Goal: Task Accomplishment & Management: Manage account settings

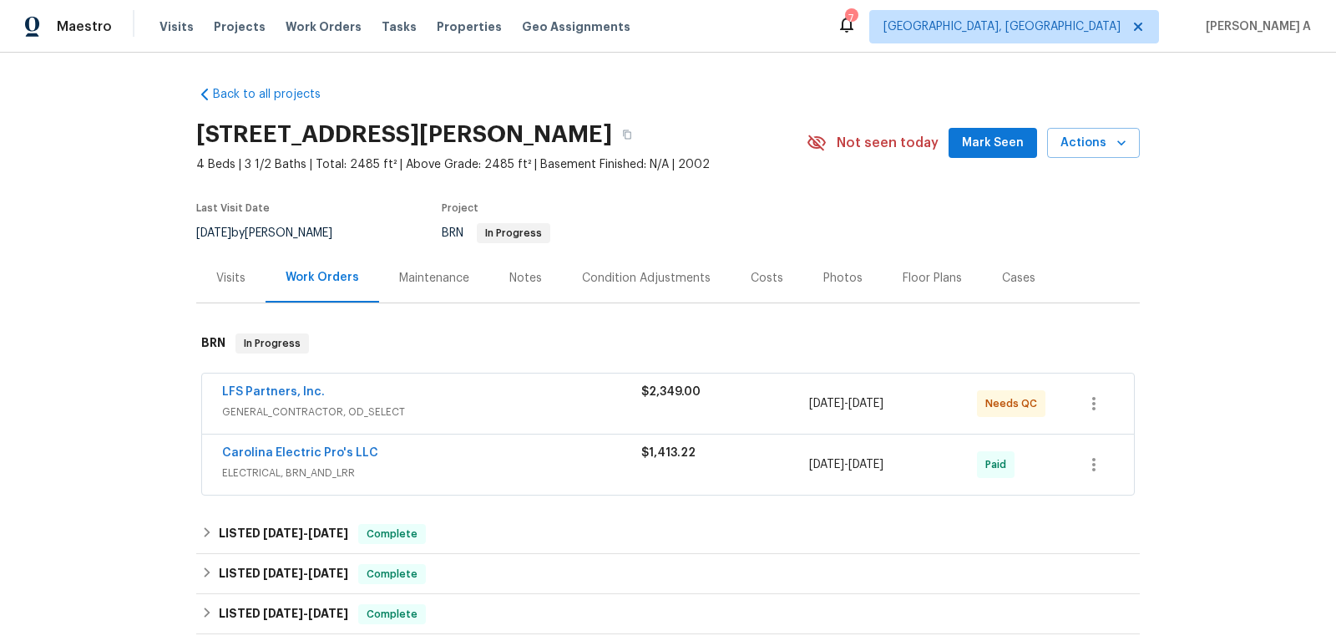
click at [265, 398] on span "LFS Partners, Inc." at bounding box center [273, 391] width 103 height 17
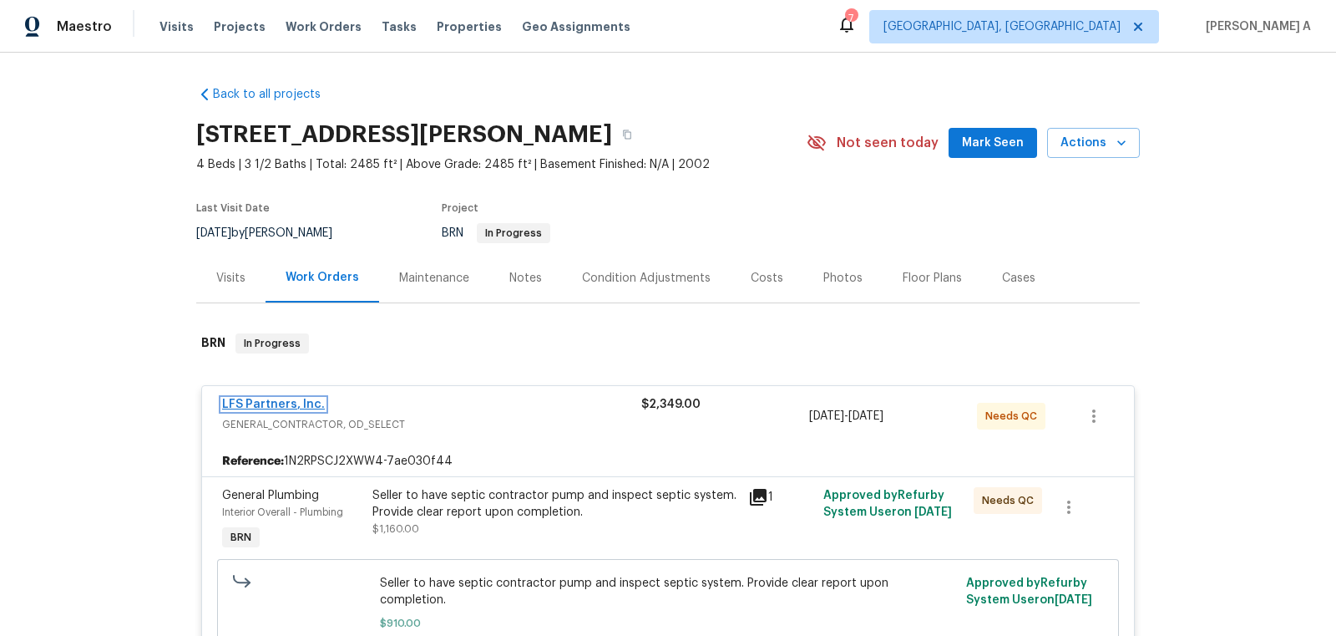
click at [275, 404] on link "LFS Partners, Inc." at bounding box center [273, 404] width 103 height 12
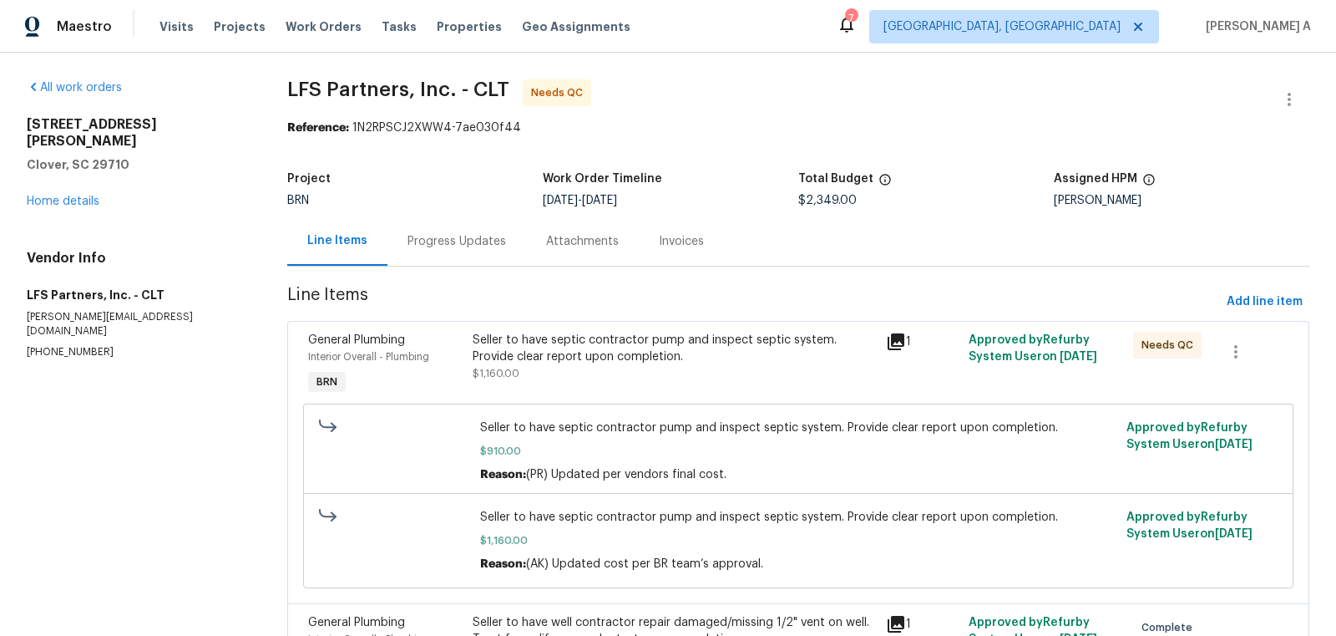
click at [428, 251] on div "Progress Updates" at bounding box center [457, 240] width 139 height 49
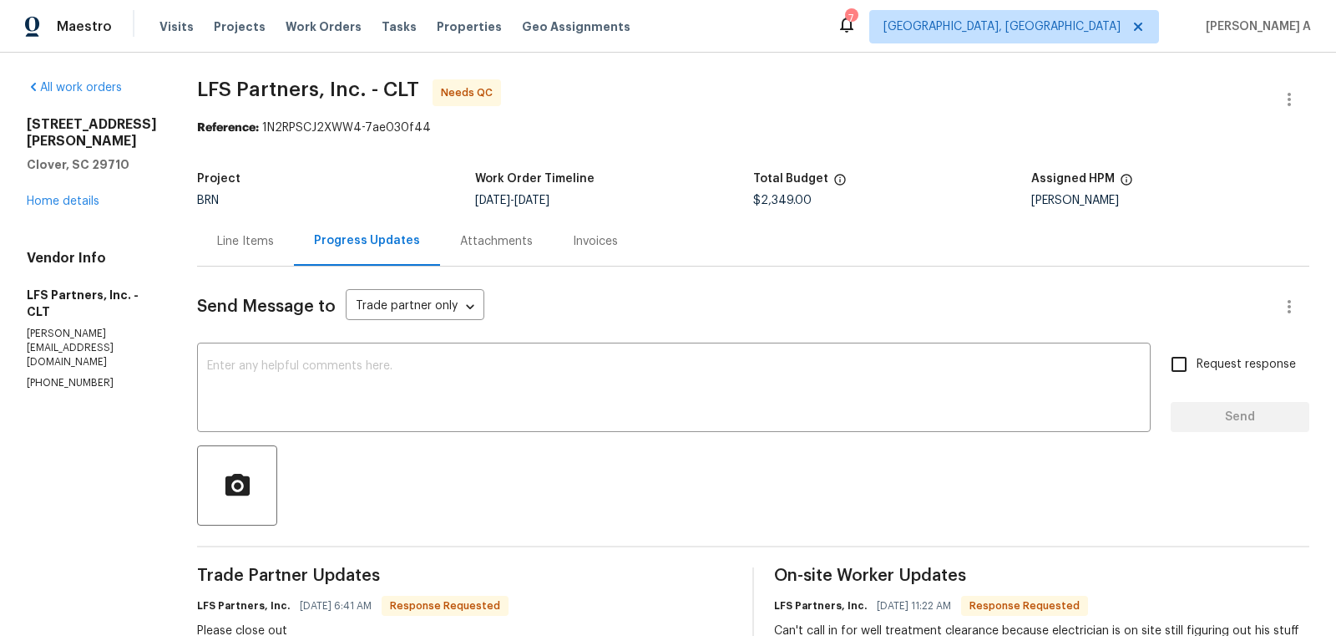
click at [220, 239] on div "Line Items" at bounding box center [245, 241] width 57 height 17
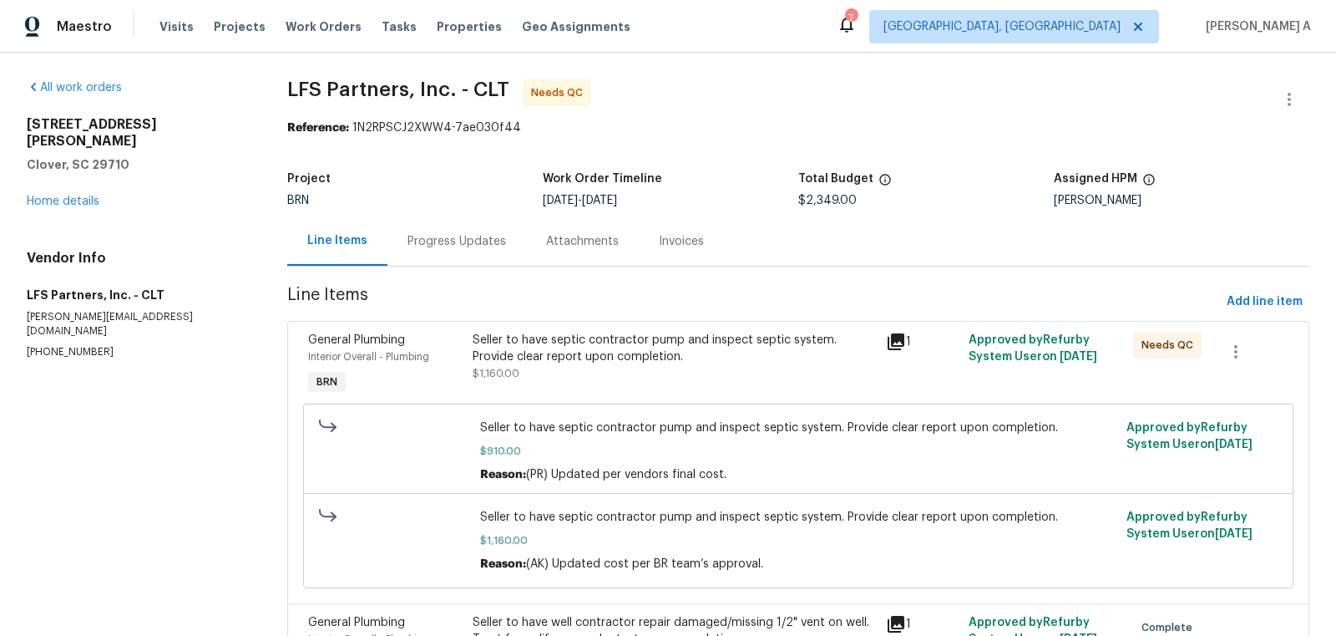
click at [638, 362] on div "Seller to have septic contractor pump and inspect septic system. Provide clear …" at bounding box center [674, 348] width 403 height 33
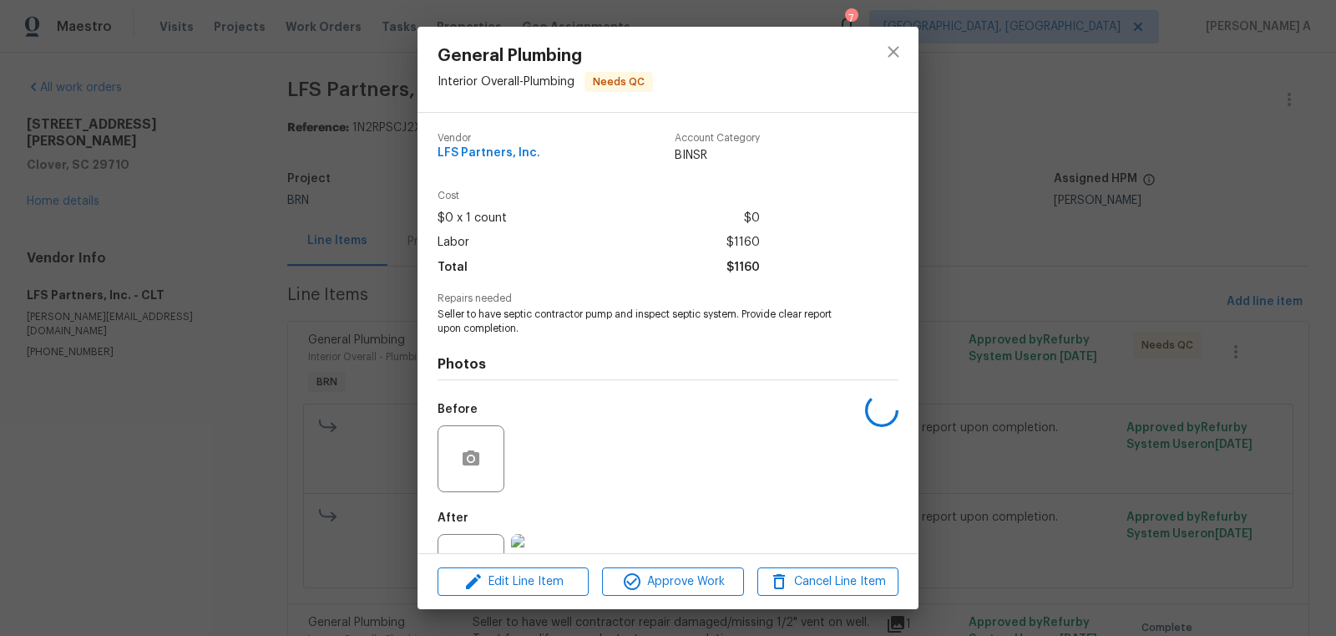
scroll to position [63, 0]
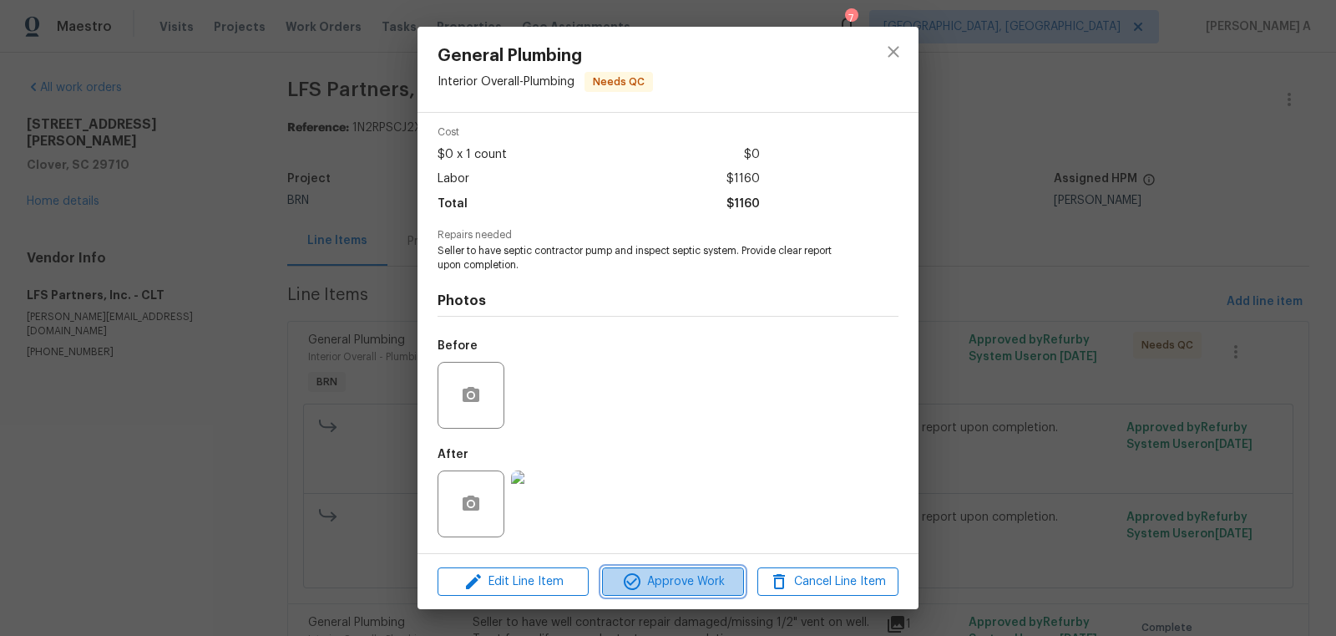
click at [701, 582] on span "Approve Work" at bounding box center [672, 581] width 131 height 21
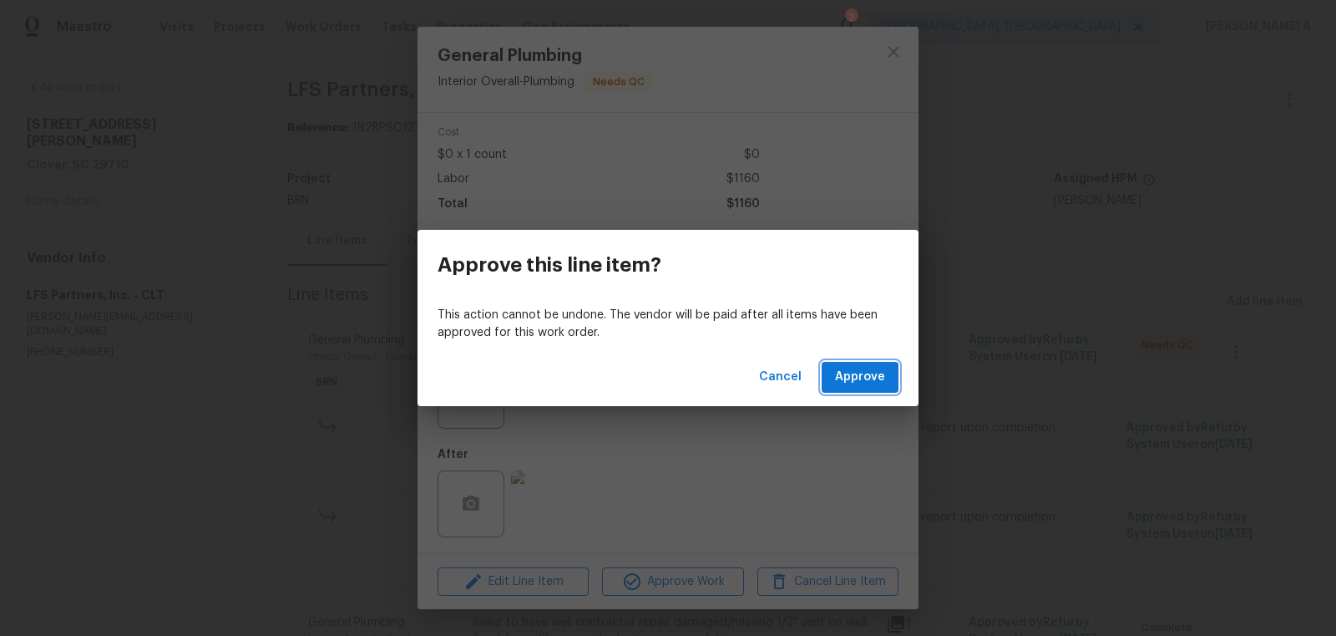
click at [849, 388] on button "Approve" at bounding box center [860, 377] width 77 height 31
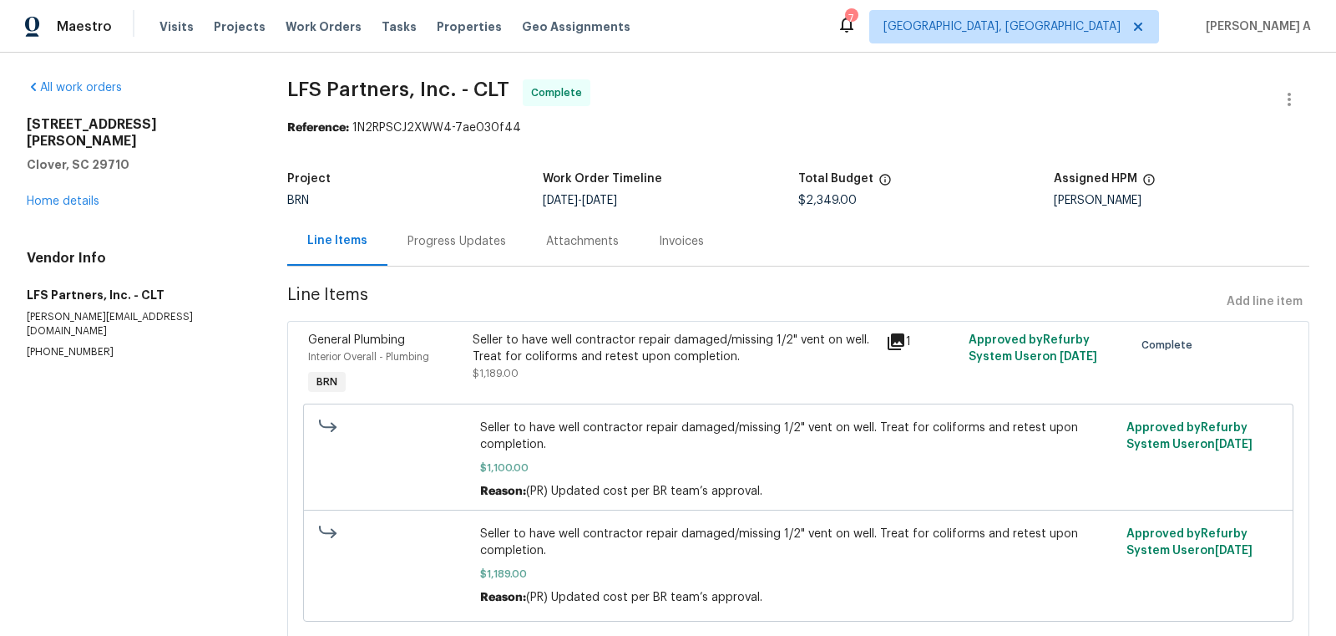
click at [445, 241] on div "Progress Updates" at bounding box center [457, 241] width 99 height 17
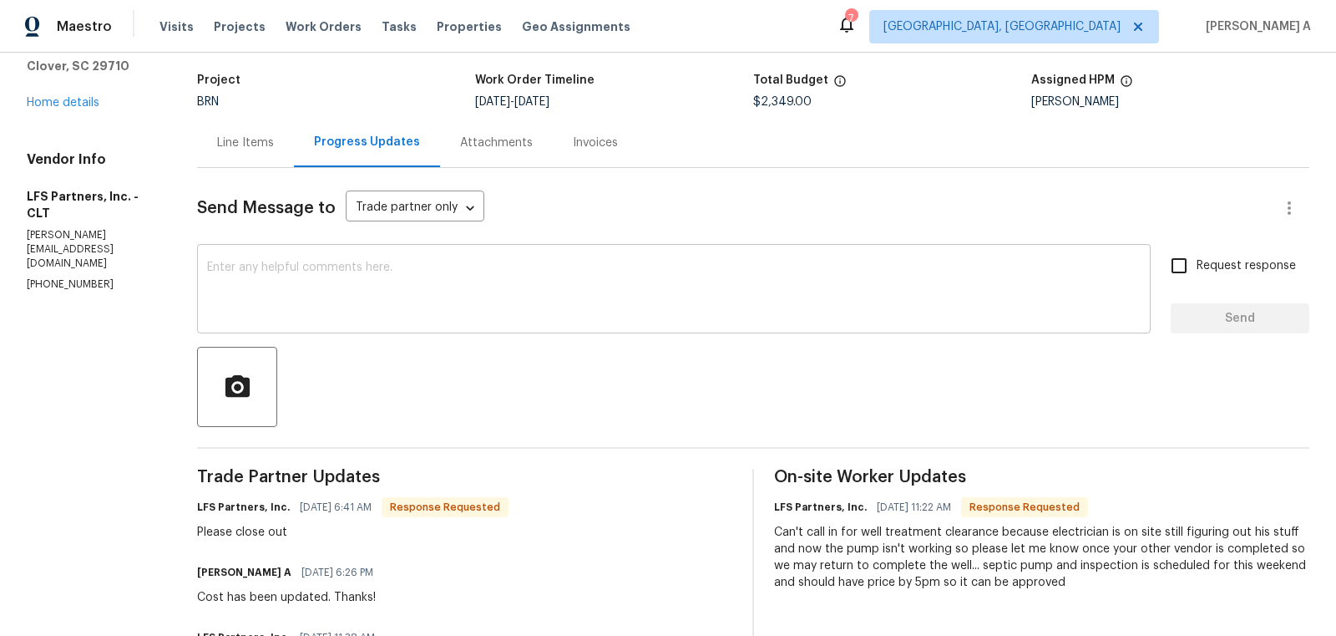
scroll to position [109, 0]
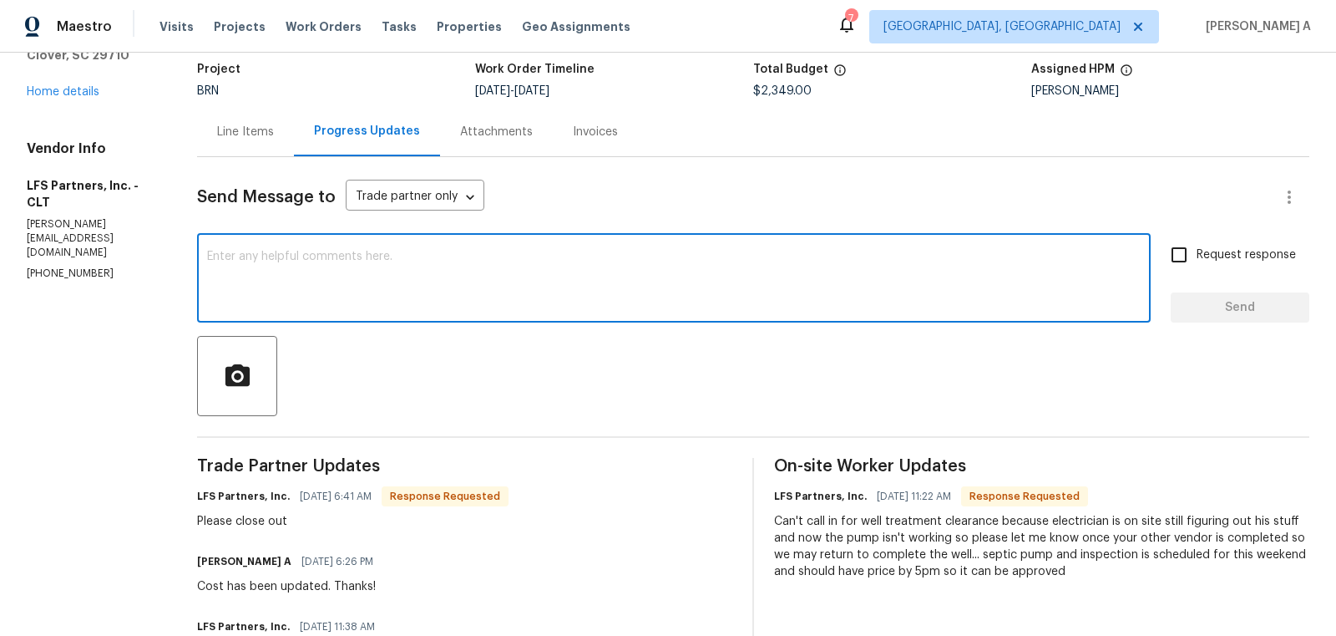
click at [540, 256] on textarea at bounding box center [674, 280] width 934 height 58
type textarea "D"
click at [240, 262] on textarea "You can upload" at bounding box center [674, 280] width 934 height 58
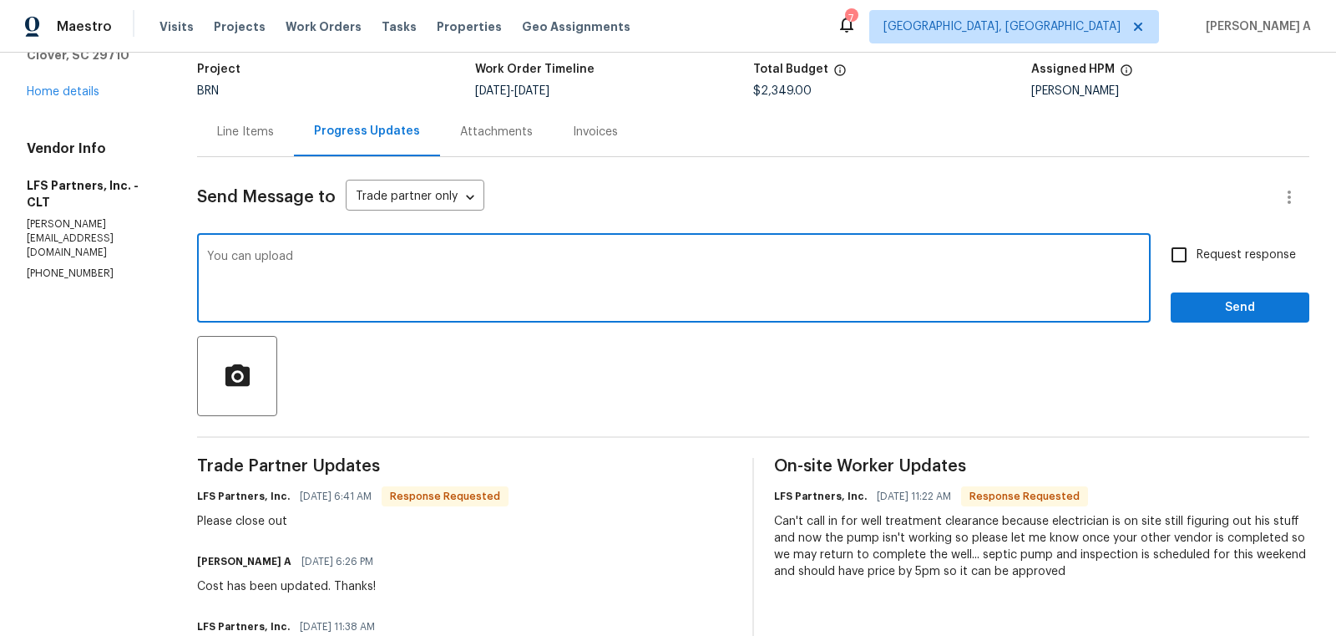
paste textarea "Please upload the invoice under the invoice section. Thanks!"
type textarea "Please upload the invoice under the invoice section. Thanks!"
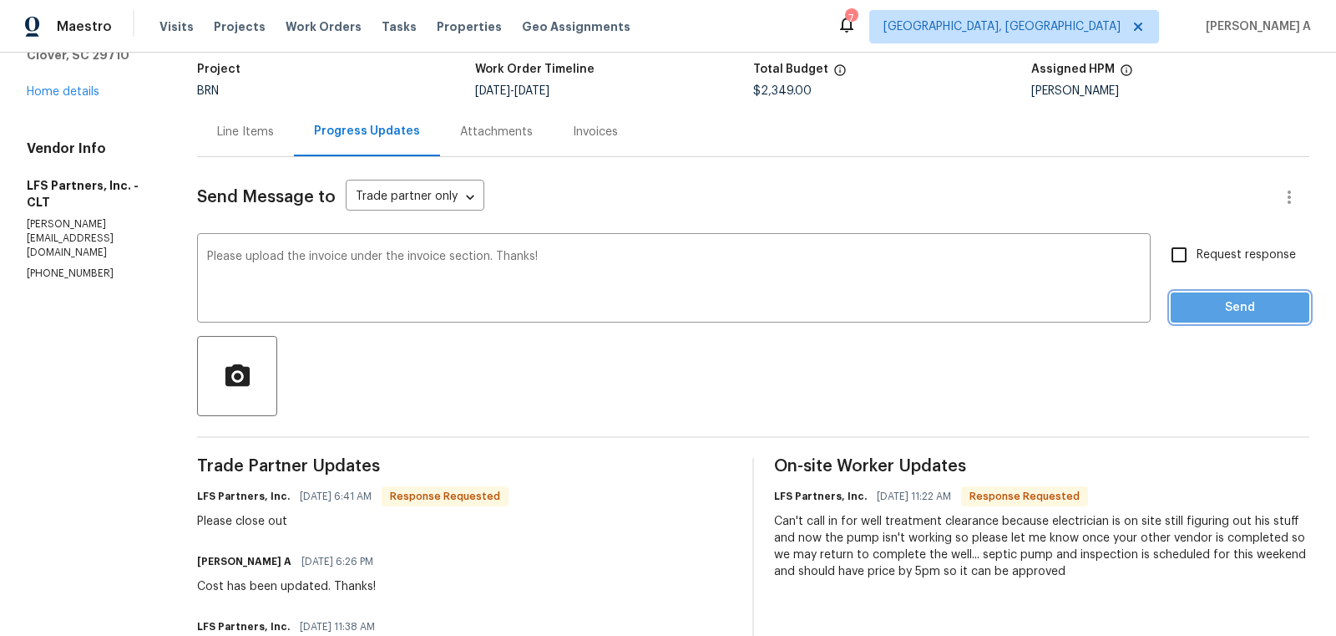
click at [1265, 307] on span "Send" at bounding box center [1240, 307] width 112 height 21
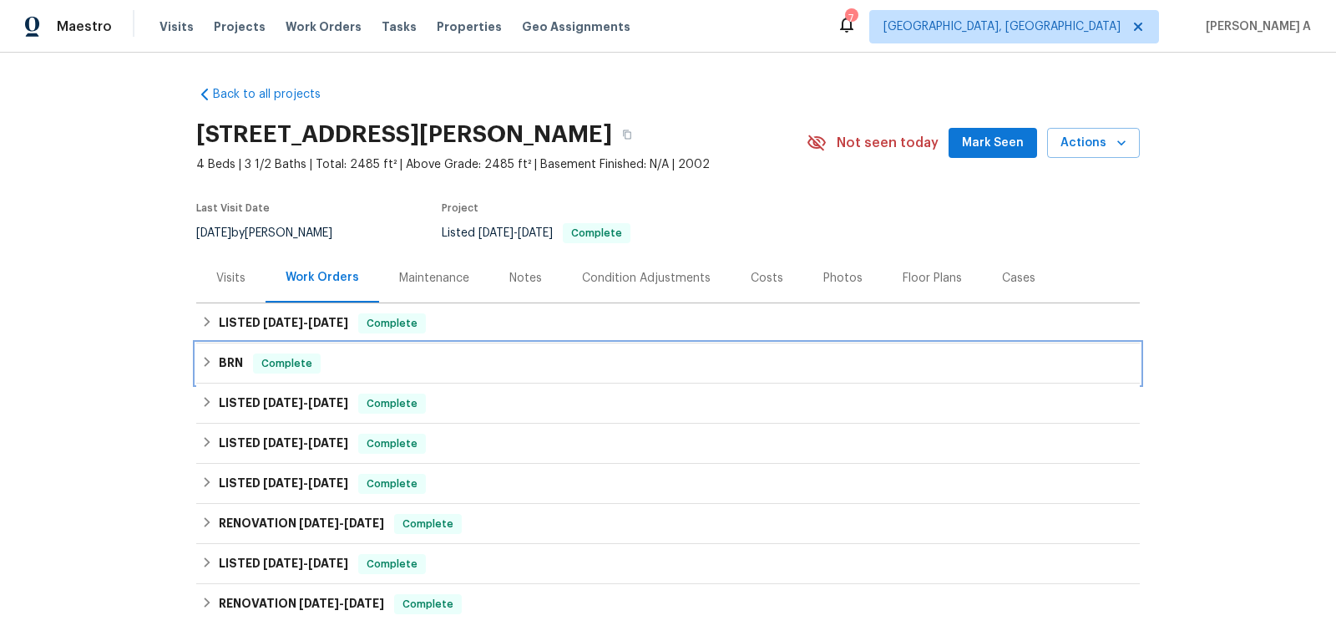
click at [317, 361] on div "BRN Complete" at bounding box center [668, 363] width 934 height 20
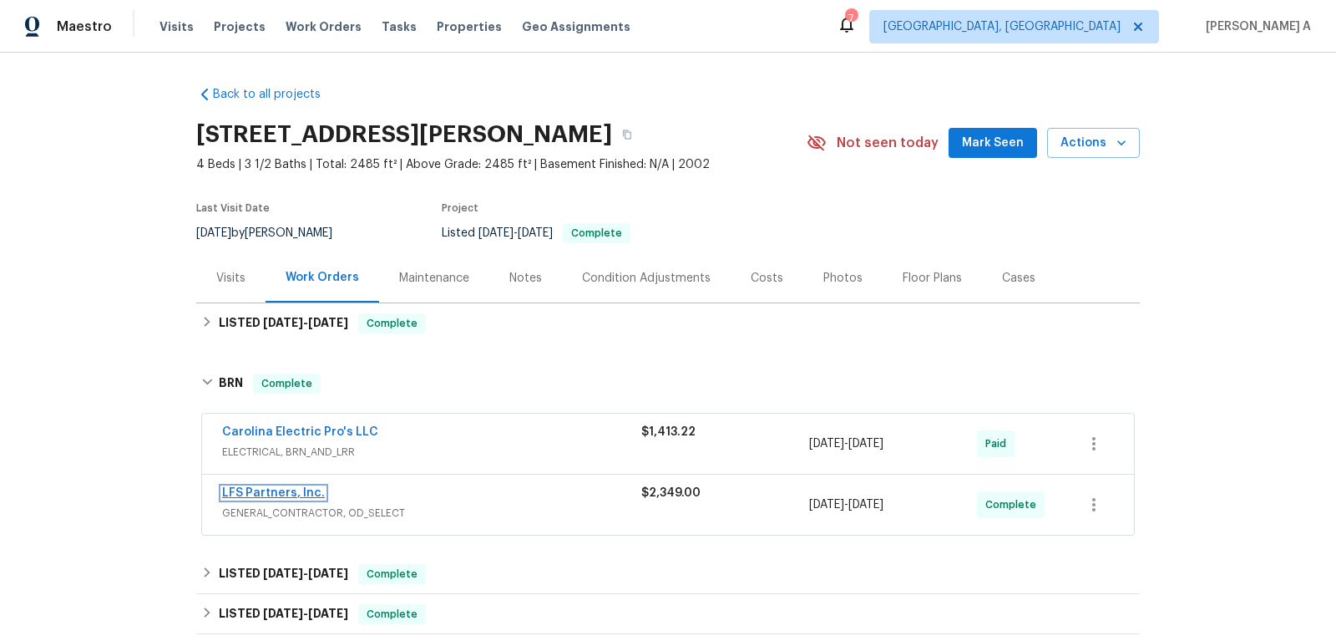
click at [279, 494] on link "LFS Partners, Inc." at bounding box center [273, 493] width 103 height 12
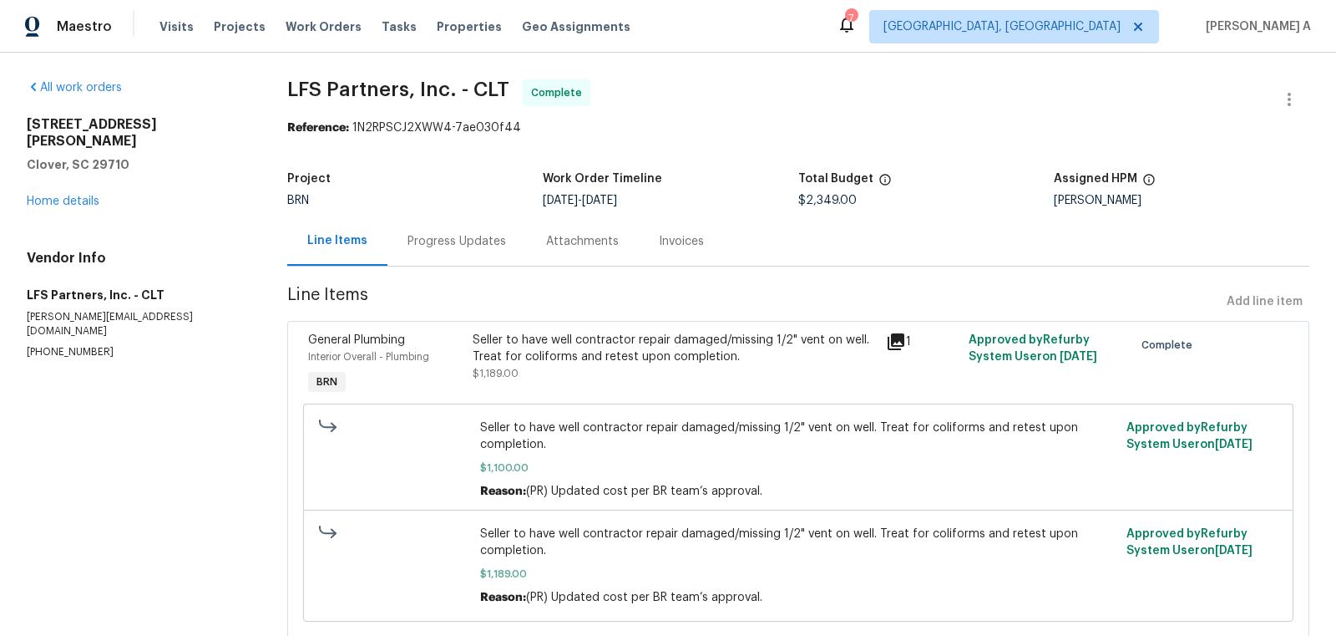
click at [446, 235] on div "Progress Updates" at bounding box center [457, 241] width 99 height 17
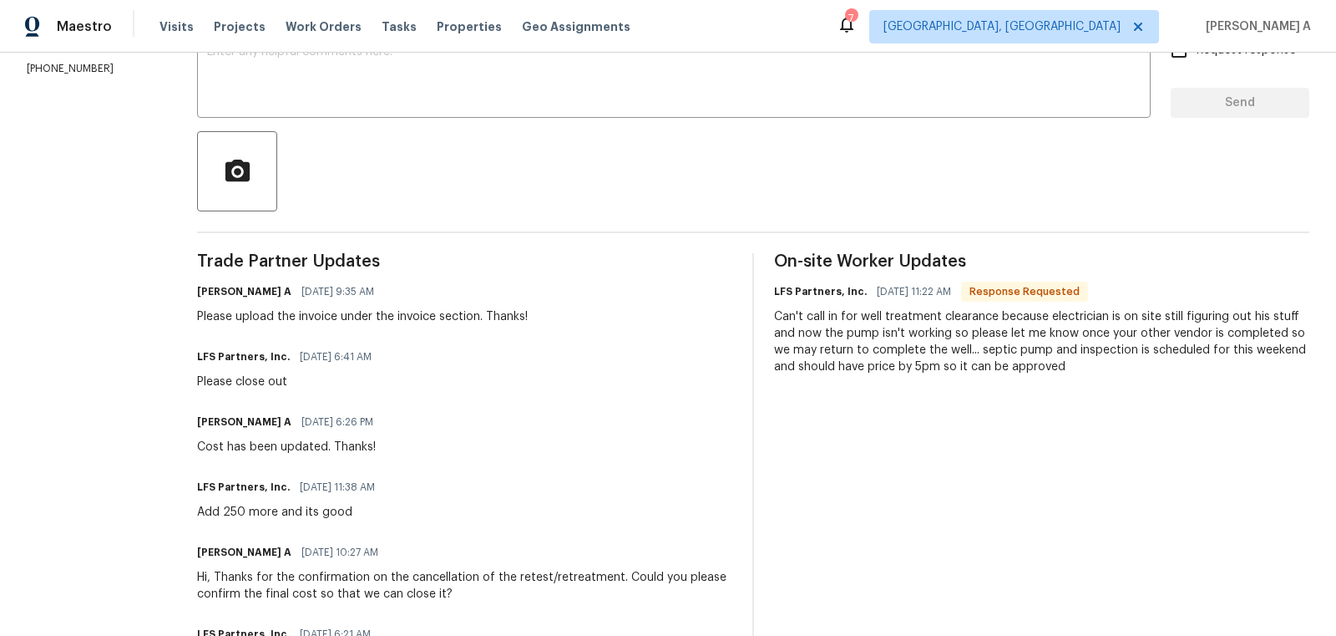
scroll to position [327, 0]
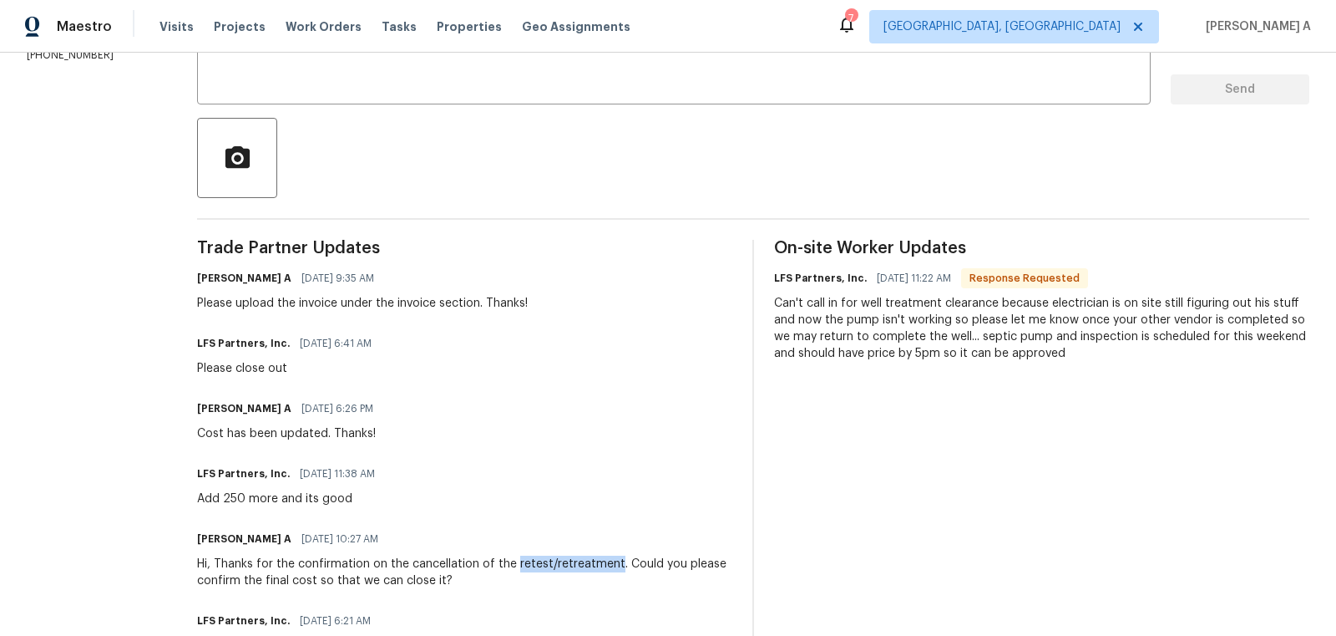
copy div "retest/retreatment"
drag, startPoint x: 497, startPoint y: 564, endPoint x: 596, endPoint y: 561, distance: 99.4
click at [596, 561] on div "Hi, Thanks for the confirmation on the cancellation of the retest/retreatment. …" at bounding box center [464, 571] width 535 height 33
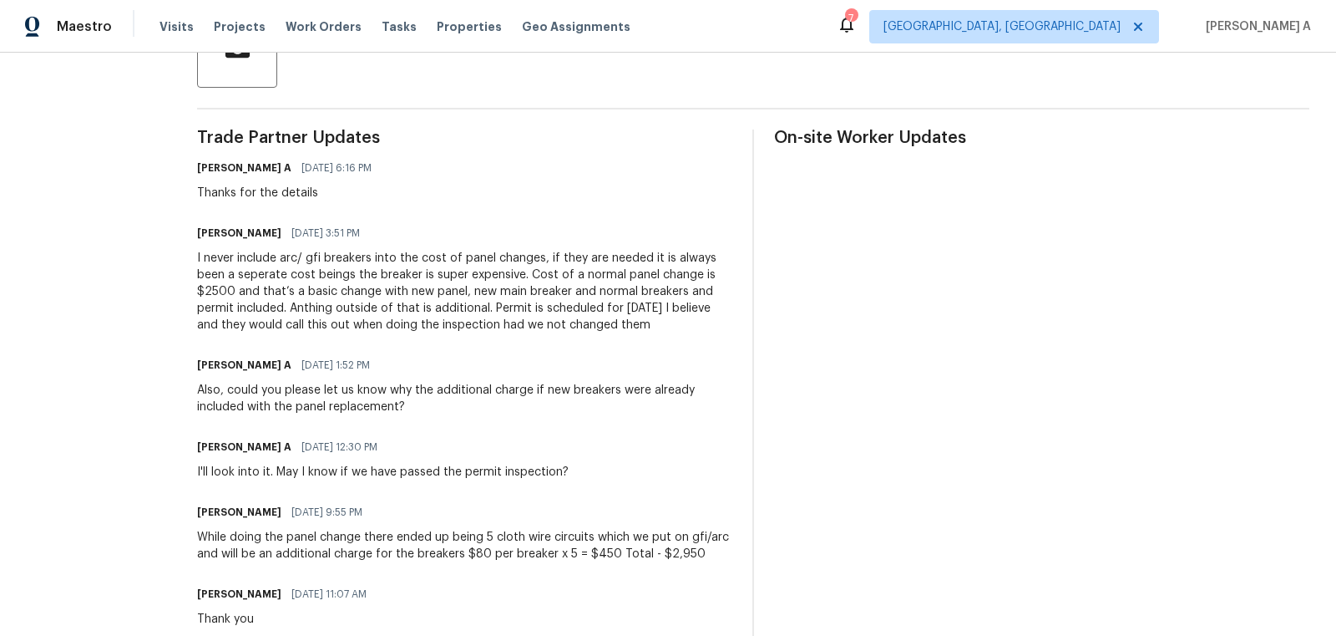
scroll to position [451, 0]
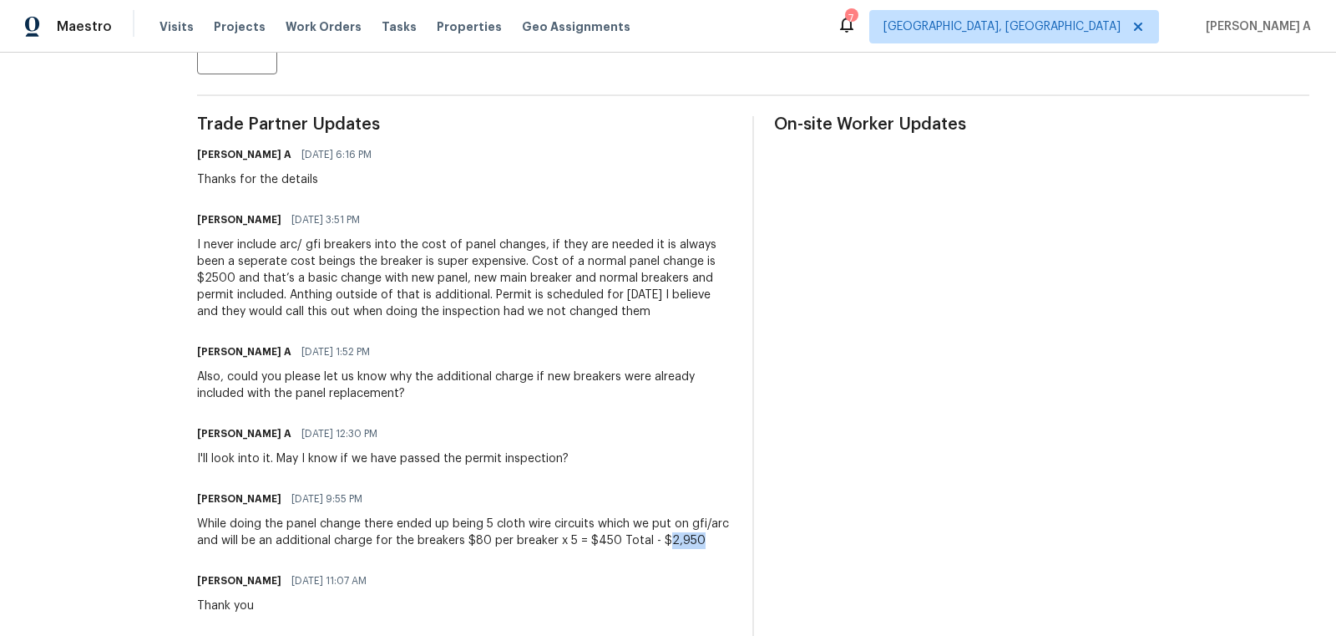
drag, startPoint x: 639, startPoint y: 538, endPoint x: 684, endPoint y: 537, distance: 45.1
click at [684, 537] on div "While doing the panel change there ended up being 5 cloth wire circuits which w…" at bounding box center [464, 531] width 535 height 33
copy div "2,950"
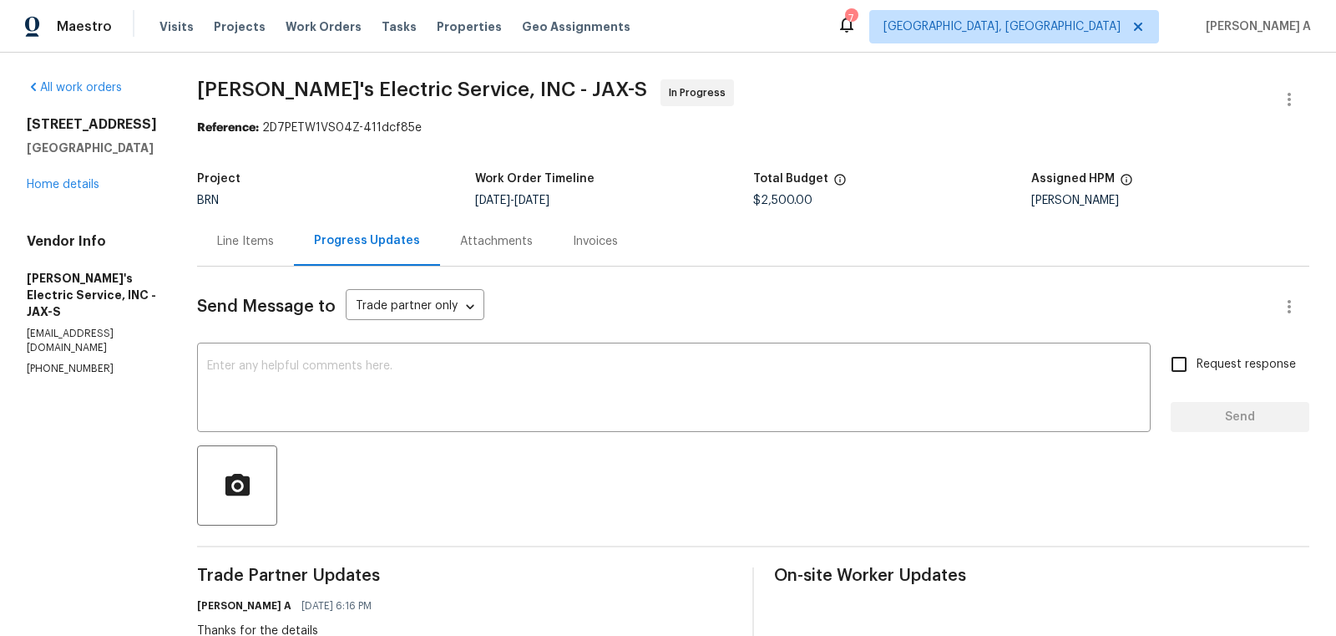
click at [241, 255] on div "Line Items" at bounding box center [245, 240] width 97 height 49
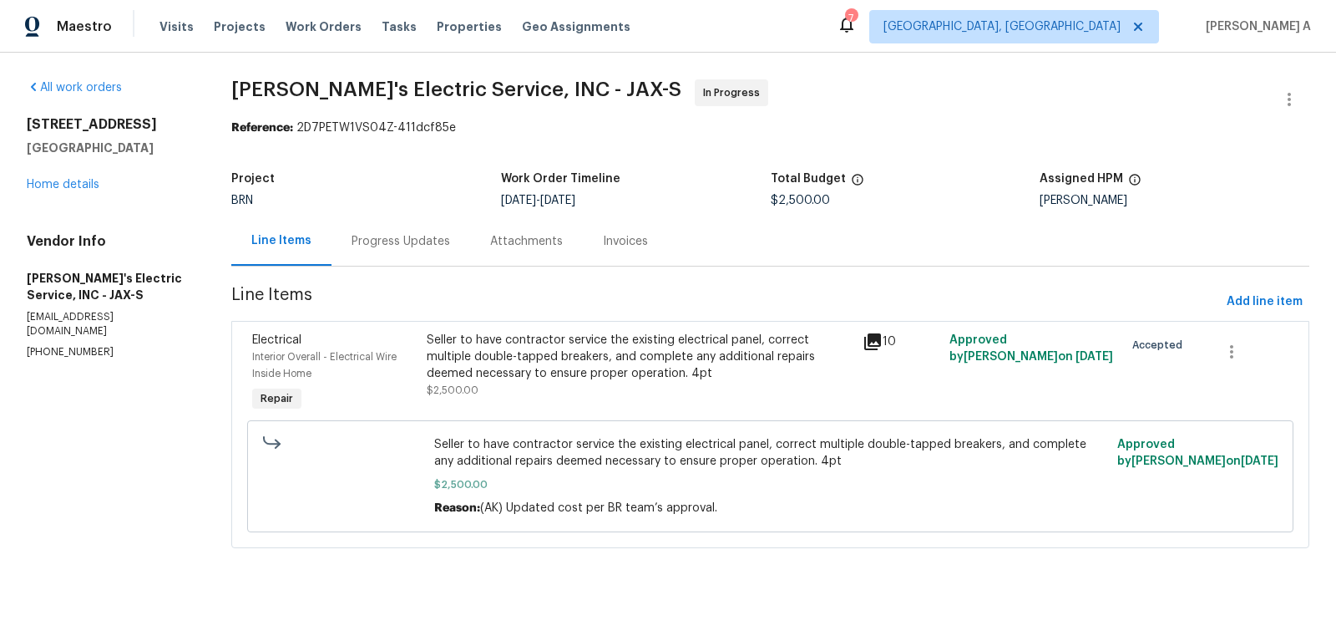
click at [585, 378] on div "Seller to have contractor service the existing electrical panel, correct multip…" at bounding box center [640, 357] width 426 height 50
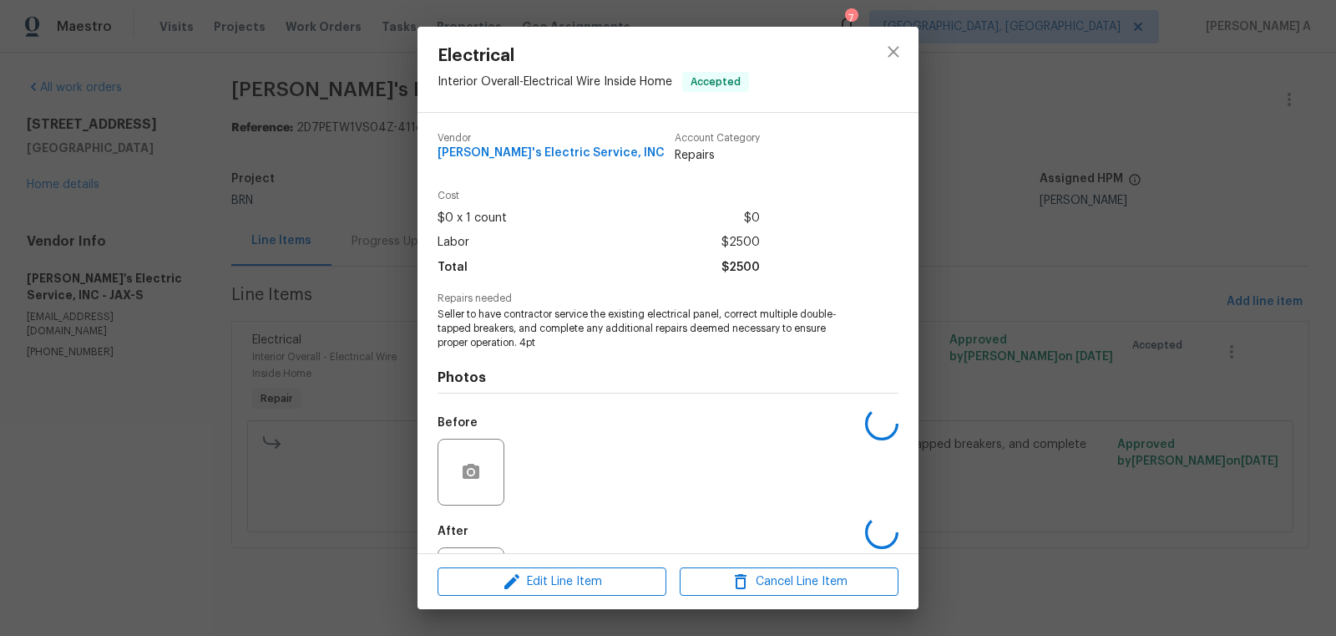
scroll to position [78, 0]
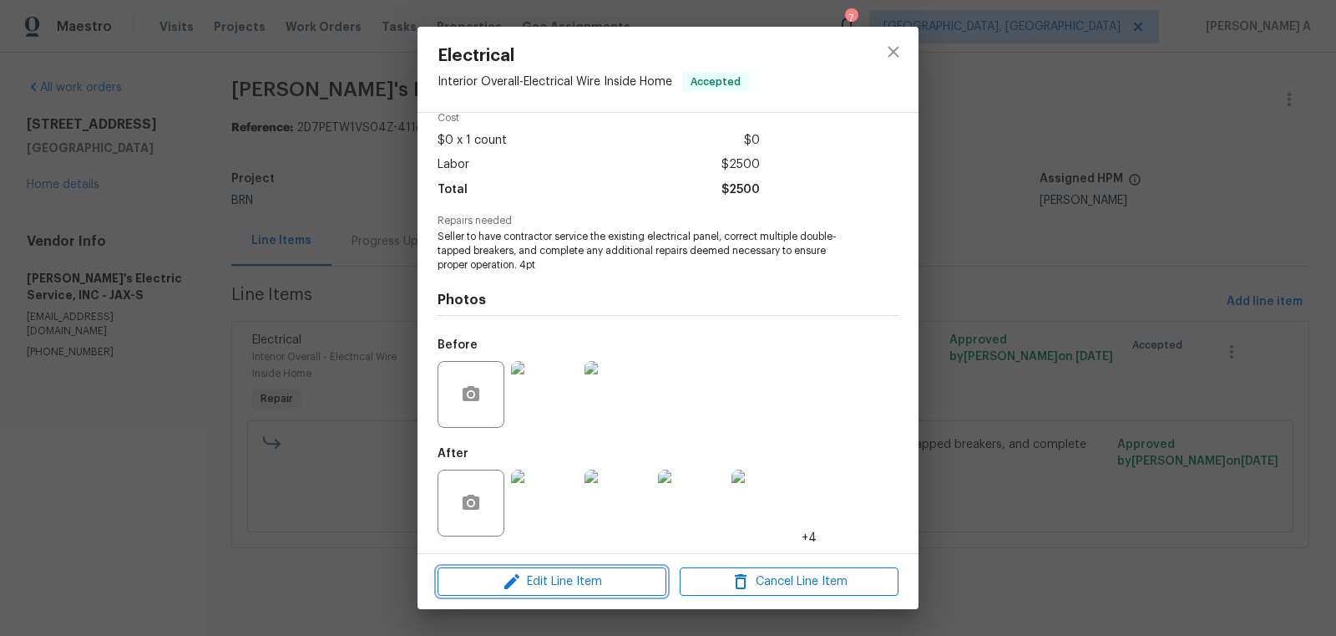
click at [566, 567] on button "Edit Line Item" at bounding box center [552, 581] width 229 height 29
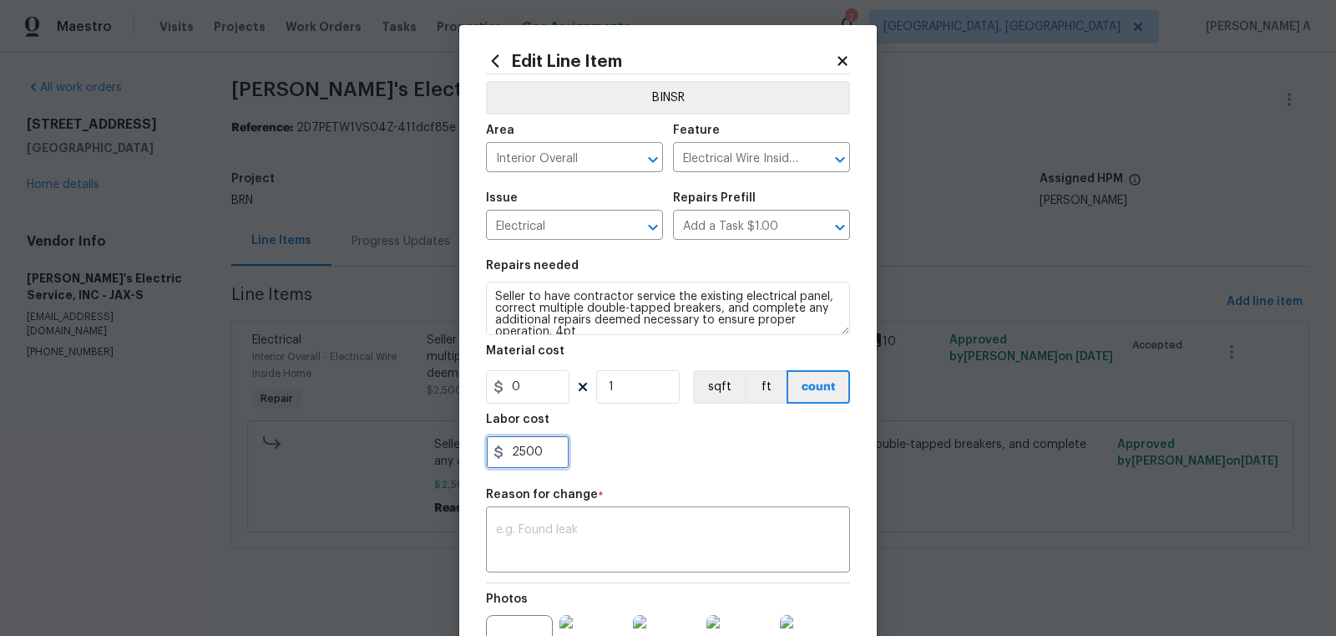
drag, startPoint x: 547, startPoint y: 452, endPoint x: 409, endPoint y: 452, distance: 137.8
click at [412, 452] on div "Edit Line Item BINSR Area Interior Overall ​ Feature Electrical Wire Inside Hom…" at bounding box center [668, 318] width 1336 height 636
paste input "95"
type input "2950"
click at [567, 521] on div "x ​" at bounding box center [668, 541] width 364 height 62
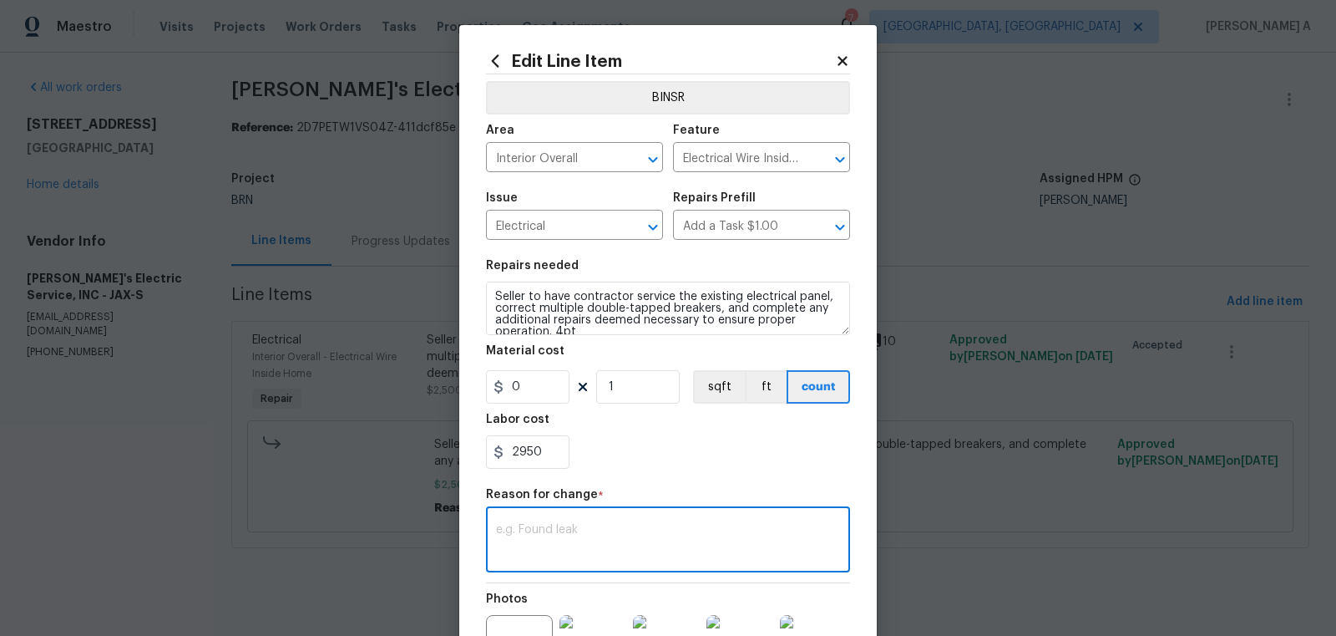
paste textarea "(AK) Updated cost per BR team’s approval."
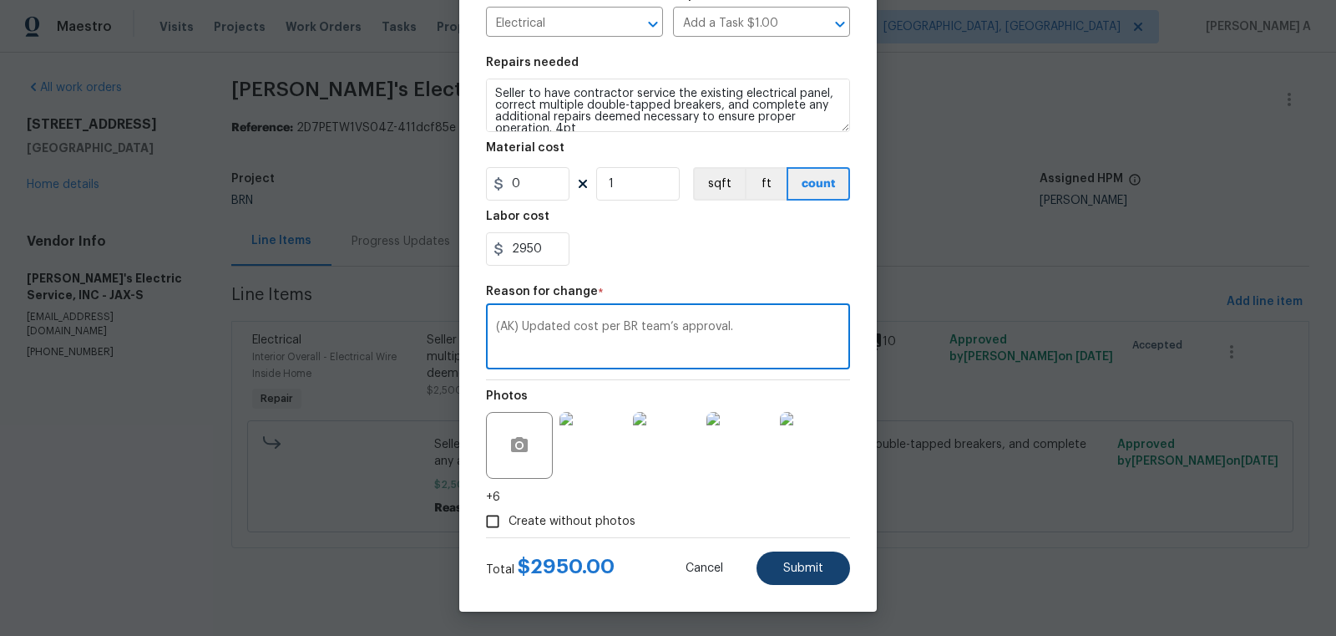
type textarea "(AK) Updated cost per BR team’s approval."
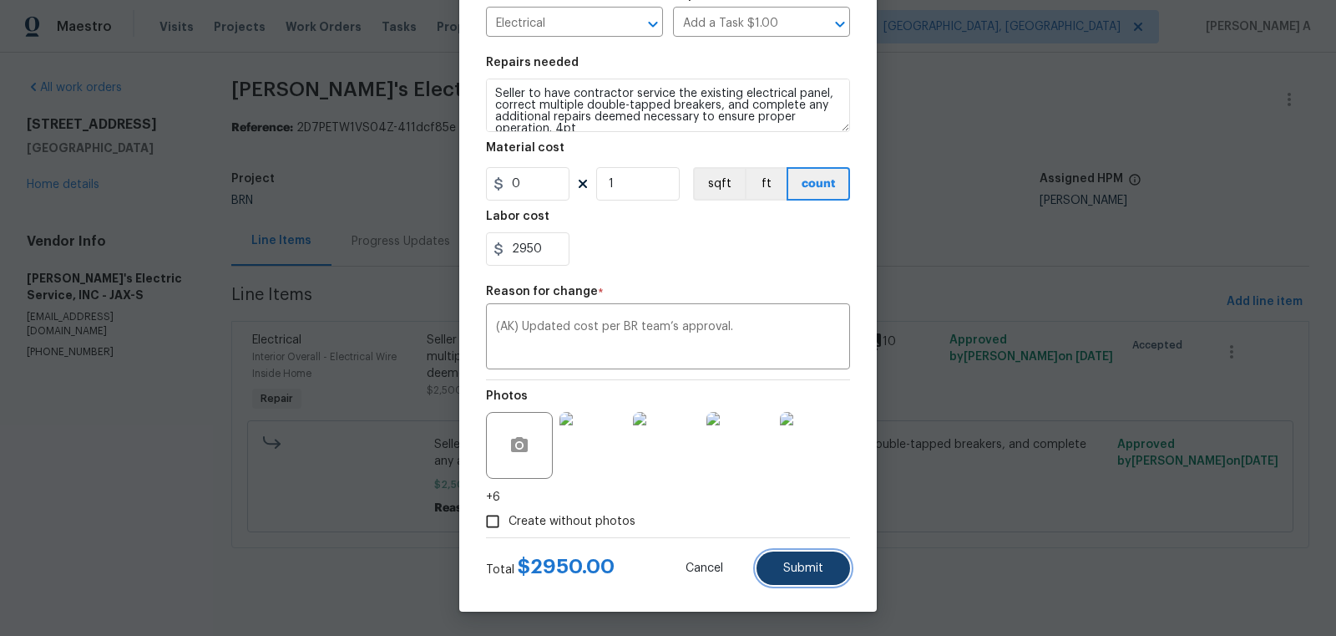
click at [817, 574] on button "Submit" at bounding box center [804, 567] width 94 height 33
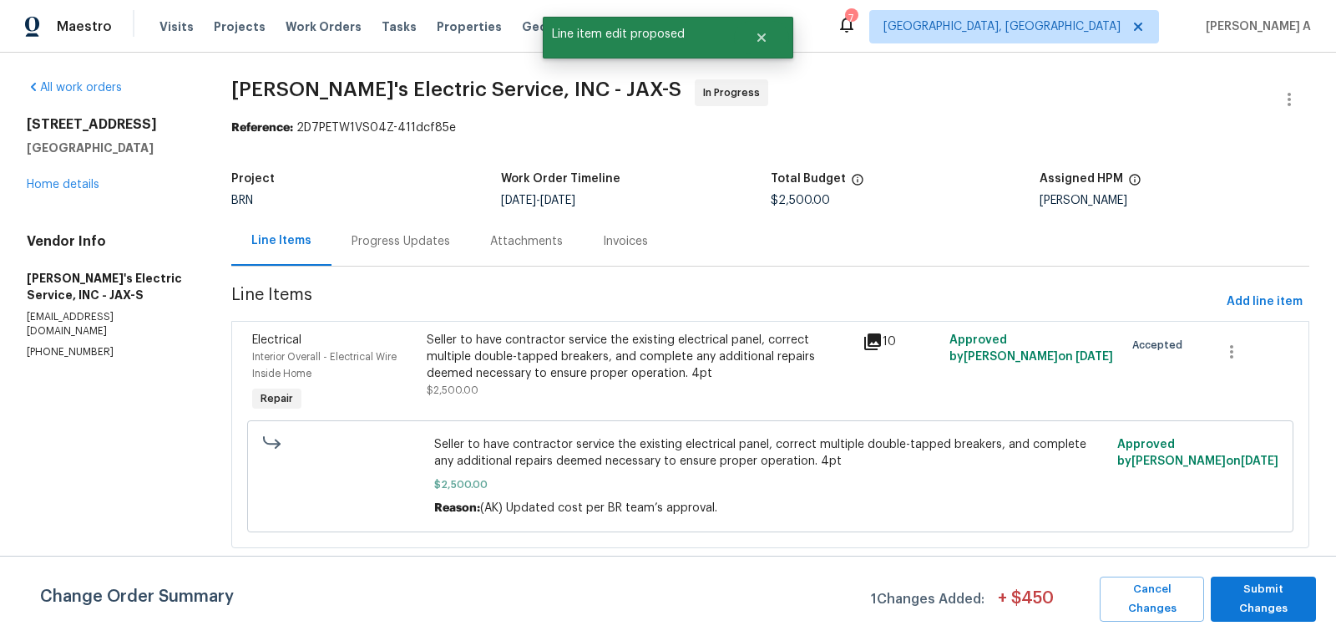
scroll to position [0, 0]
click at [1290, 591] on span "Submit Changes" at bounding box center [1263, 599] width 89 height 38
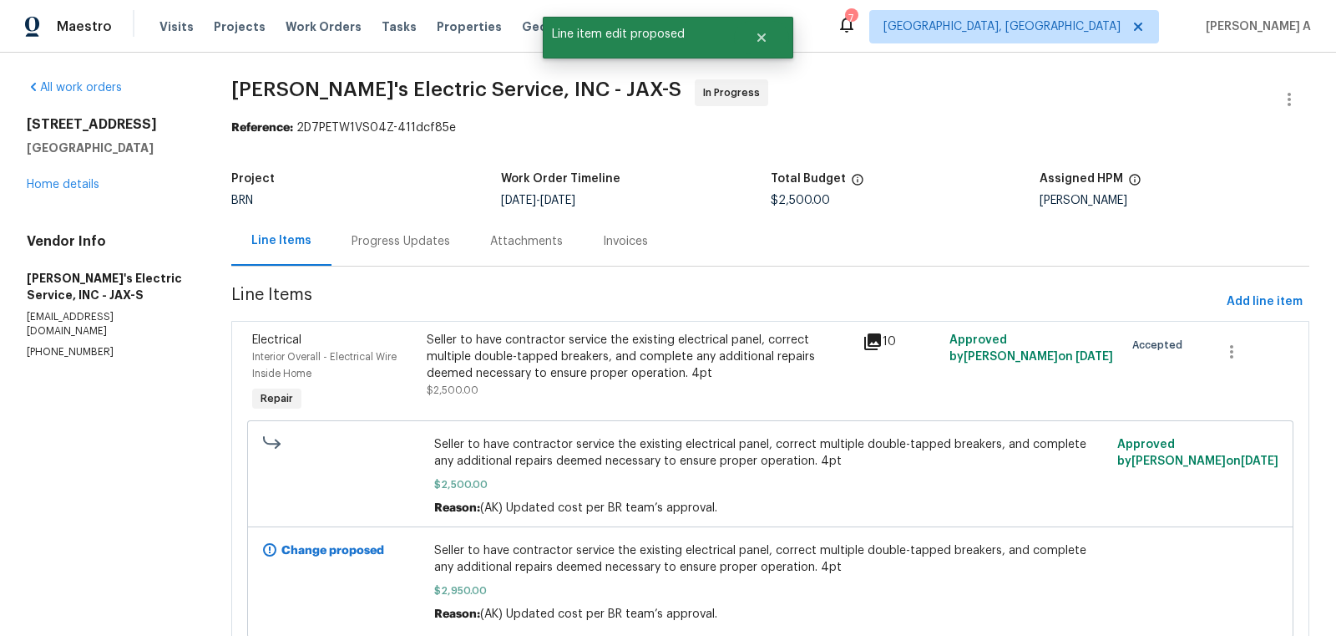
click at [403, 229] on div "Progress Updates" at bounding box center [401, 240] width 139 height 49
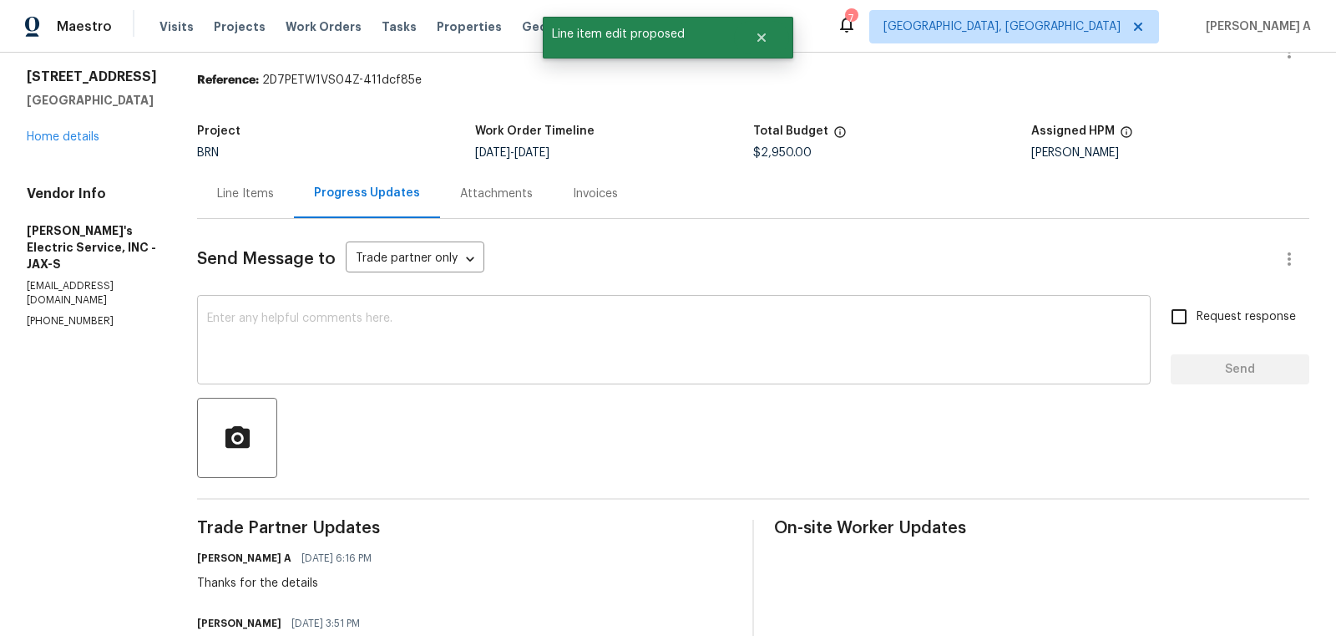
scroll to position [55, 0]
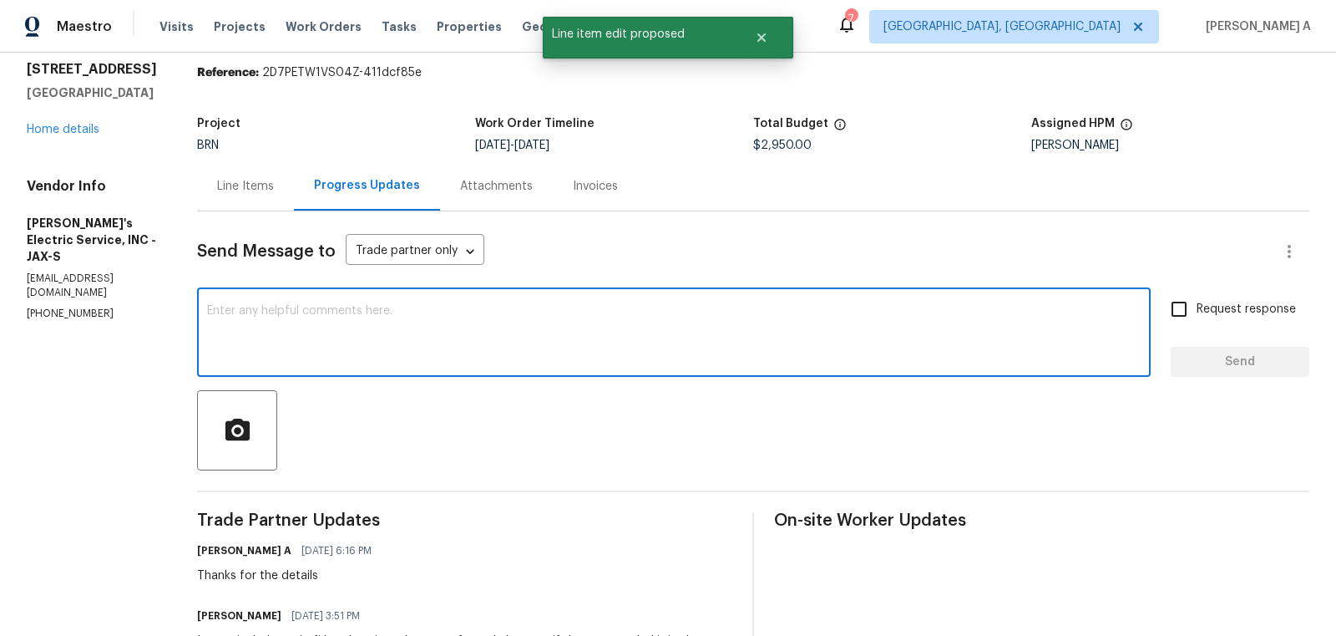
click at [585, 350] on textarea at bounding box center [674, 334] width 934 height 58
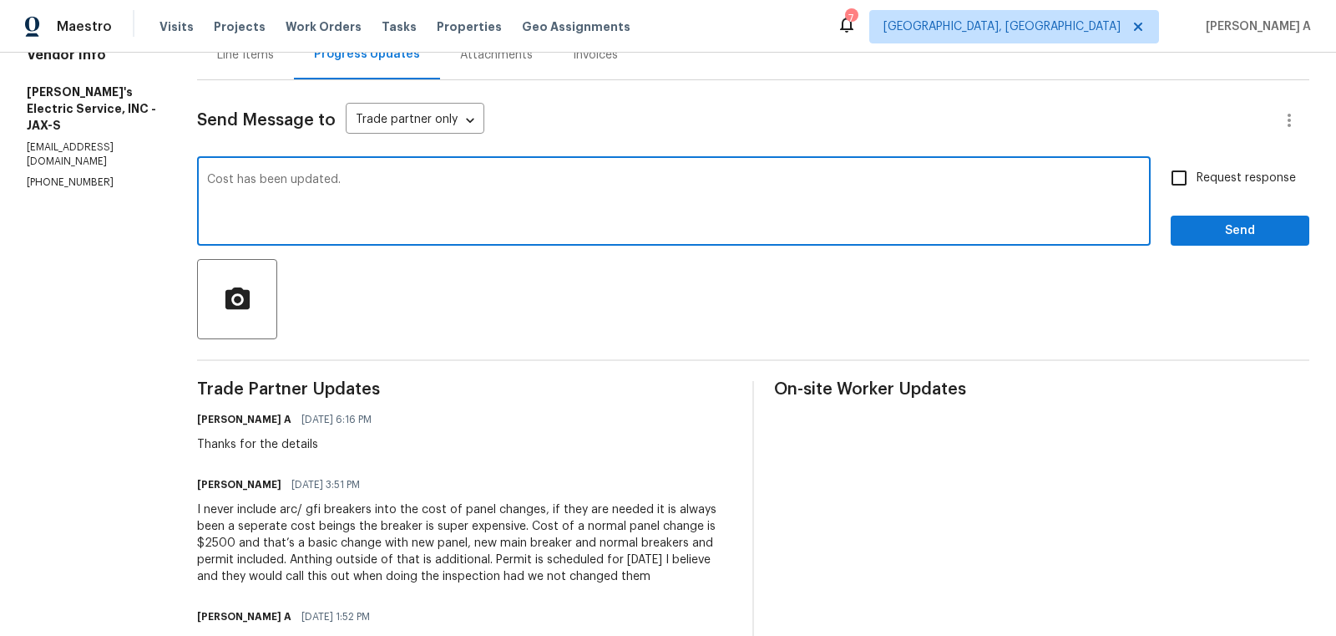
scroll to position [182, 0]
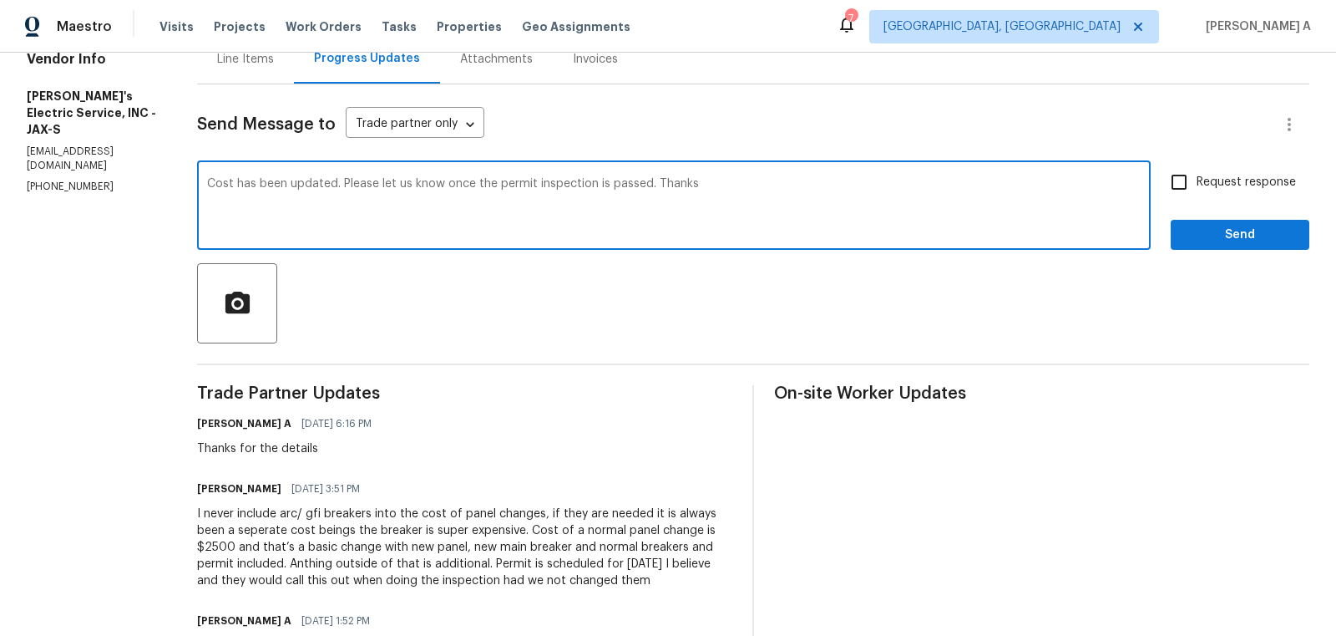
type textarea "Cost has been updated. Please let us know once the permit inspection is passed.…"
click at [1178, 181] on input "Request response" at bounding box center [1179, 182] width 35 height 35
checkbox input "true"
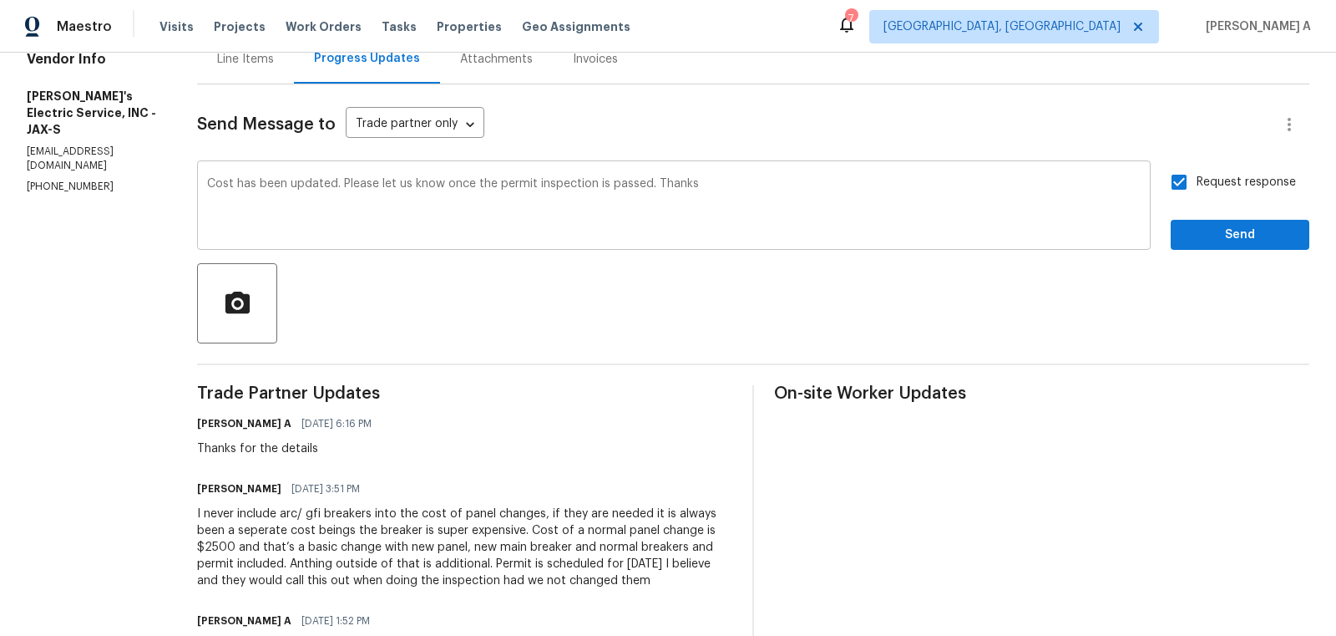
click at [604, 183] on textarea "Cost has been updated. Please let us know once the permit inspection is passed.…" at bounding box center [674, 207] width 934 height 58
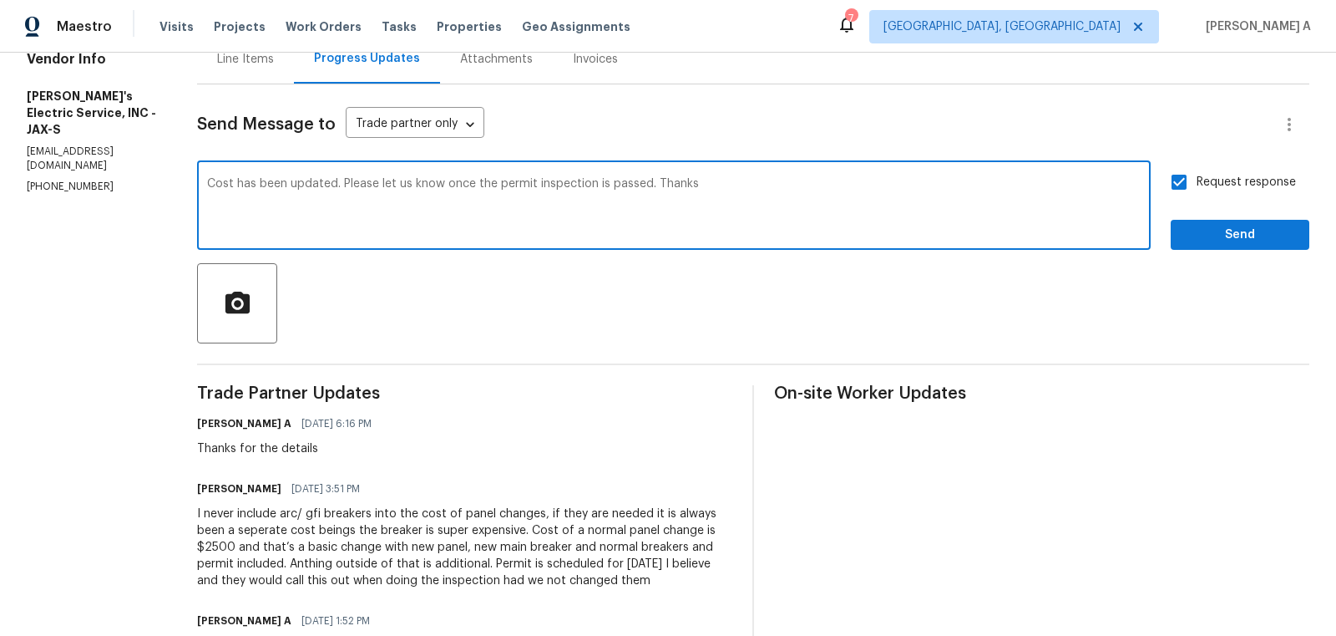
click at [604, 183] on textarea "Cost has been updated. Please let us know once the permit inspection is passed.…" at bounding box center [674, 207] width 934 height 58
type textarea "Cost has been updated. Please let us know once the permit inspection is confirm…"
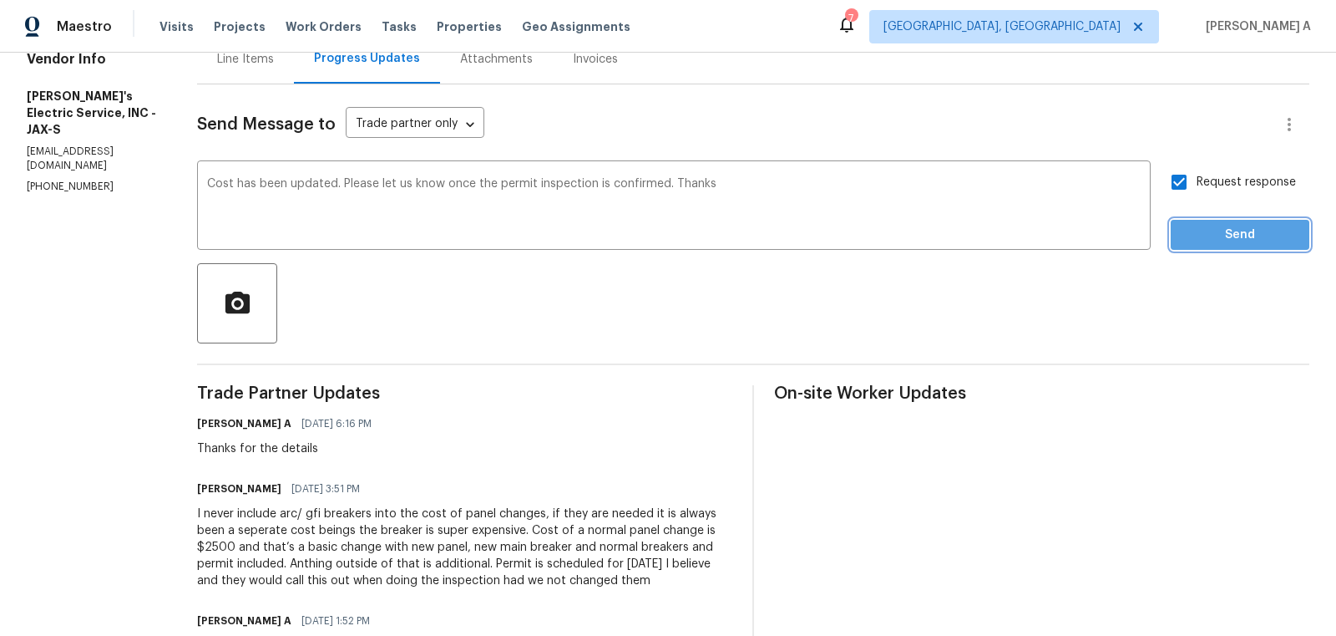
click at [1265, 245] on button "Send" at bounding box center [1240, 235] width 139 height 31
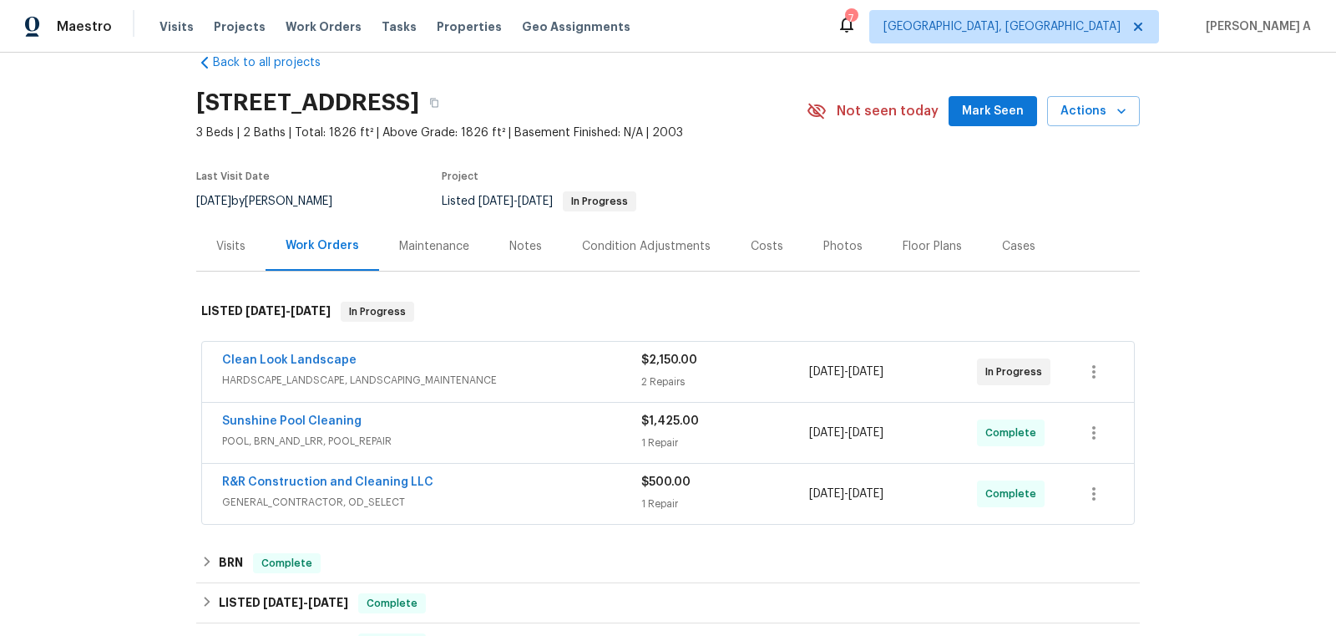
scroll to position [180, 0]
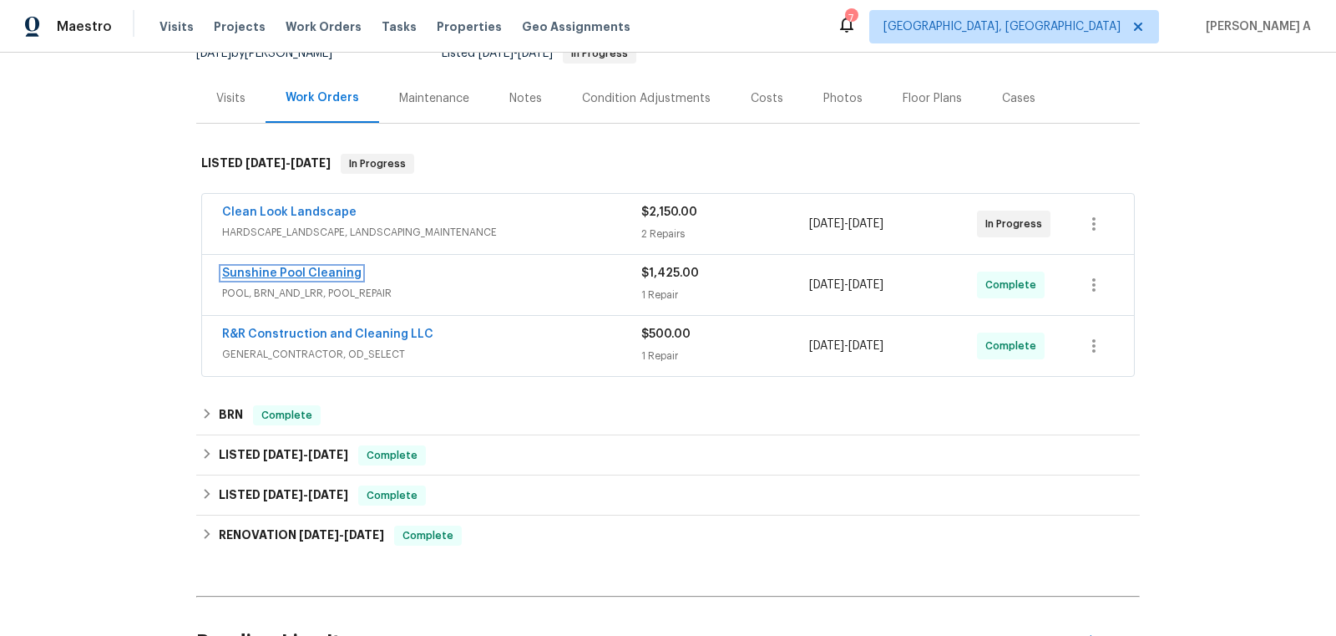
click at [305, 272] on link "Sunshine Pool Cleaning" at bounding box center [291, 273] width 139 height 12
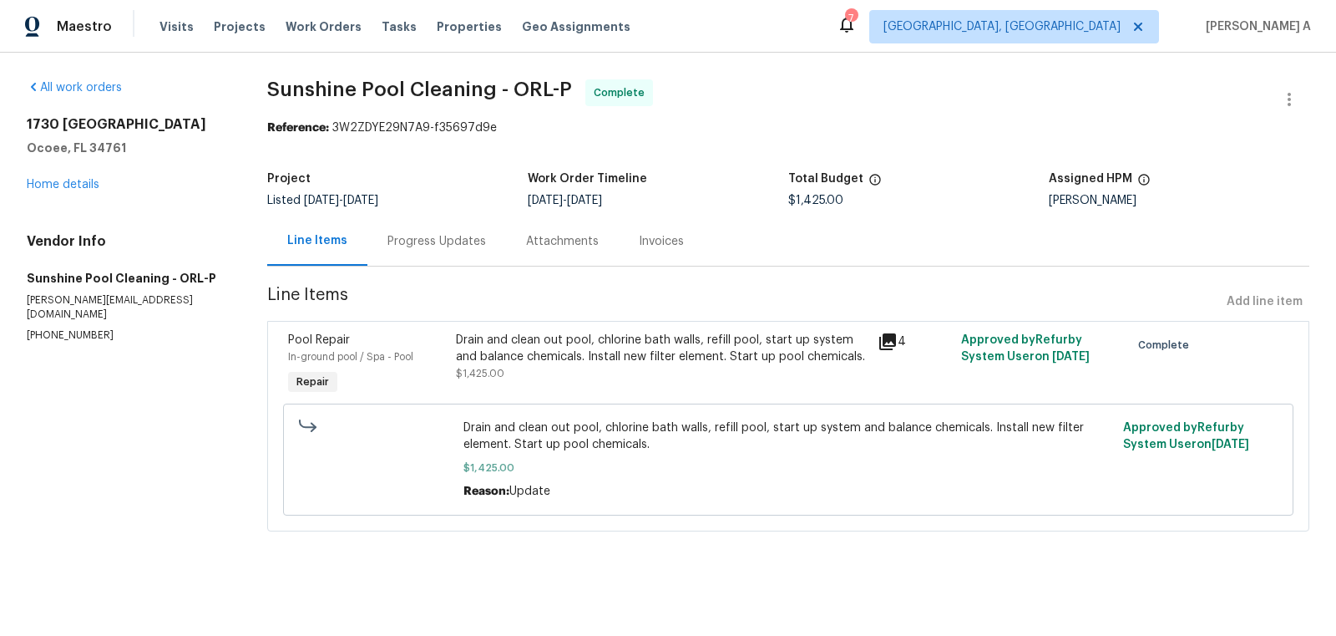
click at [428, 243] on div "Progress Updates" at bounding box center [437, 241] width 99 height 17
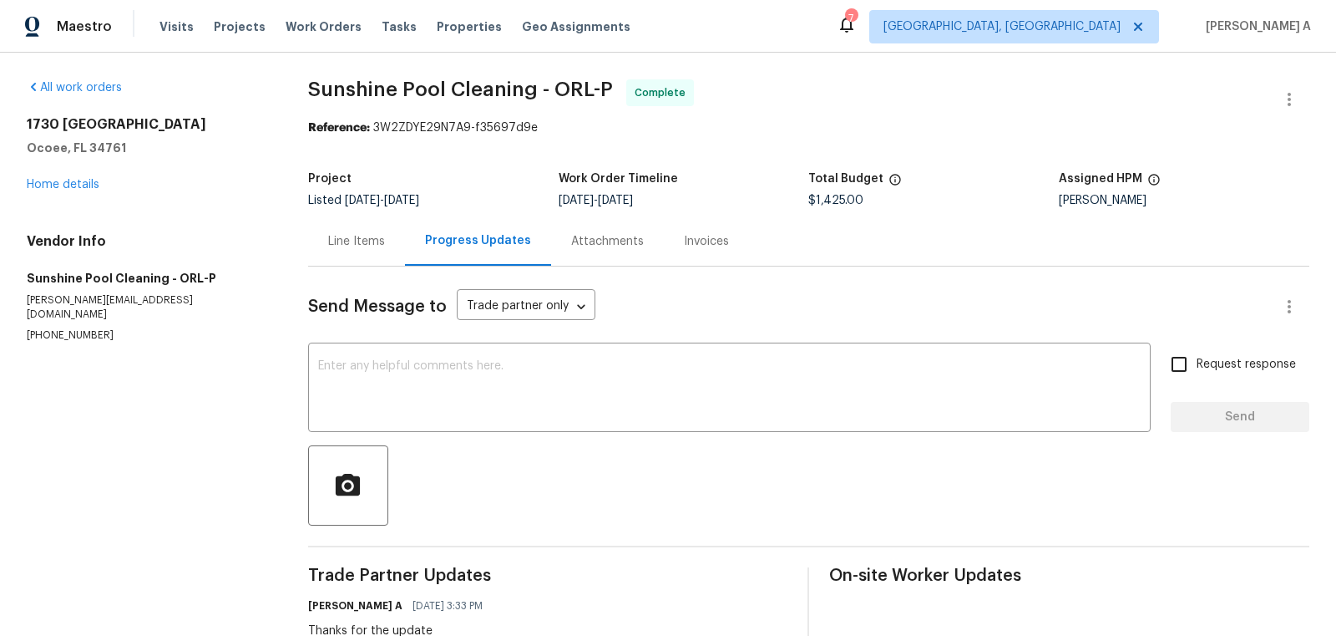
click at [359, 237] on div "Line Items" at bounding box center [356, 241] width 57 height 17
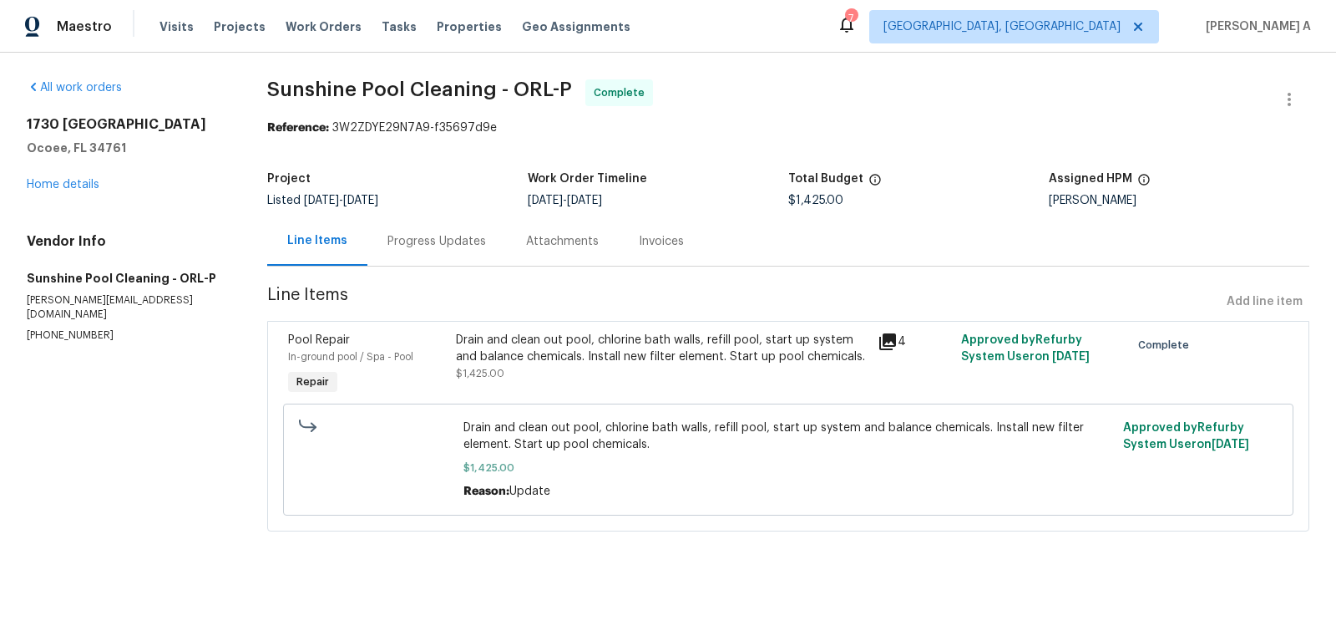
click at [411, 234] on div "Progress Updates" at bounding box center [437, 241] width 99 height 17
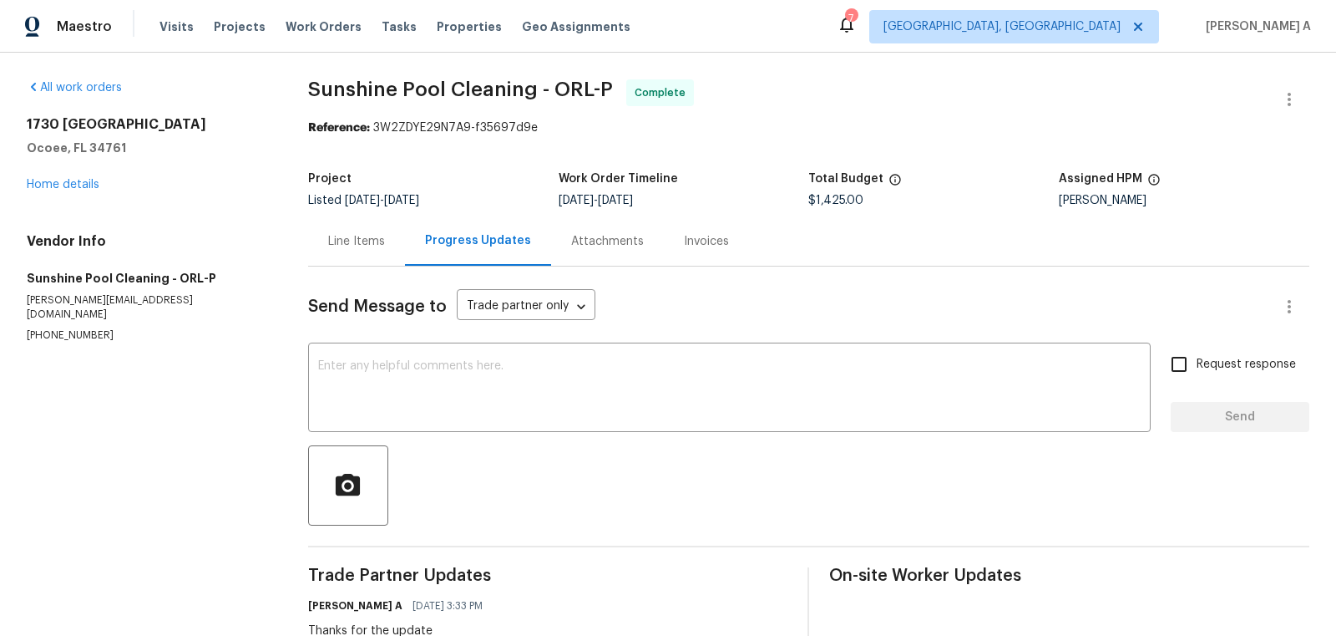
click at [375, 233] on div "Line Items" at bounding box center [356, 241] width 57 height 17
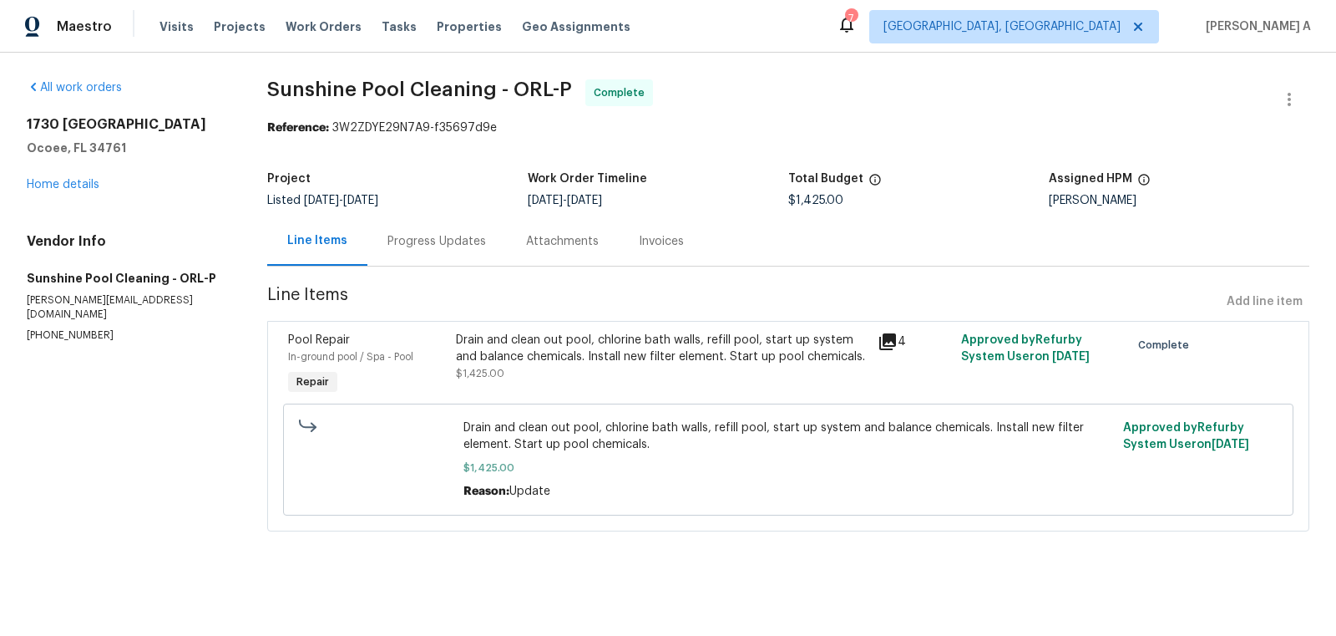
click at [692, 334] on div "Drain and clean out pool, chlorine bath walls, refill pool, start up system and…" at bounding box center [661, 348] width 411 height 33
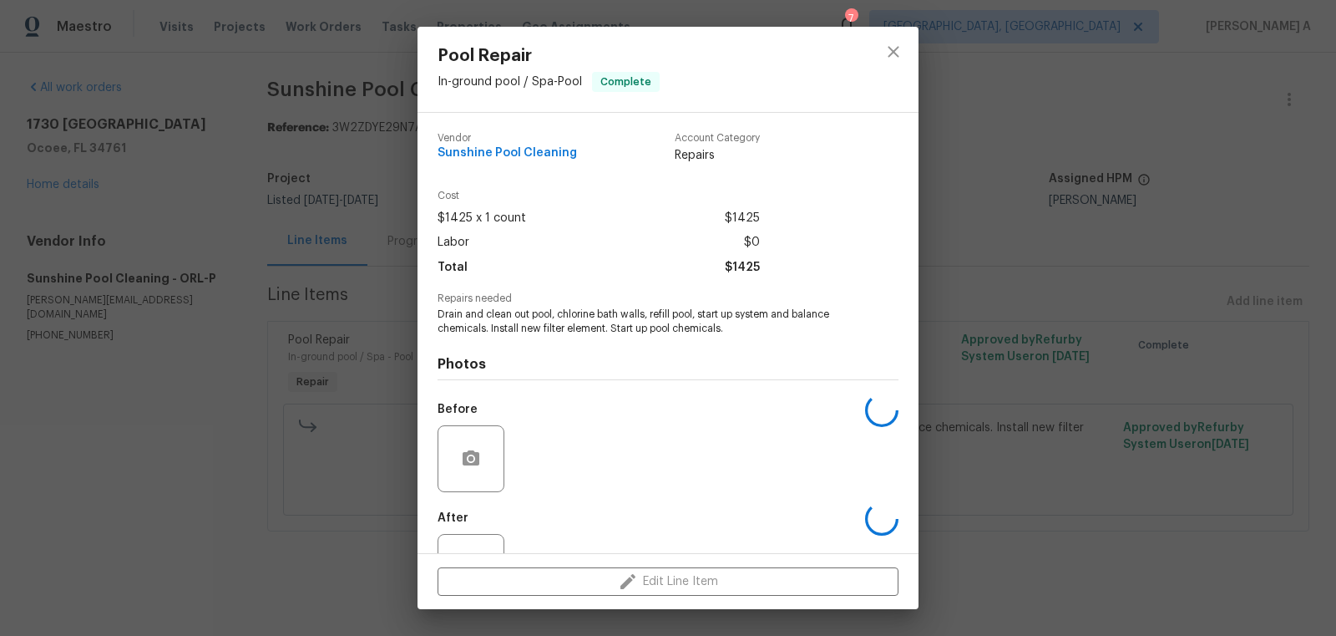
scroll to position [63, 0]
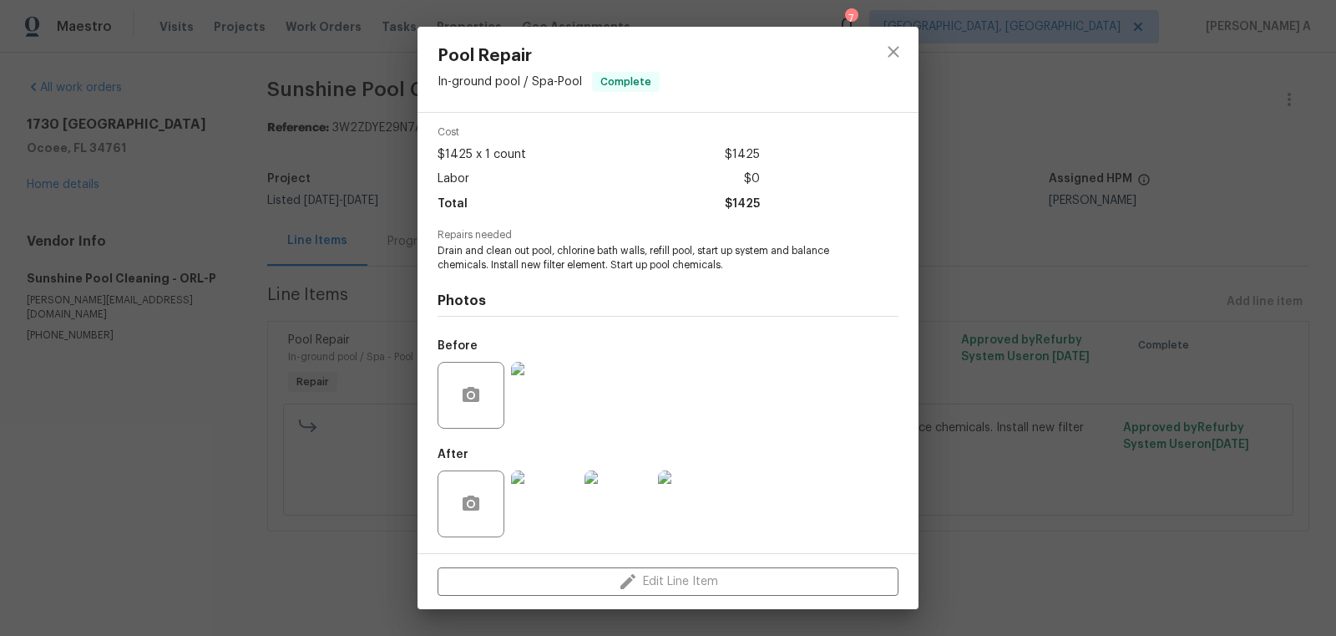
click at [562, 502] on img at bounding box center [544, 503] width 67 height 67
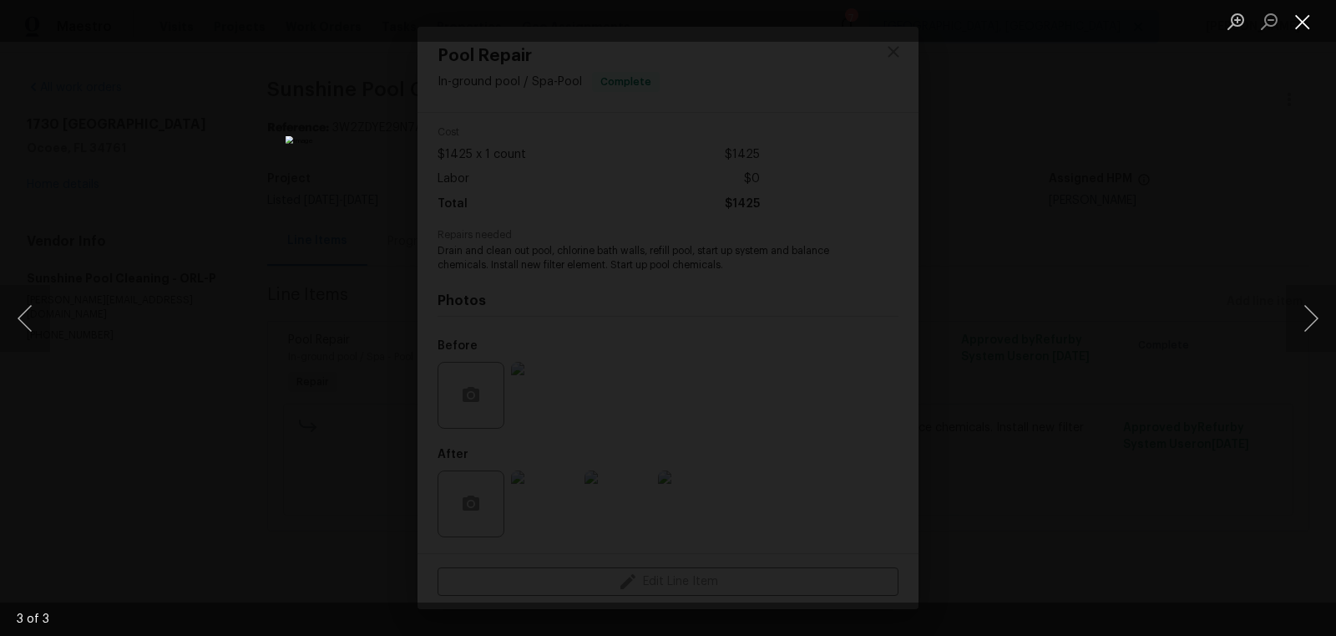
click at [1305, 19] on button "Close lightbox" at bounding box center [1302, 21] width 33 height 29
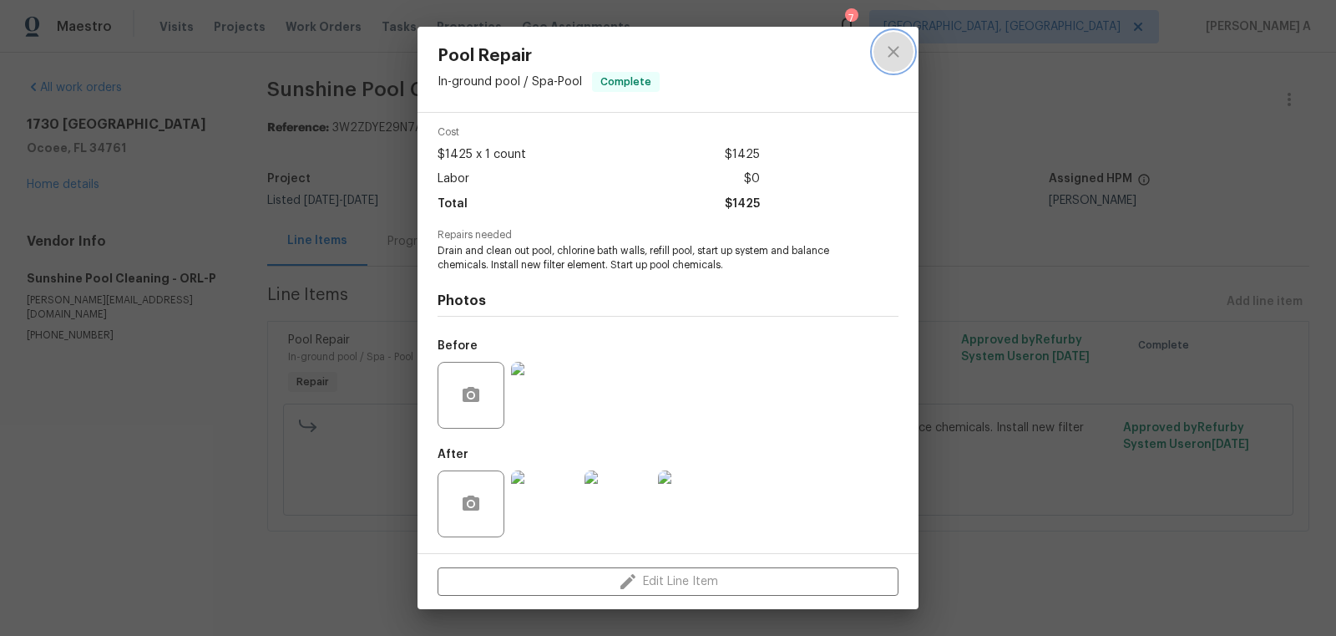
click at [894, 48] on icon "close" at bounding box center [894, 52] width 20 height 20
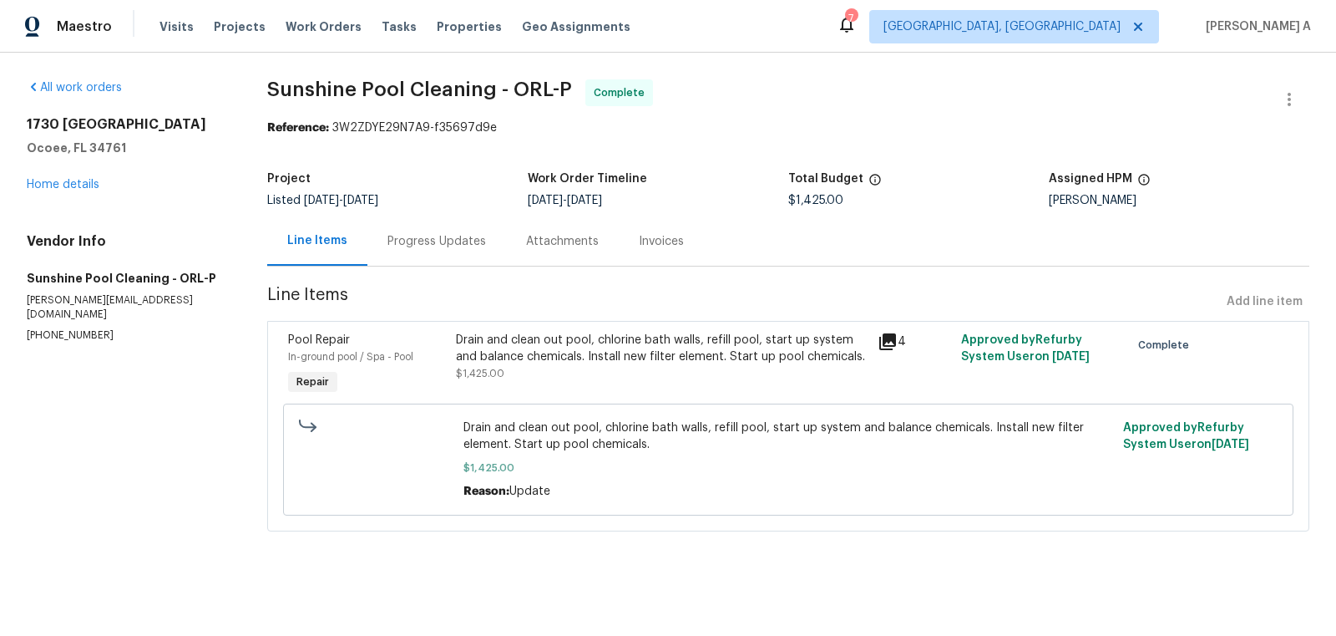
click at [594, 339] on div "Drain and clean out pool, chlorine bath walls, refill pool, start up system and…" at bounding box center [661, 348] width 411 height 33
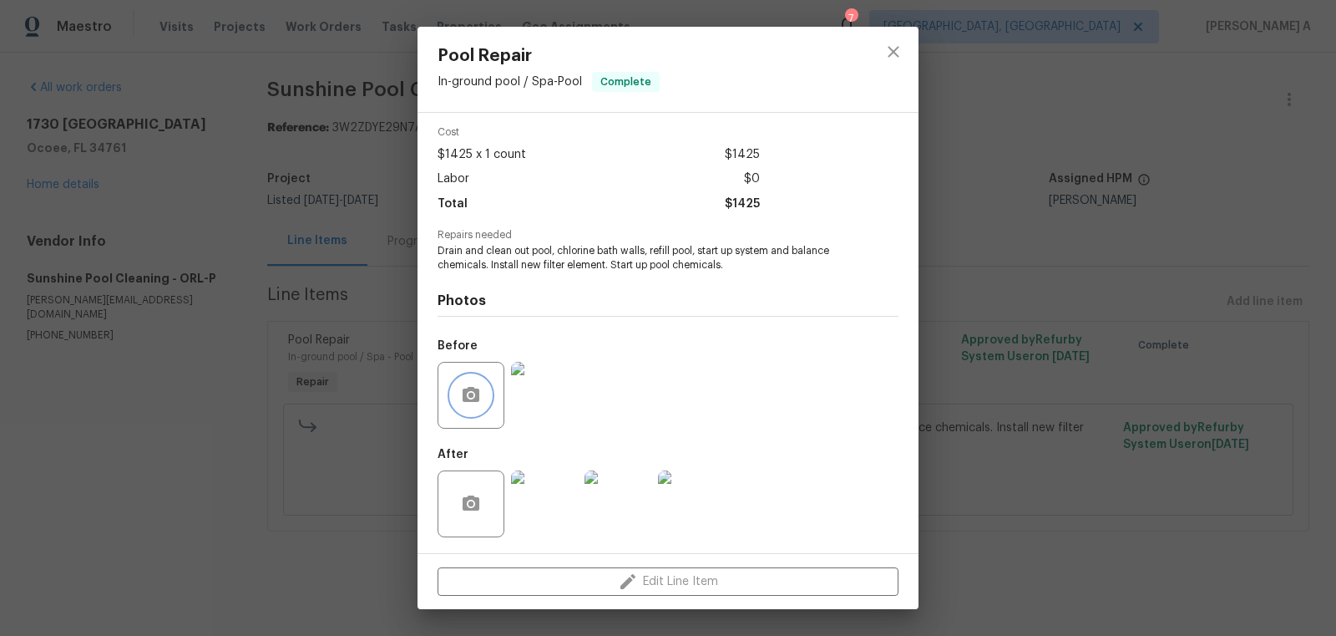
click at [474, 404] on icon "button" at bounding box center [471, 395] width 20 height 20
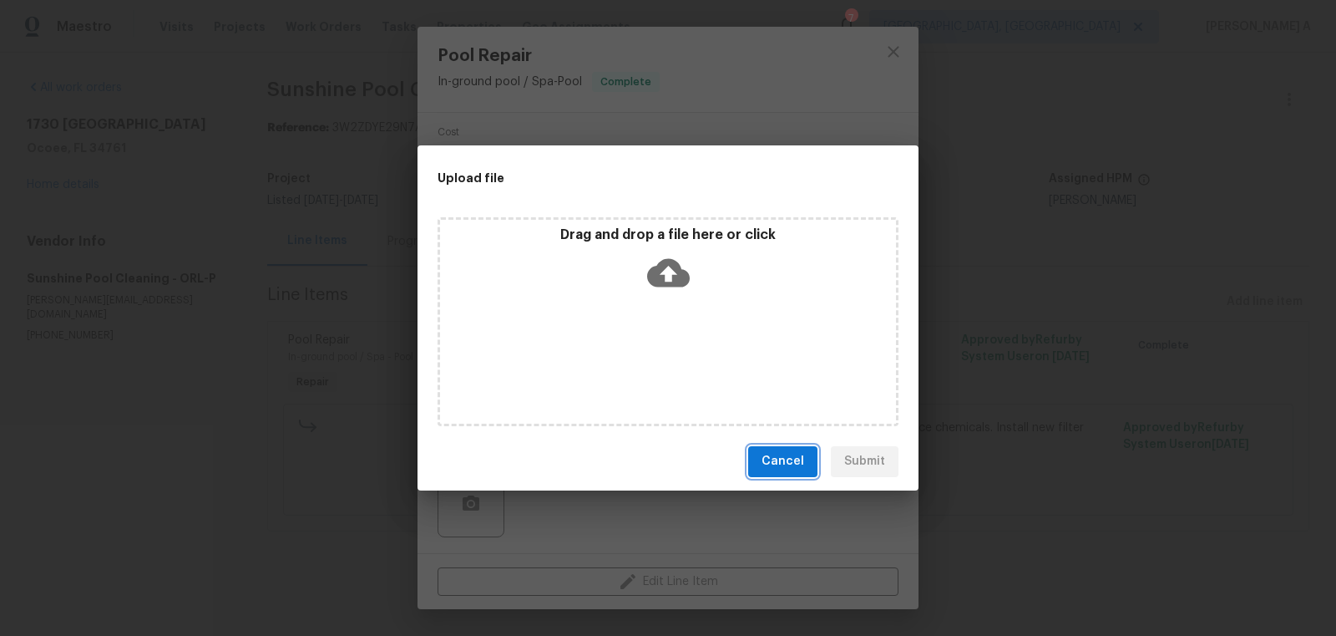
click at [788, 449] on button "Cancel" at bounding box center [782, 461] width 69 height 31
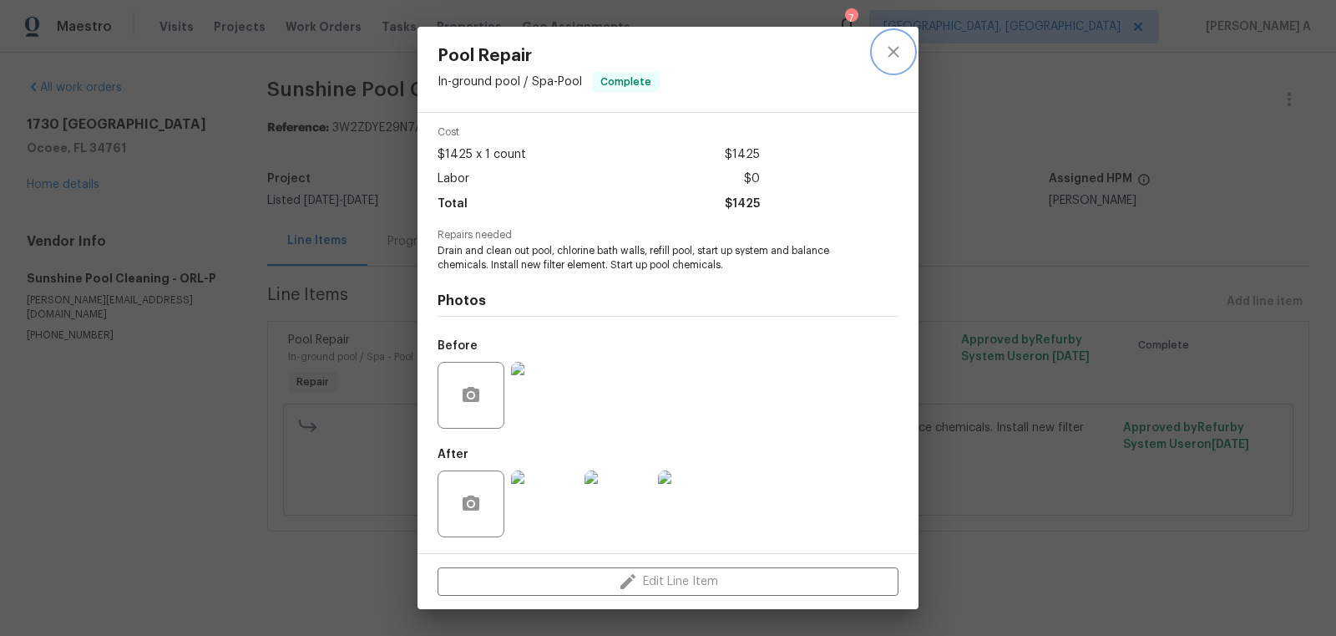
click at [897, 44] on icon "close" at bounding box center [894, 52] width 20 height 20
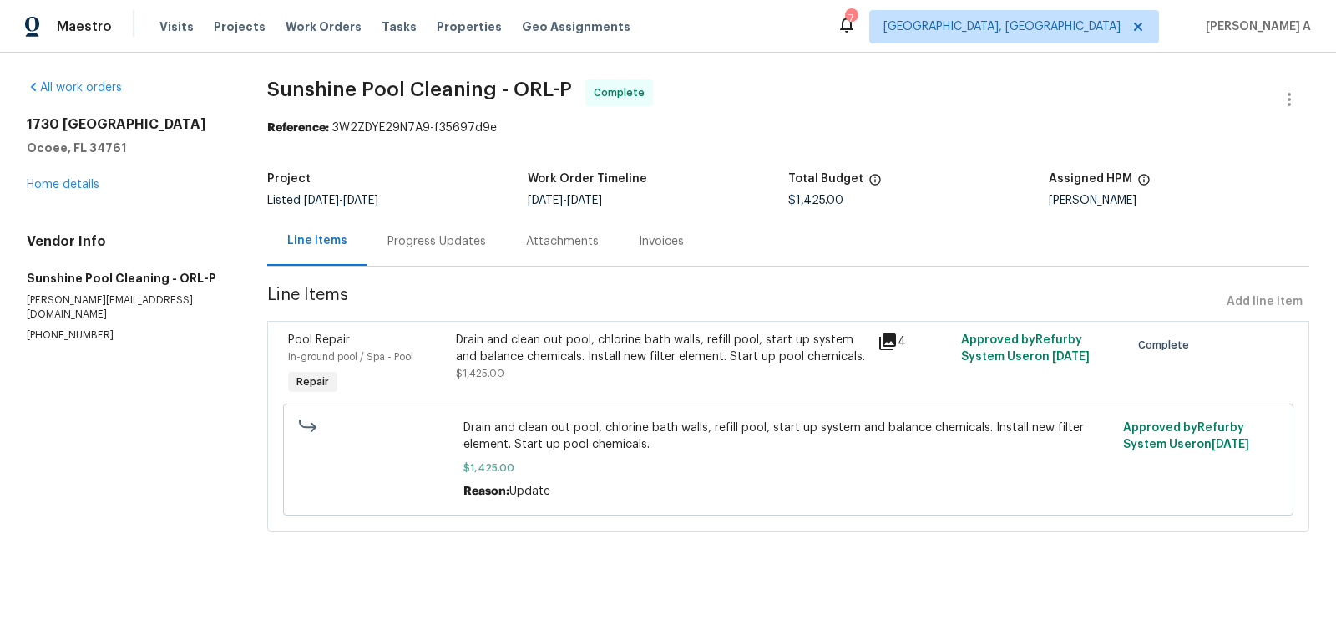
click at [432, 235] on div "Progress Updates" at bounding box center [437, 241] width 99 height 17
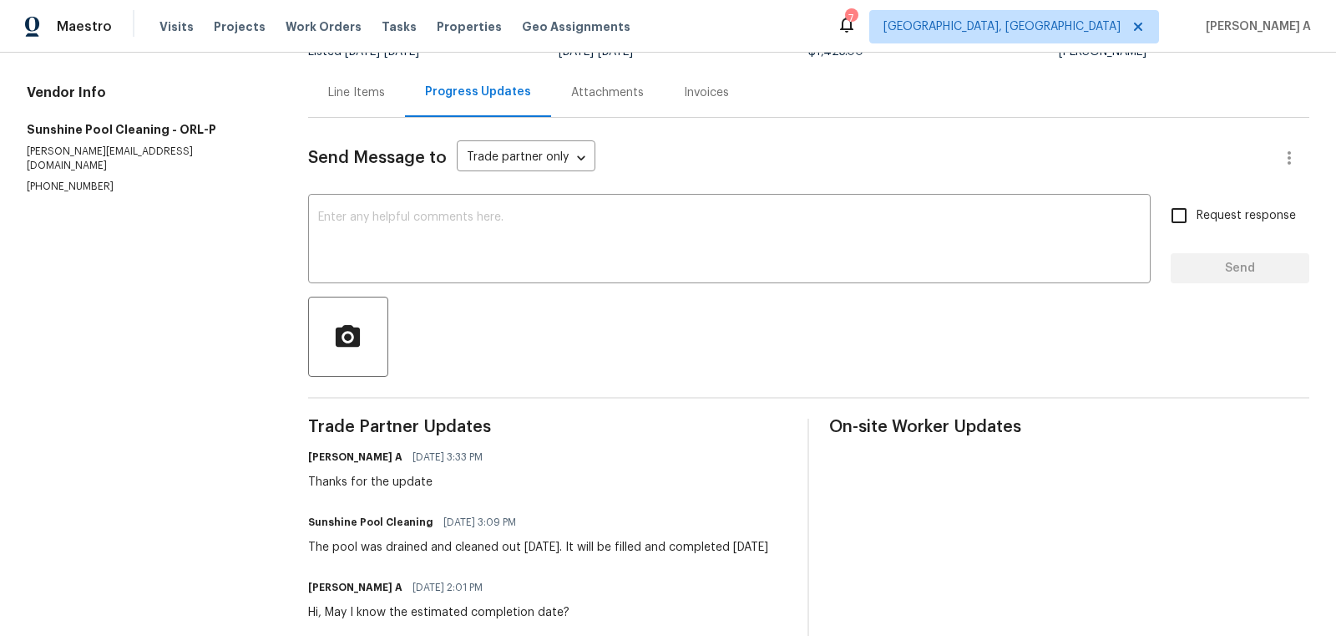
scroll to position [227, 0]
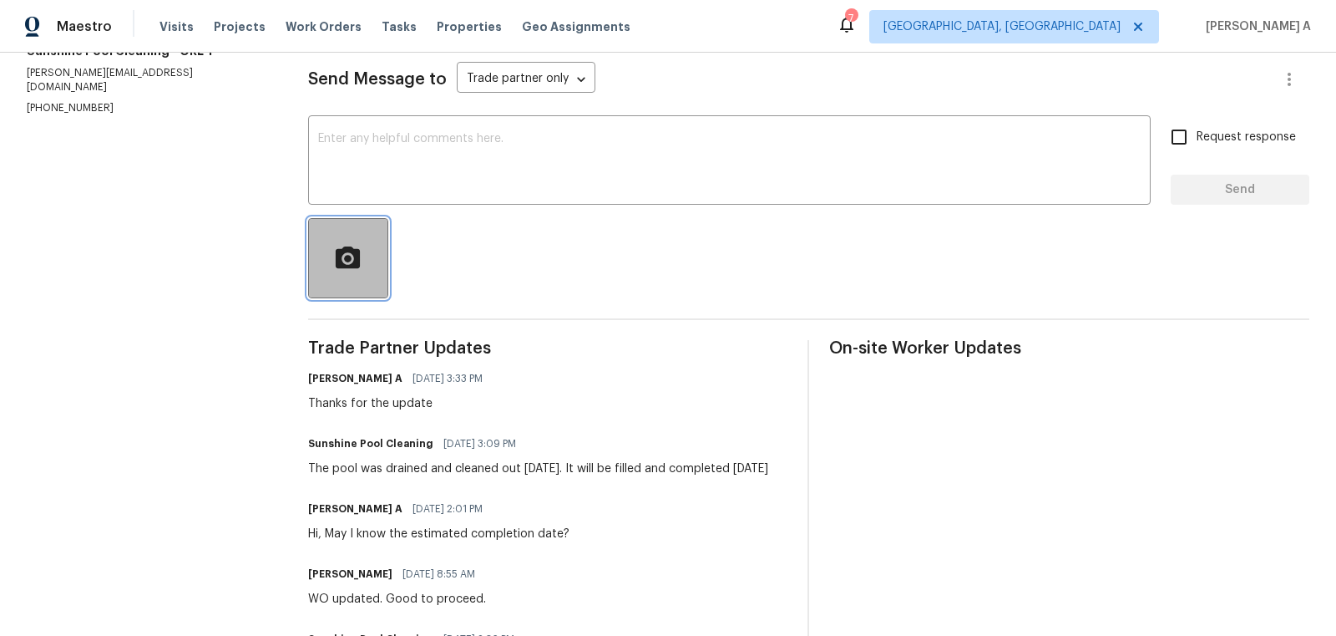
click at [359, 277] on button "button" at bounding box center [348, 258] width 80 height 80
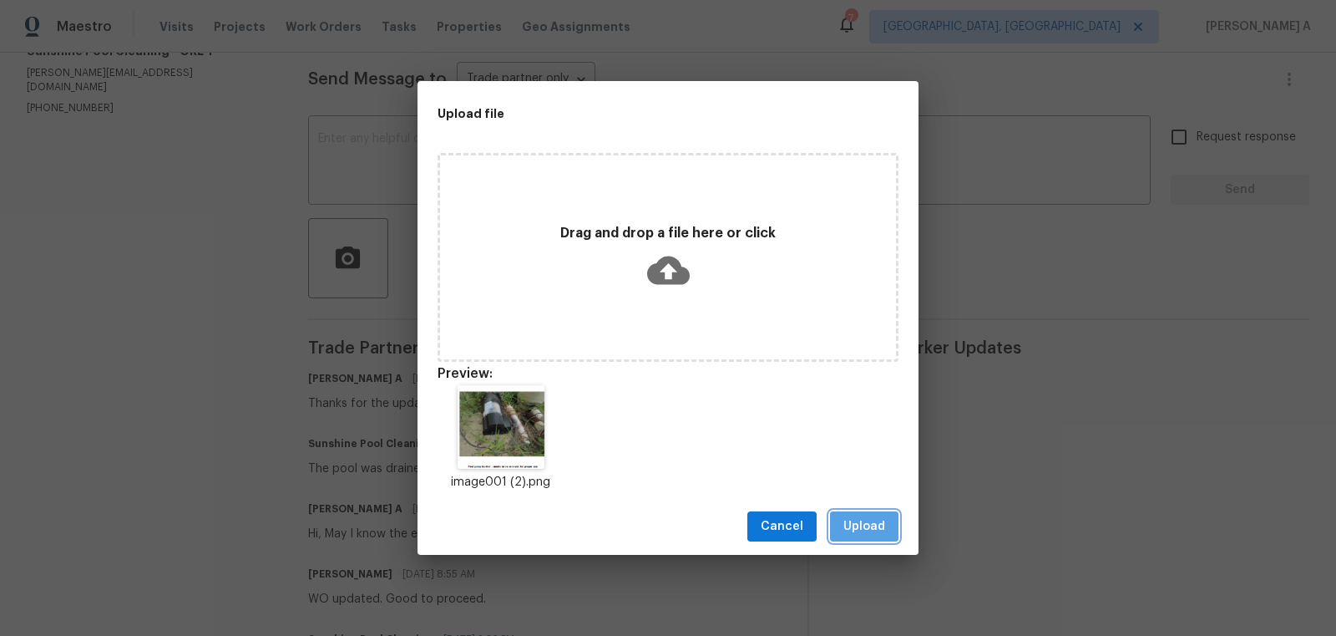
click at [849, 517] on span "Upload" at bounding box center [865, 526] width 42 height 21
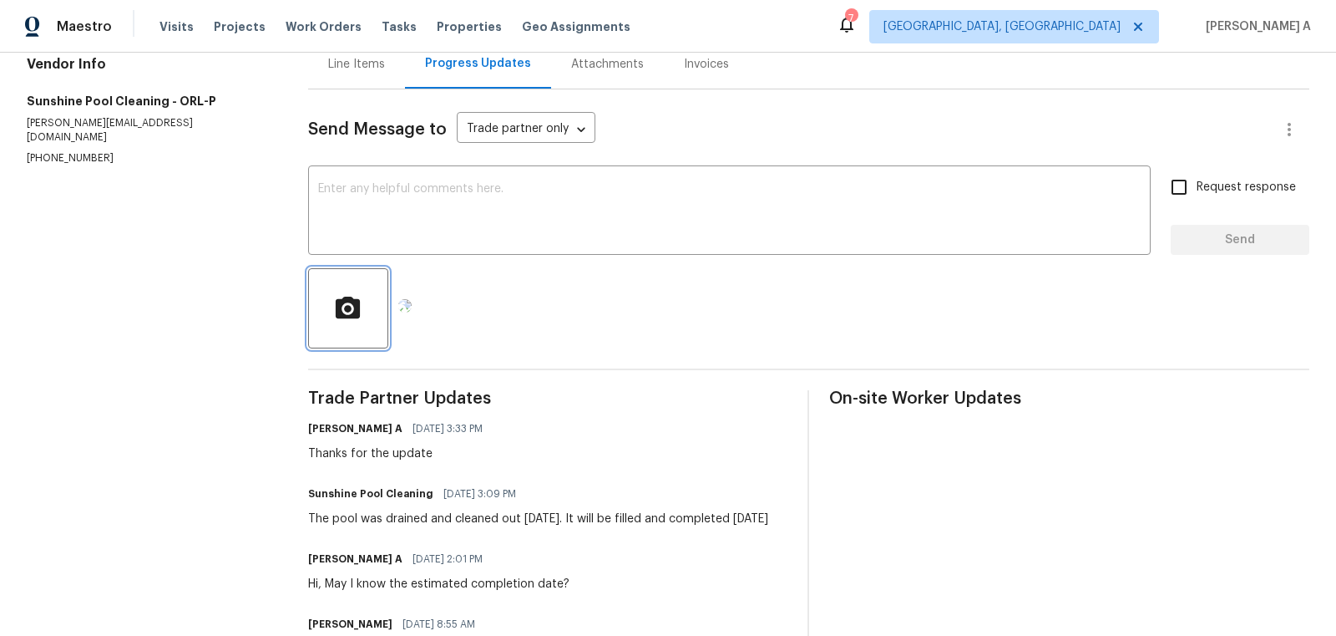
scroll to position [145, 0]
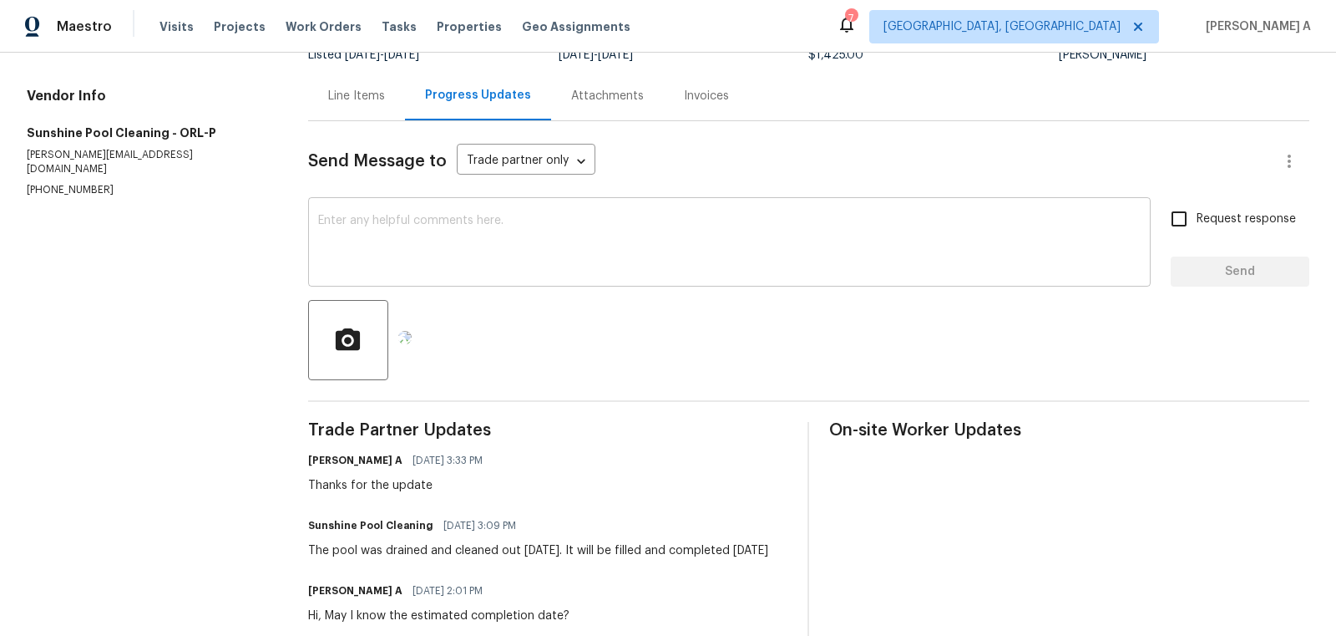
click at [378, 246] on textarea at bounding box center [729, 244] width 823 height 58
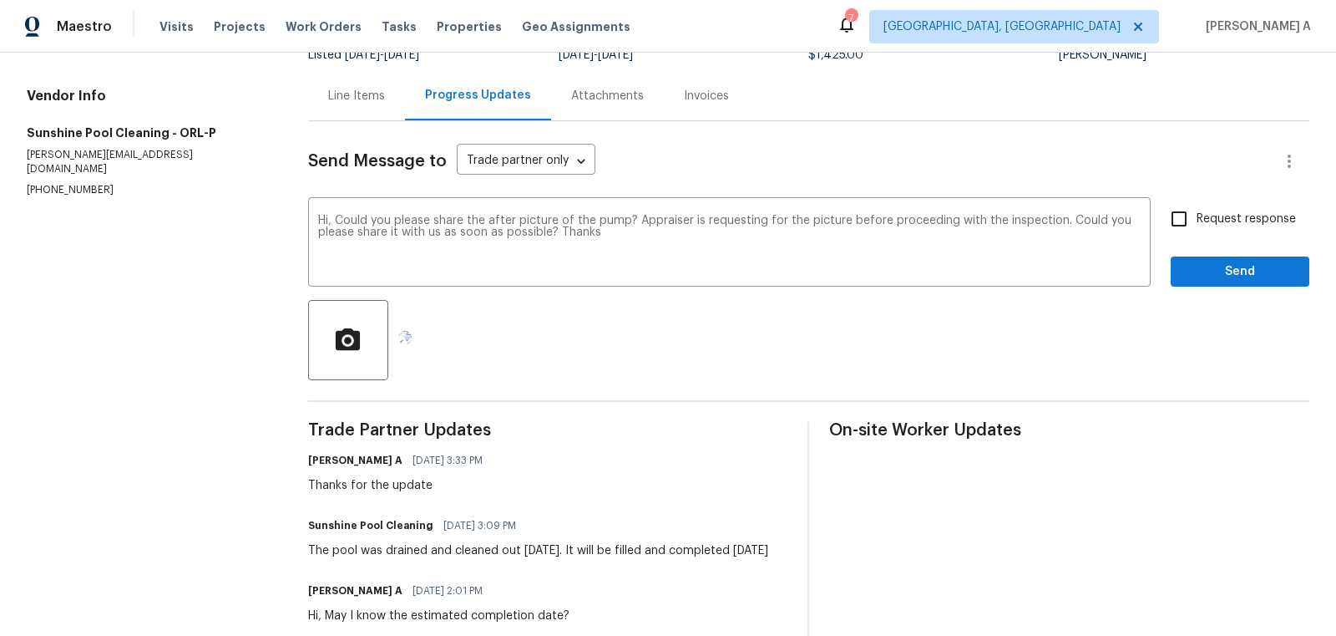
click at [0, 0] on div "Fix the preposition for Ignore Rewrite sentence" at bounding box center [0, 0] width 0 height 0
click at [0, 0] on div "for" at bounding box center [0, 0] width 0 height 0
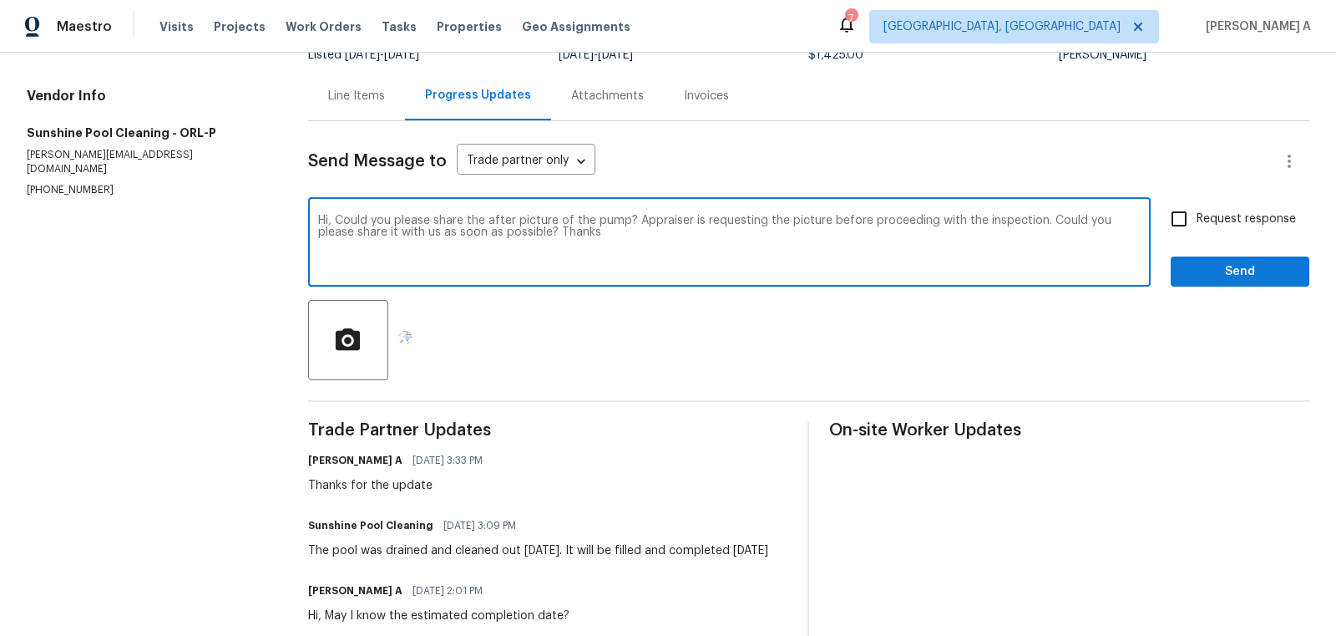
drag, startPoint x: 829, startPoint y: 219, endPoint x: 1038, endPoint y: 218, distance: 208.8
click at [1038, 218] on textarea "Hi, Could you please share the after picture of the pump? Appraiser is requesti…" at bounding box center [729, 244] width 823 height 58
click at [0, 0] on span "Fix the preposition" at bounding box center [0, 0] width 0 height 0
click at [0, 0] on span "Remove Space" at bounding box center [0, 0] width 0 height 0
type textarea "Hi, Could you please share the after picture of the pump? Appraiser is requesti…"
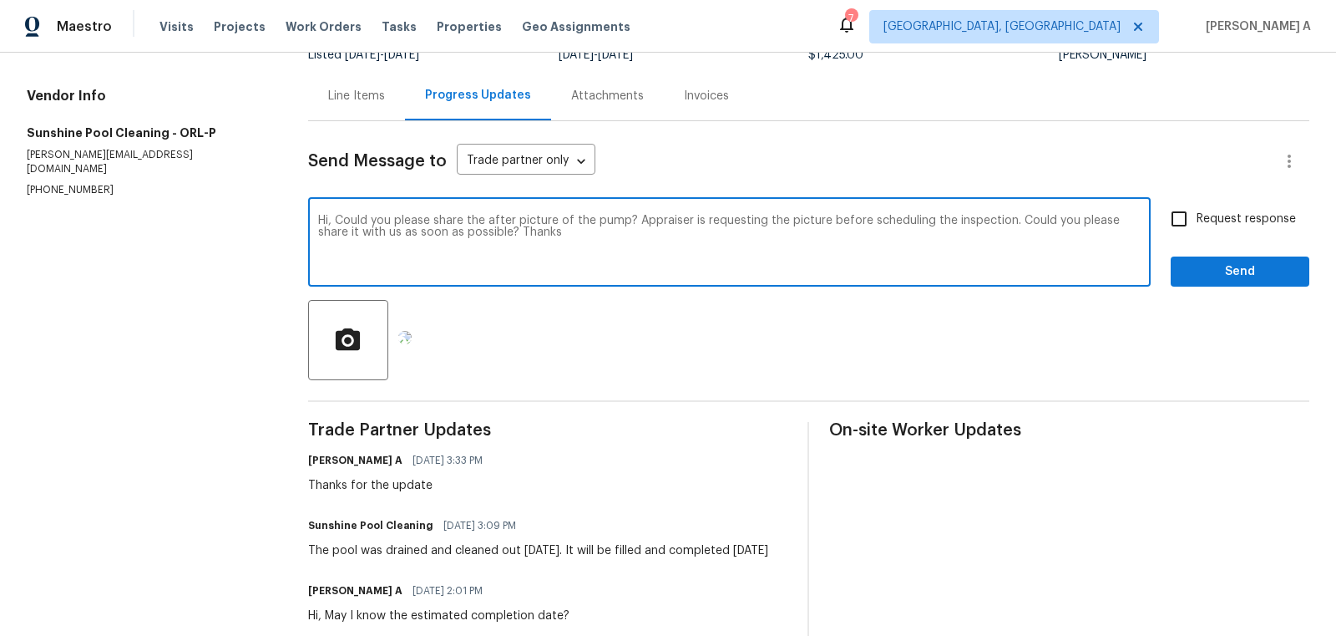
click at [1211, 217] on span "Request response" at bounding box center [1246, 219] width 99 height 18
click at [1197, 217] on input "Request response" at bounding box center [1179, 218] width 35 height 35
checkbox input "true"
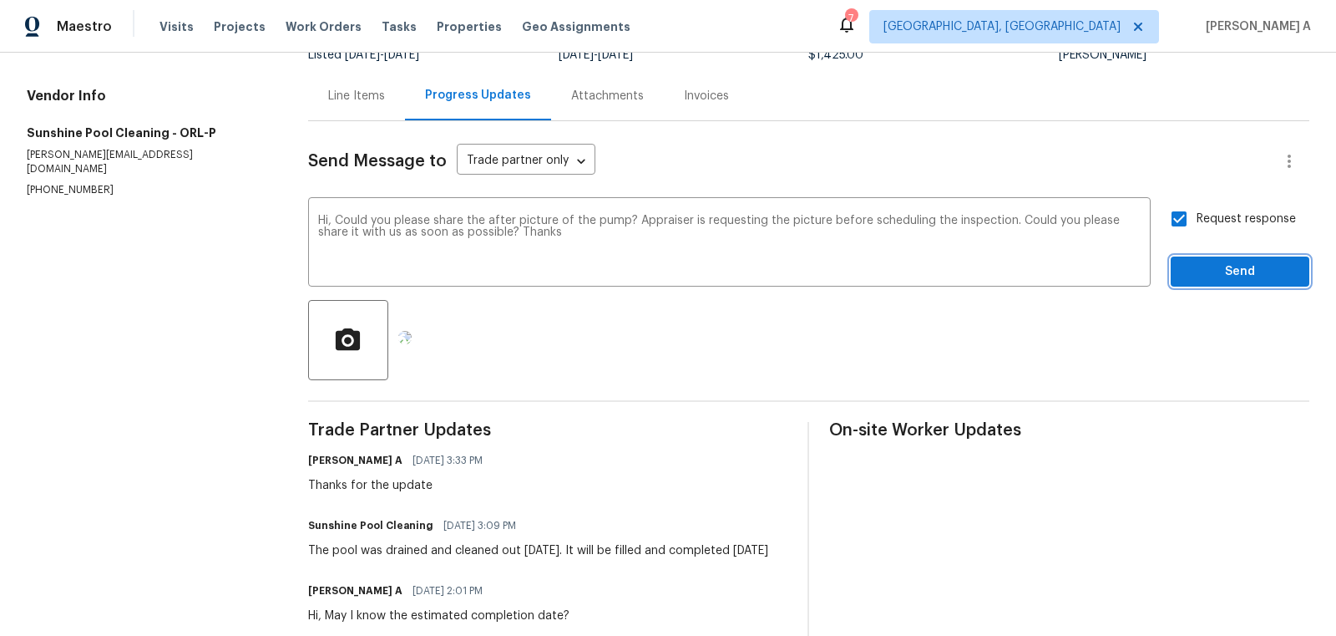
click at [1245, 270] on span "Send" at bounding box center [1240, 271] width 112 height 21
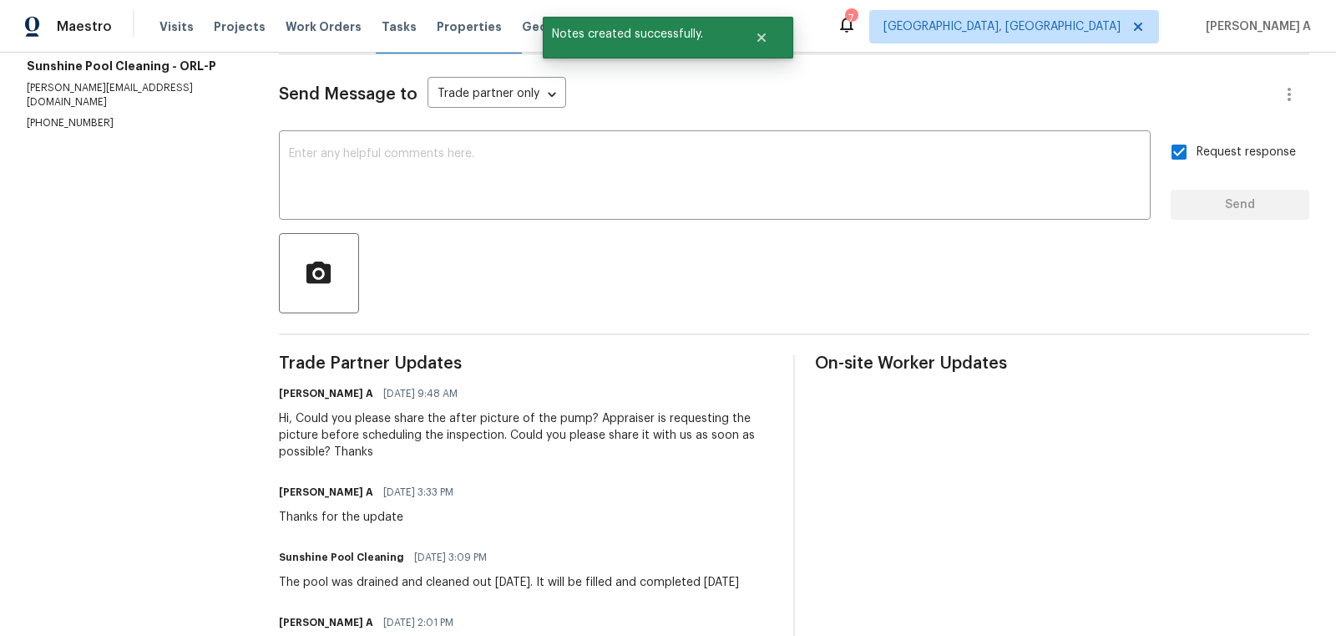
scroll to position [222, 0]
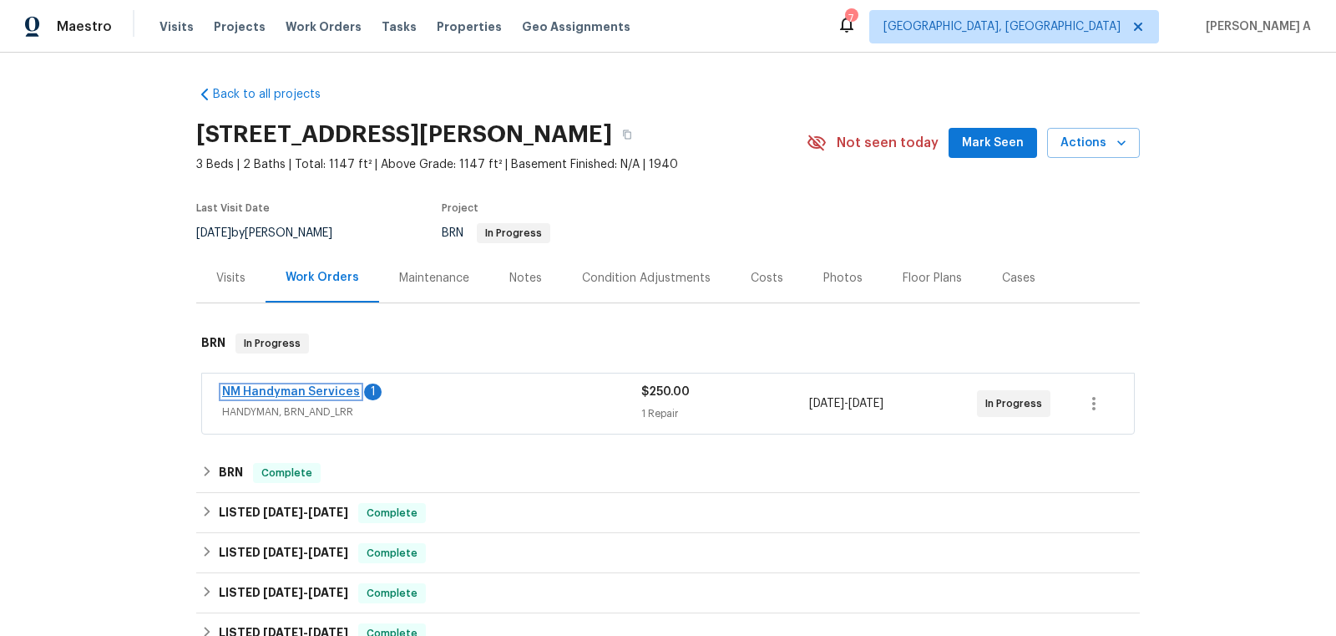
click at [325, 388] on link "NM Handyman Services" at bounding box center [291, 392] width 138 height 12
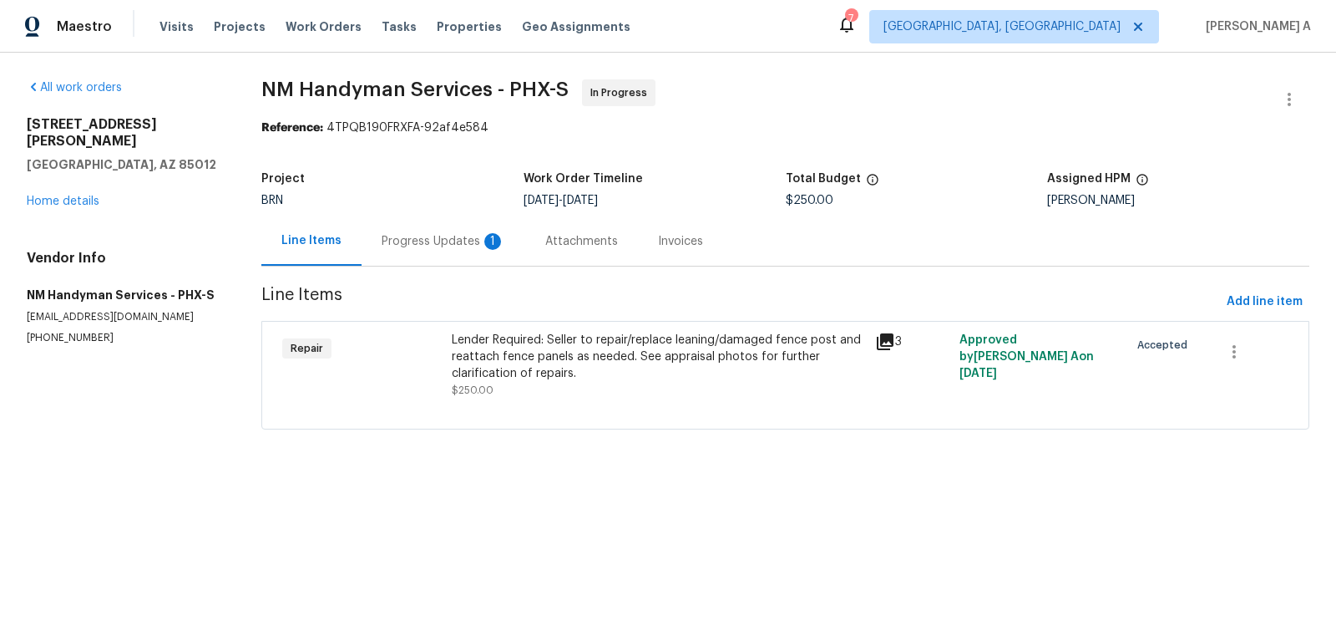
click at [444, 236] on div "Progress Updates 1" at bounding box center [444, 241] width 124 height 17
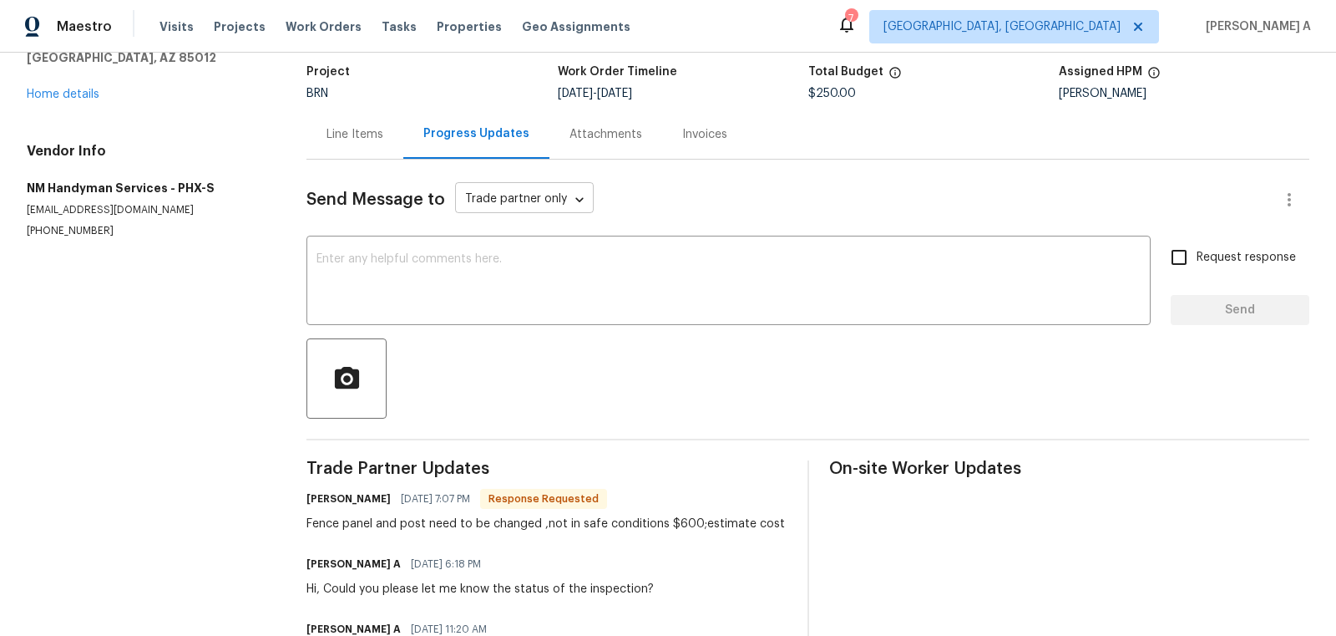
scroll to position [98, 0]
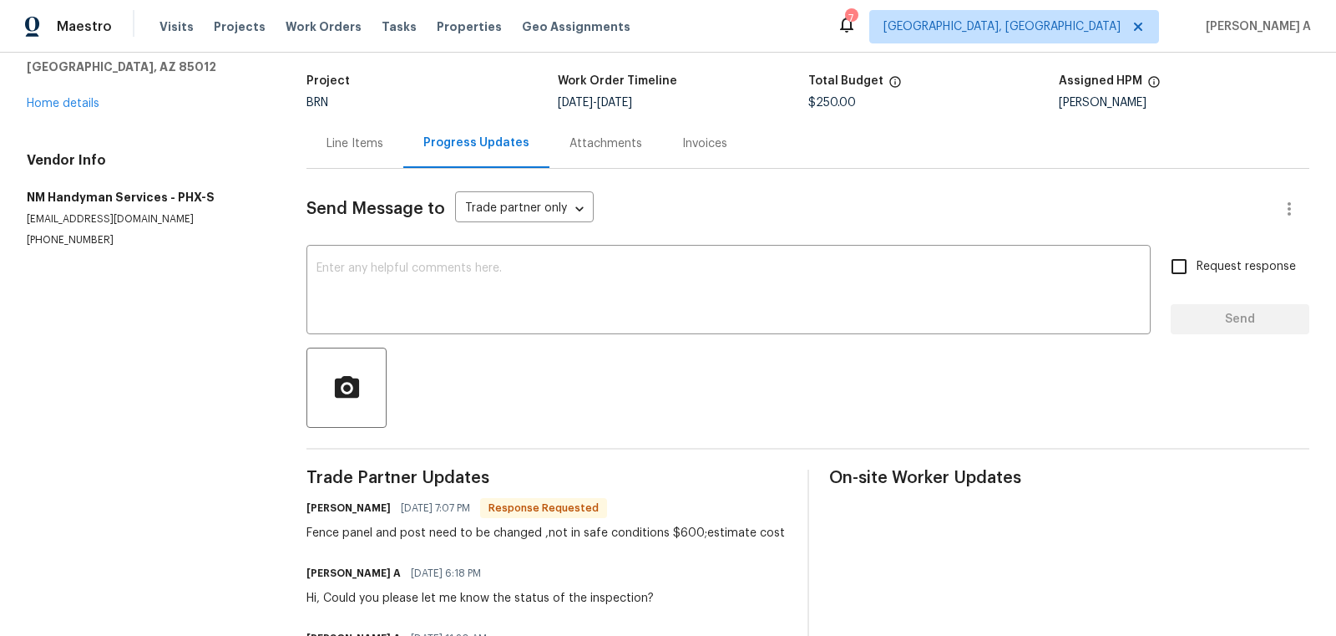
click at [372, 139] on div "Line Items" at bounding box center [355, 143] width 57 height 17
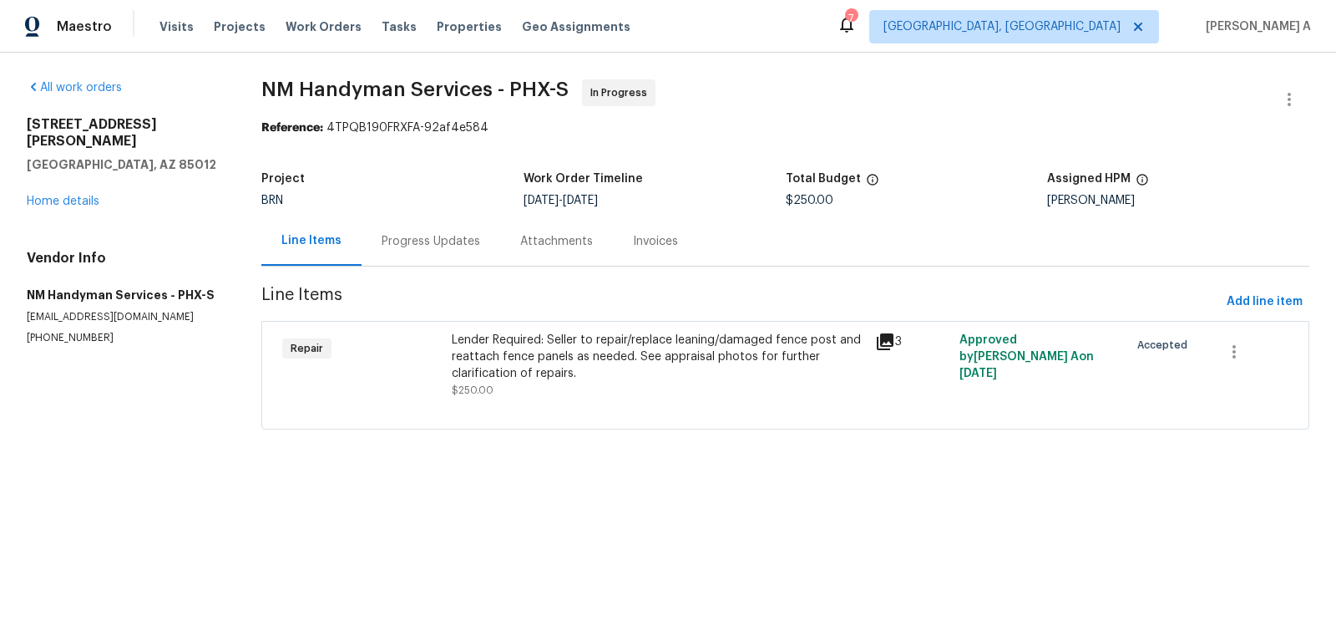
click at [670, 363] on div "Lender Required: Seller to repair/replace leaning/damaged fence post and reatta…" at bounding box center [658, 357] width 413 height 50
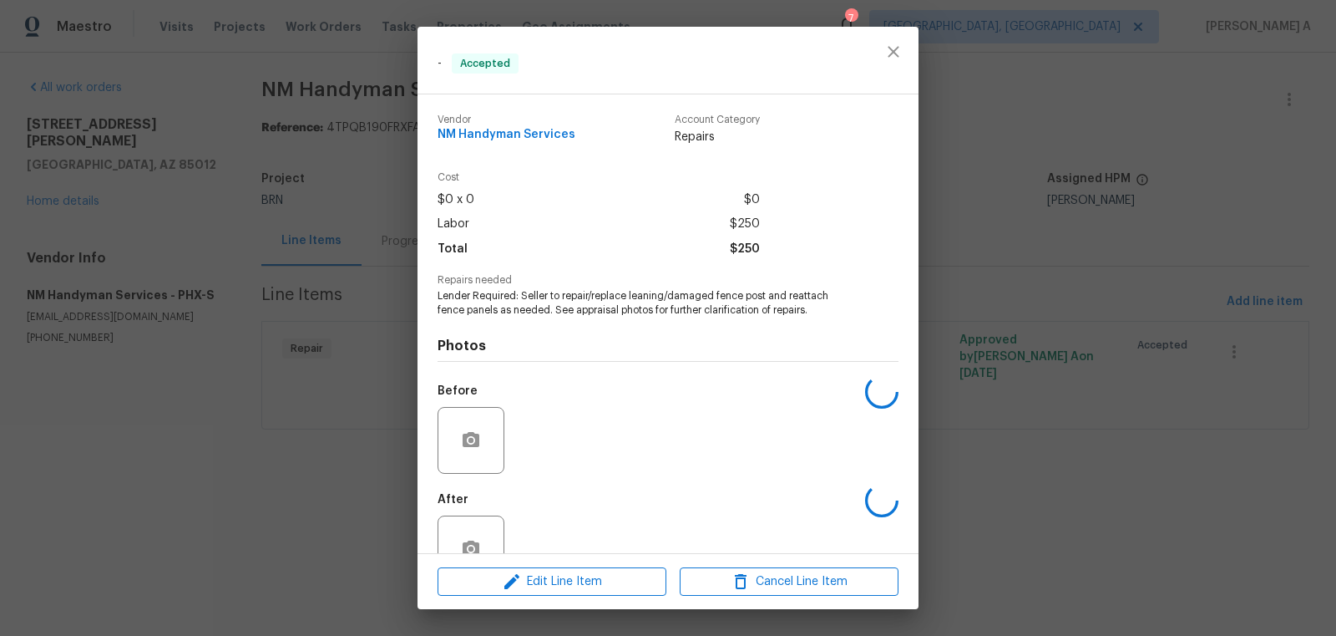
scroll to position [45, 0]
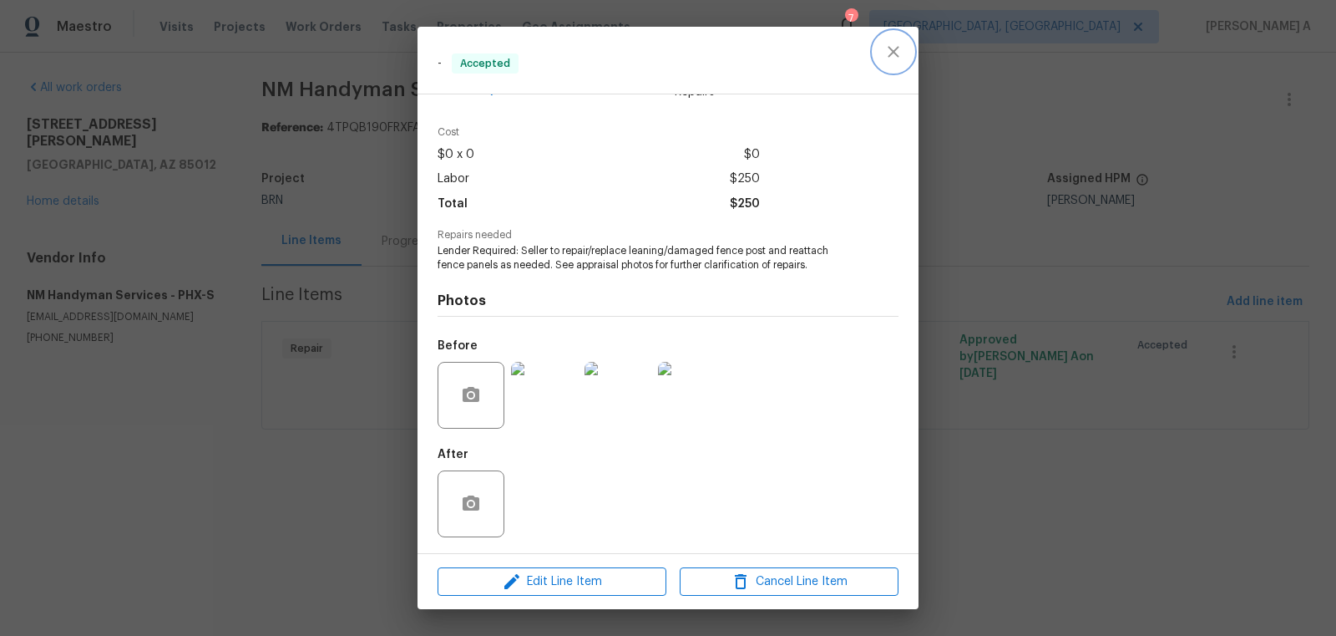
click at [900, 53] on icon "close" at bounding box center [894, 52] width 20 height 20
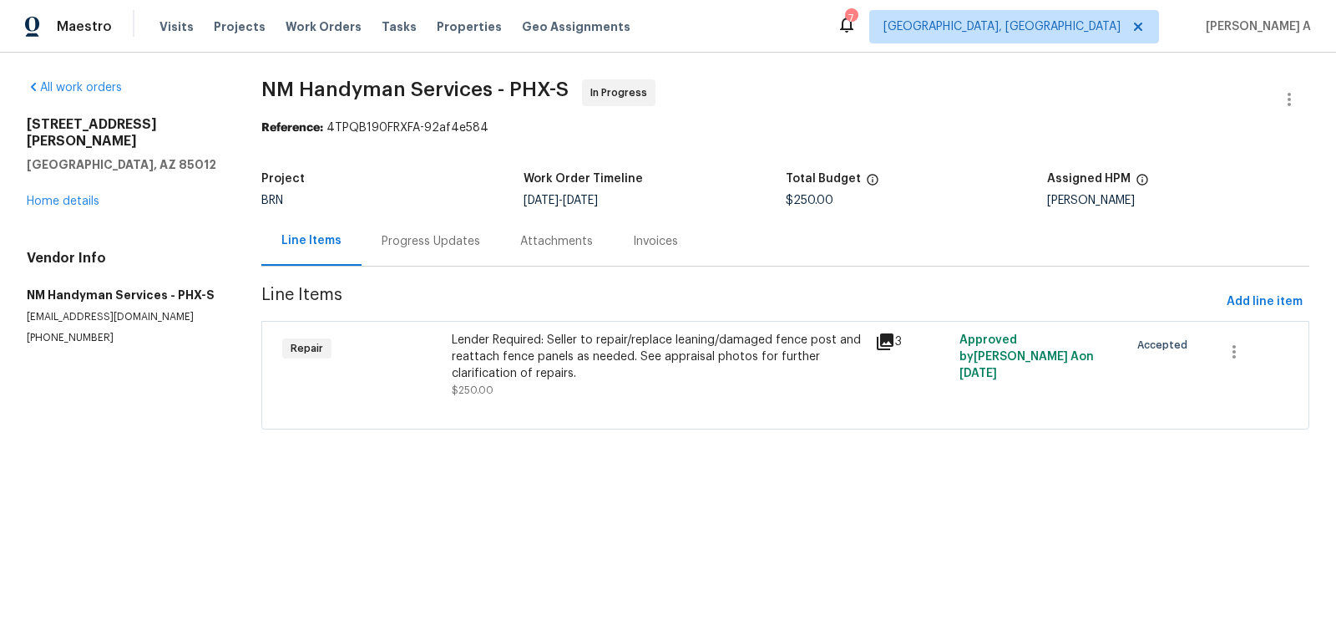
click at [423, 240] on div "Progress Updates" at bounding box center [431, 241] width 99 height 17
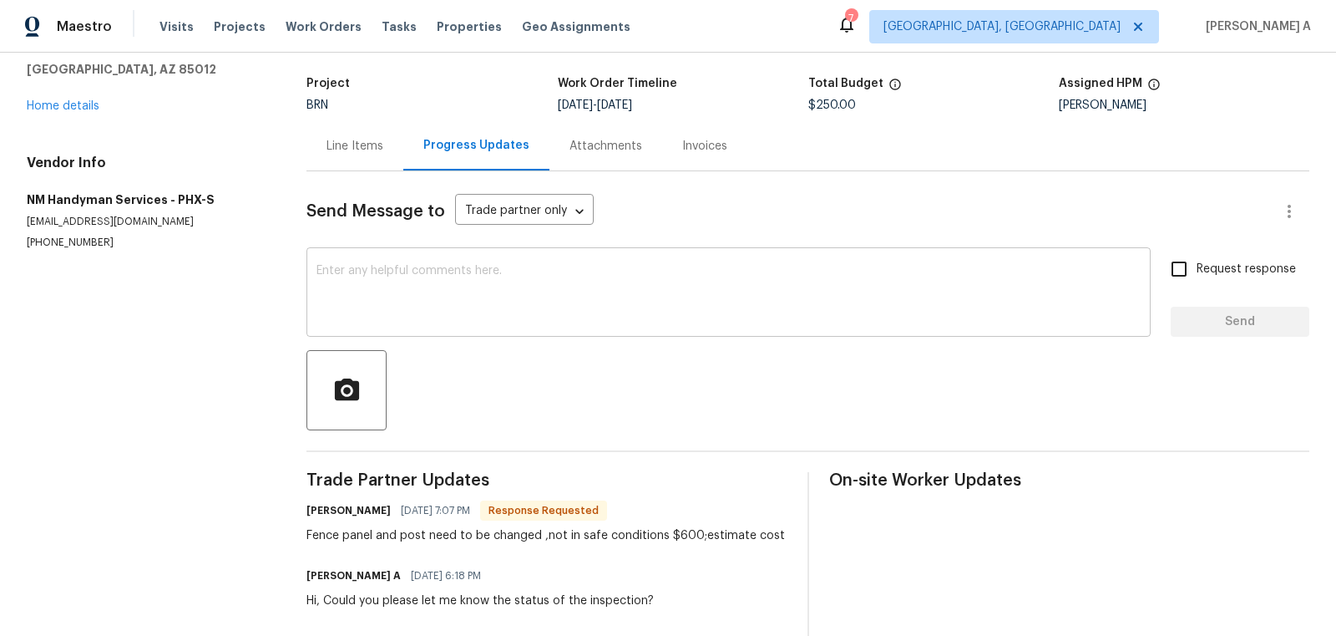
scroll to position [134, 0]
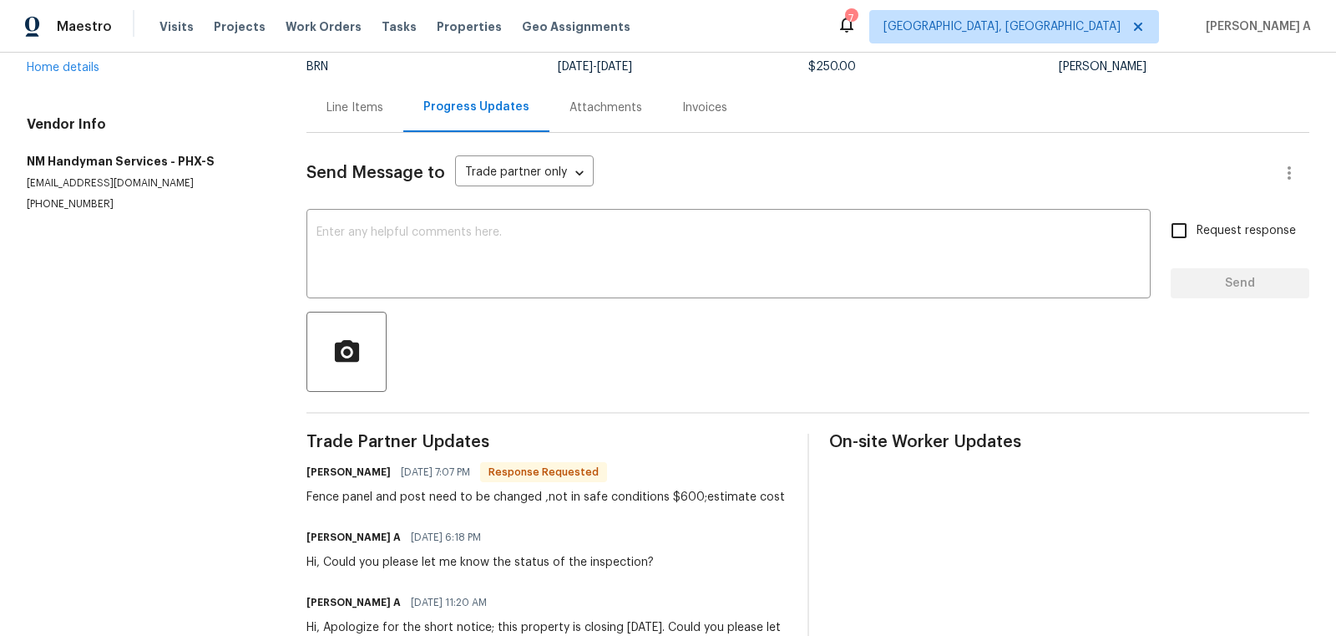
click at [684, 495] on div "Fence panel and post need to be changed ,not in safe conditions $600;estimate c…" at bounding box center [546, 497] width 479 height 17
copy div "600"
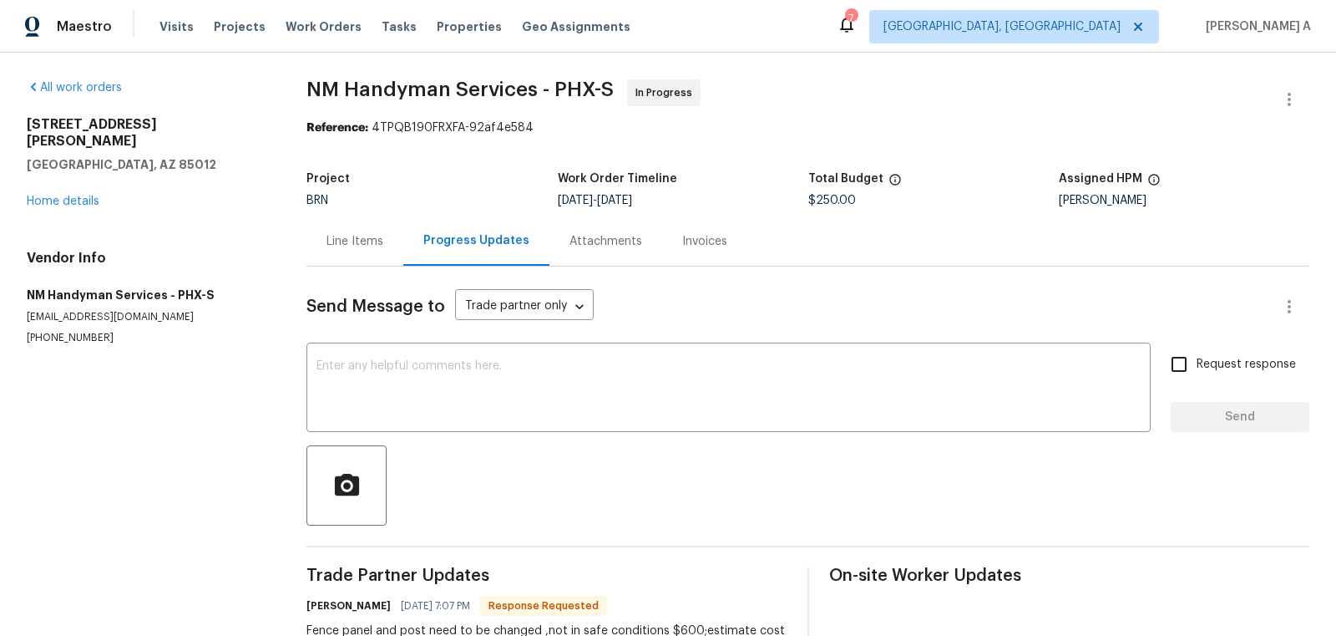
click at [337, 245] on div "Line Items" at bounding box center [355, 241] width 57 height 17
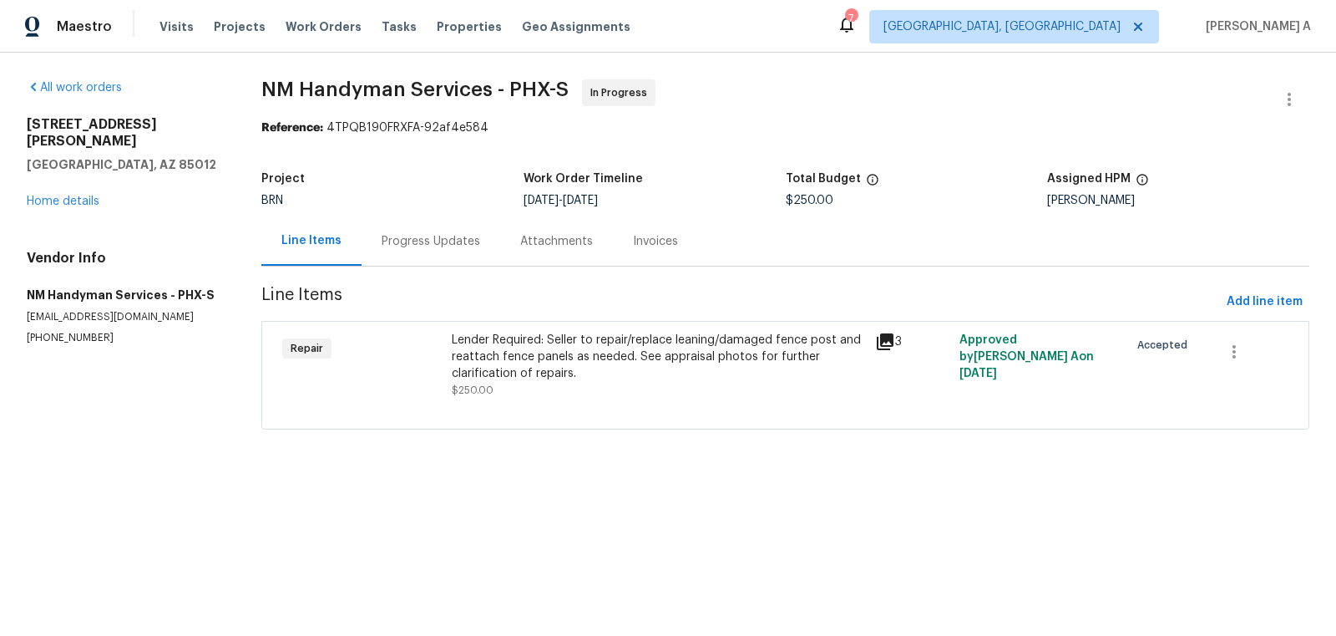
click at [569, 370] on div "Lender Required: Seller to repair/replace leaning/damaged fence post and reatta…" at bounding box center [658, 357] width 413 height 50
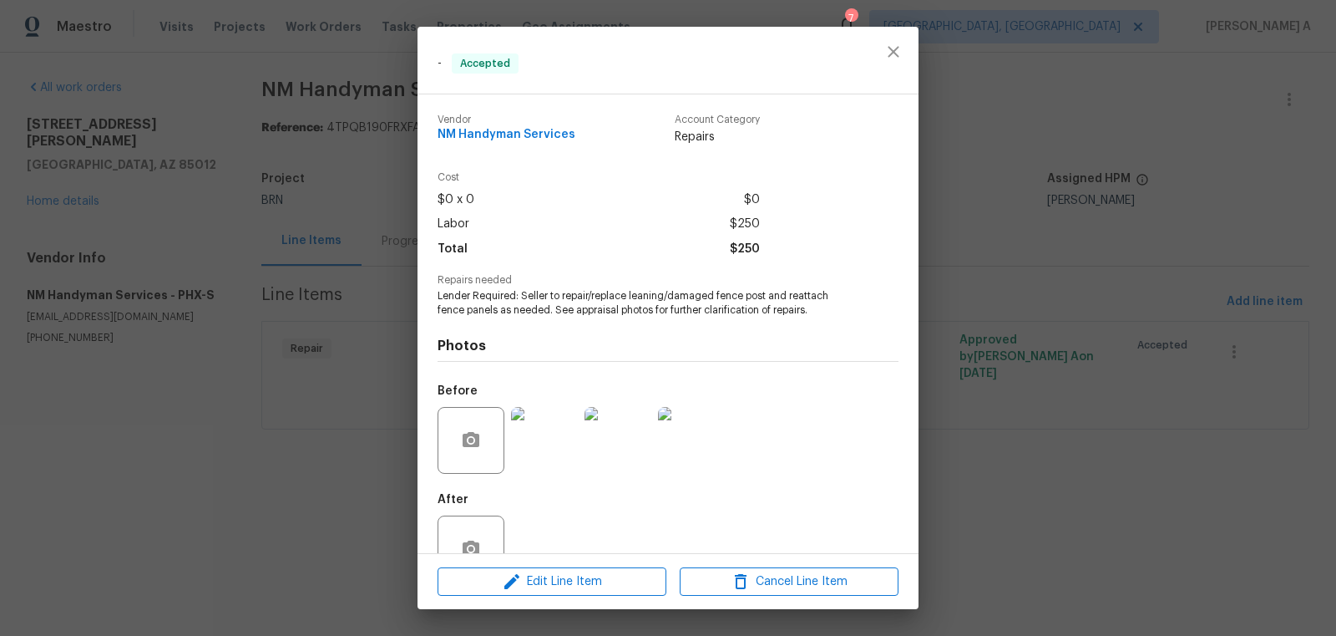
scroll to position [45, 0]
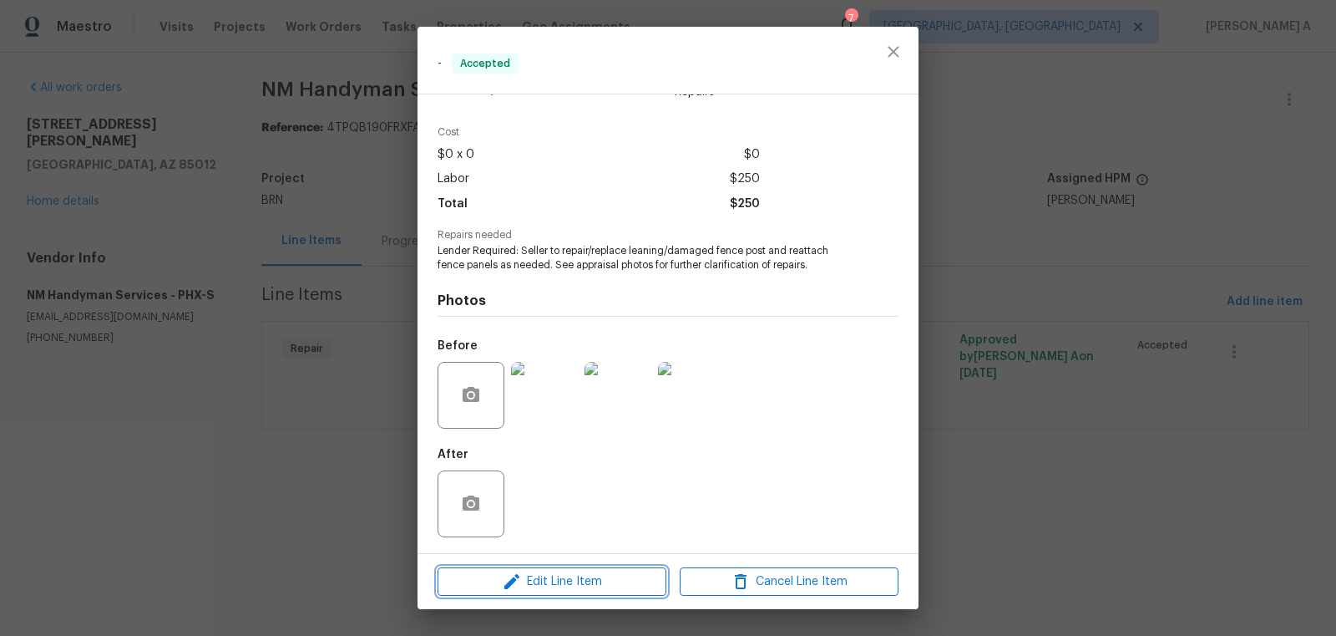
click at [580, 581] on span "Edit Line Item" at bounding box center [552, 581] width 219 height 21
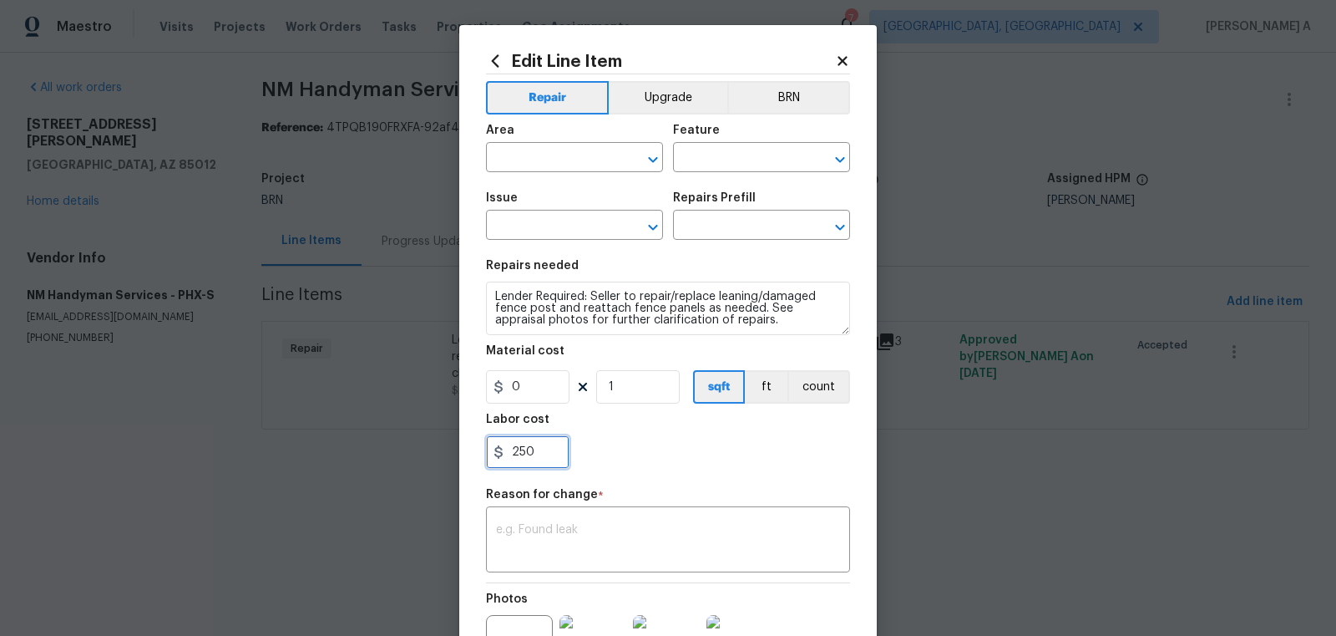
drag, startPoint x: 555, startPoint y: 467, endPoint x: 484, endPoint y: 467, distance: 71.8
click at [484, 467] on div "Edit Line Item Repair Upgrade BRN Area ​ Feature ​ Issue ​ Repairs Prefill ​ Re…" at bounding box center [668, 411] width 418 height 773
paste input "60"
type input "600"
click at [781, 104] on button "BRN" at bounding box center [789, 97] width 123 height 33
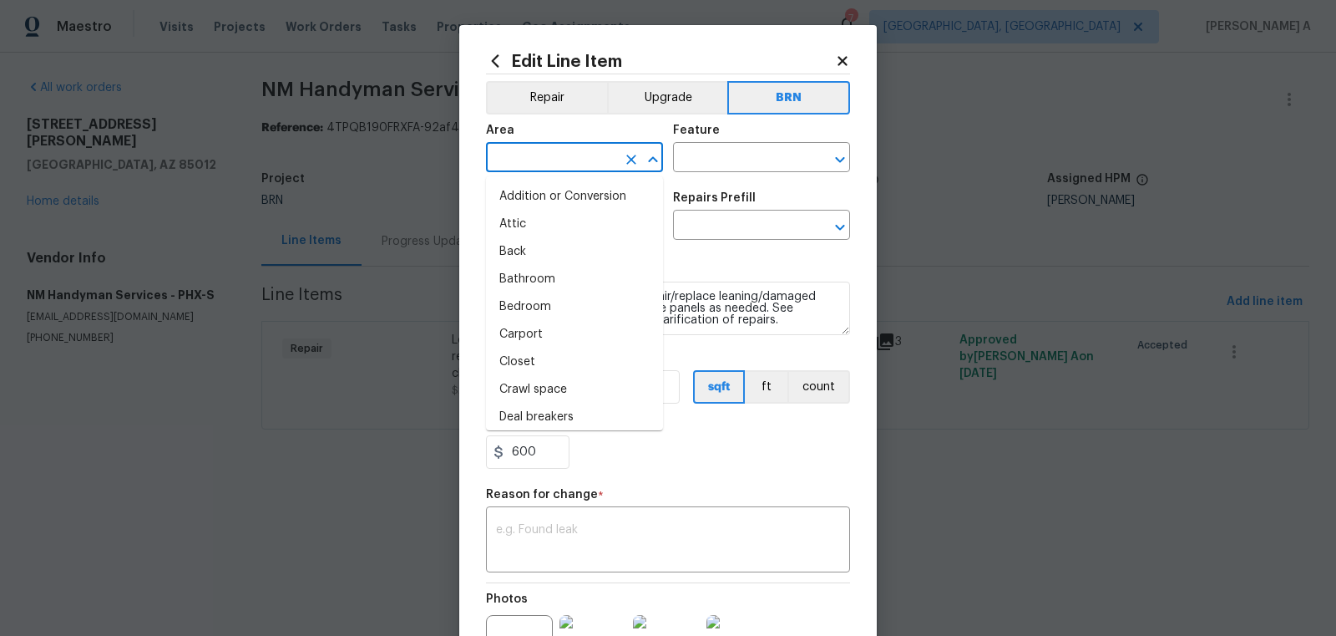
click at [563, 161] on input "text" at bounding box center [551, 159] width 130 height 26
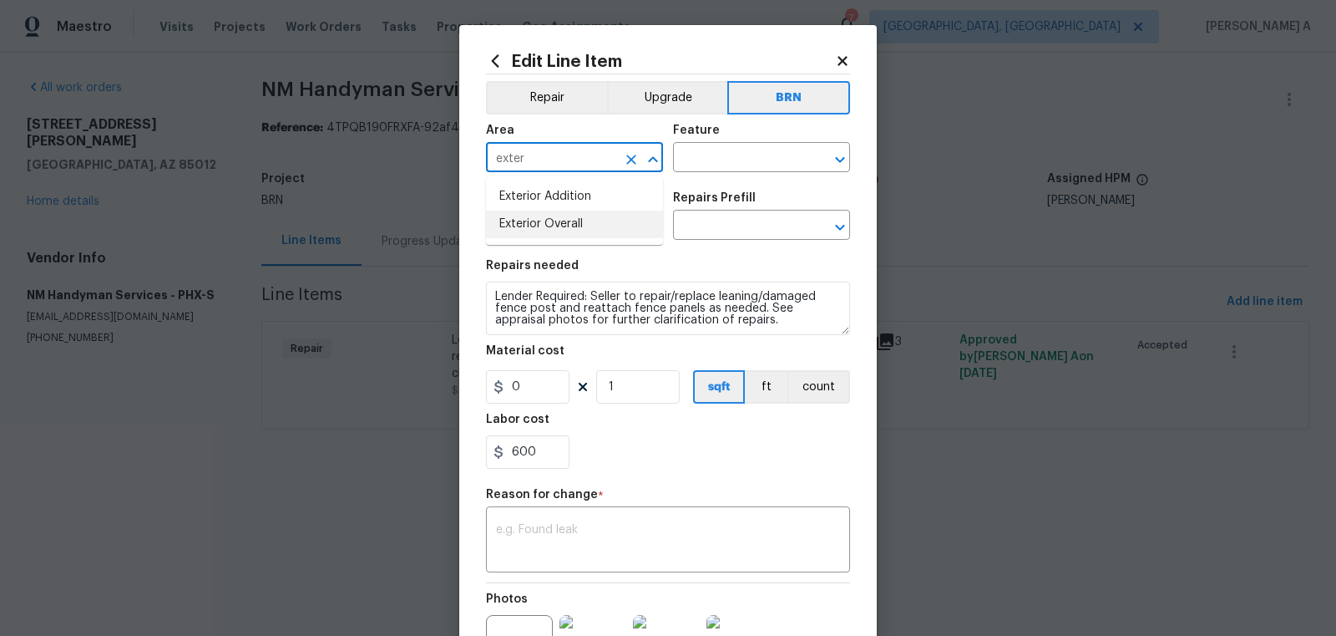
click at [603, 229] on li "Exterior Overall" at bounding box center [574, 224] width 177 height 28
type input "Exterior Overall"
click at [713, 156] on input "text" at bounding box center [738, 159] width 130 height 26
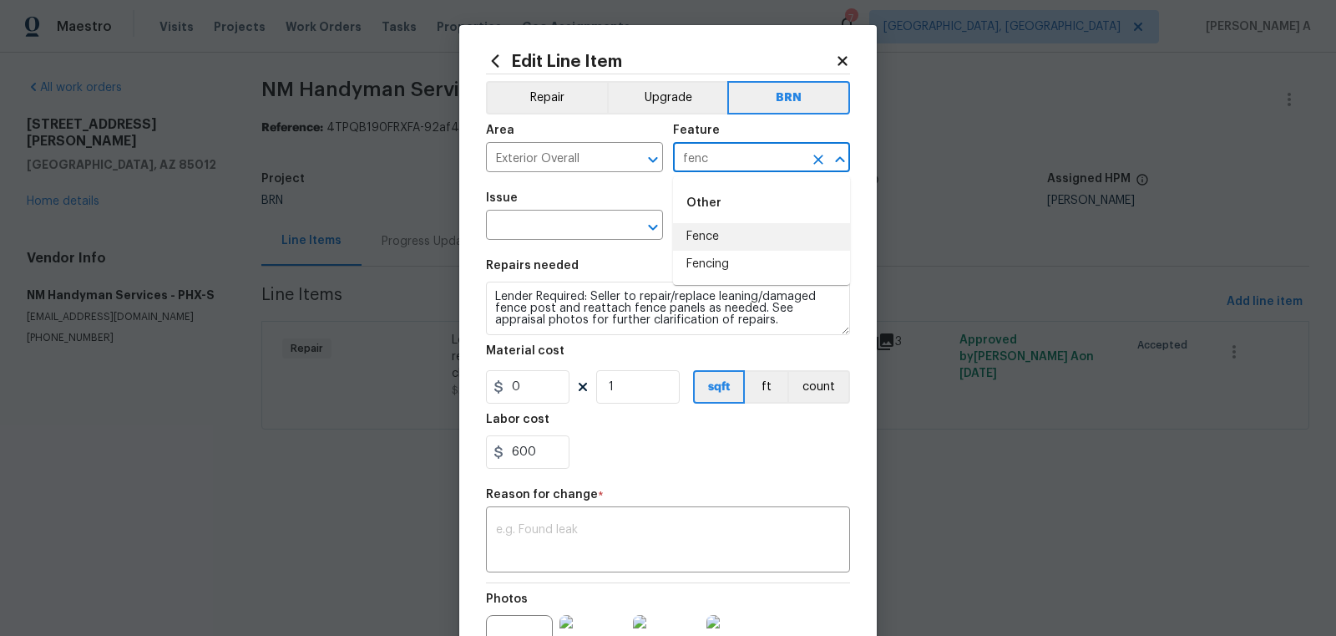
click at [716, 230] on li "Fence" at bounding box center [761, 237] width 177 height 28
type input "Fence"
click at [538, 222] on input "text" at bounding box center [551, 227] width 130 height 26
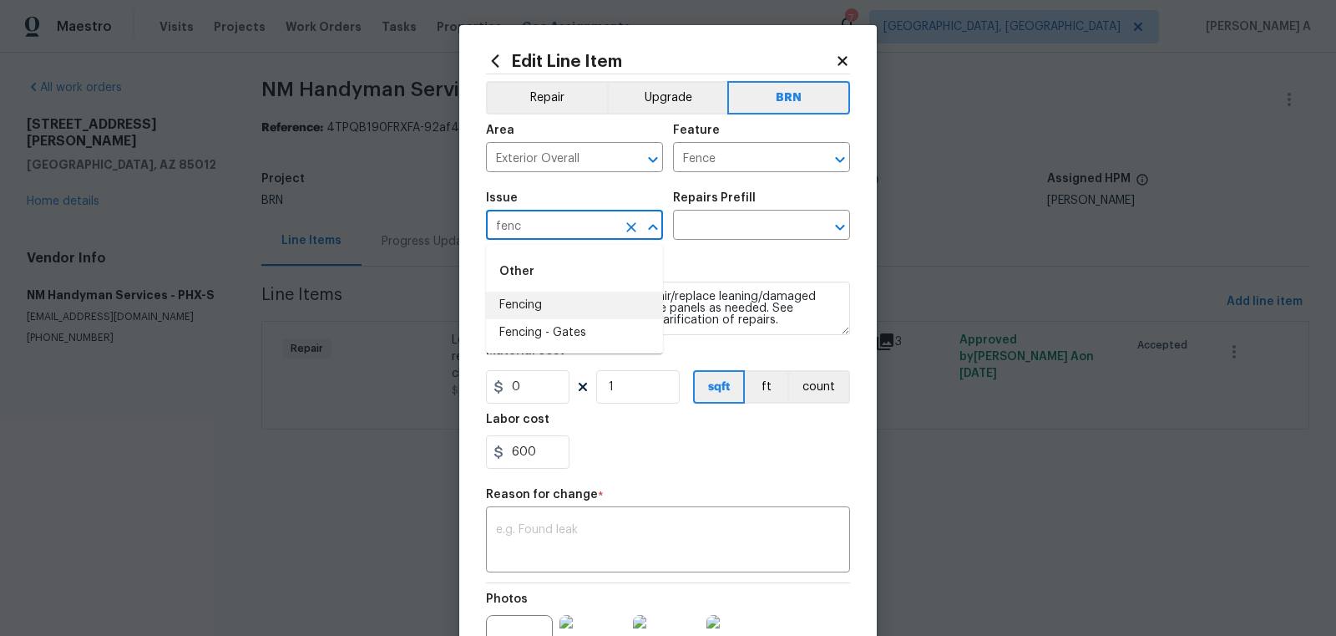
click at [530, 304] on li "Fencing" at bounding box center [574, 306] width 177 height 28
type input "Fencing"
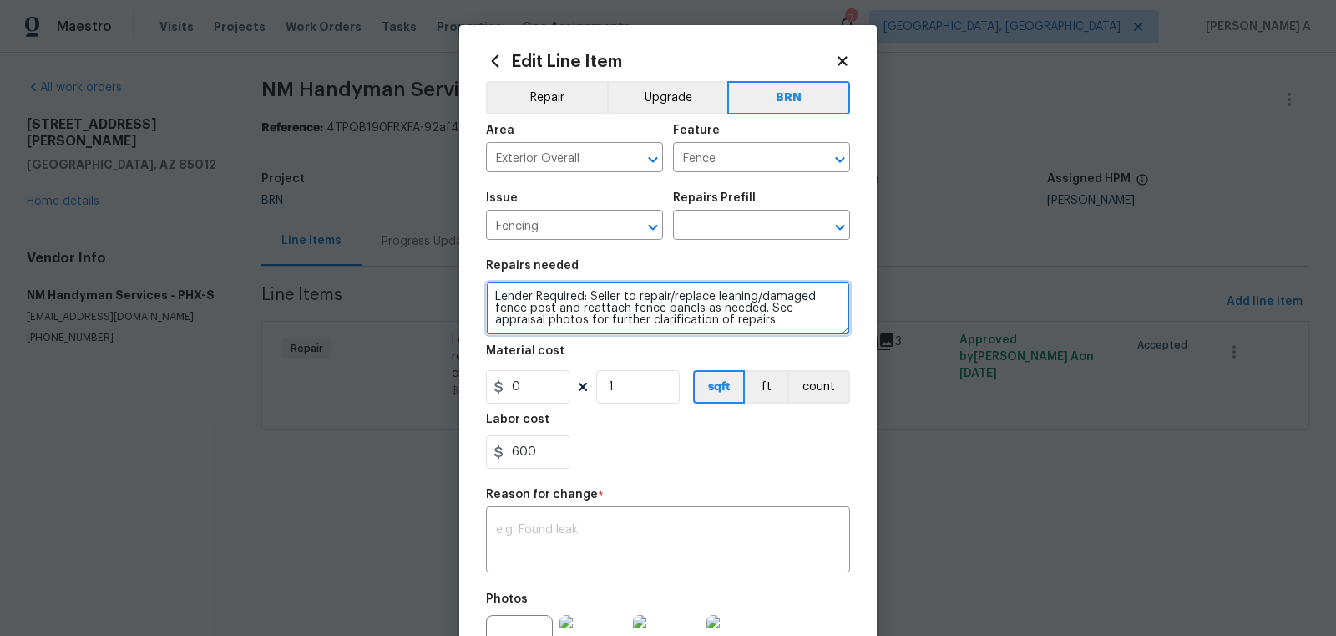
click at [530, 304] on textarea "Lender Required: Seller to repair/replace leaning/damaged fence post and reatta…" at bounding box center [668, 307] width 364 height 53
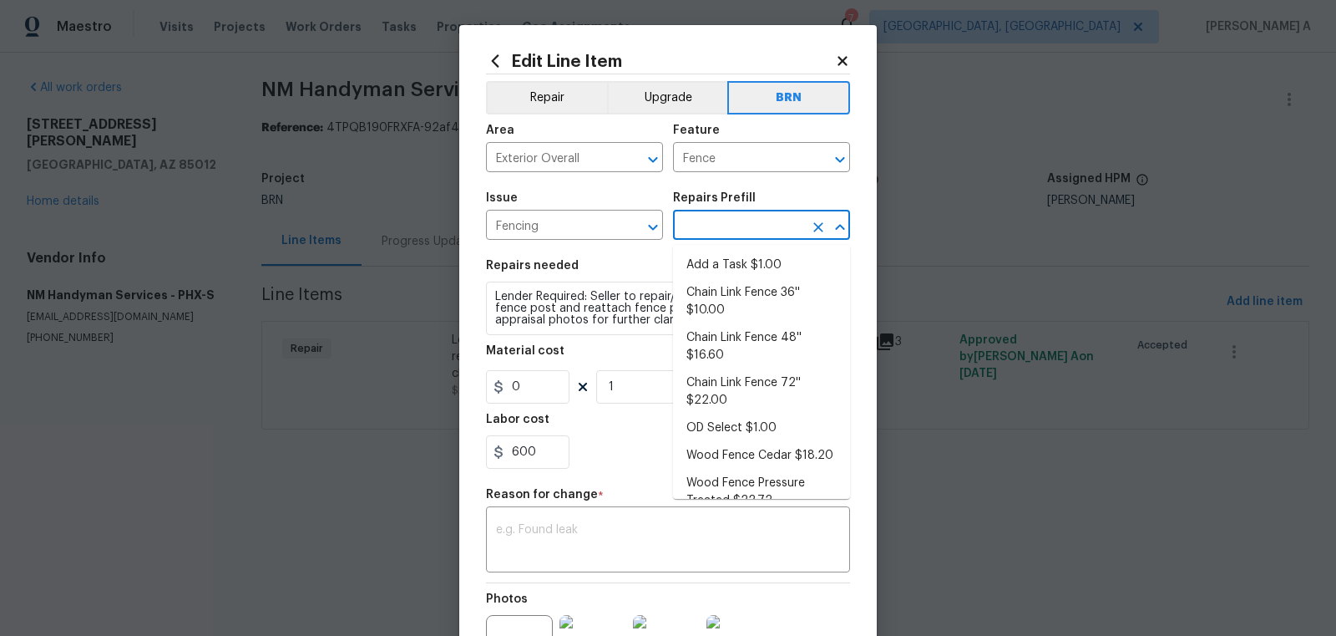
click at [763, 221] on input "text" at bounding box center [738, 227] width 130 height 26
click at [753, 253] on li "Add a Task $1.00" at bounding box center [761, 265] width 177 height 28
type input "Add a Task $1.00"
type textarea "HPM to detail"
type input "1"
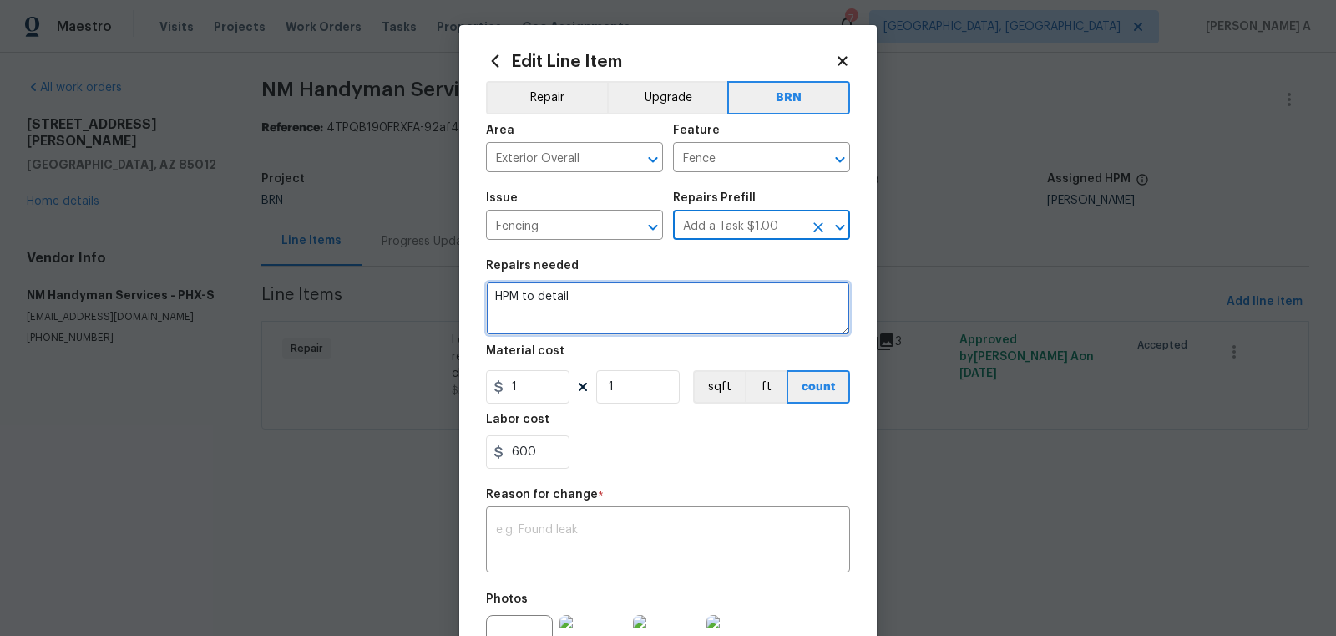
click at [683, 310] on textarea "HPM to detail" at bounding box center [668, 307] width 364 height 53
paste textarea "Lender Required: Seller to repair/replace leaning/damaged fence post and reatta…"
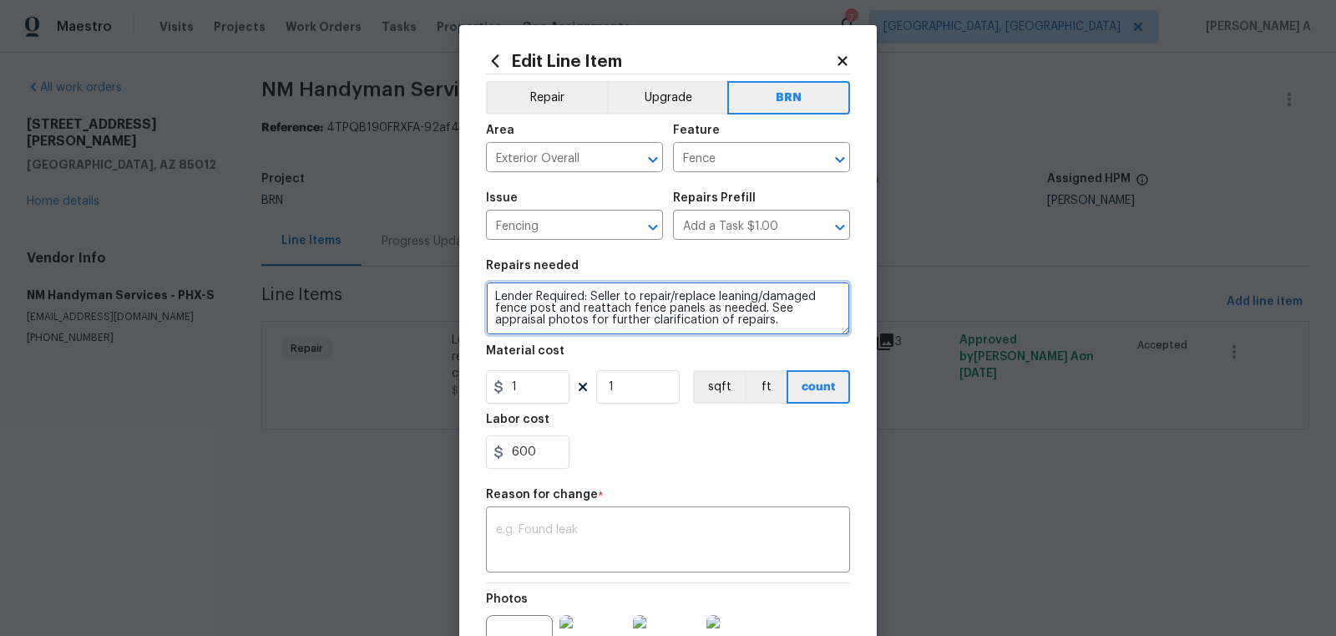
type textarea "Lender Required: Seller to repair/replace leaning/damaged fence post and reatta…"
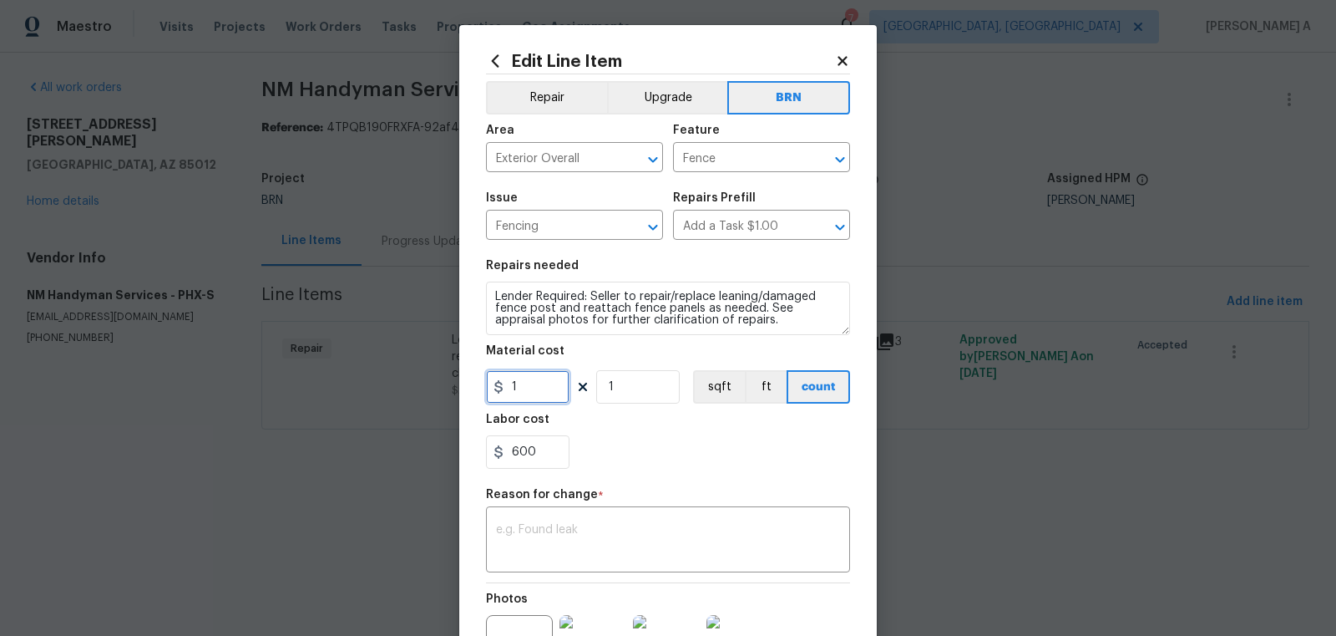
drag, startPoint x: 526, startPoint y: 390, endPoint x: 453, endPoint y: 390, distance: 73.5
click at [453, 390] on div "Edit Line Item Repair Upgrade BRN Area Exterior Overall ​ Feature Fence ​ Issue…" at bounding box center [668, 318] width 1336 height 636
type input "0"
click at [687, 455] on div "600" at bounding box center [668, 451] width 364 height 33
click at [662, 544] on textarea at bounding box center [668, 541] width 344 height 35
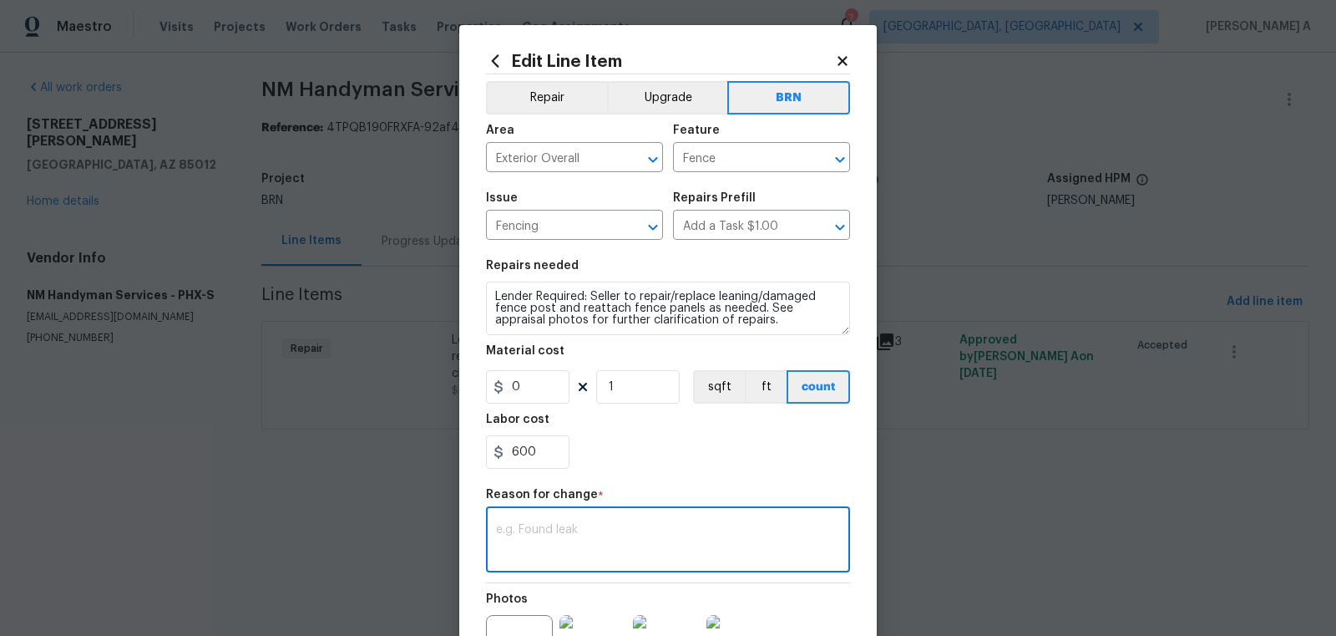
paste textarea "(AK) Updated per vendors final cost."
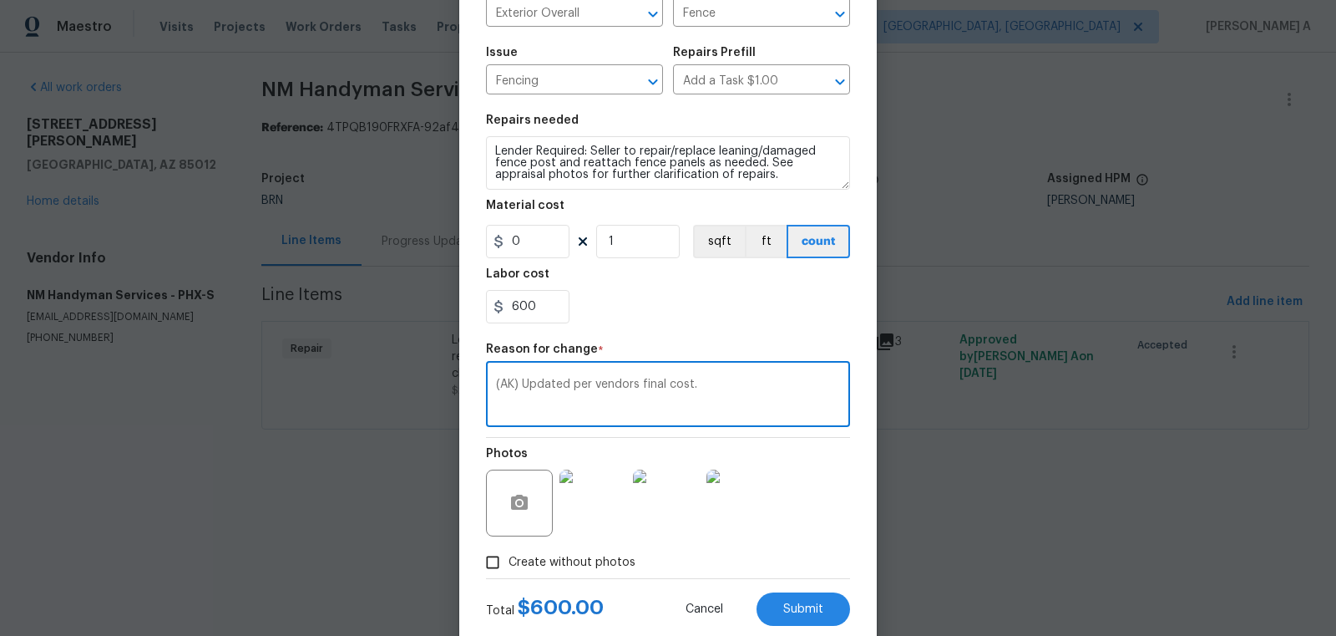
scroll to position [186, 0]
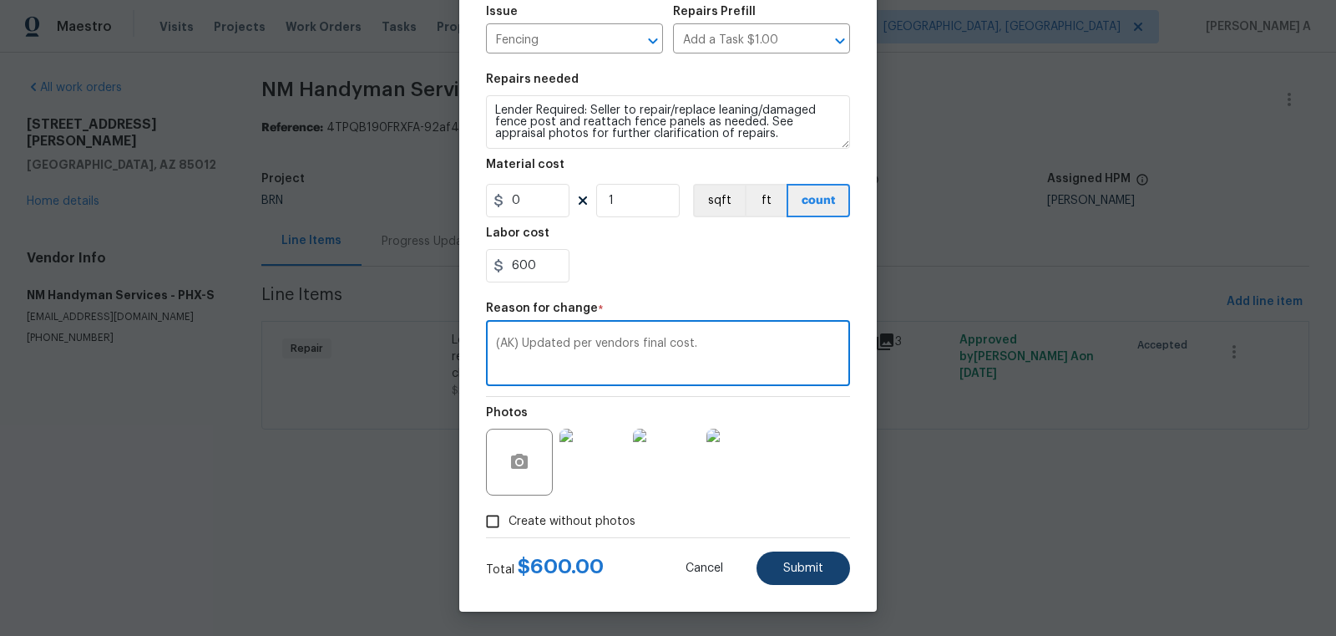
type textarea "(AK) Updated per vendors final cost."
click at [838, 572] on button "Submit" at bounding box center [804, 567] width 94 height 33
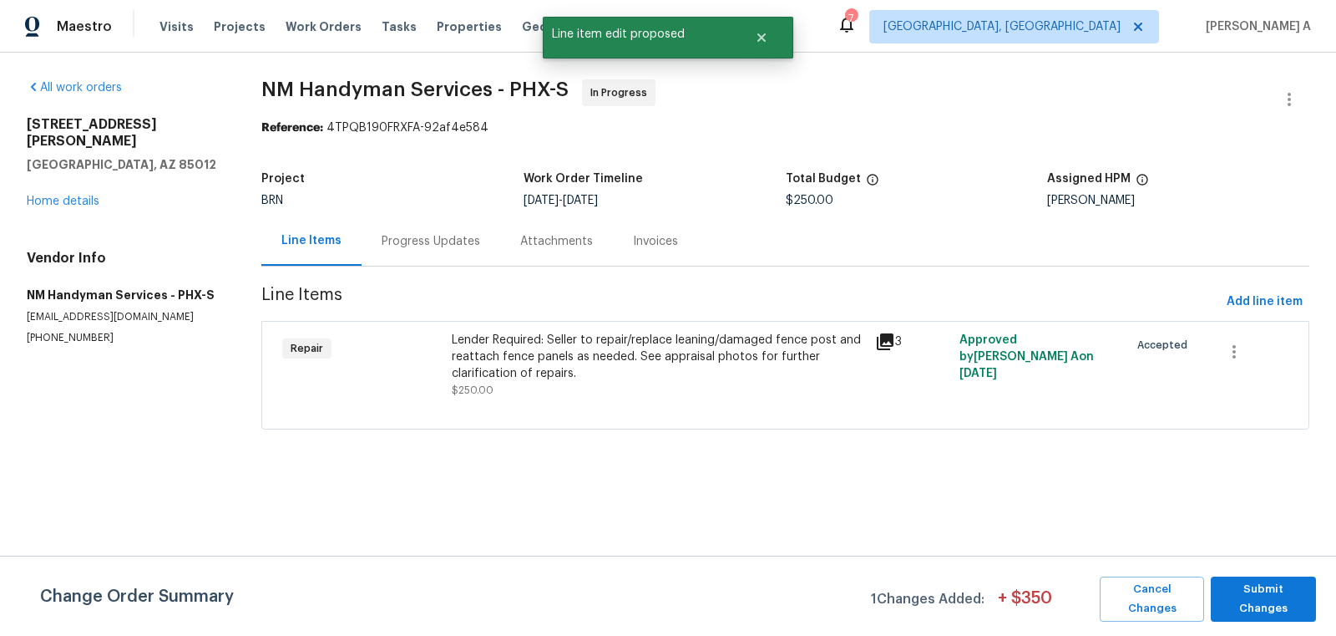
scroll to position [0, 0]
click at [1275, 596] on span "Submit Changes" at bounding box center [1263, 599] width 89 height 38
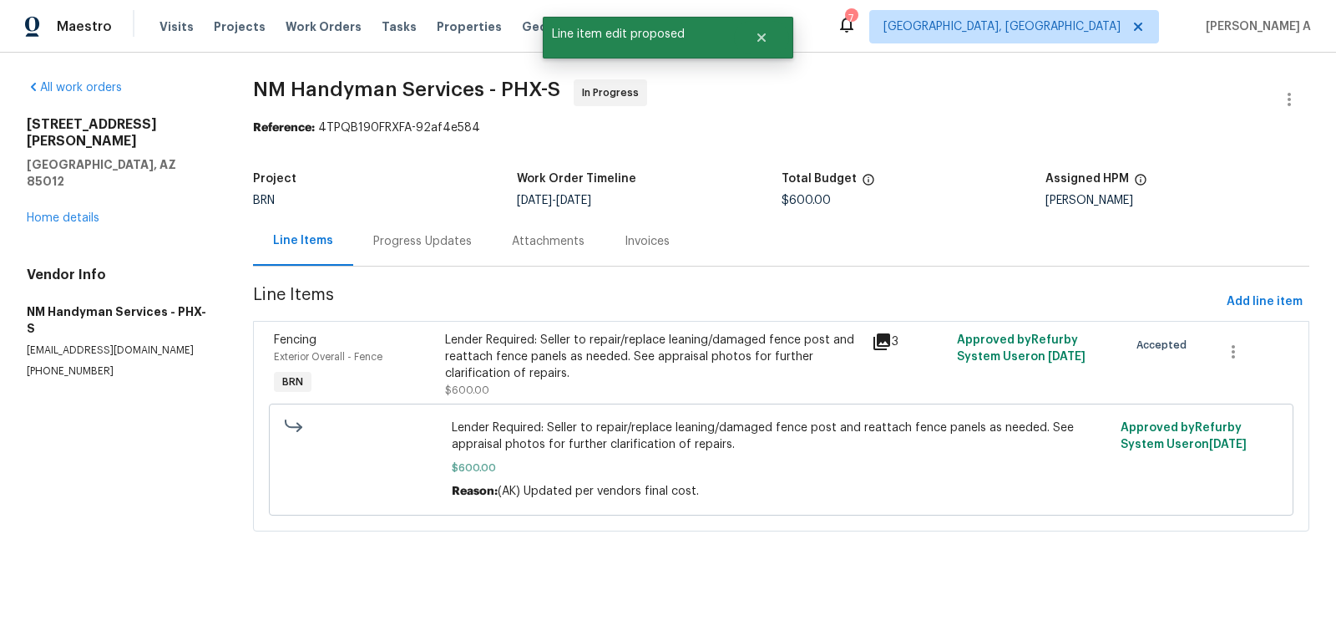
click at [423, 234] on div "Progress Updates" at bounding box center [422, 241] width 99 height 17
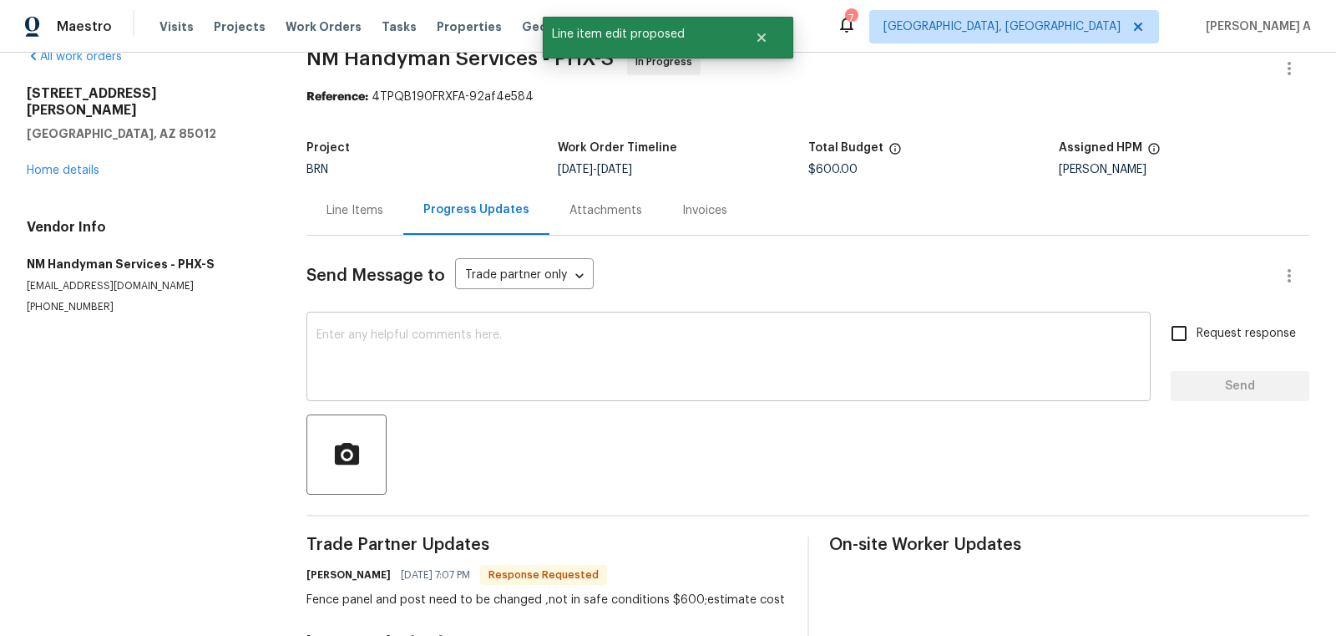
scroll to position [73, 0]
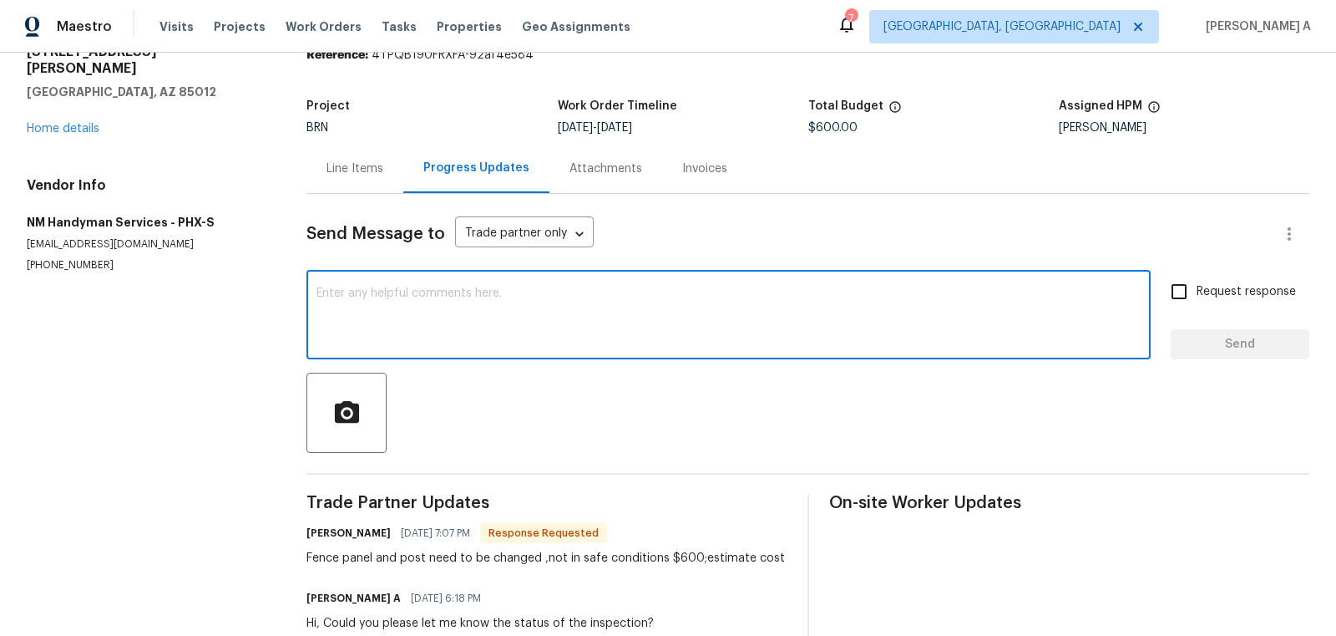
click at [606, 322] on textarea at bounding box center [729, 316] width 824 height 58
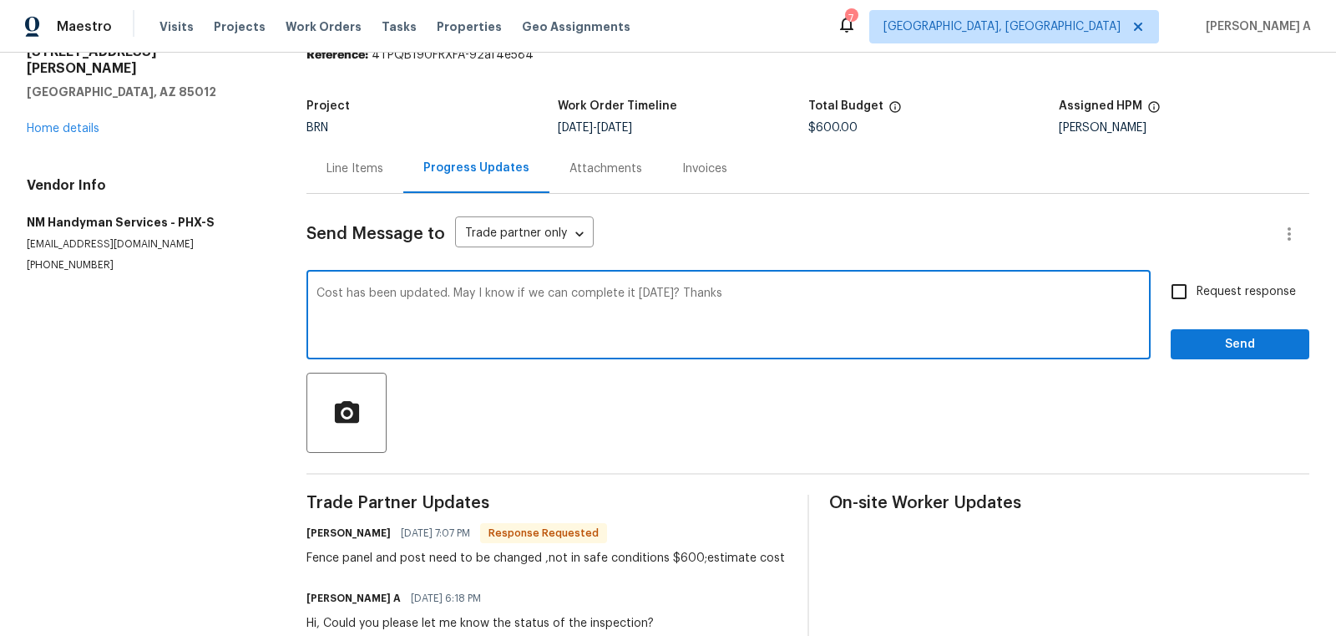
type textarea "Cost has been updated. May I know if we can complete it today? Thanks"
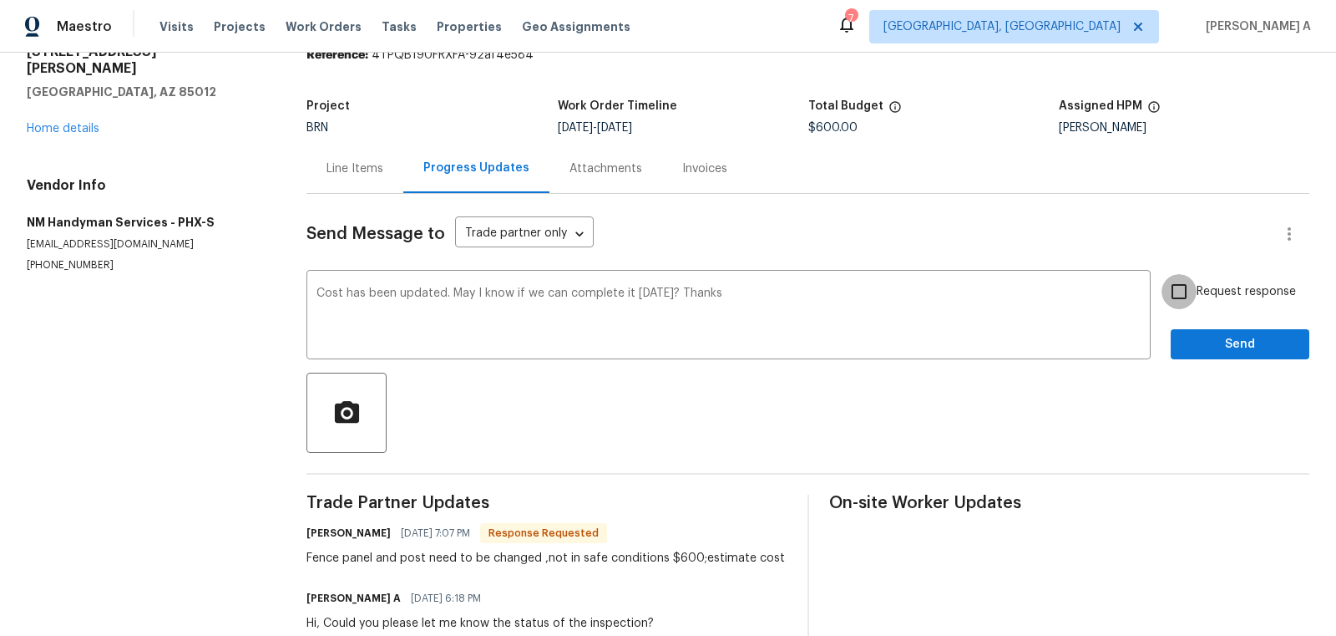
click at [1185, 300] on input "Request response" at bounding box center [1179, 291] width 35 height 35
checkbox input "true"
click at [1232, 335] on span "Send" at bounding box center [1240, 344] width 112 height 21
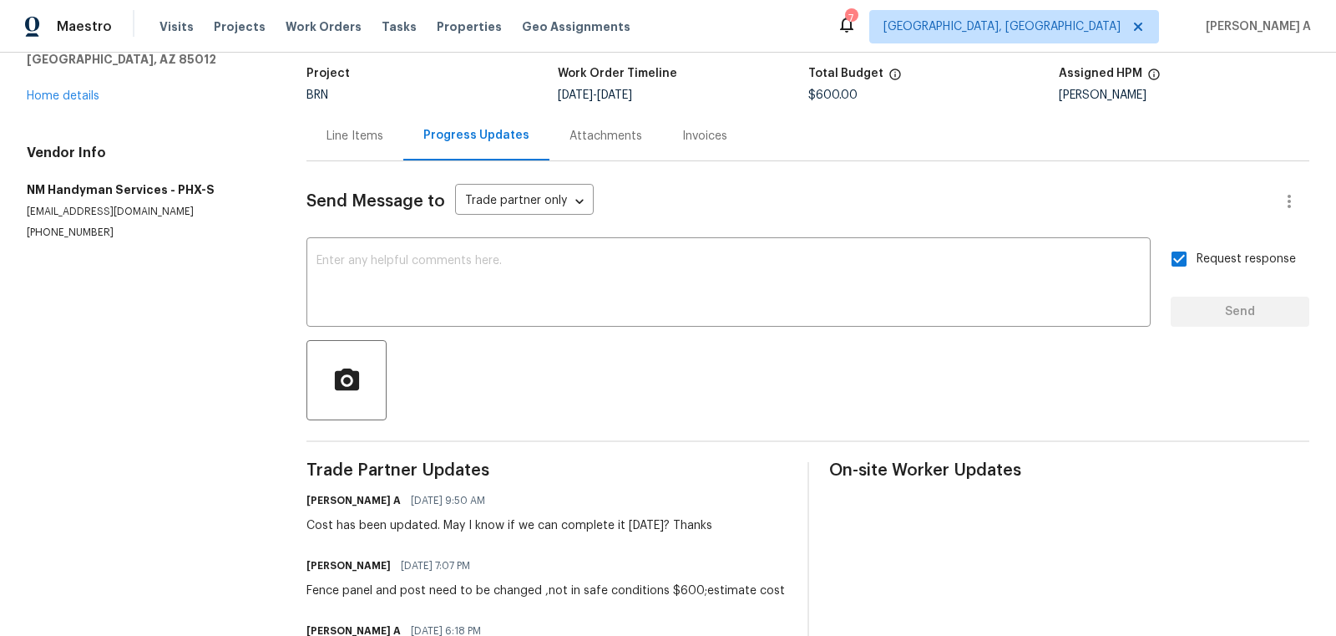
scroll to position [261, 0]
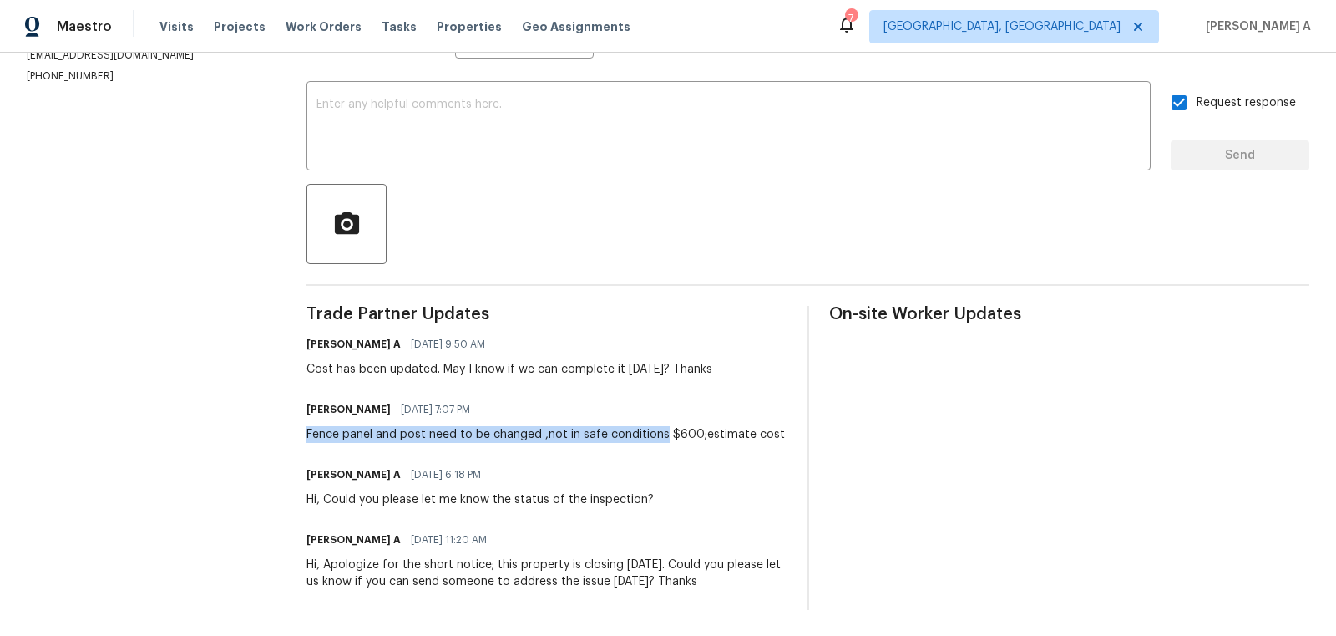
copy div "Fence panel and post need to be changed ,not in safe conditions"
drag, startPoint x: 307, startPoint y: 434, endPoint x: 662, endPoint y: 431, distance: 355.0
click at [662, 431] on div "All work orders 309 E Weldon Ave Phoenix, AZ 85012 Home details Vendor Info NM …" at bounding box center [668, 213] width 1336 height 845
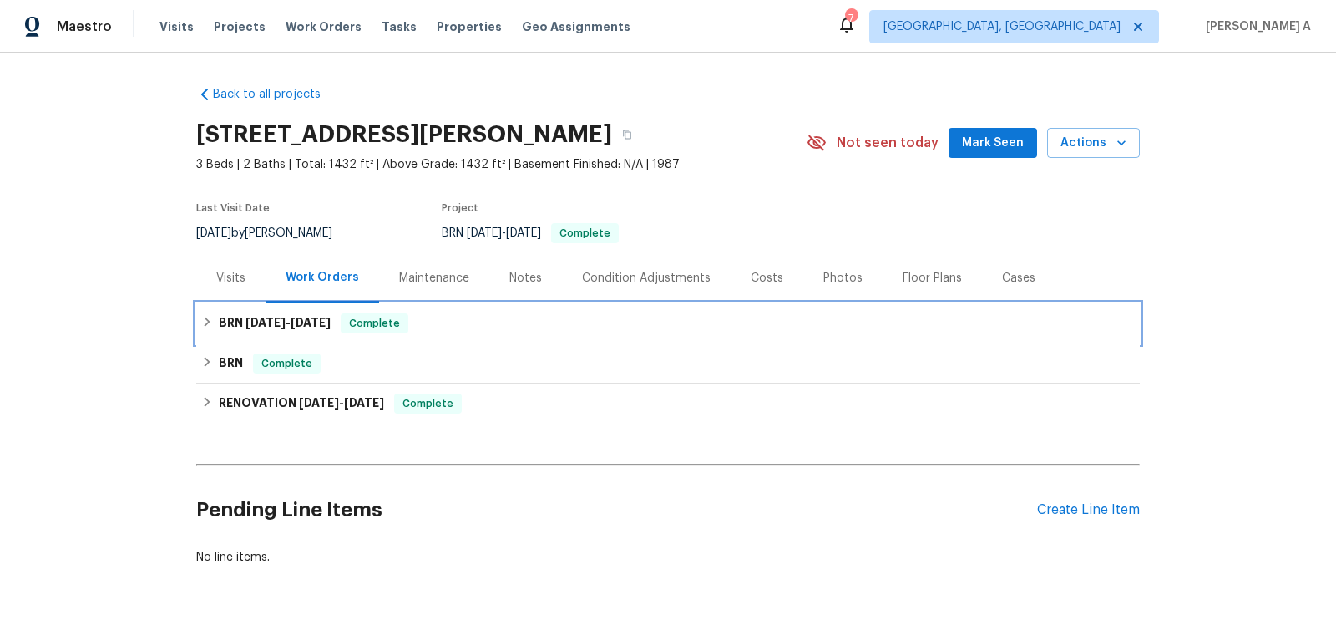
click at [482, 322] on div "BRN [DATE] - [DATE] Complete" at bounding box center [668, 323] width 934 height 20
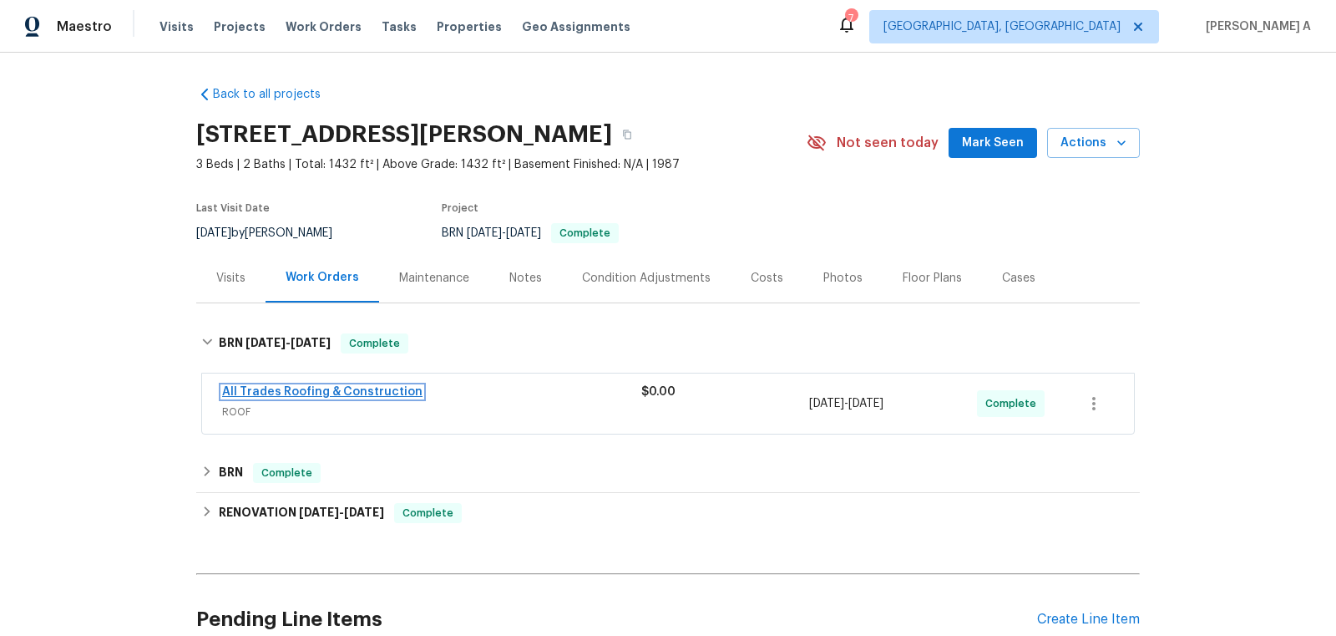
click at [336, 388] on link "All Trades Roofing & Construction" at bounding box center [322, 392] width 200 height 12
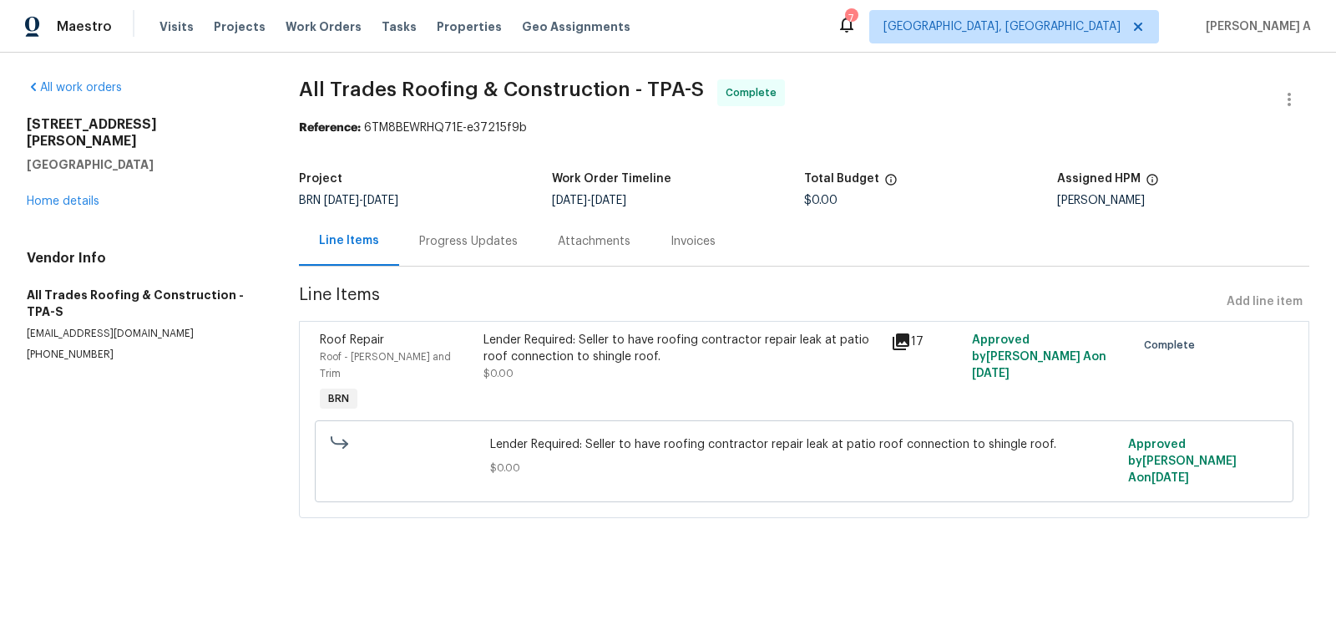
click at [676, 238] on div "Invoices" at bounding box center [693, 241] width 45 height 17
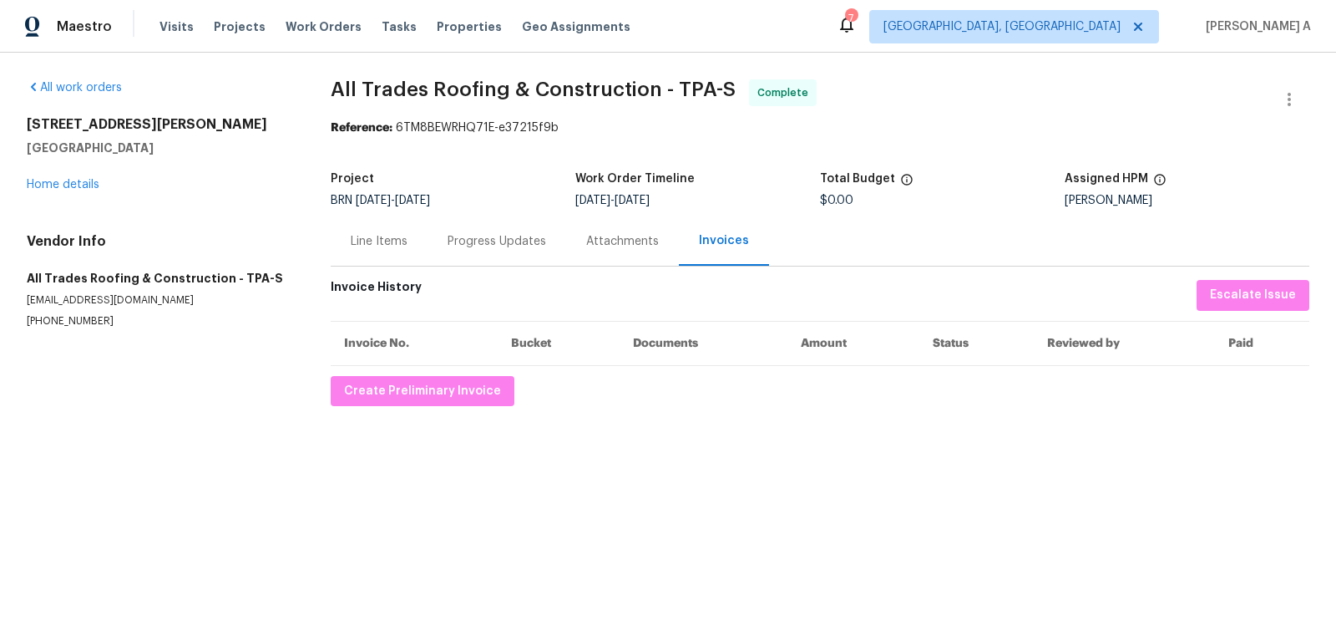
click at [481, 236] on div "Progress Updates" at bounding box center [497, 241] width 99 height 17
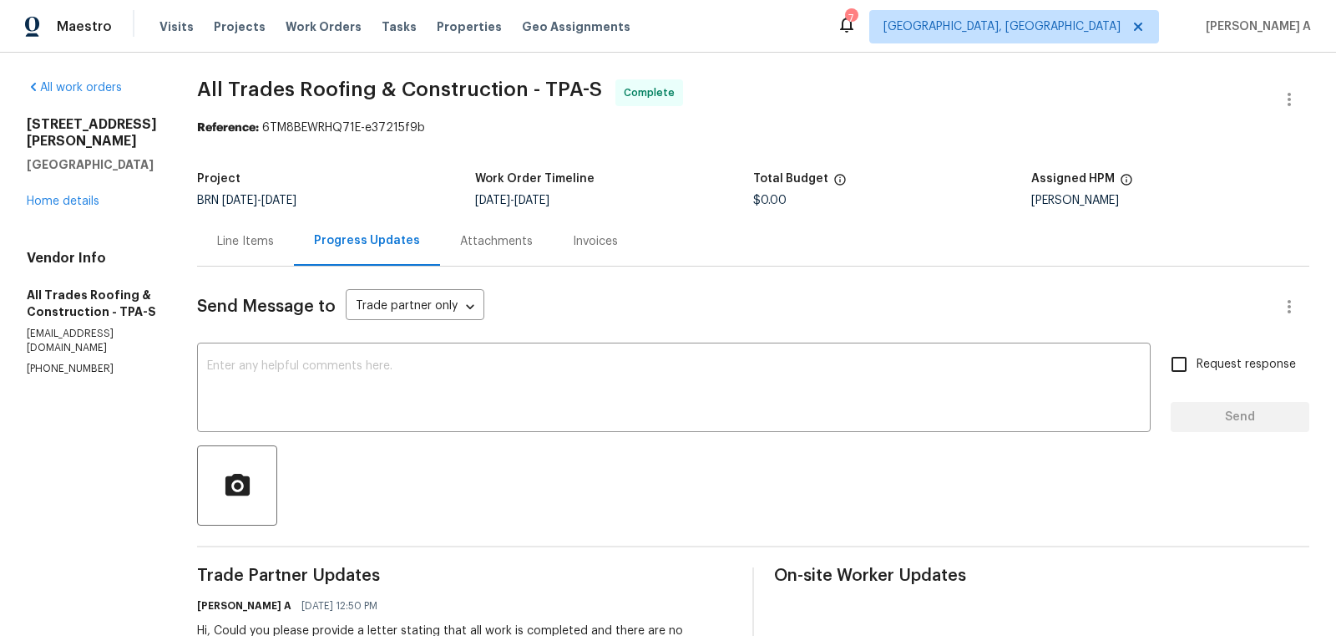
click at [229, 240] on div "Line Items" at bounding box center [245, 241] width 57 height 17
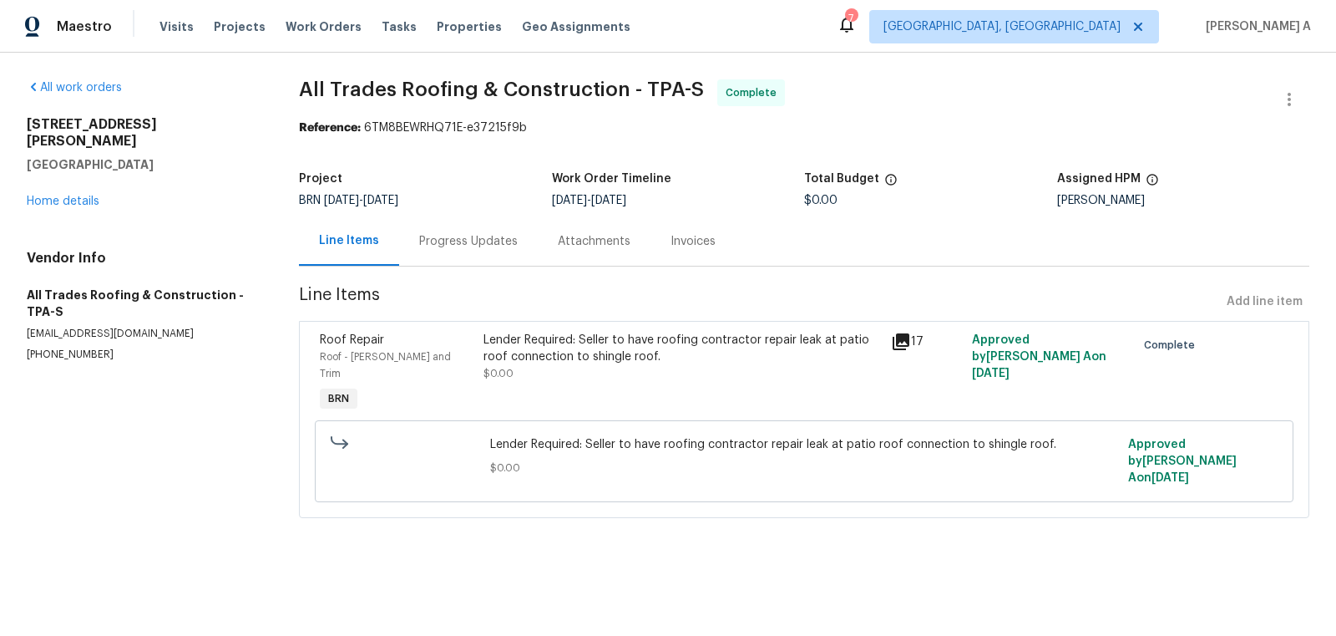
click at [415, 241] on div "Progress Updates" at bounding box center [468, 240] width 139 height 49
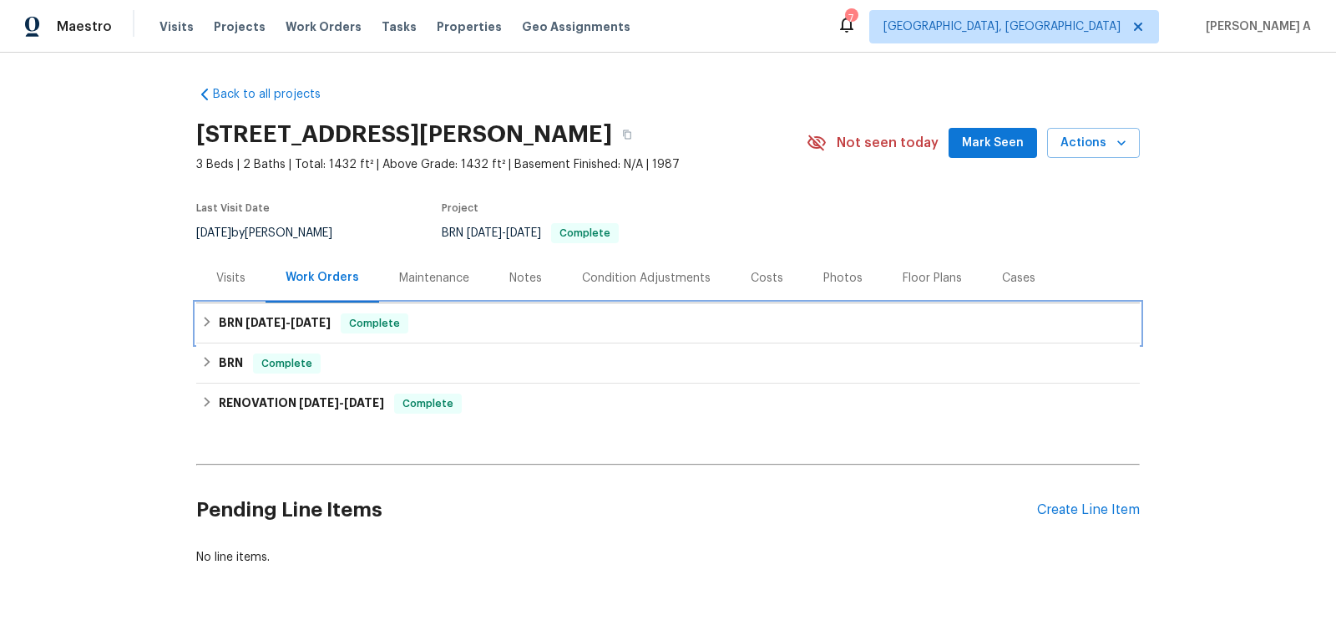
click at [404, 317] on span "Complete" at bounding box center [374, 323] width 64 height 17
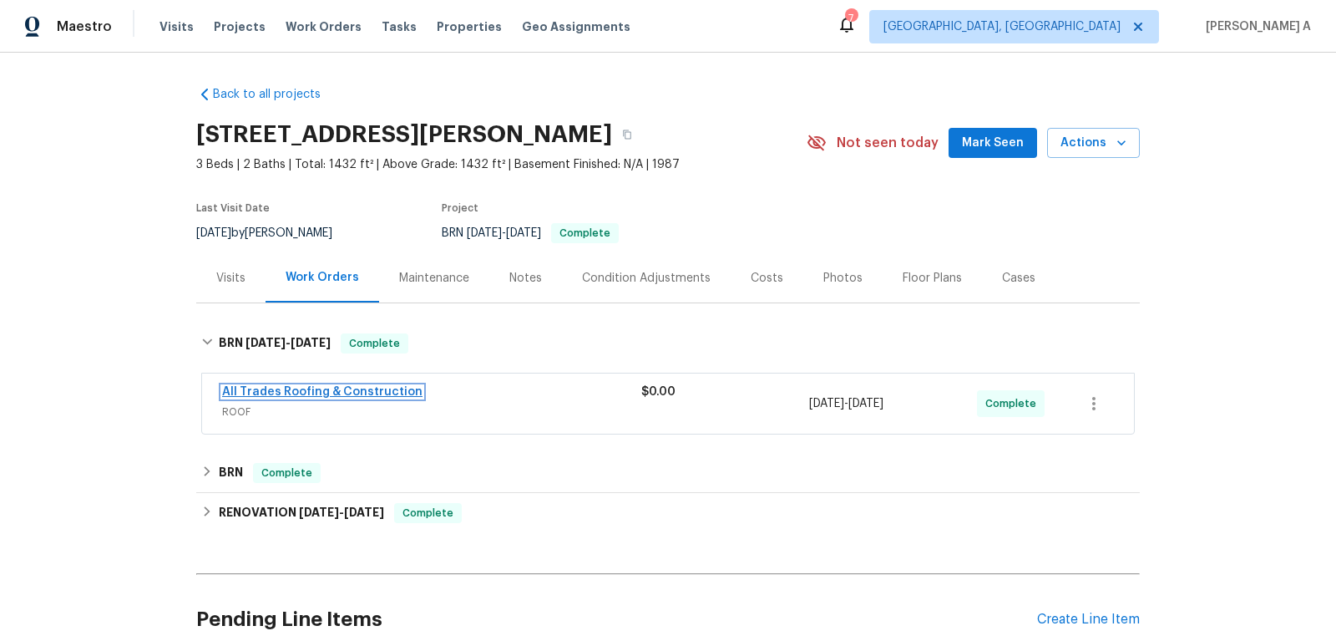
click at [309, 387] on link "All Trades Roofing & Construction" at bounding box center [322, 392] width 200 height 12
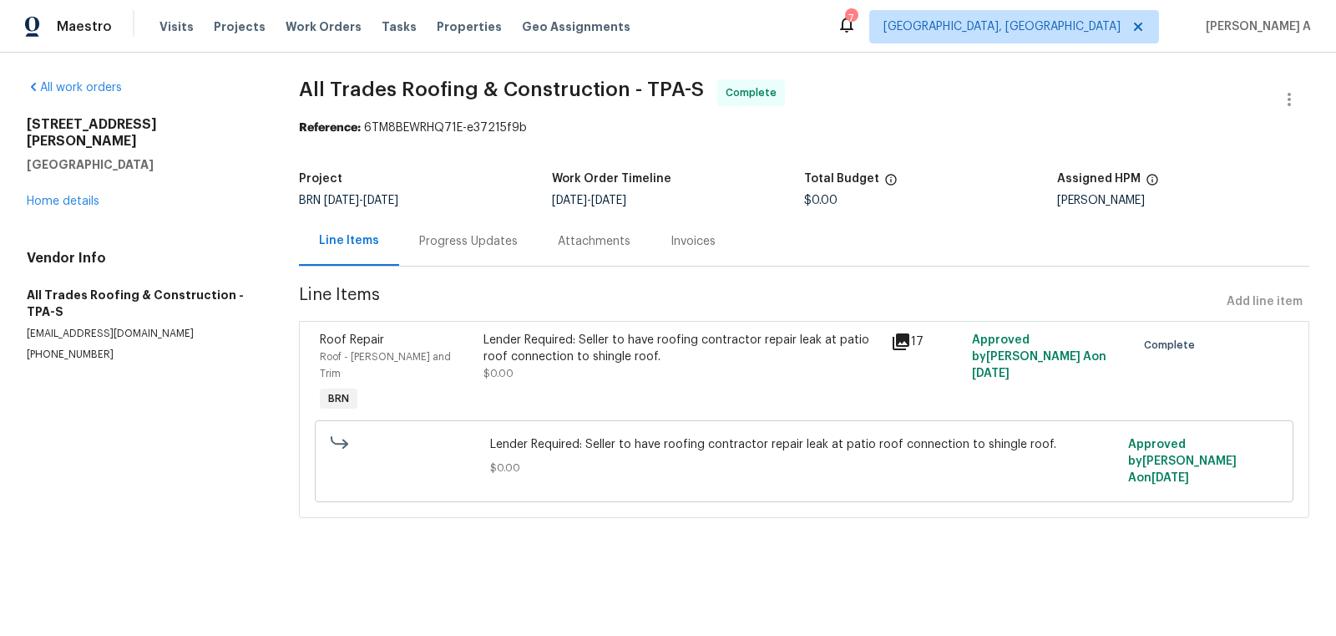
click at [72, 347] on p "[PHONE_NUMBER]" at bounding box center [143, 354] width 232 height 14
copy p "[PHONE_NUMBER]"
click at [492, 258] on div "Progress Updates" at bounding box center [468, 240] width 139 height 49
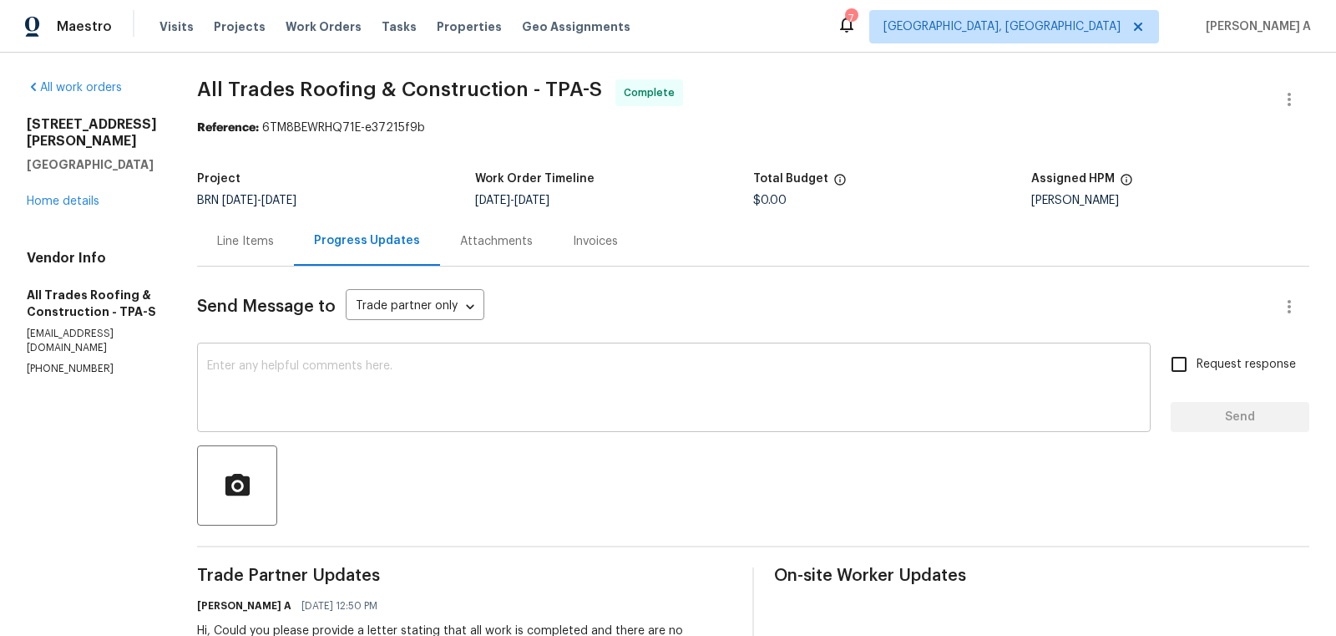
scroll to position [100, 0]
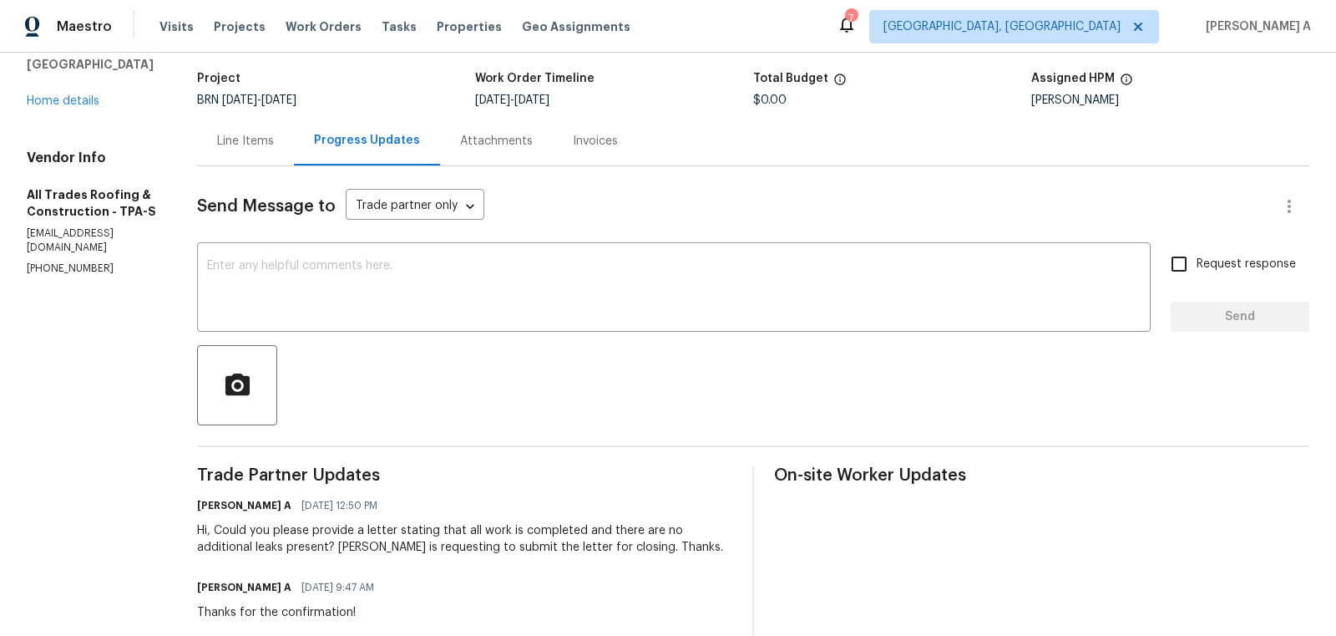
click at [63, 271] on p "[PHONE_NUMBER]" at bounding box center [92, 268] width 130 height 14
copy p "[PHONE_NUMBER]"
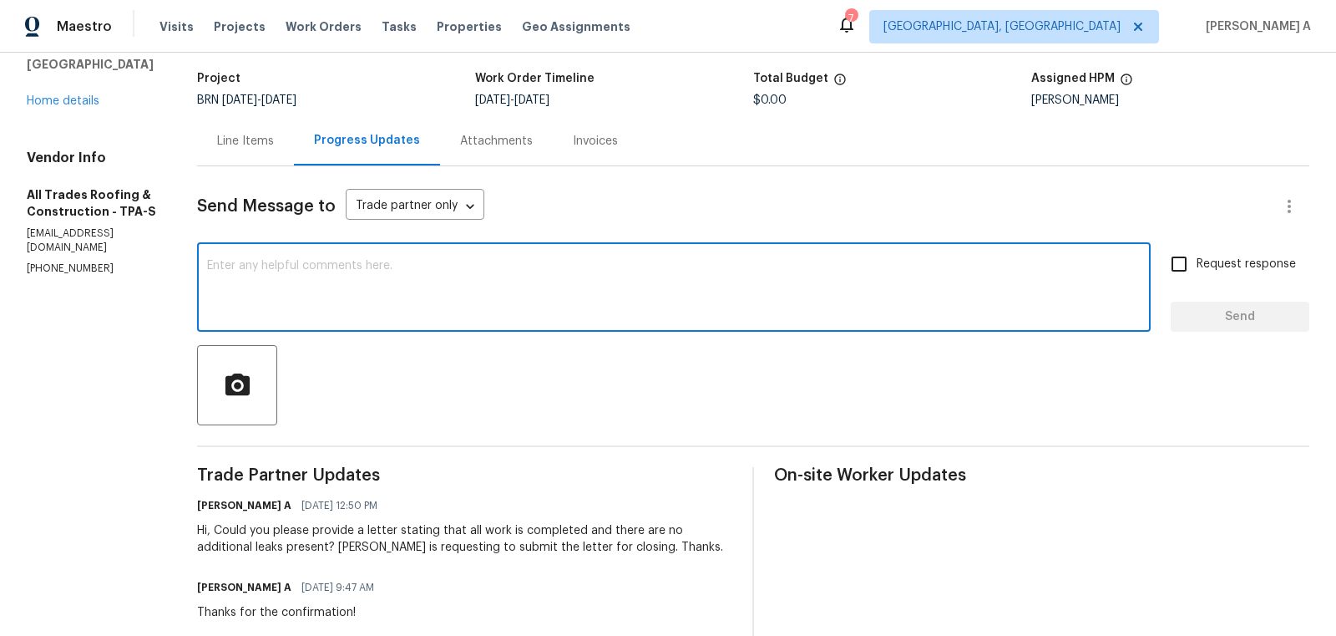
click at [302, 283] on textarea at bounding box center [674, 289] width 934 height 58
click at [65, 271] on p "(941) 518-5371" at bounding box center [92, 268] width 130 height 14
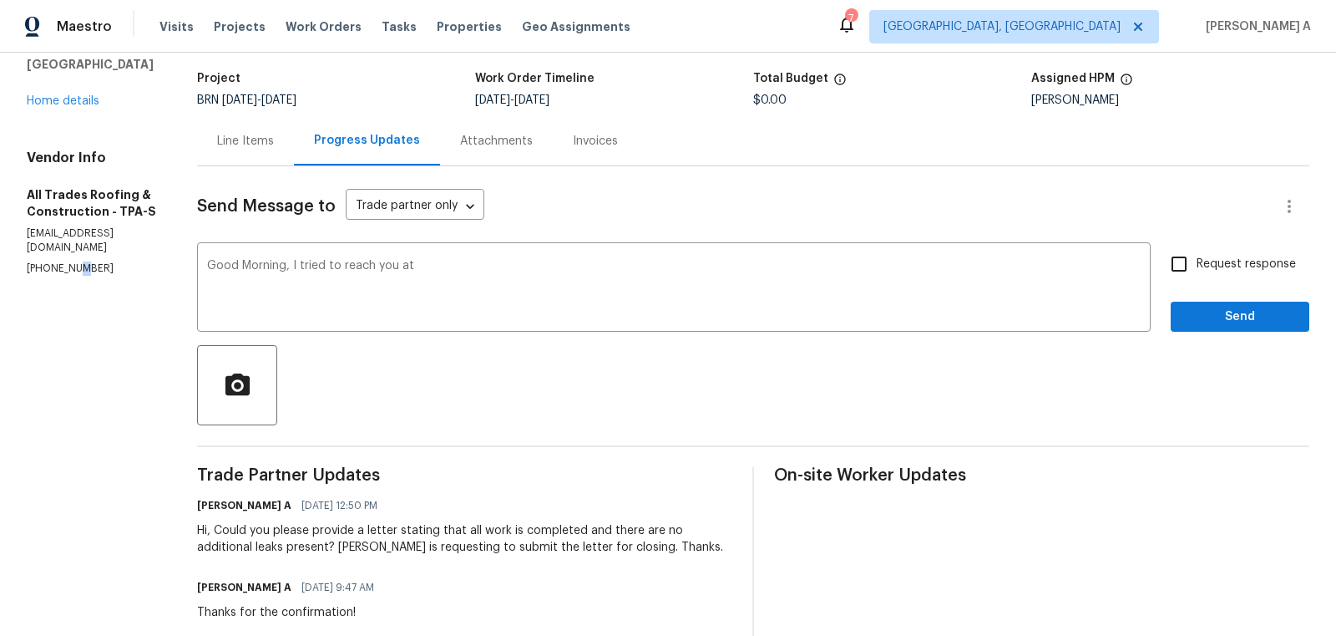
click at [65, 271] on p "(941) 518-5371" at bounding box center [92, 268] width 130 height 14
copy p "(941) 518-5371"
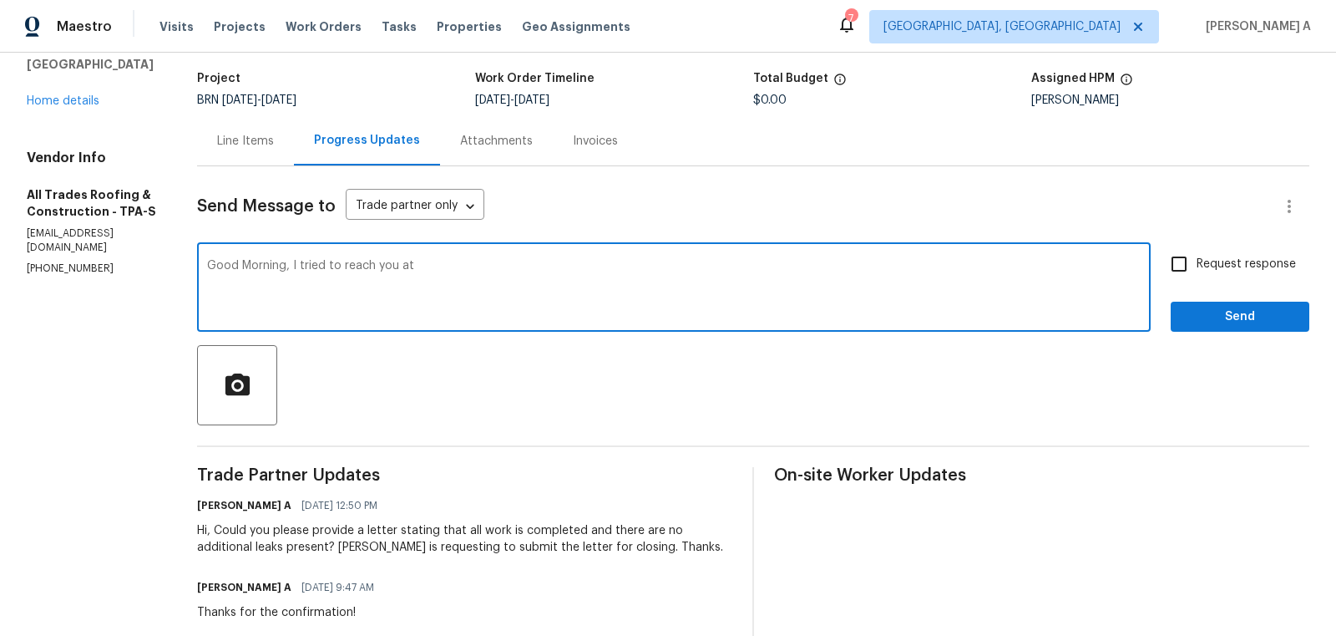
click at [465, 269] on textarea "Good Morning, I tried to reach you at" at bounding box center [674, 289] width 934 height 58
paste textarea "(941) 518-5371"
click at [520, 271] on textarea "Good Morning, I tried to reach you at (941) 518-5371" at bounding box center [674, 289] width 934 height 58
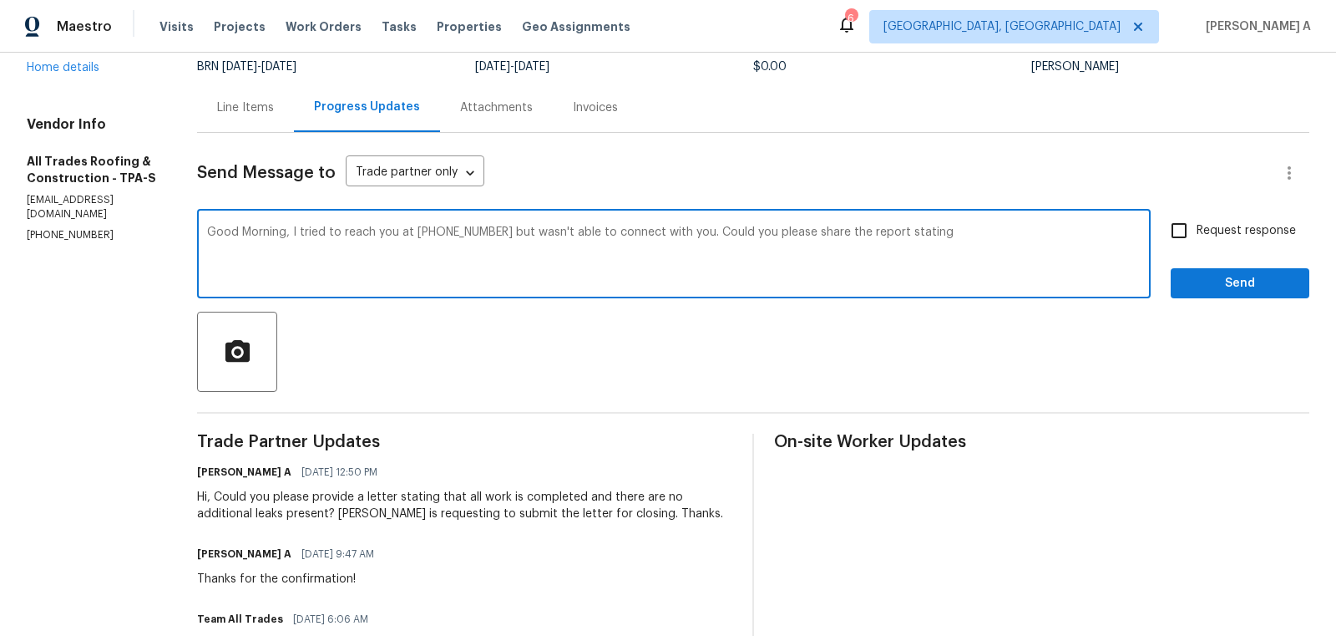
scroll to position [134, 0]
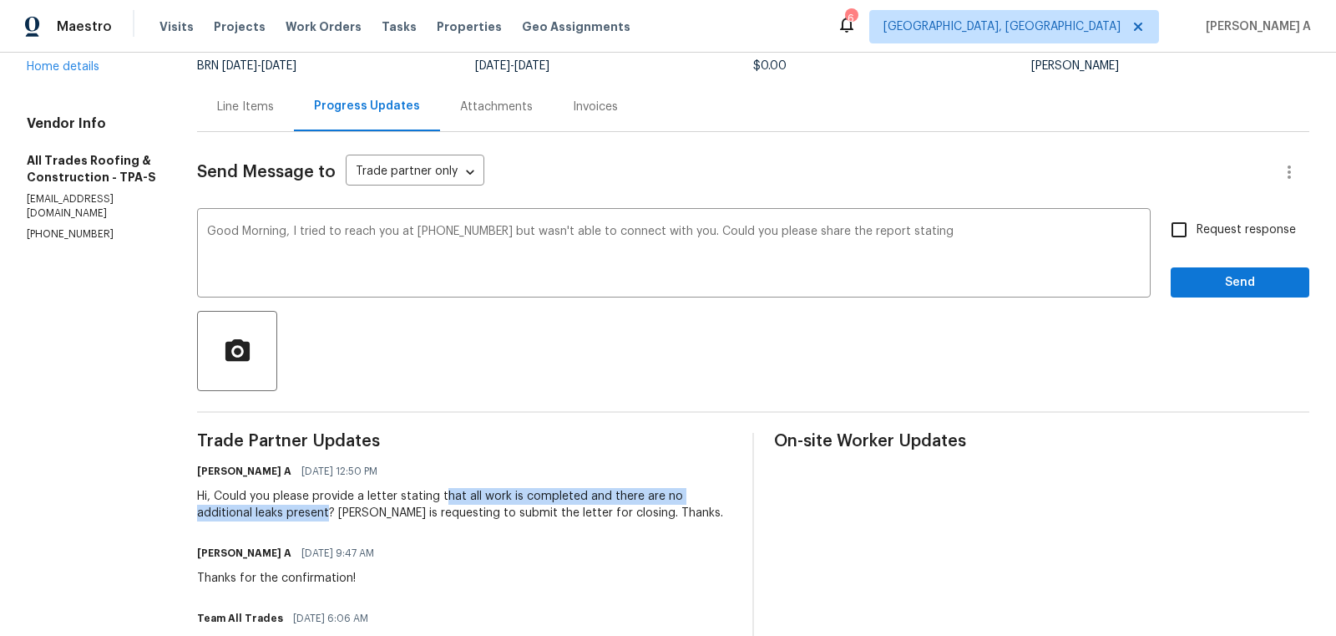
copy div "hat all work is completed and there are no additional leaks present"
drag, startPoint x: 428, startPoint y: 495, endPoint x: 259, endPoint y: 515, distance: 169.9
click at [258, 515] on div "Hi, Could you please provide a letter stating that all work is completed and th…" at bounding box center [464, 504] width 535 height 33
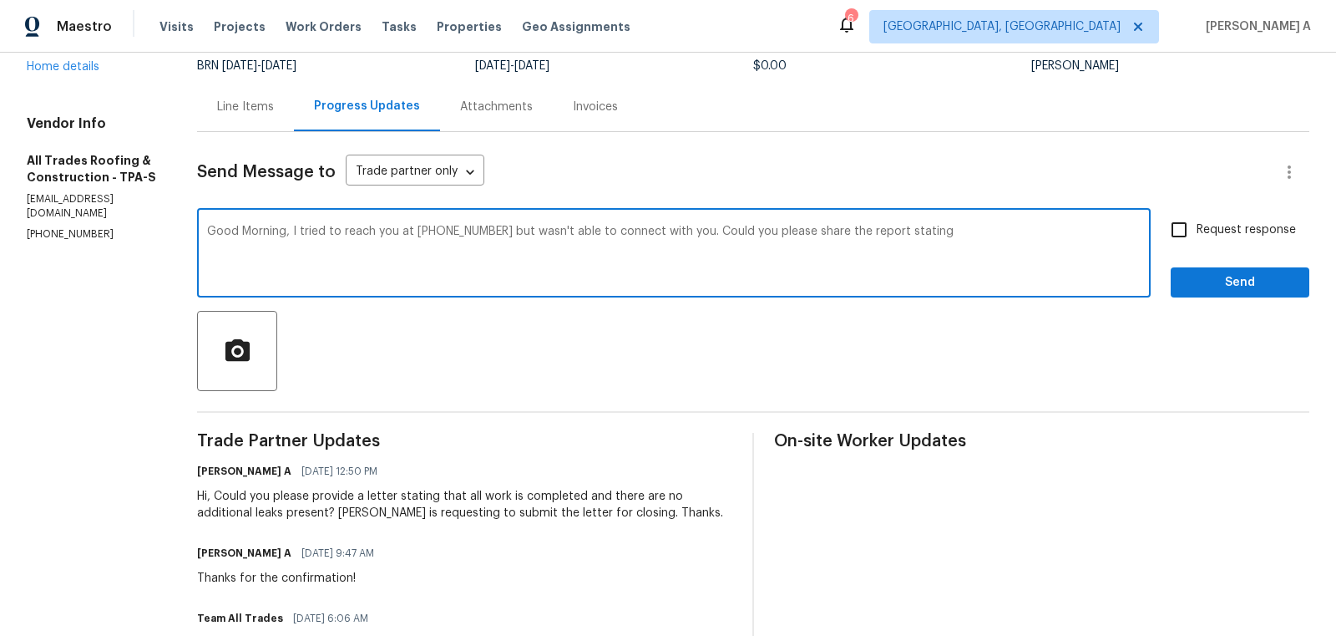
click at [940, 236] on textarea "Good Morning, I tried to reach you at (941) 518-5371 but wasn't able to connect…" at bounding box center [674, 255] width 934 height 58
paste textarea "hat all work is completed and there are no additional leaks present"
click at [910, 231] on textarea "Good Morning, I tried to reach you at (941) 518-5371 but wasn't able to connect…" at bounding box center [674, 255] width 934 height 58
click at [0, 0] on qb-div "Correct the spelling error that" at bounding box center [0, 0] width 0 height 0
click at [335, 244] on textarea "Good Morning, I tried to reach you at (941) 518-5371 but wasn't able to connect…" at bounding box center [674, 255] width 934 height 58
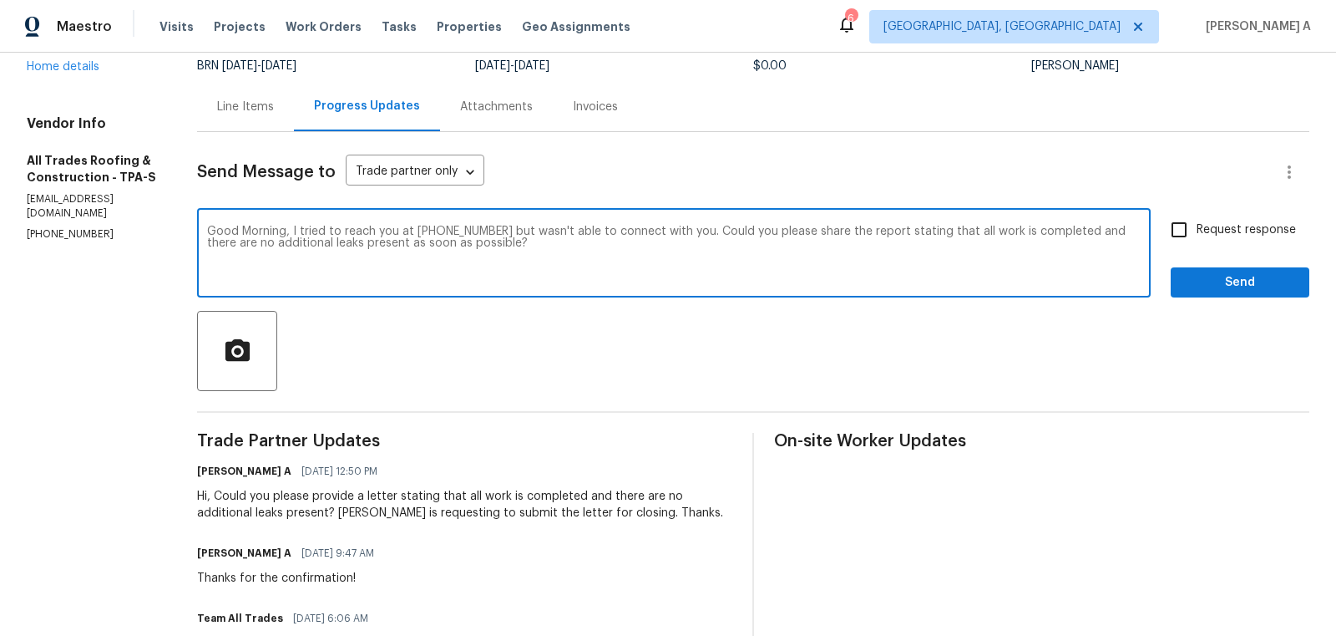
drag, startPoint x: 905, startPoint y: 229, endPoint x: 946, endPoint y: 254, distance: 47.3
click at [946, 254] on textarea "Good Morning, I tried to reach you at (941) 518-5371 but wasn't able to connect…" at bounding box center [674, 255] width 934 height 58
paste textarea "what has been done, it is fixed and there is No present leaks."
click at [907, 233] on textarea "Good Morning, I tried to reach you at (941) 518-5371 but wasn't able to connect…" at bounding box center [674, 255] width 934 height 58
click at [1045, 231] on textarea "Good Morning, I tried to reach you at (941) 518-5371 but wasn't able to connect…" at bounding box center [674, 255] width 934 height 58
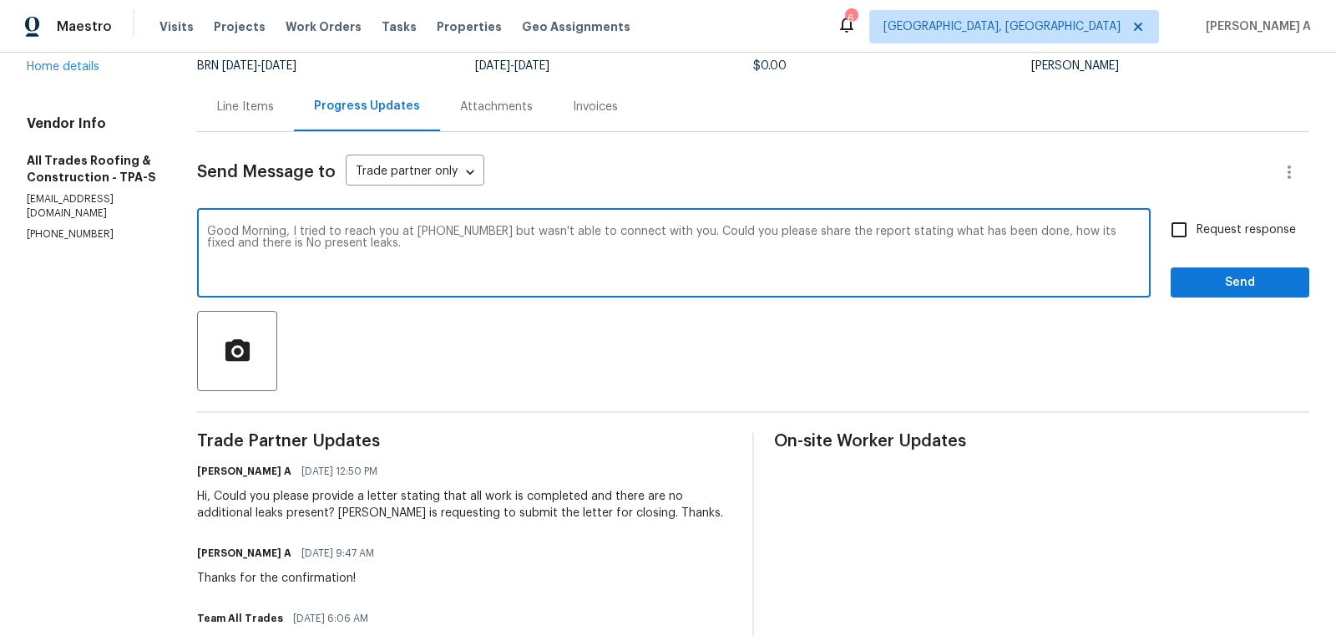
click at [0, 0] on div "Paraphrase text" at bounding box center [0, 0] width 0 height 0
click at [0, 0] on span "outlining" at bounding box center [0, 0] width 0 height 0
click at [444, 249] on textarea "Good Morning, I tried to reach you at (941) 518-5371 but wasn't able to connect…" at bounding box center [674, 255] width 934 height 58
click at [434, 241] on textarea "Good Morning, I tried to reach you at (941) 518-5371 but wasn't able to connect…" at bounding box center [674, 255] width 934 height 58
drag, startPoint x: 423, startPoint y: 241, endPoint x: 193, endPoint y: 241, distance: 229.7
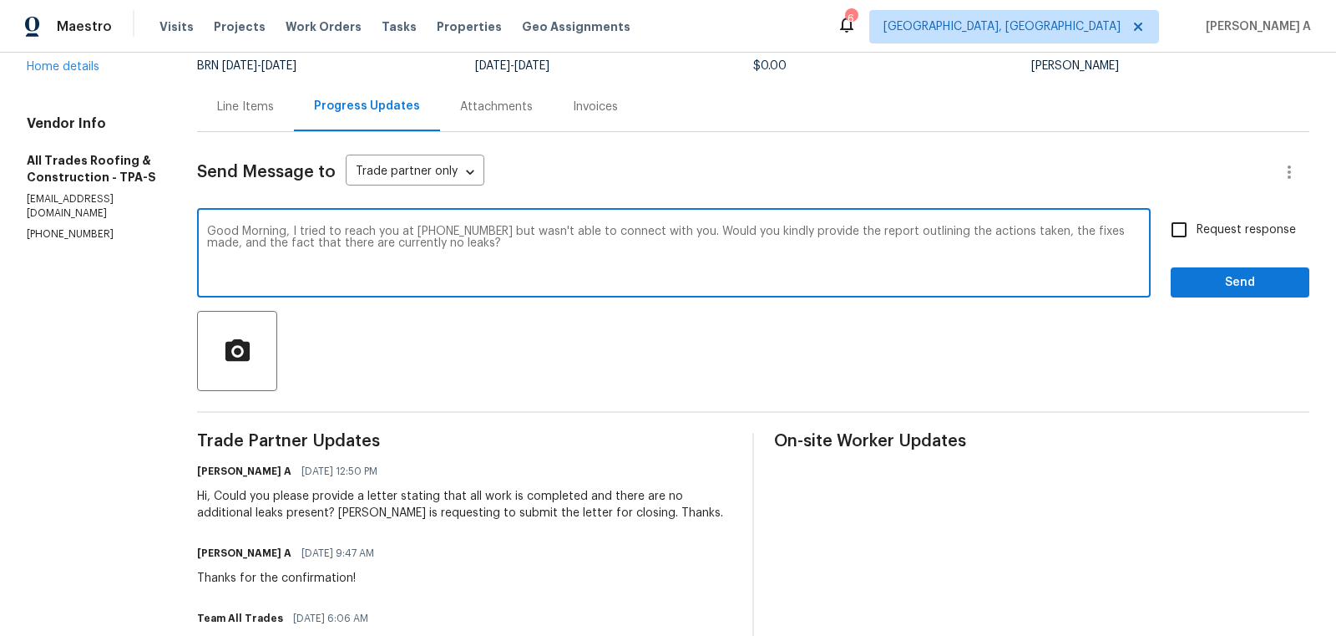
click at [207, 241] on textarea "Good Morning, I tried to reach you at (941) 518-5371 but wasn't able to connect…" at bounding box center [674, 255] width 934 height 58
click at [919, 270] on textarea "Good Morning, I tried to reach you at (941) 518-5371 but wasn't able to connect…" at bounding box center [674, 255] width 934 height 58
click at [0, 0] on span "Remove the comma" at bounding box center [0, 0] width 0 height 0
click at [574, 251] on textarea "Good Morning, I tried to reach you at (941) 518-5371 but wasn't able to connect…" at bounding box center [674, 255] width 934 height 58
click at [558, 246] on textarea "Good Morning, I tried to reach you at (941) 518-5371 but wasn't able to connect…" at bounding box center [674, 255] width 934 height 58
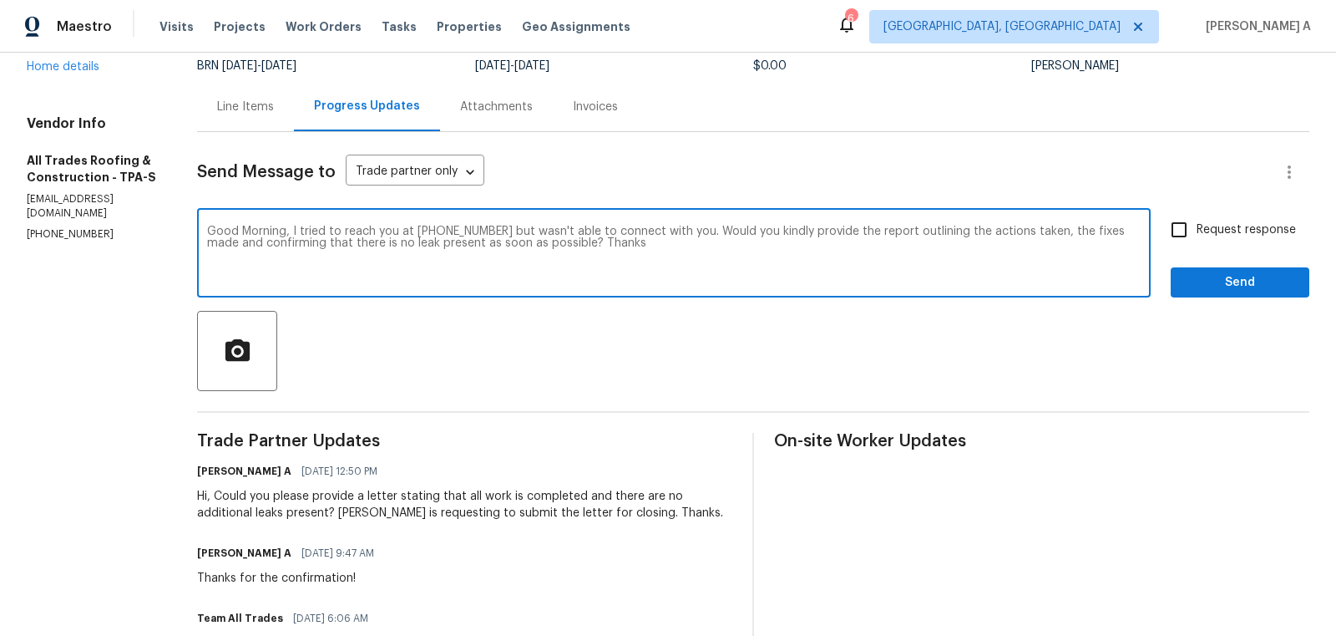
type textarea "Good Morning, I tried to reach you at (941) 518-5371 but wasn't able to connect…"
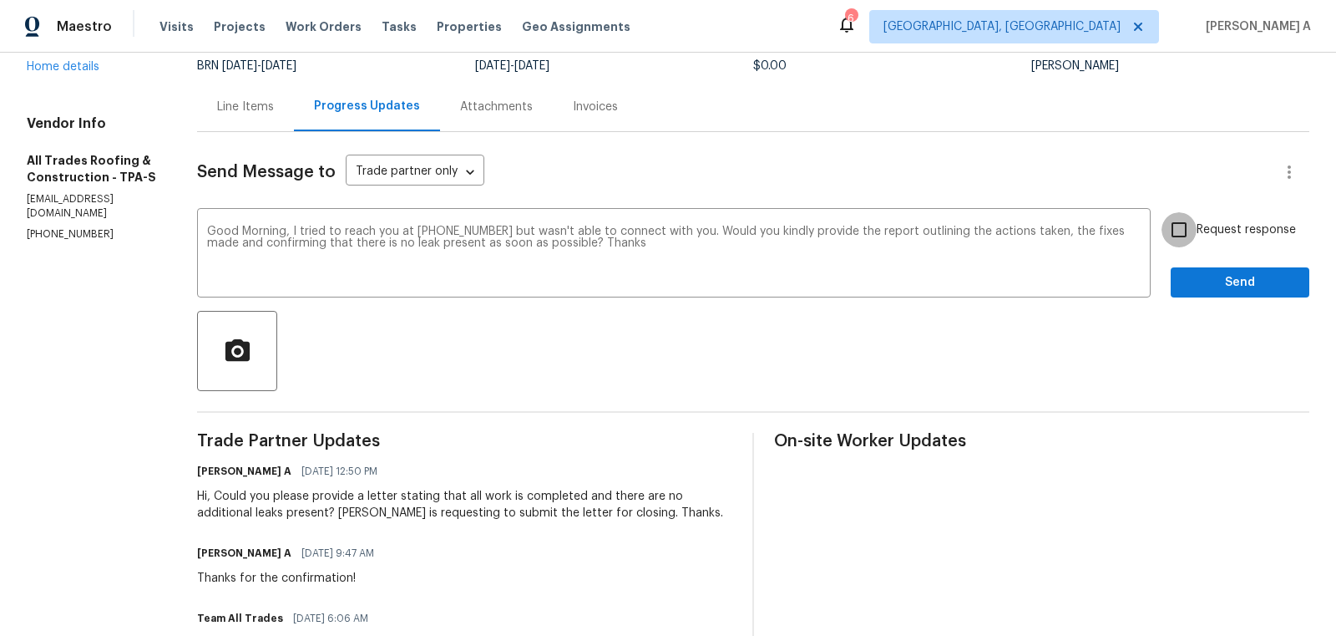
click at [1189, 231] on input "Request response" at bounding box center [1179, 229] width 35 height 35
checkbox input "true"
click at [1224, 276] on span "Send" at bounding box center [1240, 282] width 112 height 21
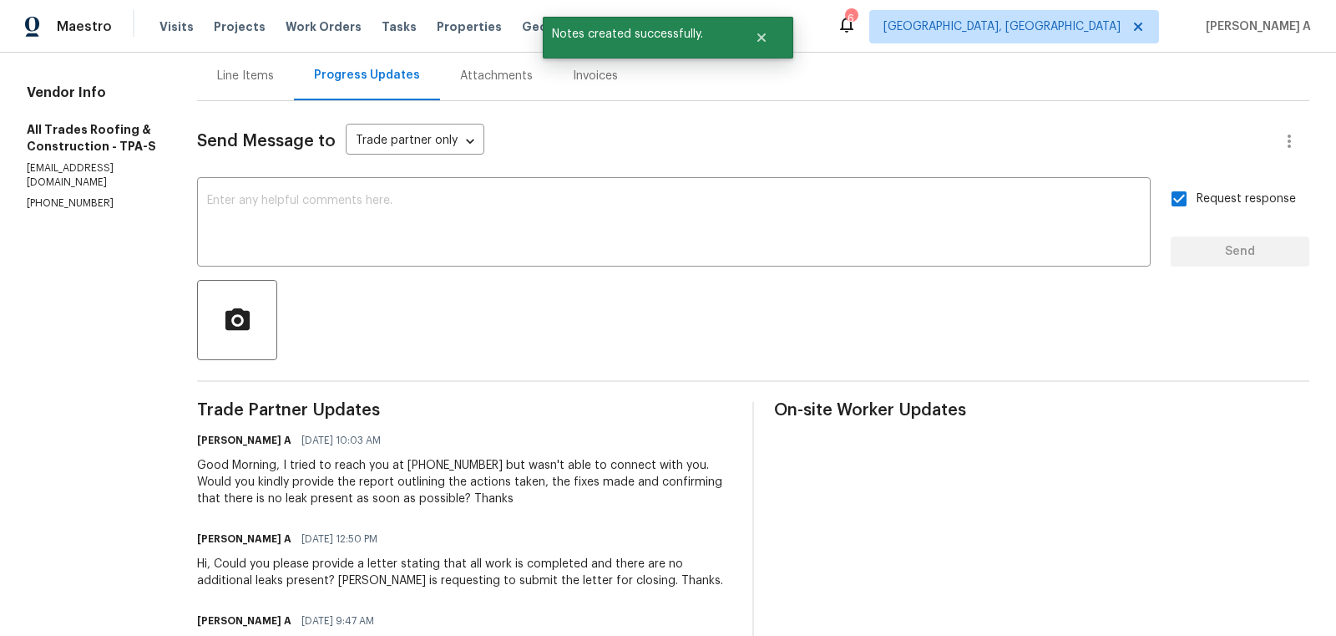
scroll to position [168, 0]
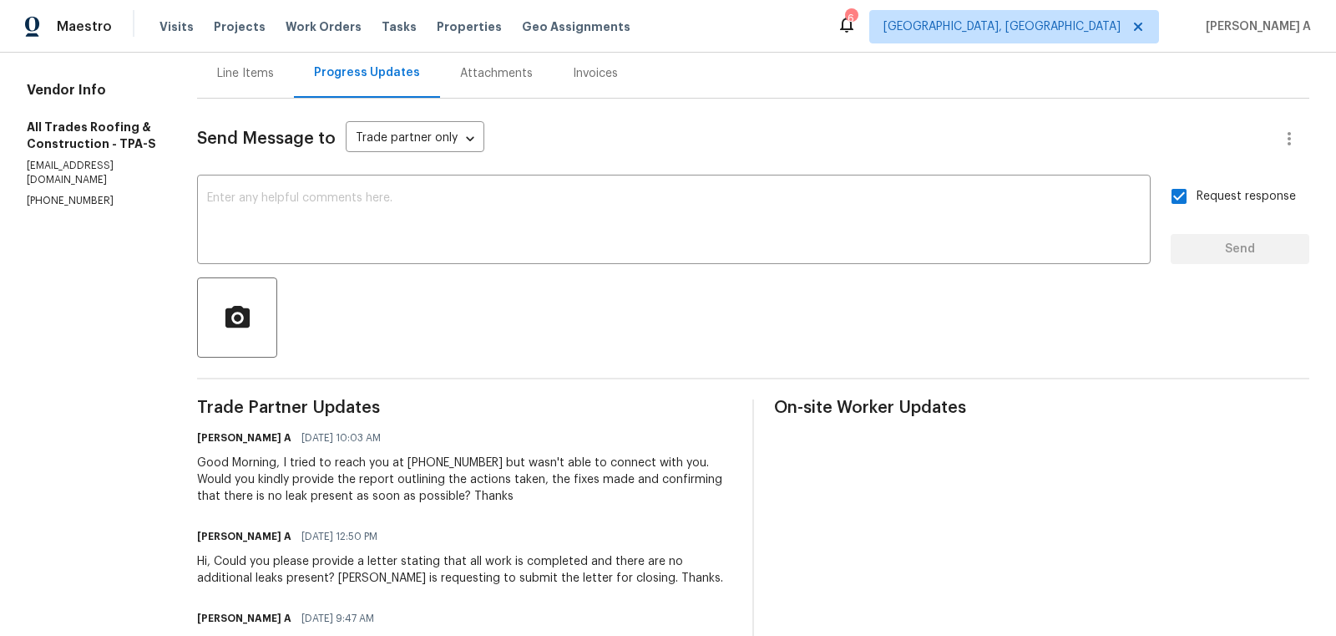
click at [69, 204] on p "(941) 518-5371" at bounding box center [92, 201] width 130 height 14
copy p "(941) 518-5371"
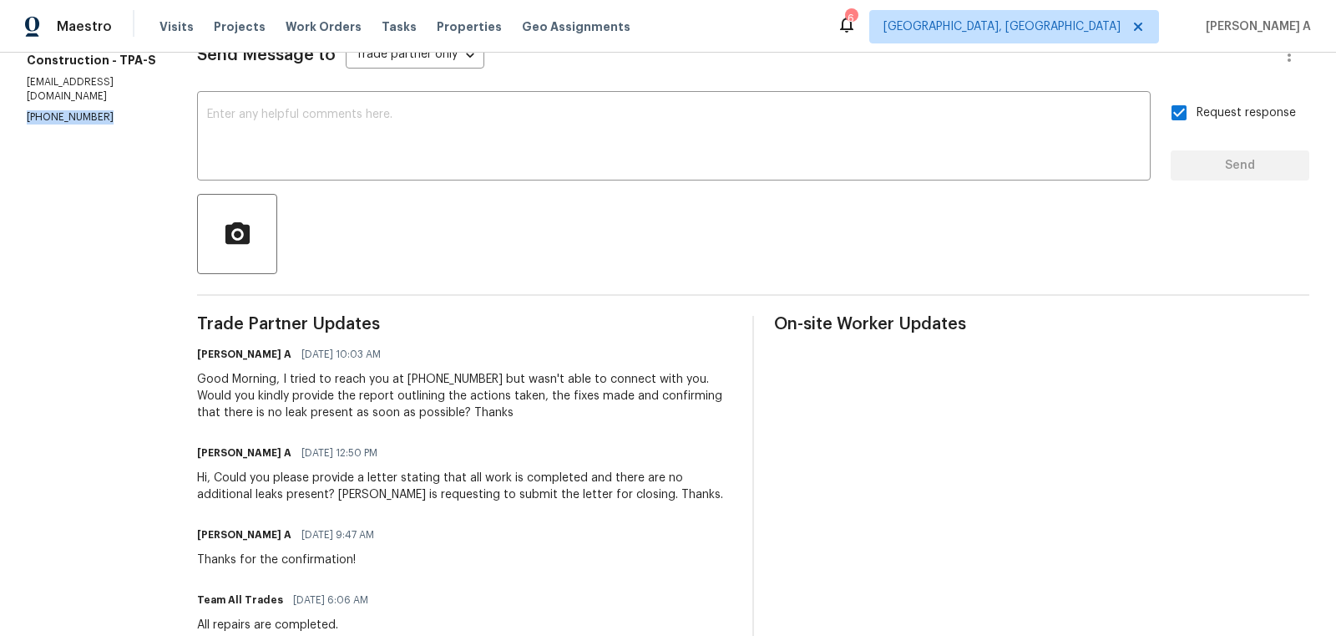
scroll to position [274, 0]
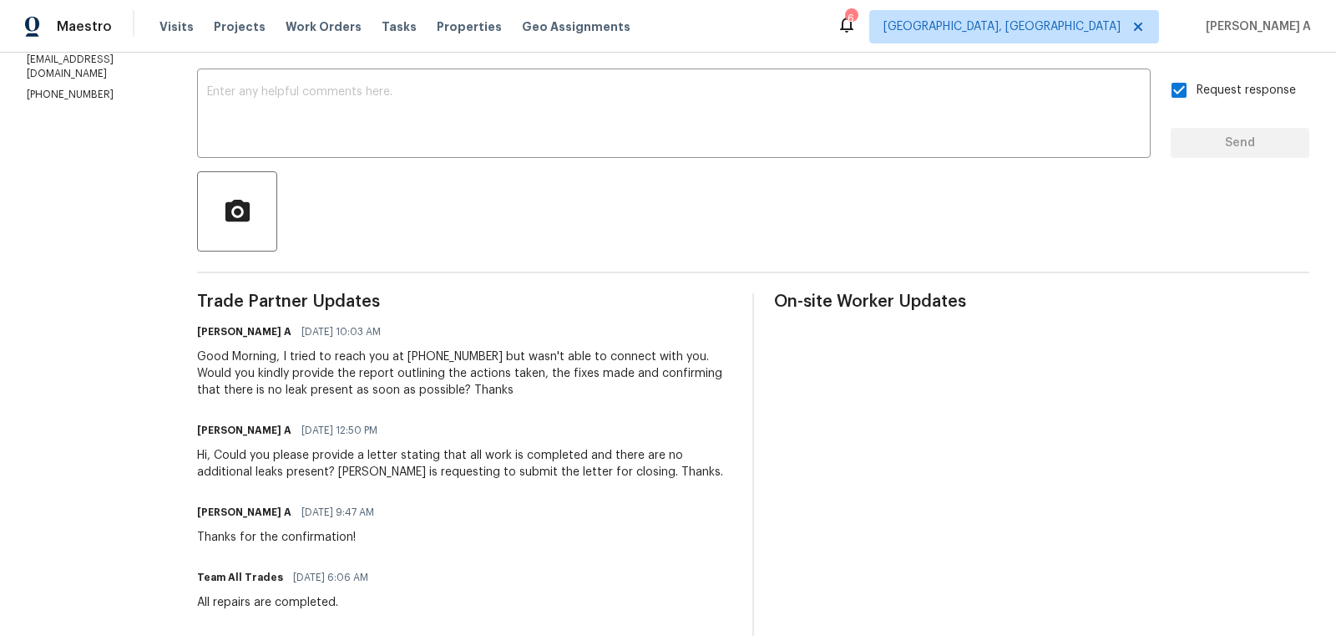
click at [670, 353] on div "Good Morning, I tried to reach you at (941) 518-5371 but wasn't able to connect…" at bounding box center [464, 373] width 535 height 50
drag, startPoint x: 200, startPoint y: 453, endPoint x: 382, endPoint y: 459, distance: 181.4
click at [382, 459] on div "Hi, Could you please provide a letter stating that all work is completed and th…" at bounding box center [464, 463] width 535 height 33
click at [508, 353] on div "Good Morning, I tried to reach you at (941) 518-5371 but wasn't able to connect…" at bounding box center [464, 373] width 535 height 50
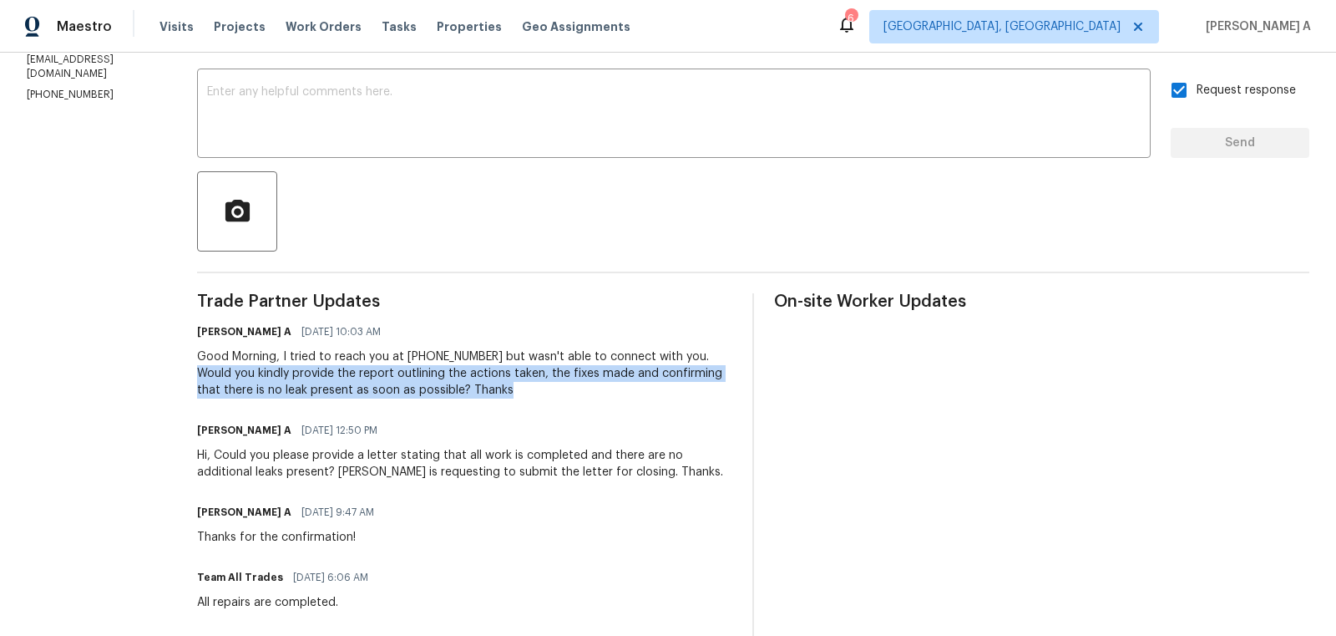
copy div "Would you kindly provide the report outlining the actions taken, the fixes made…"
drag, startPoint x: 671, startPoint y: 354, endPoint x: 710, endPoint y: 398, distance: 58.5
click at [710, 398] on div "Good Morning, I tried to reach you at (941) 518-5371 but wasn't able to connect…" at bounding box center [464, 373] width 535 height 50
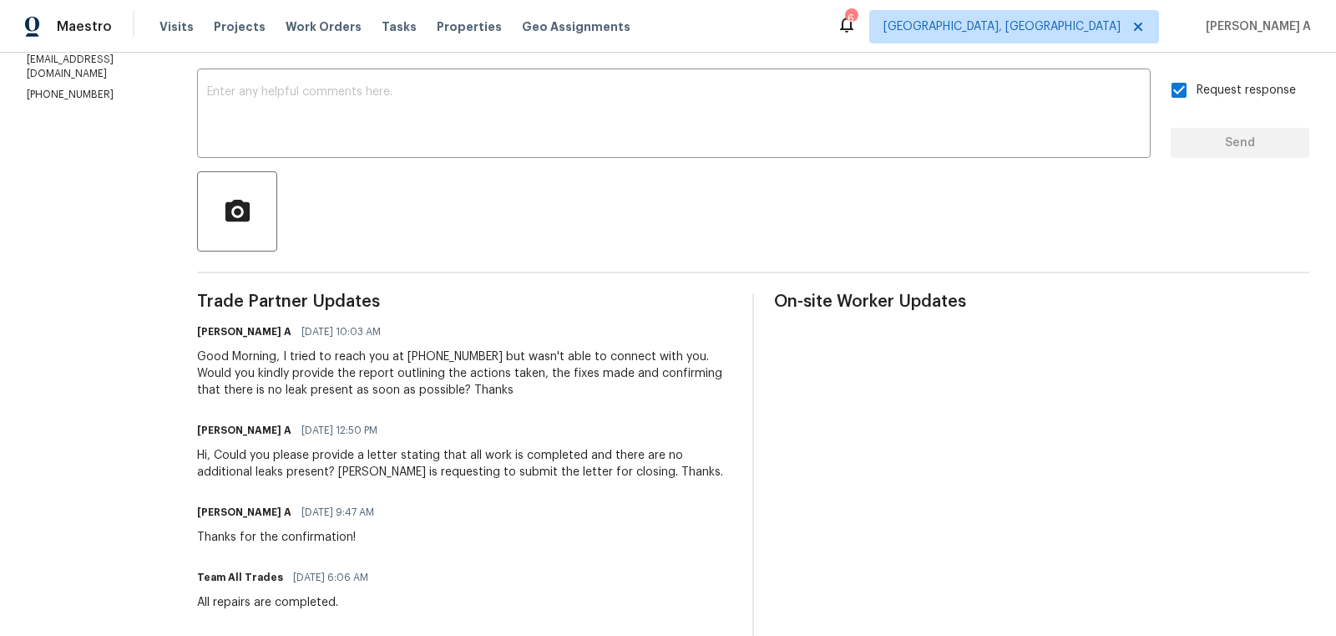
click at [556, 467] on div "Hi, Could you please provide a letter stating that all work is completed and th…" at bounding box center [464, 463] width 535 height 33
copy div "Buyer is requesting to submit the letter for closing."
drag, startPoint x: 261, startPoint y: 470, endPoint x: 543, endPoint y: 473, distance: 282.3
click at [544, 471] on div "Hi, Could you please provide a letter stating that all work is completed and th…" at bounding box center [464, 463] width 535 height 33
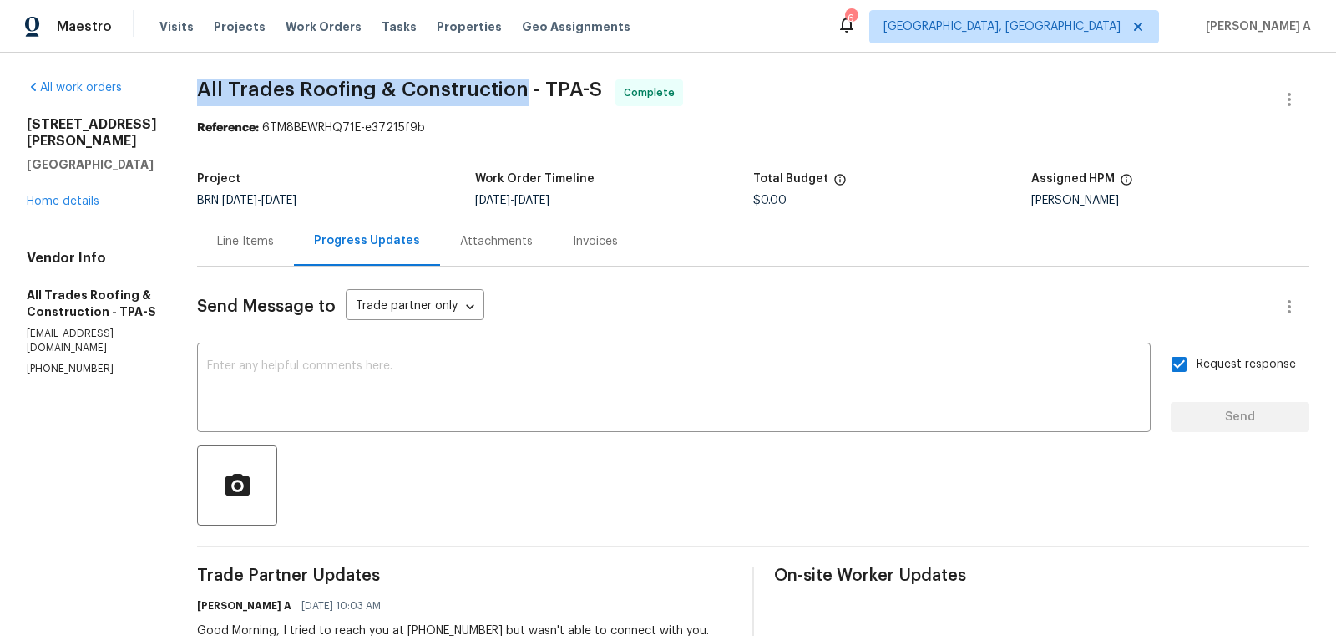
copy span "All Trades Roofing & Construction"
drag, startPoint x: 172, startPoint y: 90, endPoint x: 505, endPoint y: 90, distance: 333.3
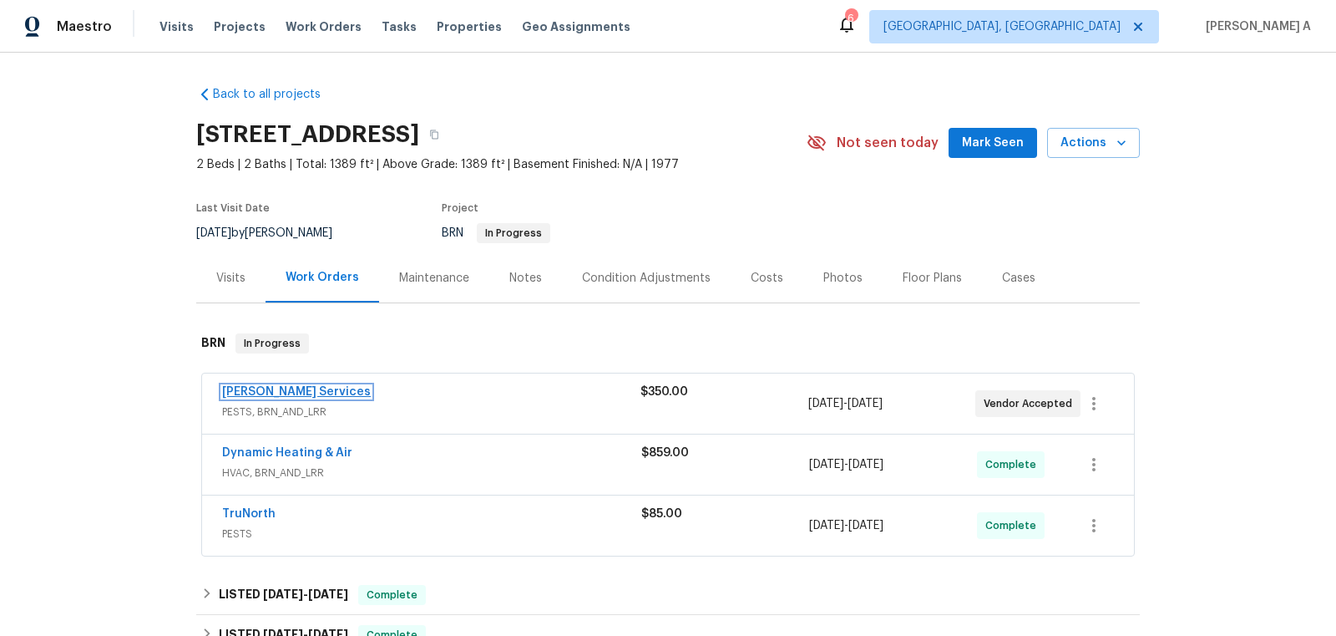
click at [266, 390] on link "[PERSON_NAME] Services" at bounding box center [296, 392] width 149 height 12
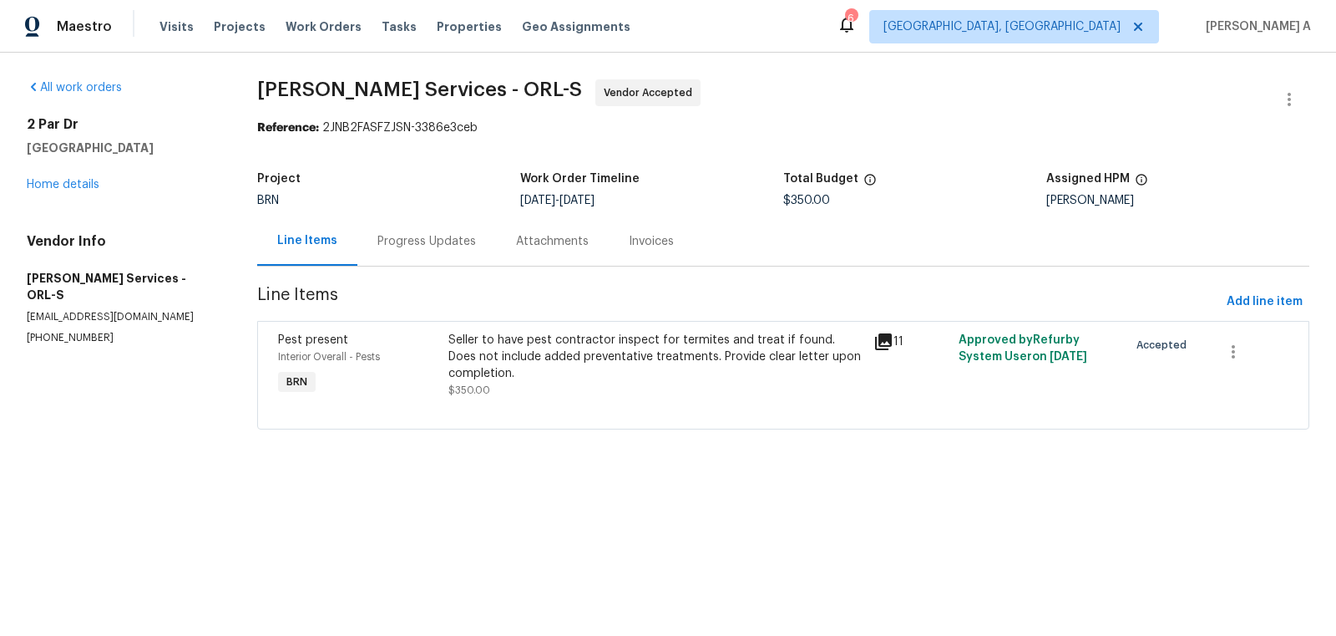
click at [403, 215] on div "Project BRN Work Order Timeline [DATE] - [DATE] Total Budget $350.00 Assigned H…" at bounding box center [783, 189] width 1052 height 53
click at [447, 251] on div "Progress Updates" at bounding box center [426, 240] width 139 height 49
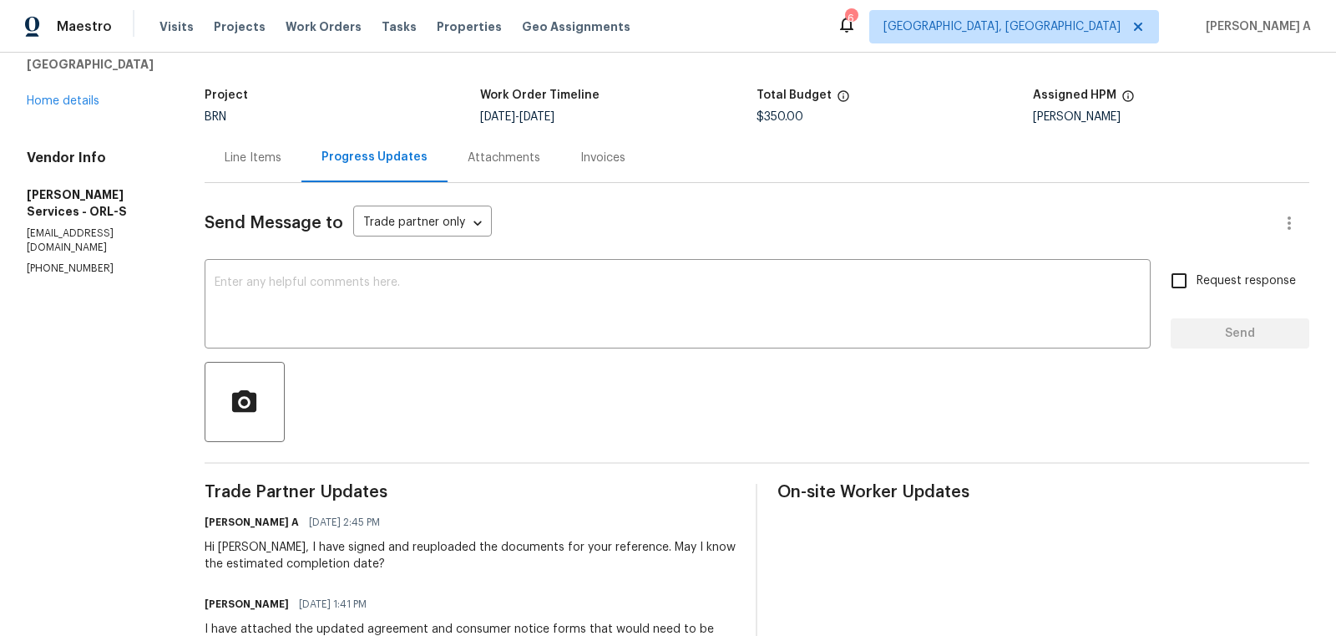
scroll to position [88, 0]
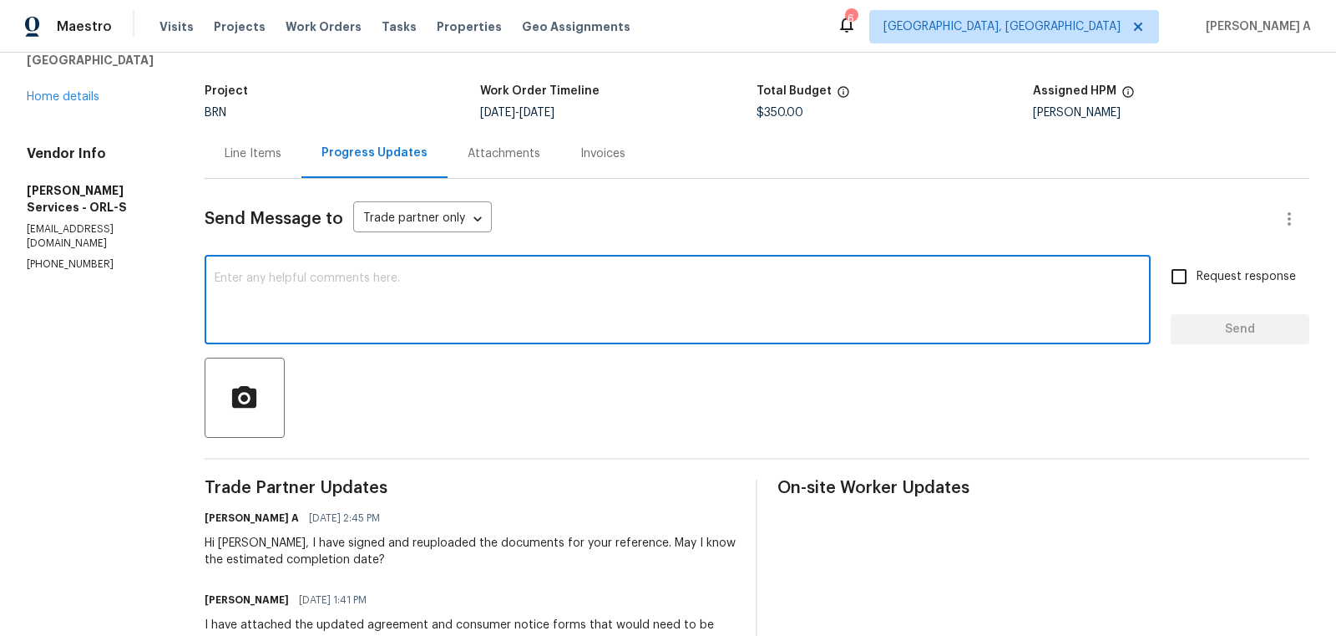
click at [507, 309] on textarea at bounding box center [678, 301] width 926 height 58
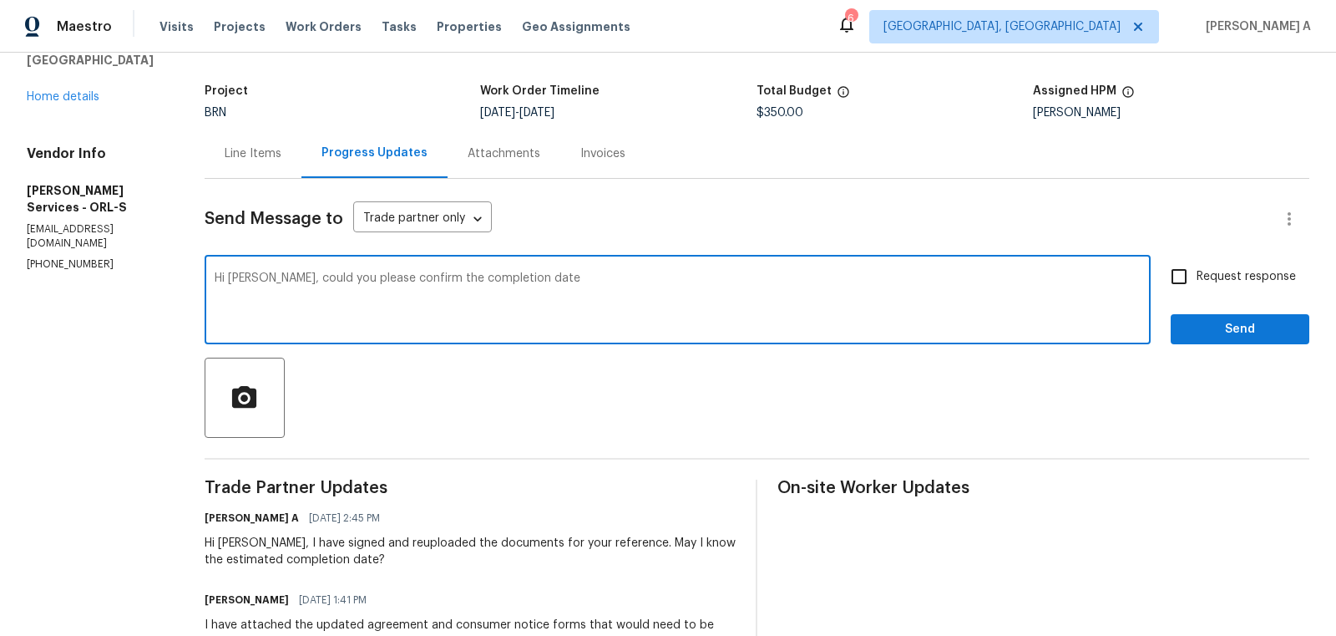
drag, startPoint x: 406, startPoint y: 276, endPoint x: 768, endPoint y: 276, distance: 361.7
click at [768, 276] on textarea "Hi Tisha, could you please confirm the completion date" at bounding box center [678, 301] width 926 height 58
click at [0, 0] on span "Replace with" at bounding box center [0, 0] width 0 height 0
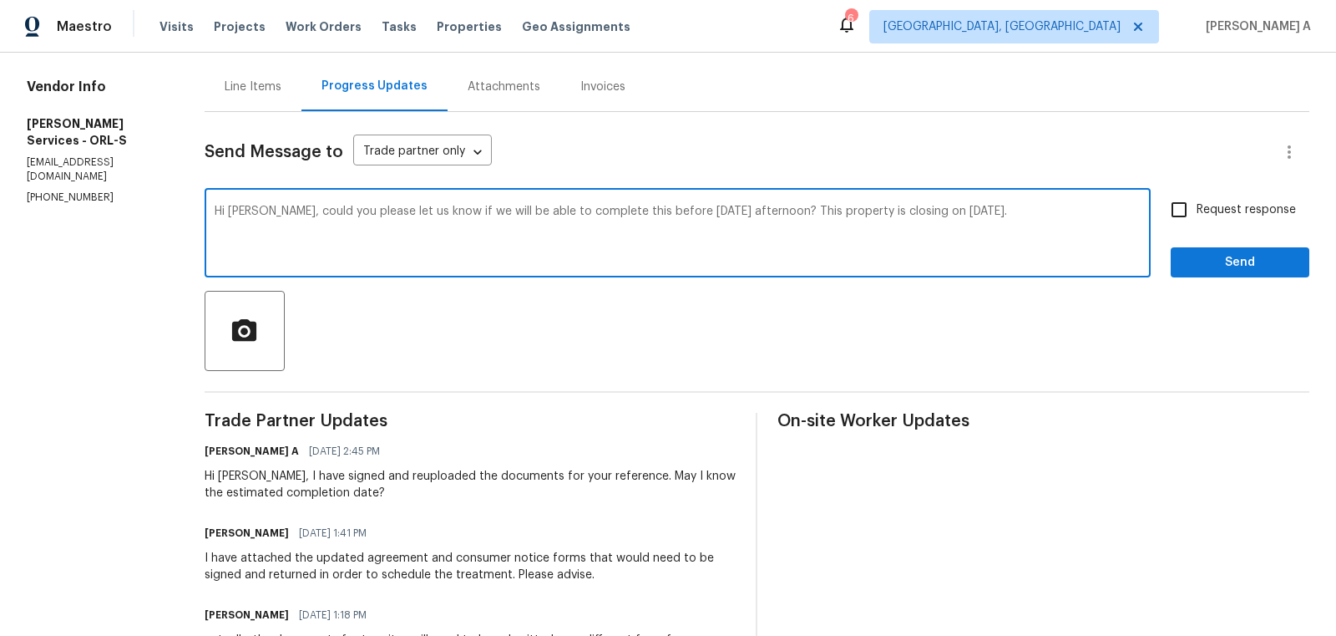
scroll to position [170, 0]
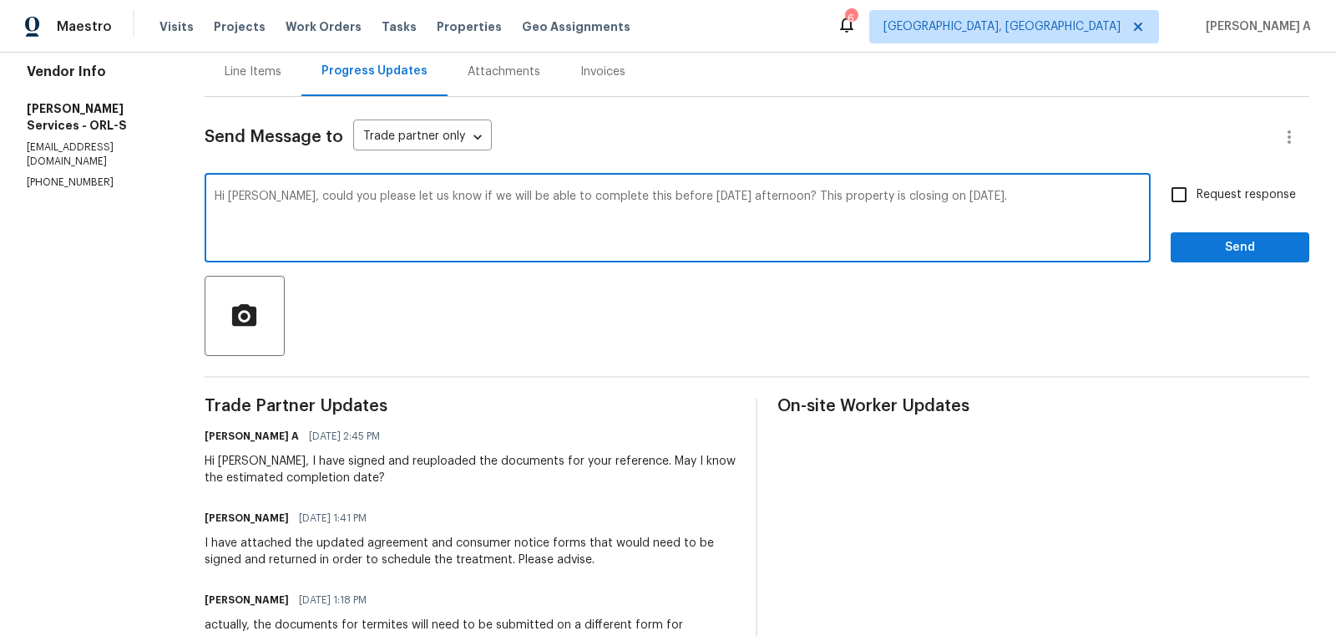
click at [0, 0] on qb-div "Fix the preposition on" at bounding box center [0, 0] width 0 height 0
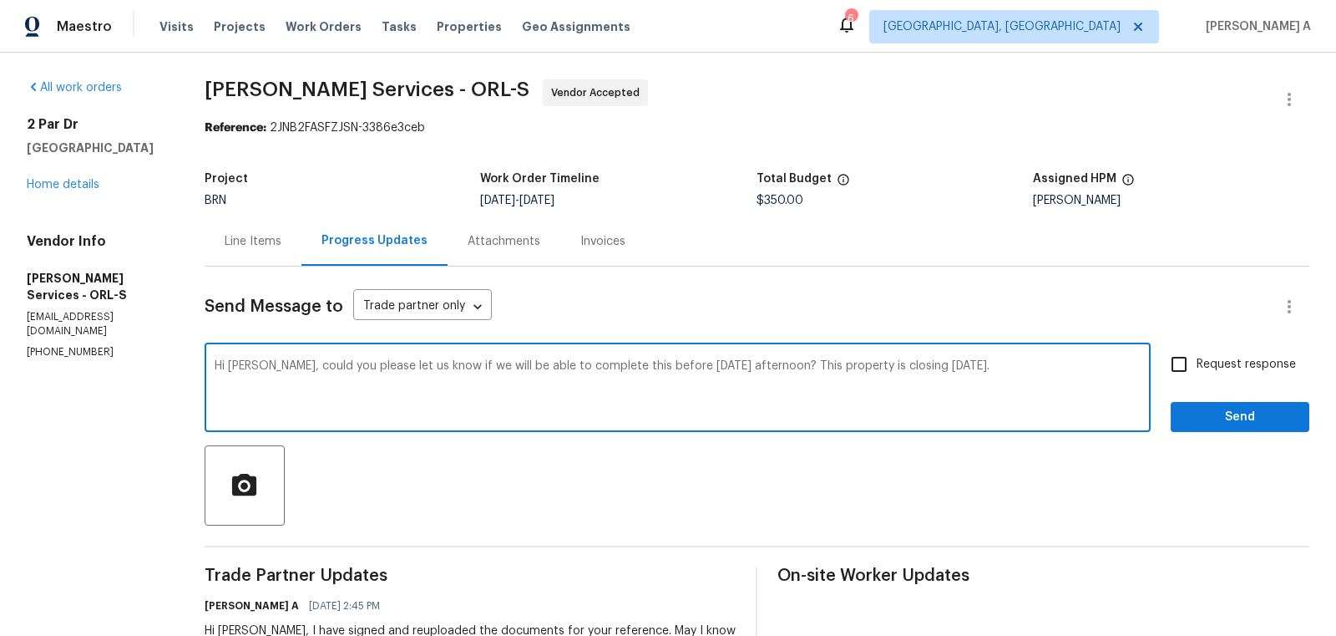
scroll to position [29, 0]
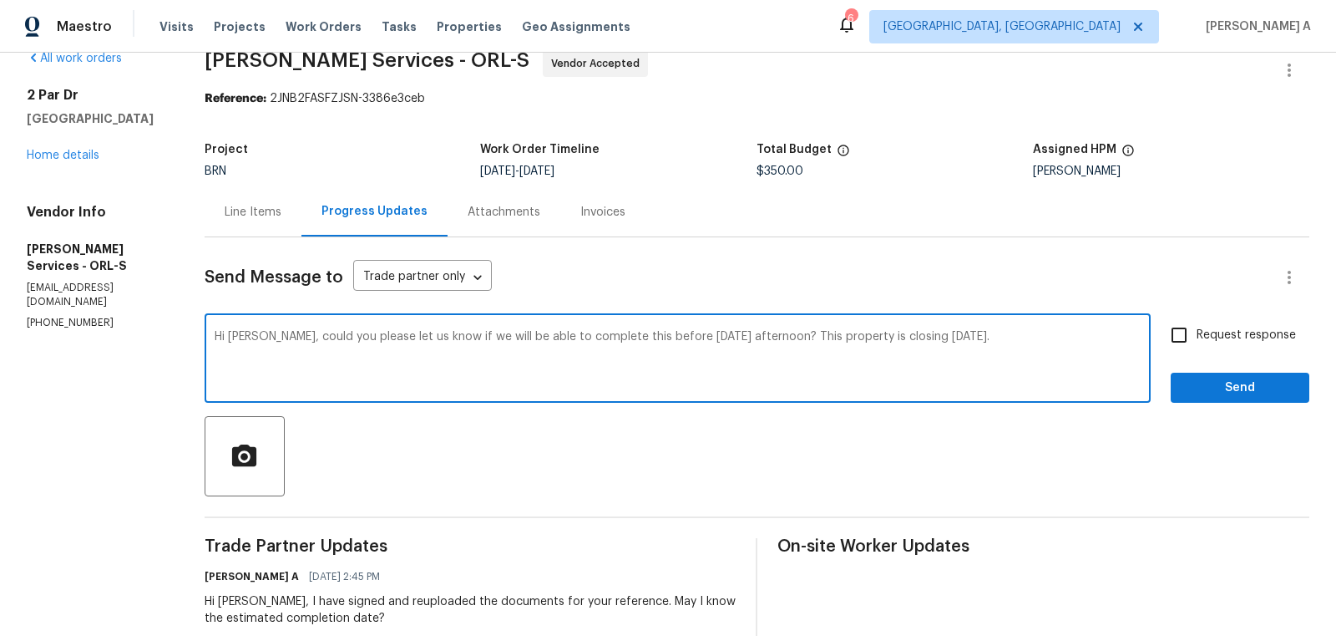
click at [1022, 335] on textarea "Hi Tisha, could you please let us know if we will be able to complete this befo…" at bounding box center [678, 360] width 926 height 58
click at [267, 334] on textarea "Hi Tisha, could you please let us know if we will be able to complete this befo…" at bounding box center [678, 360] width 926 height 58
click at [1098, 332] on textarea "Good Morning Tisha, could you please let us know if we will be able to complete…" at bounding box center [678, 360] width 926 height 58
click at [713, 331] on textarea "Good Morning Tisha, could you please let us know if we will be able to complete…" at bounding box center [678, 360] width 926 height 58
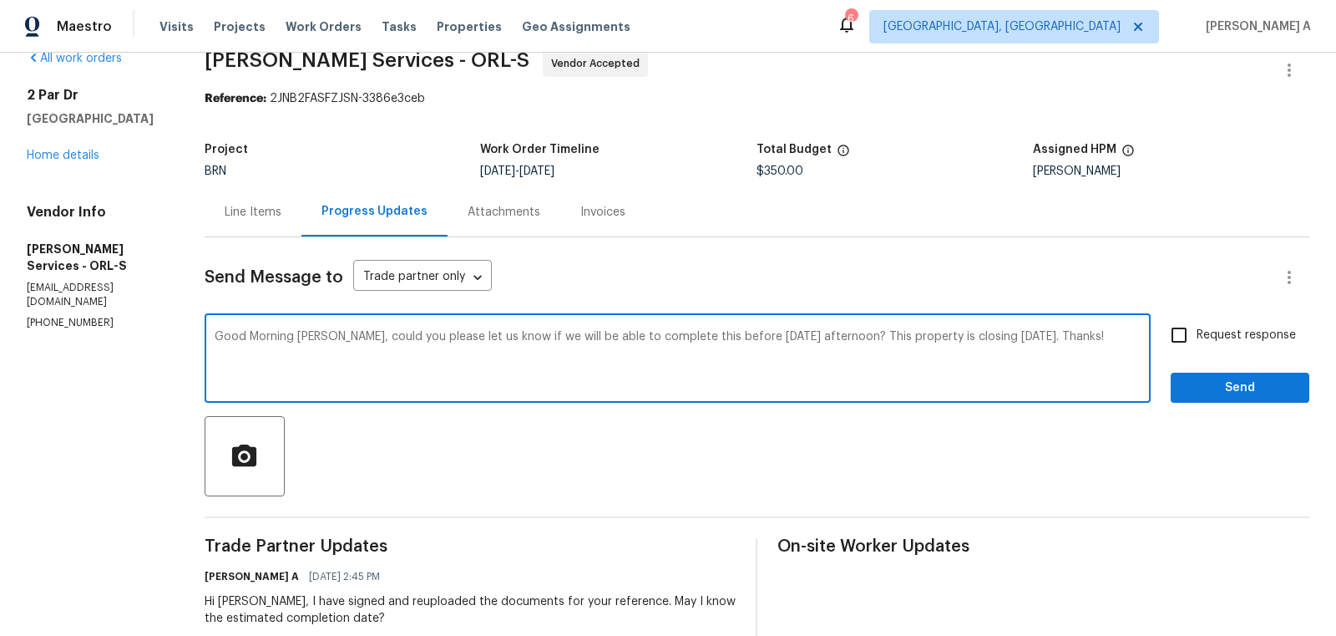
click at [713, 331] on textarea "Good Morning Tisha, could you please let us know if we will be able to complete…" at bounding box center [678, 360] width 926 height 58
type textarea "Good Morning Tisha, could you please let us know if we will be able to complete…"
click at [1181, 333] on input "Request response" at bounding box center [1179, 334] width 35 height 35
checkbox input "true"
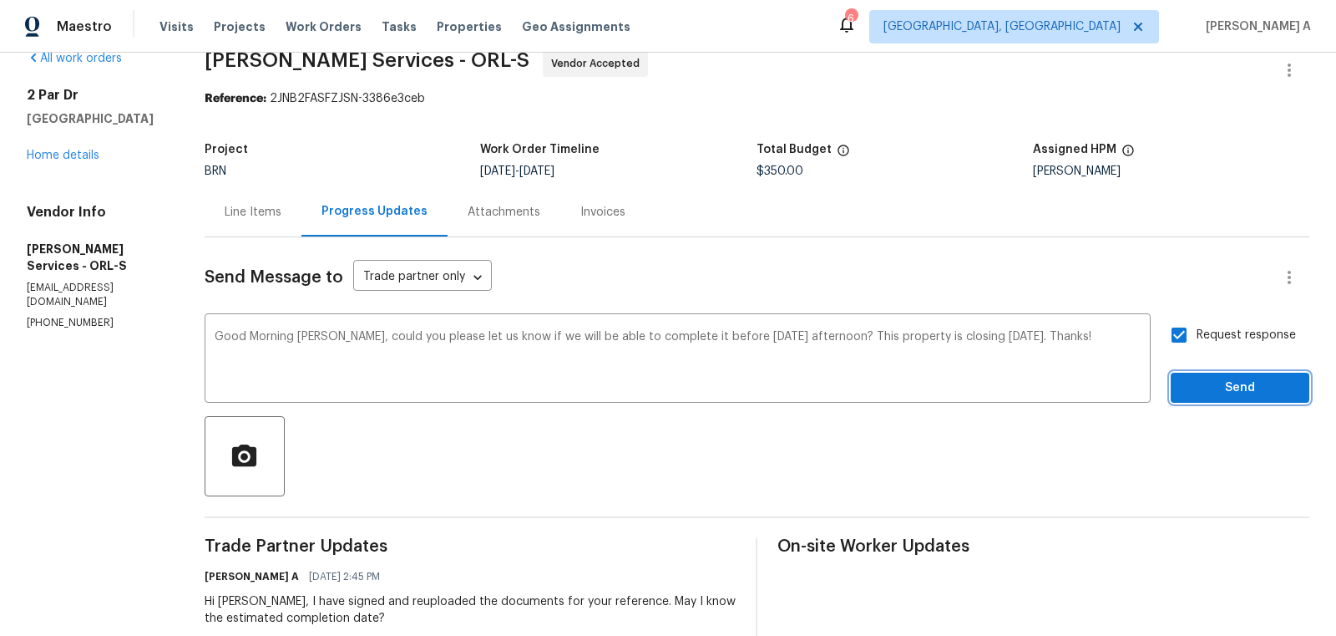
click at [1226, 387] on span "Send" at bounding box center [1240, 388] width 112 height 21
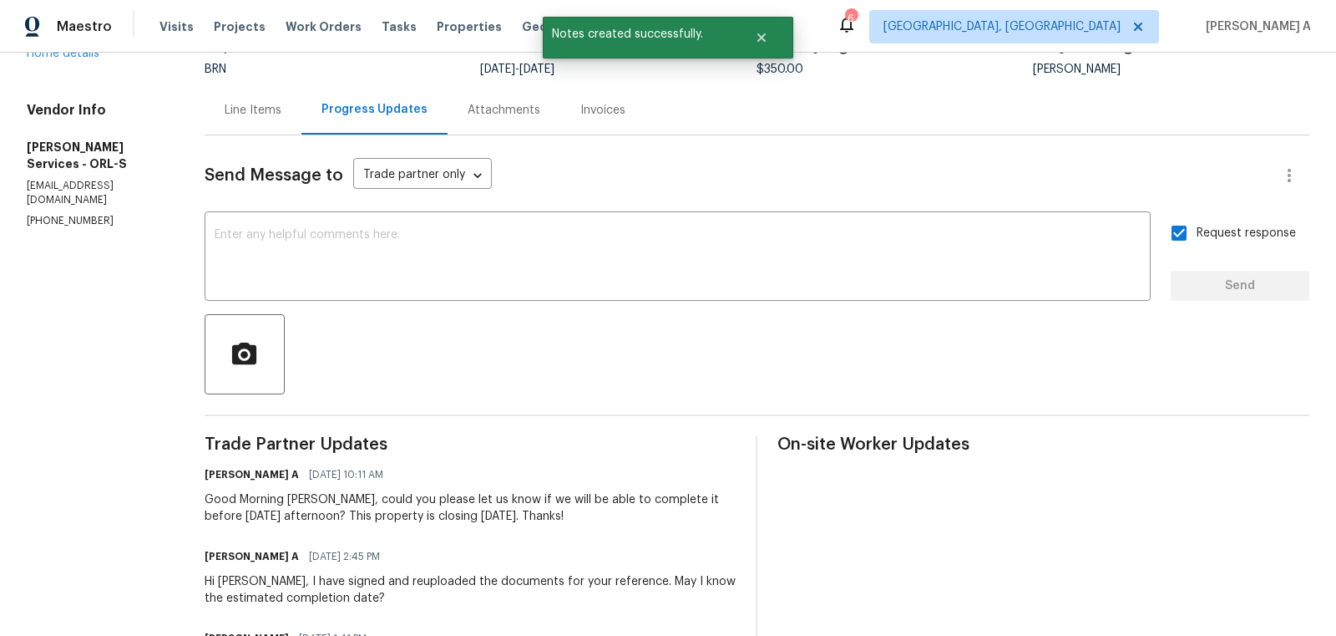
scroll to position [0, 0]
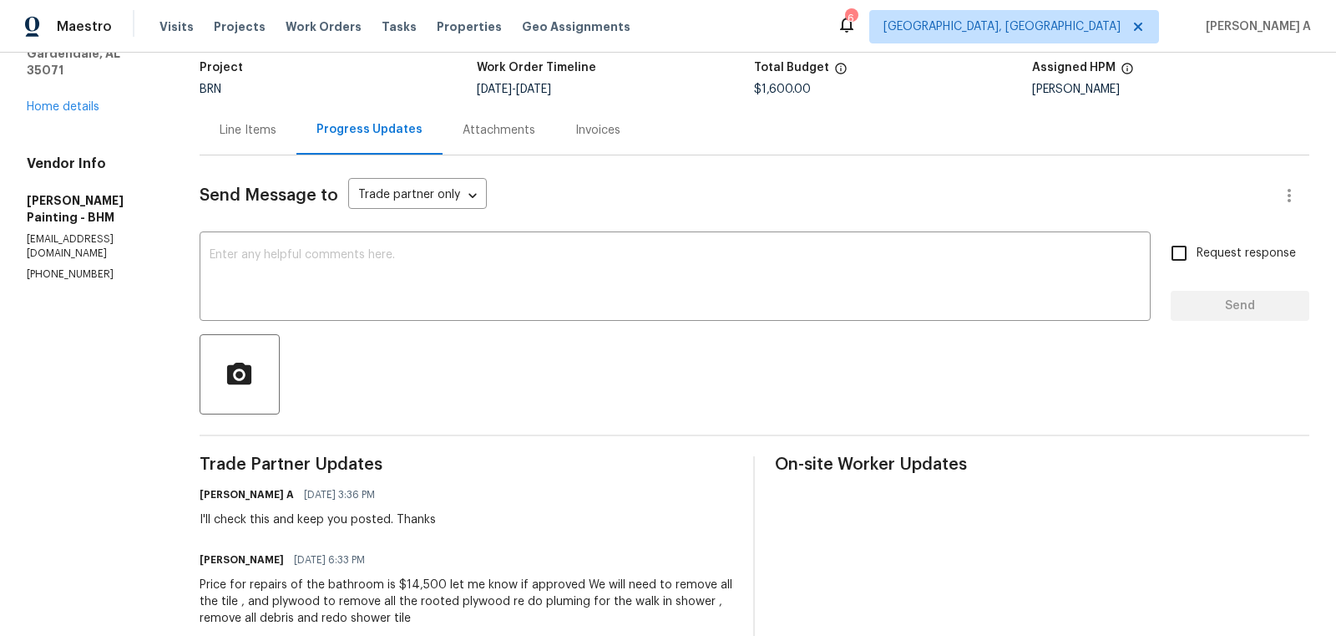
scroll to position [109, 0]
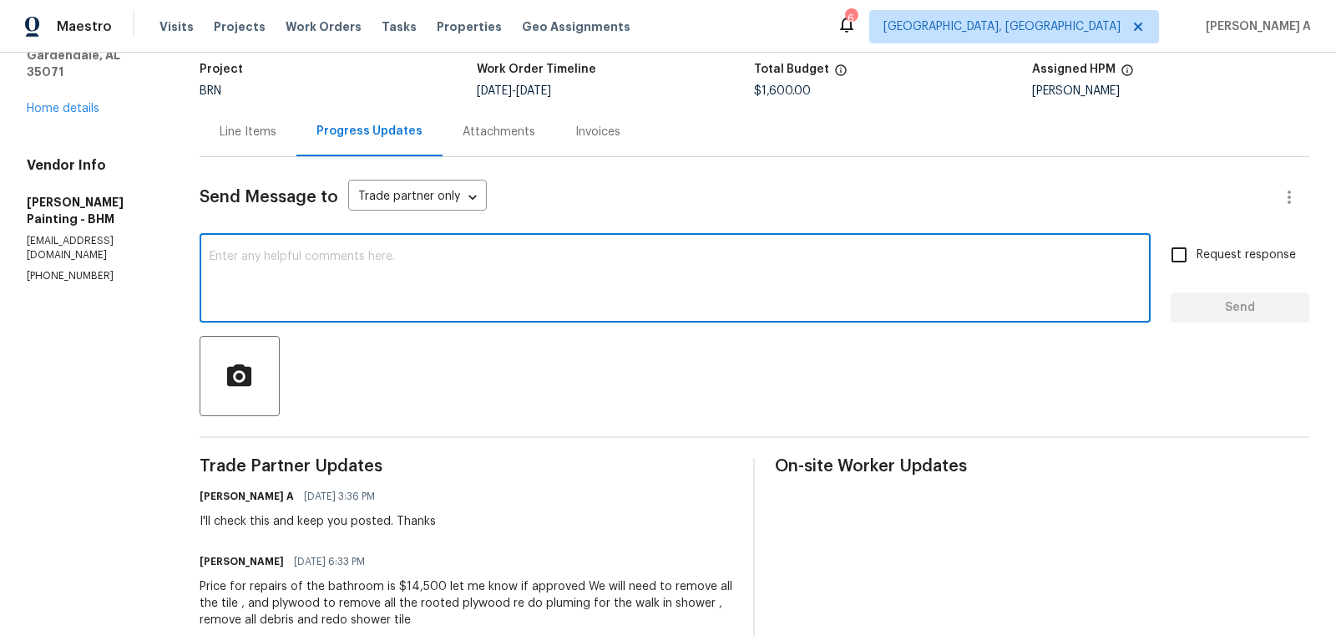
click at [371, 306] on textarea at bounding box center [675, 280] width 931 height 58
paste textarea "was the area in question still wet or did the are have any moisture reading tha…"
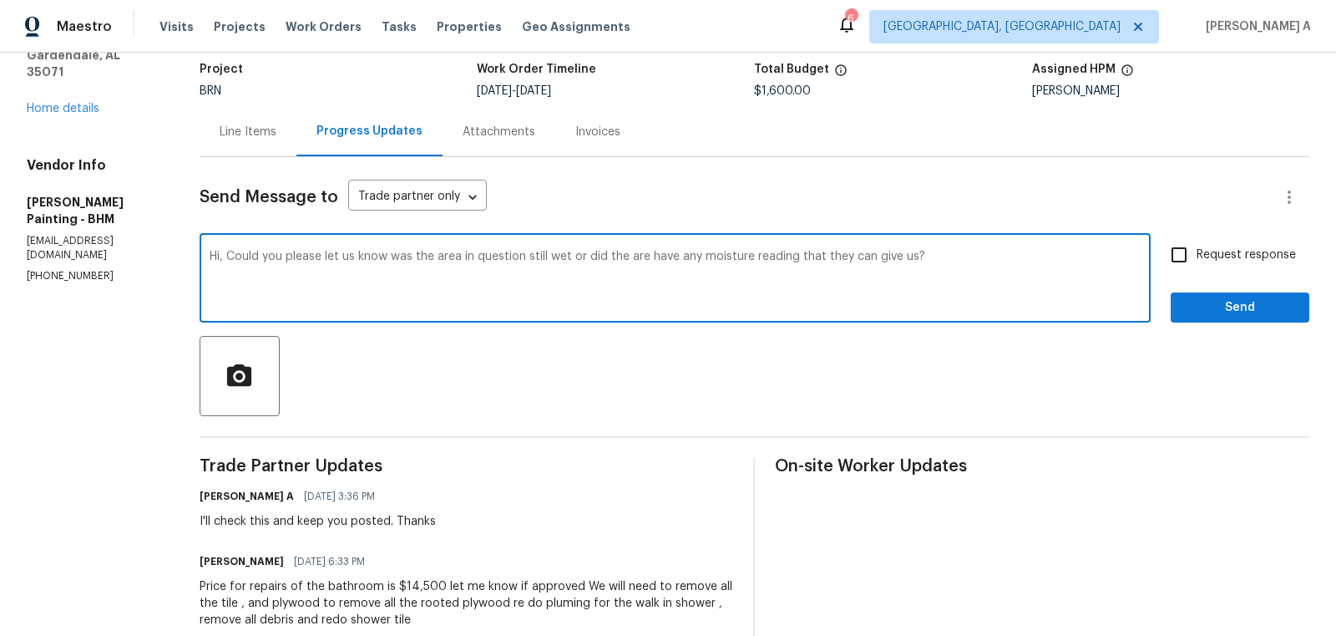
click at [0, 0] on qb-div "Replace with if" at bounding box center [0, 0] width 0 height 0
click at [0, 0] on qb-div "Add a word question was" at bounding box center [0, 0] width 0 height 0
click at [0, 0] on qb-div "Replace with if" at bounding box center [0, 0] width 0 height 0
click at [0, 0] on span "Replace with" at bounding box center [0, 0] width 0 height 0
click at [0, 0] on span "Maintain the agreement" at bounding box center [0, 0] width 0 height 0
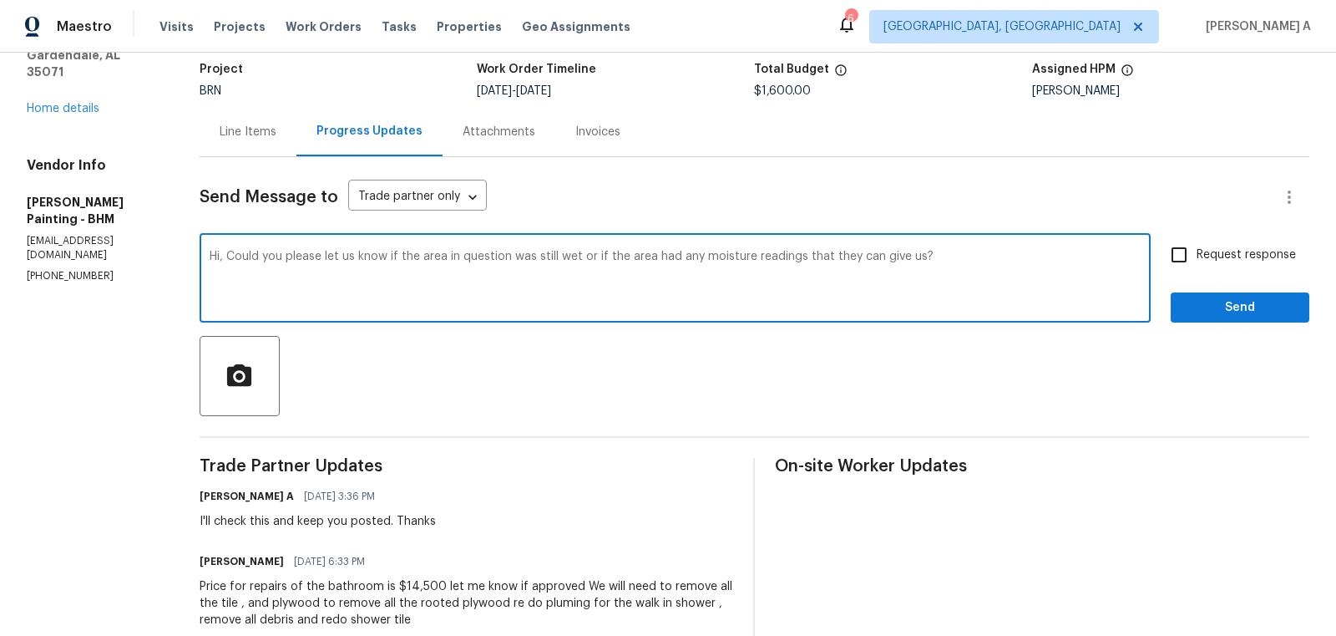
click at [0, 0] on span "Change the spacing" at bounding box center [0, 0] width 0 height 0
click at [749, 256] on textarea "Hi, Could you please let us know if the area in question was still wet or if th…" at bounding box center [675, 280] width 931 height 58
click at [900, 257] on textarea "Hi, Could you please let us know if the area in question was still wet or if yo…" at bounding box center [675, 280] width 931 height 58
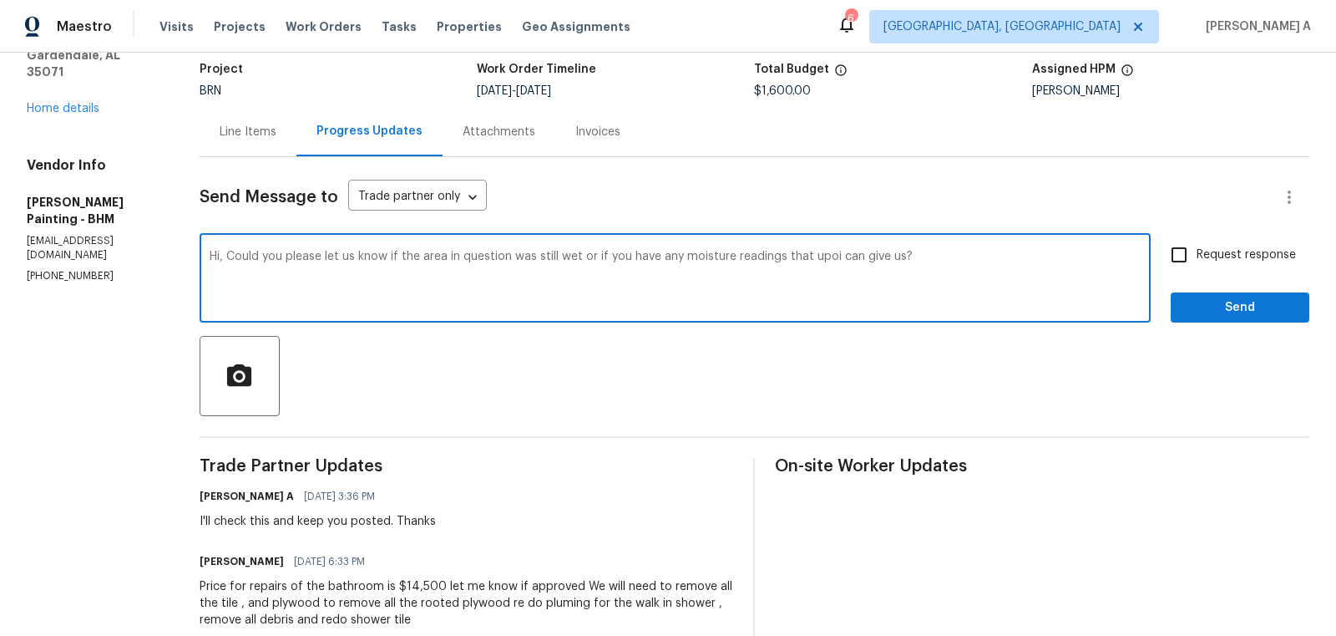
drag, startPoint x: 865, startPoint y: 256, endPoint x: 977, endPoint y: 268, distance: 112.5
click at [978, 269] on textarea "Hi, Could you please let us know if the area in question was still wet or if yo…" at bounding box center [675, 280] width 931 height 58
click at [416, 266] on textarea "Hi, Could you please let us know if the area in question was still wet or if yo…" at bounding box center [675, 280] width 931 height 58
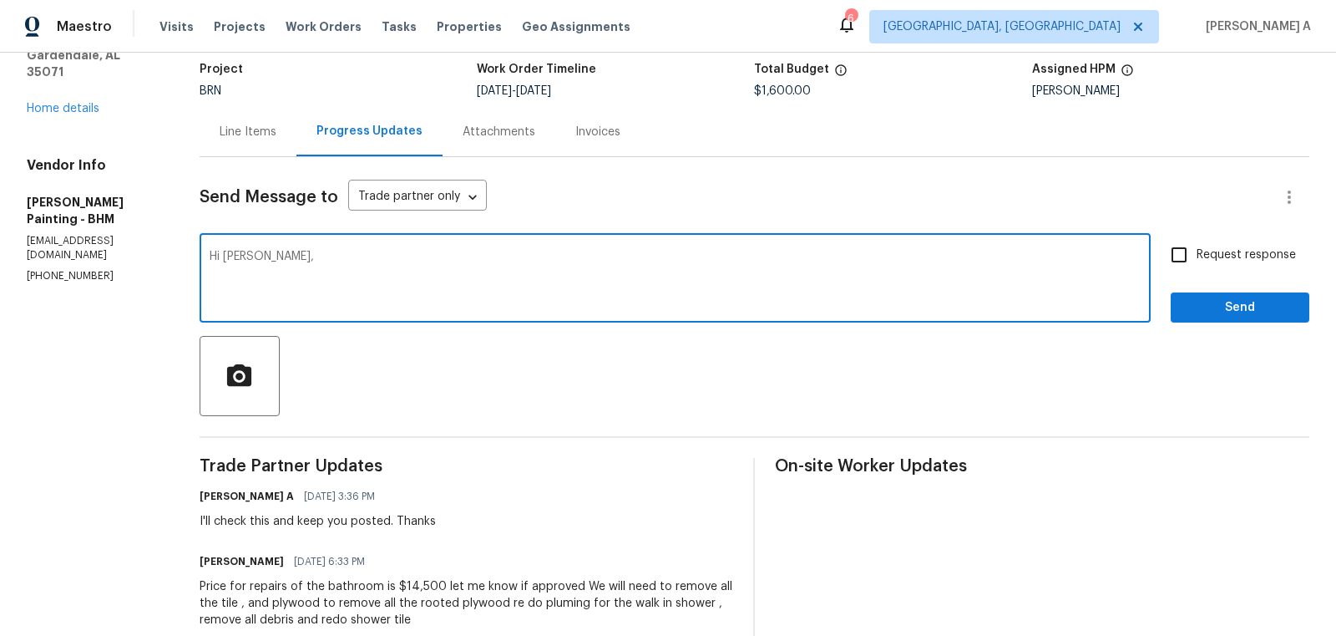
paste textarea "could you please confirm if the area in question was still wet or if you have a…"
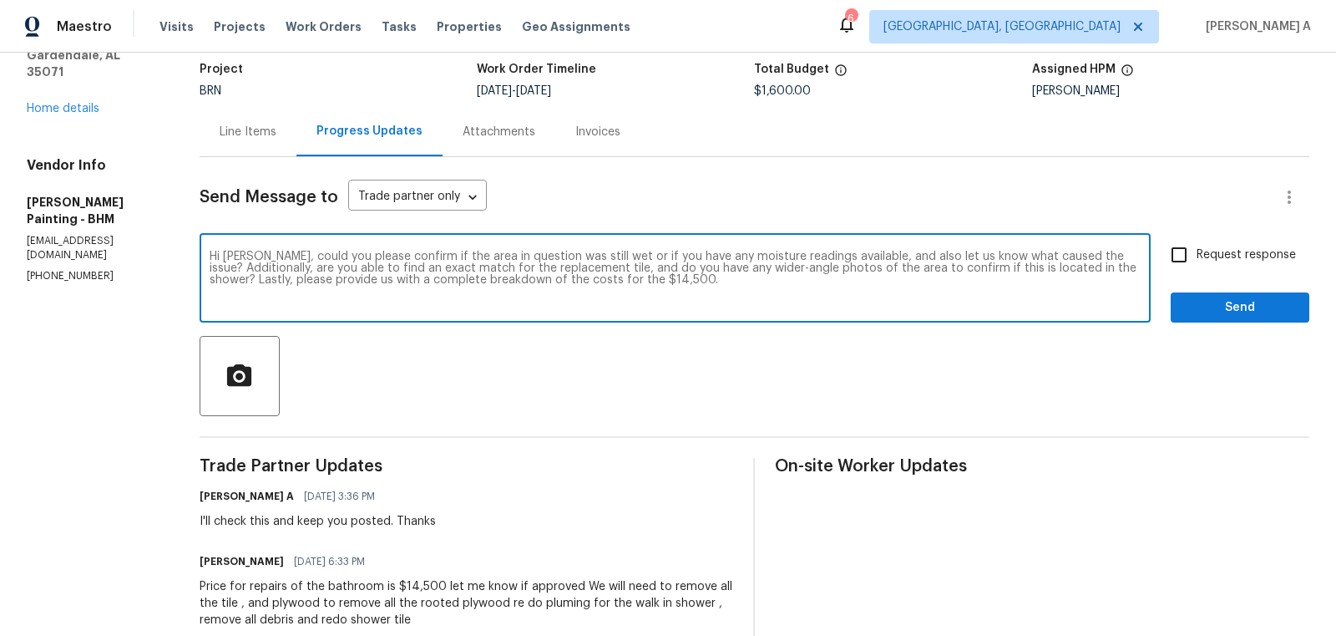
click at [878, 267] on textarea "Hi Victor, could you please confirm if the area in question was still wet or if…" at bounding box center [675, 280] width 931 height 58
type textarea "Hi Victor, could you please confirm if the area in question was still wet or if…"
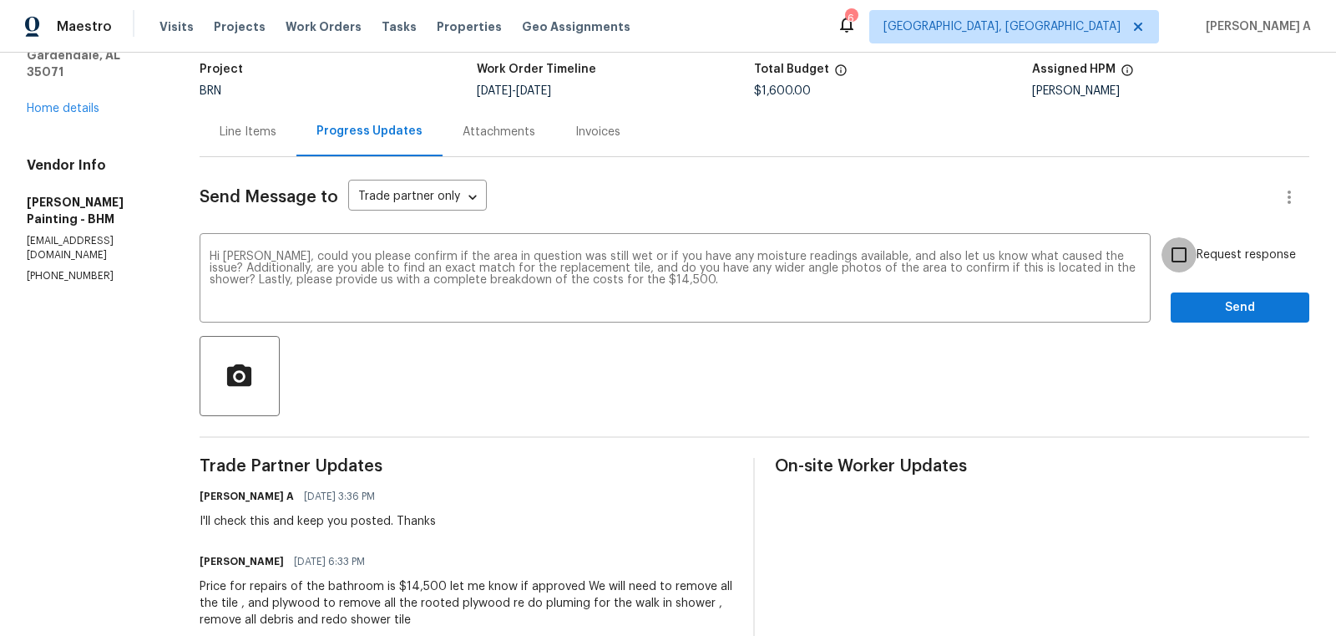
click at [1190, 261] on input "Request response" at bounding box center [1179, 254] width 35 height 35
checkbox input "true"
click at [1240, 316] on span "Send" at bounding box center [1240, 307] width 112 height 21
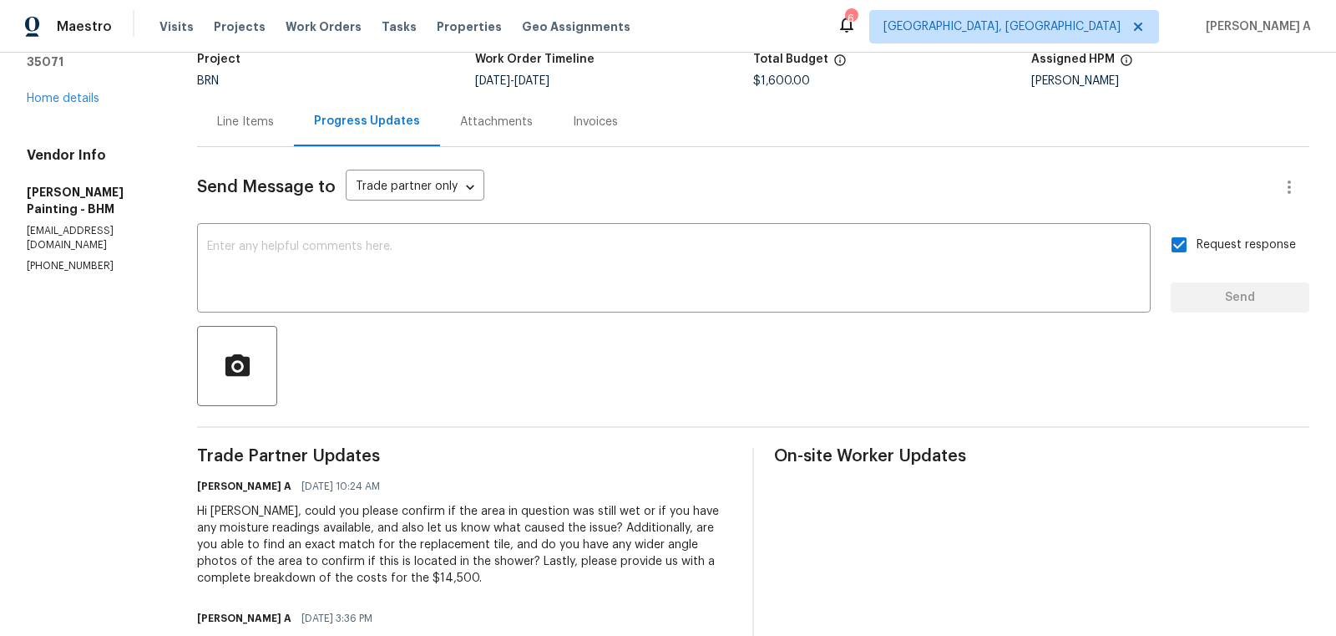
scroll to position [0, 0]
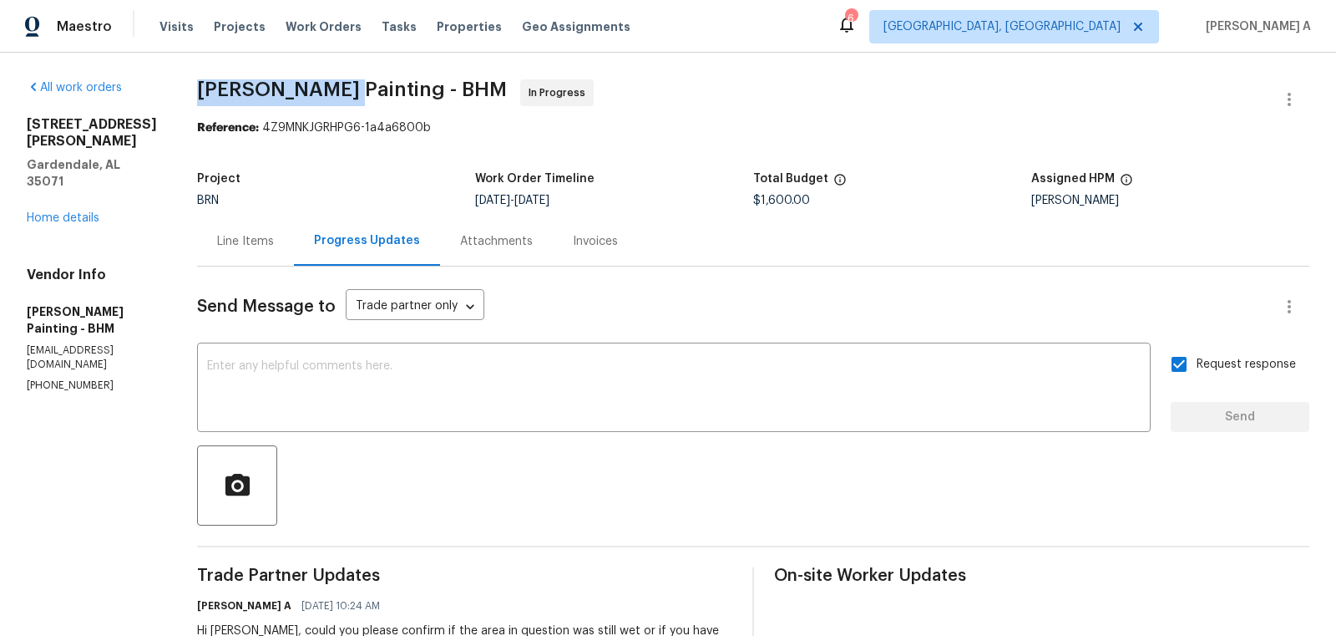
copy span "Perez Painting"
drag, startPoint x: 274, startPoint y: 89, endPoint x: 414, endPoint y: 87, distance: 140.3
click at [157, 98] on div "All work orders 2650 Snow Rogers Rd Gardendale, AL 35071 Home details Vendor In…" at bounding box center [92, 235] width 130 height 313
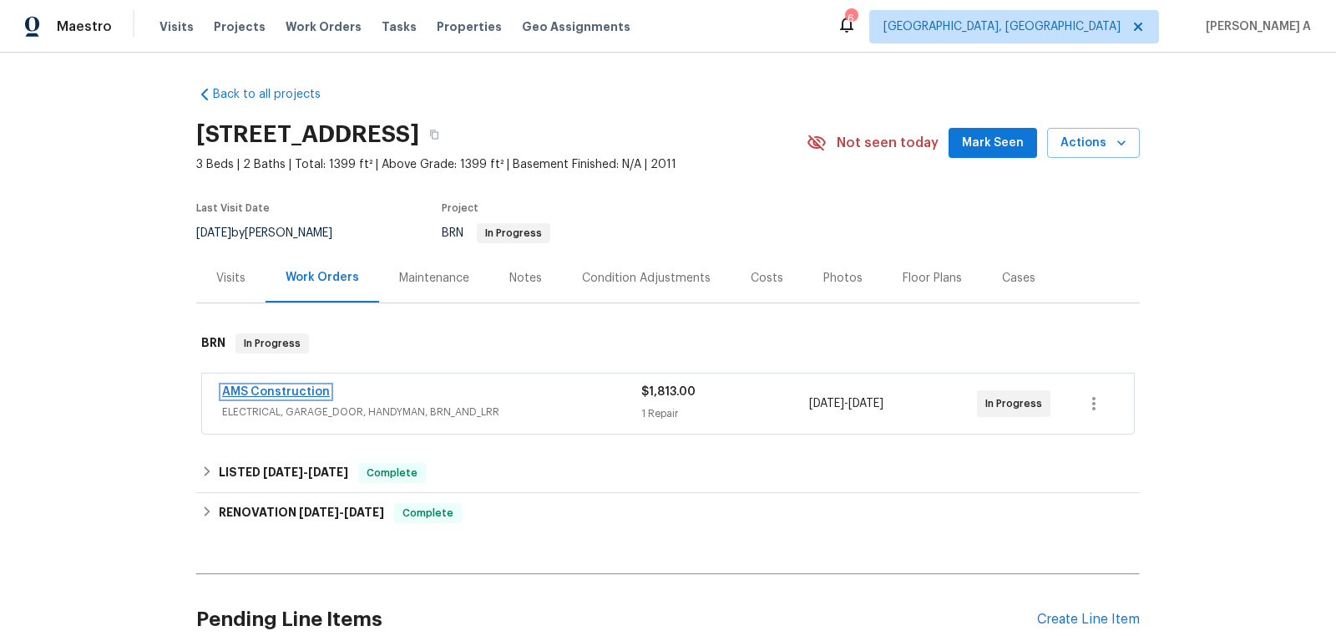
click at [295, 393] on link "AMS Construction" at bounding box center [276, 392] width 108 height 12
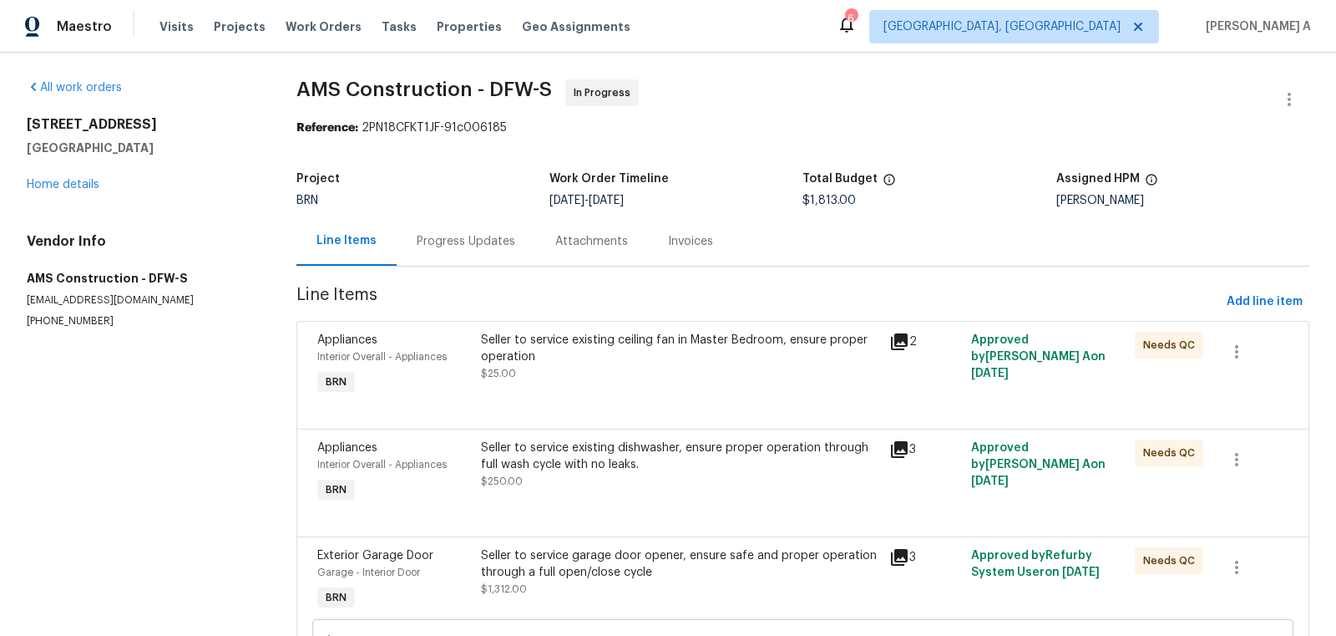
click at [83, 325] on p "(469) 363-1173" at bounding box center [142, 321] width 230 height 14
copy p "(469) 363-1173"
click at [479, 236] on div "Progress Updates" at bounding box center [466, 241] width 99 height 17
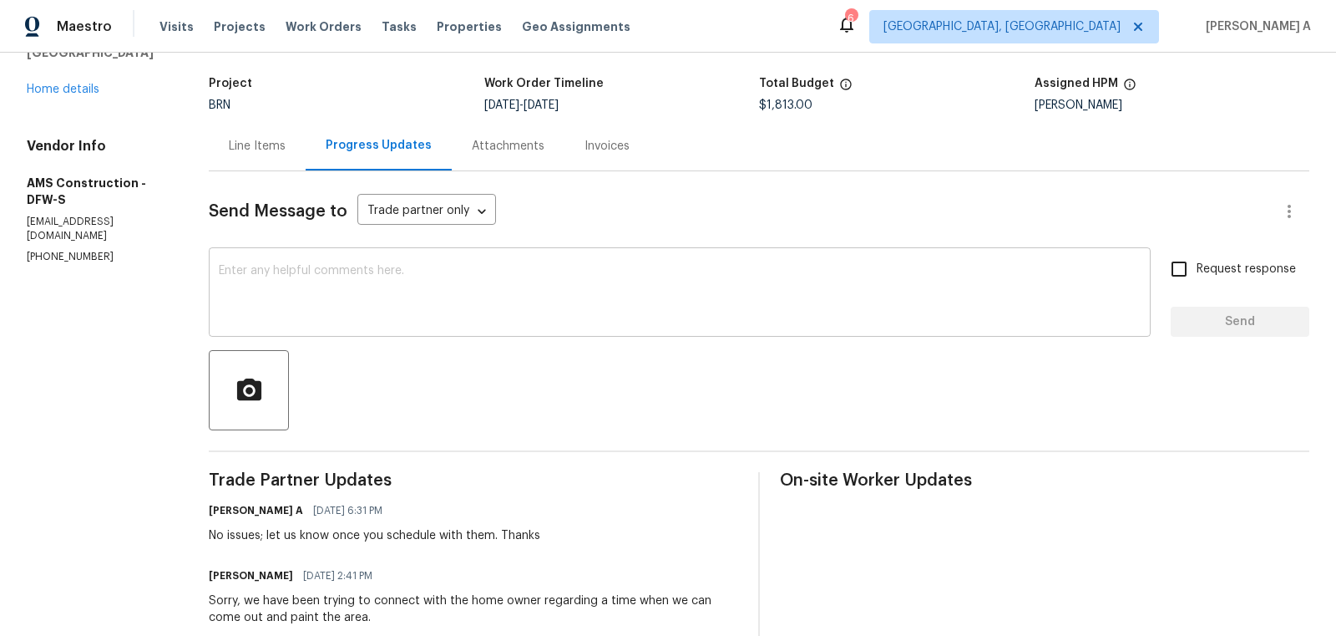
scroll to position [96, 0]
click at [418, 253] on div "x ​" at bounding box center [680, 293] width 942 height 85
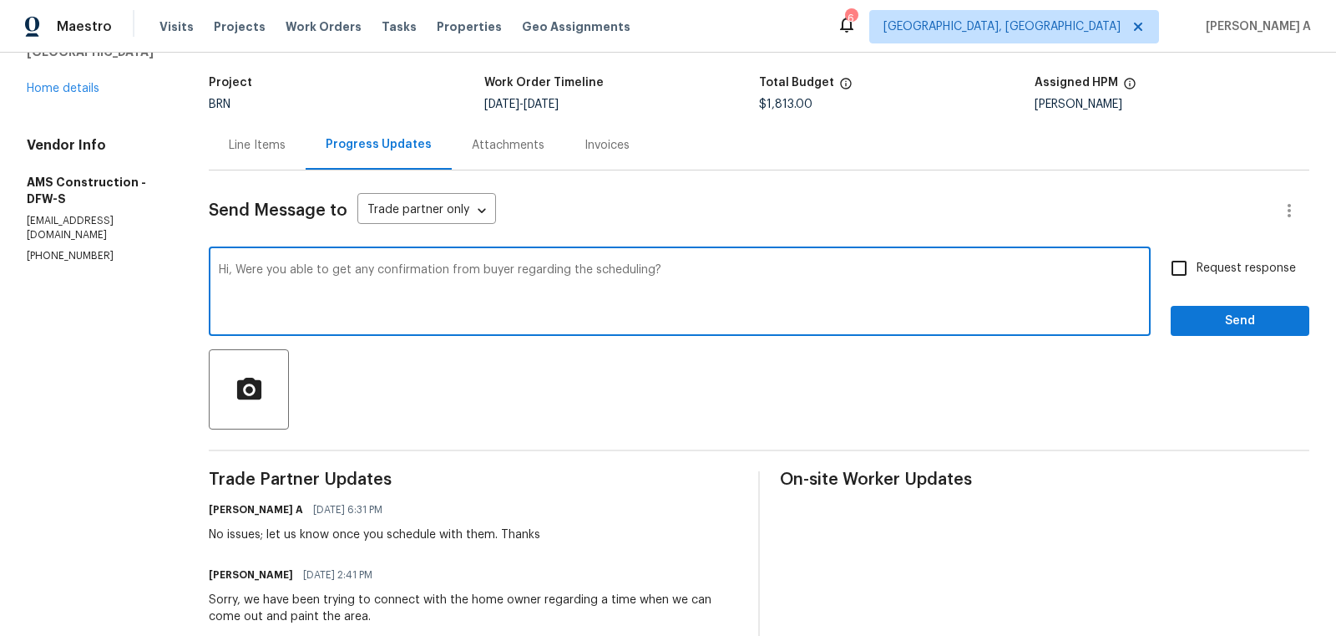
click at [475, 277] on textarea "Hi, Were you able to get any confirmation from buyer regarding the scheduling?" at bounding box center [680, 293] width 922 height 58
click at [0, 0] on span "Correct the article" at bounding box center [0, 0] width 0 height 0
type textarea "Hi, Were you able to get any confirmation from the buyer regarding the scheduli…"
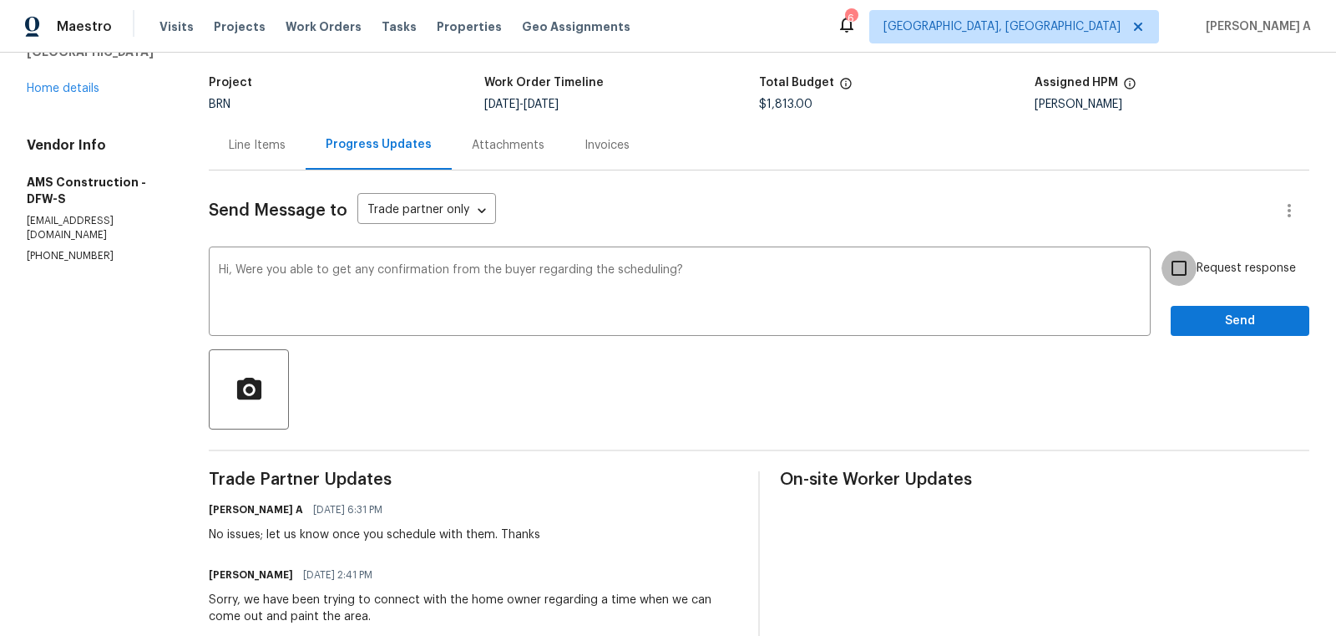
click at [1184, 271] on input "Request response" at bounding box center [1179, 268] width 35 height 35
checkbox input "true"
click at [1254, 323] on span "Send" at bounding box center [1240, 321] width 112 height 21
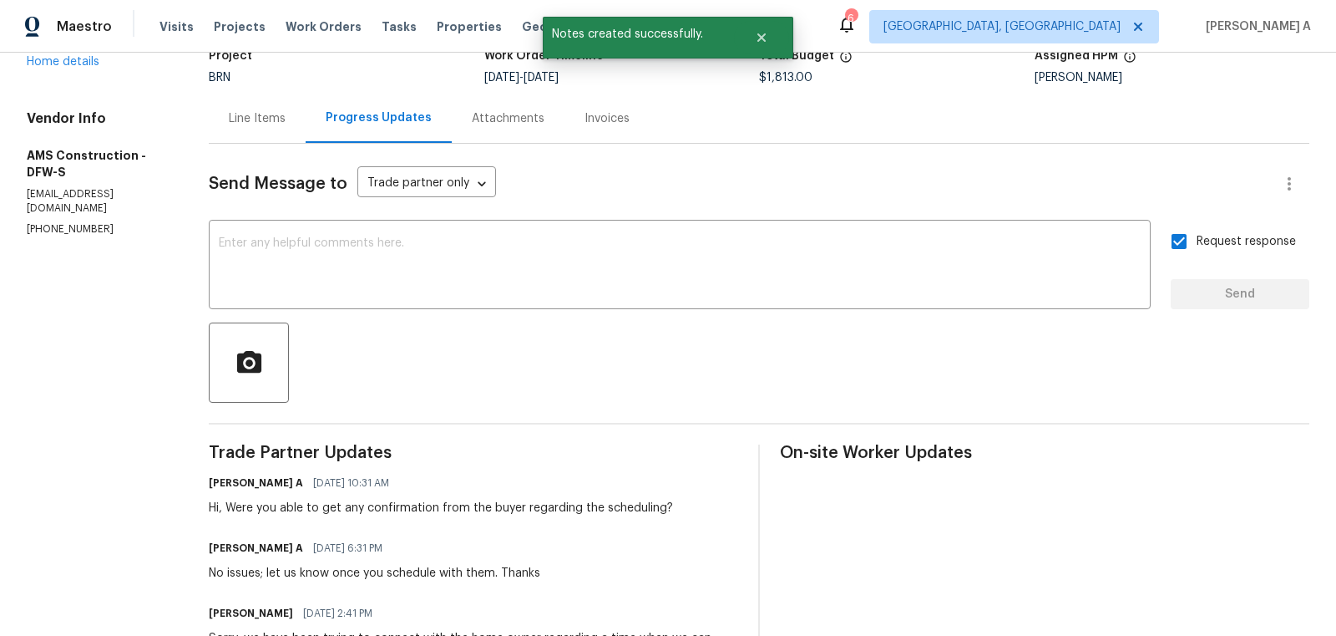
scroll to position [0, 0]
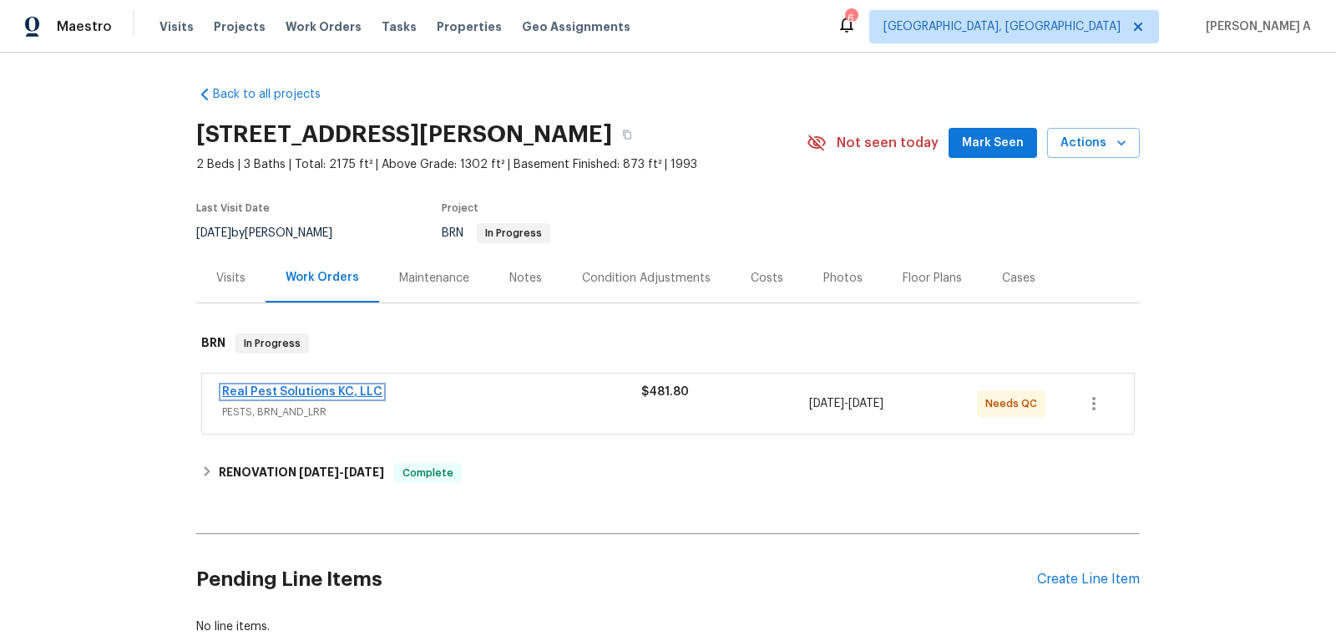
click at [322, 393] on link "Real Pest Solutions KC, LLC" at bounding box center [302, 392] width 160 height 12
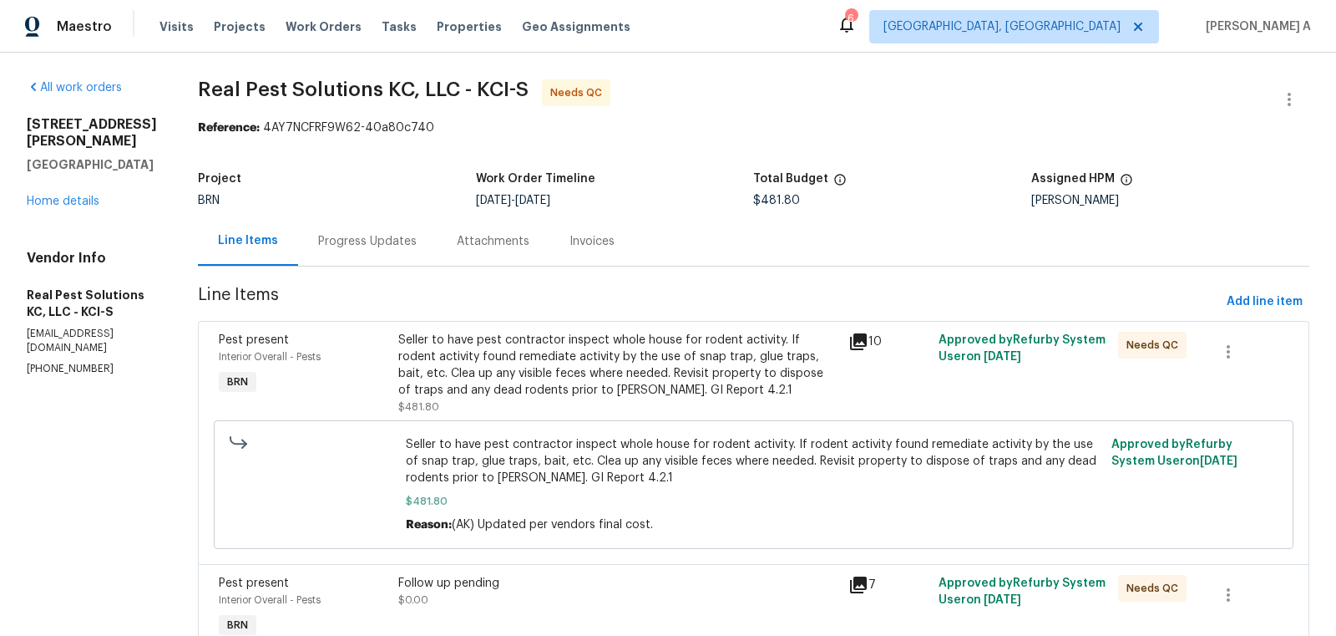
click at [376, 237] on div "Progress Updates" at bounding box center [367, 241] width 99 height 17
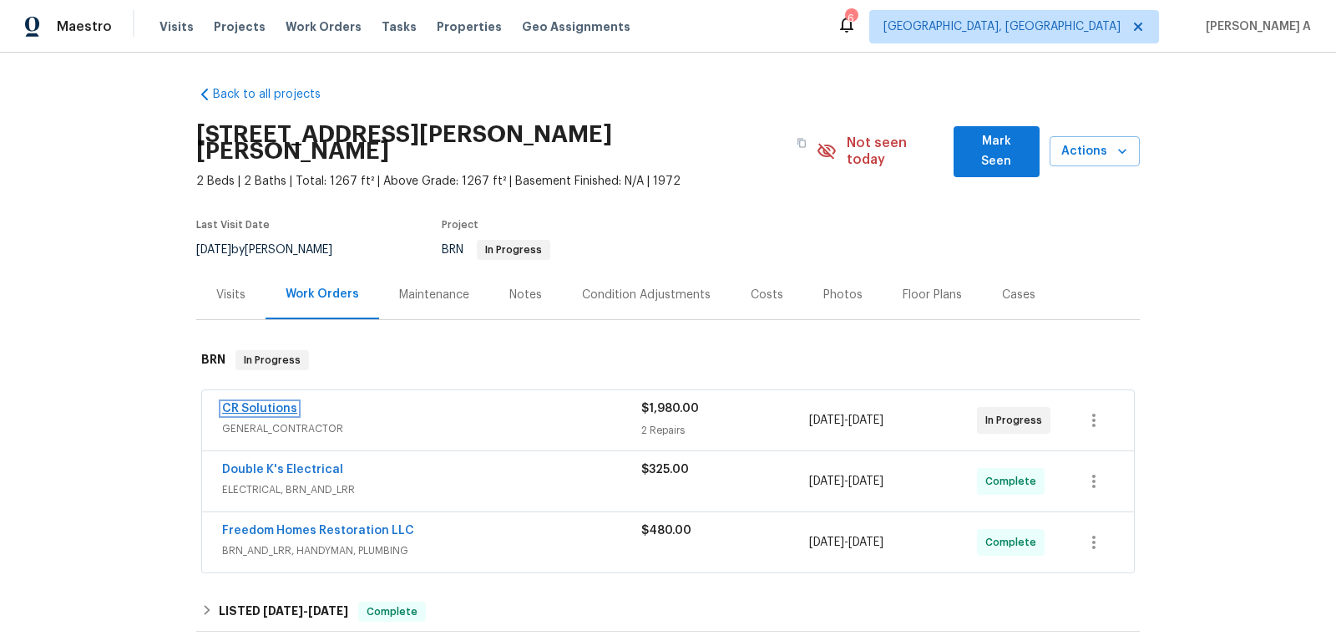
click at [276, 403] on link "CR Solutions" at bounding box center [259, 409] width 75 height 12
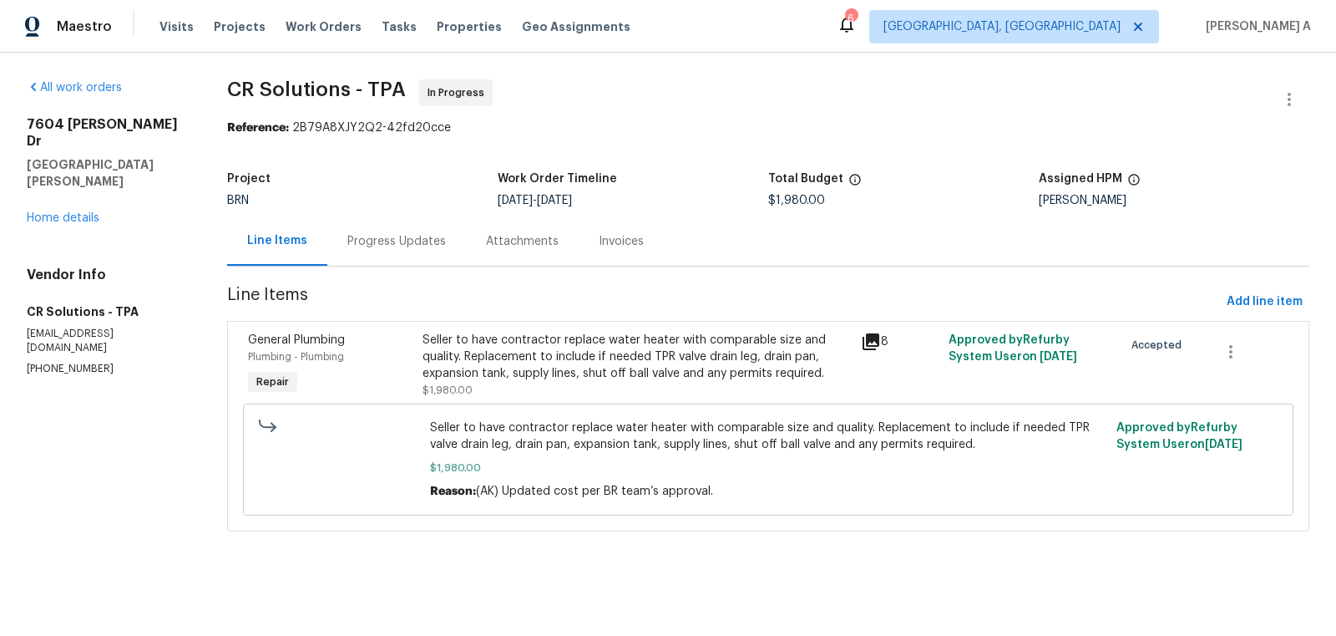
click at [398, 231] on div "Progress Updates" at bounding box center [396, 240] width 139 height 49
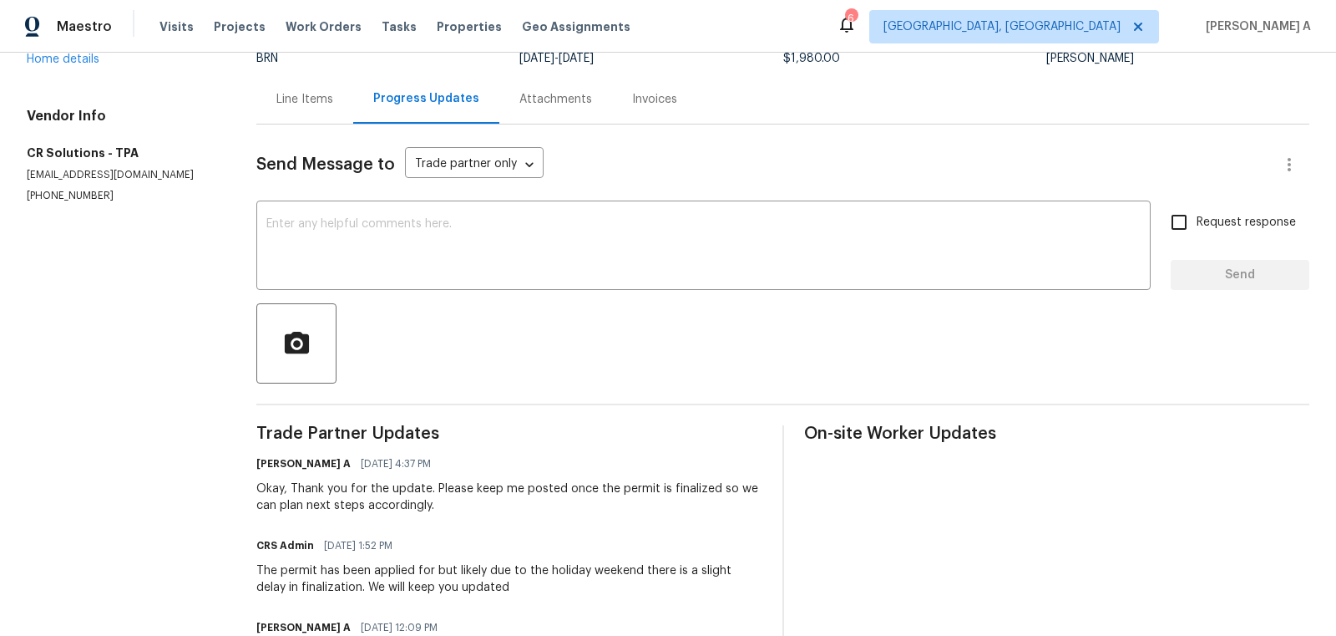
scroll to position [57, 0]
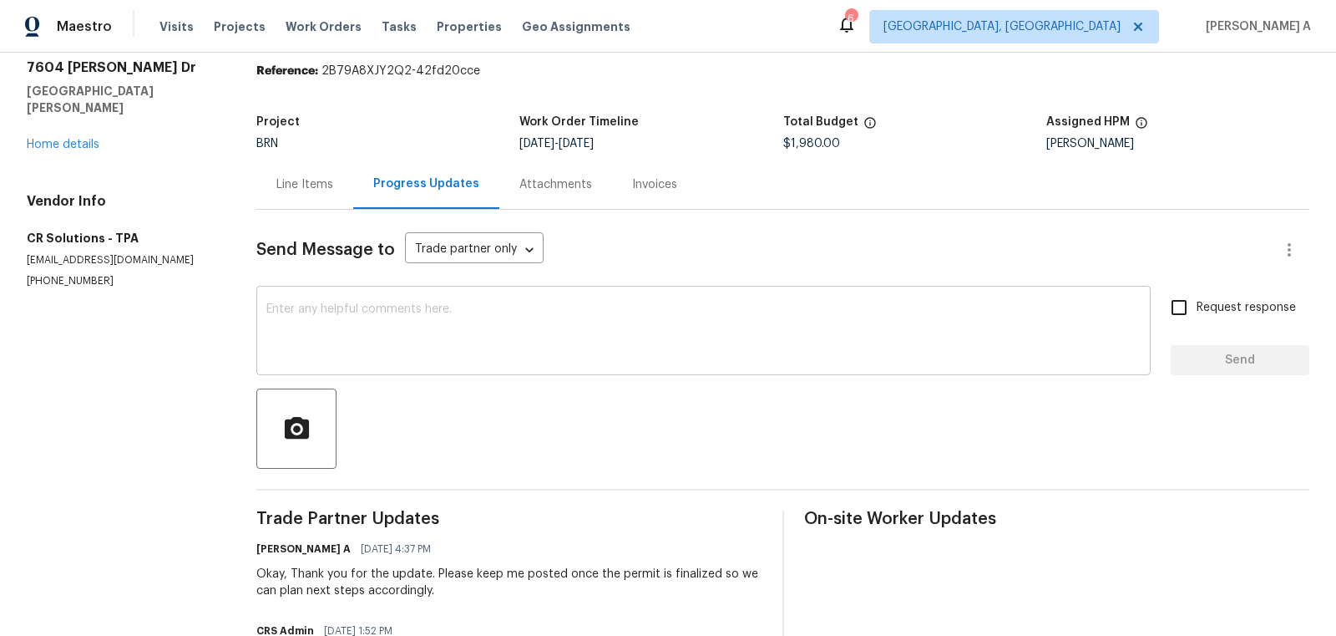
click at [400, 309] on textarea at bounding box center [703, 332] width 875 height 58
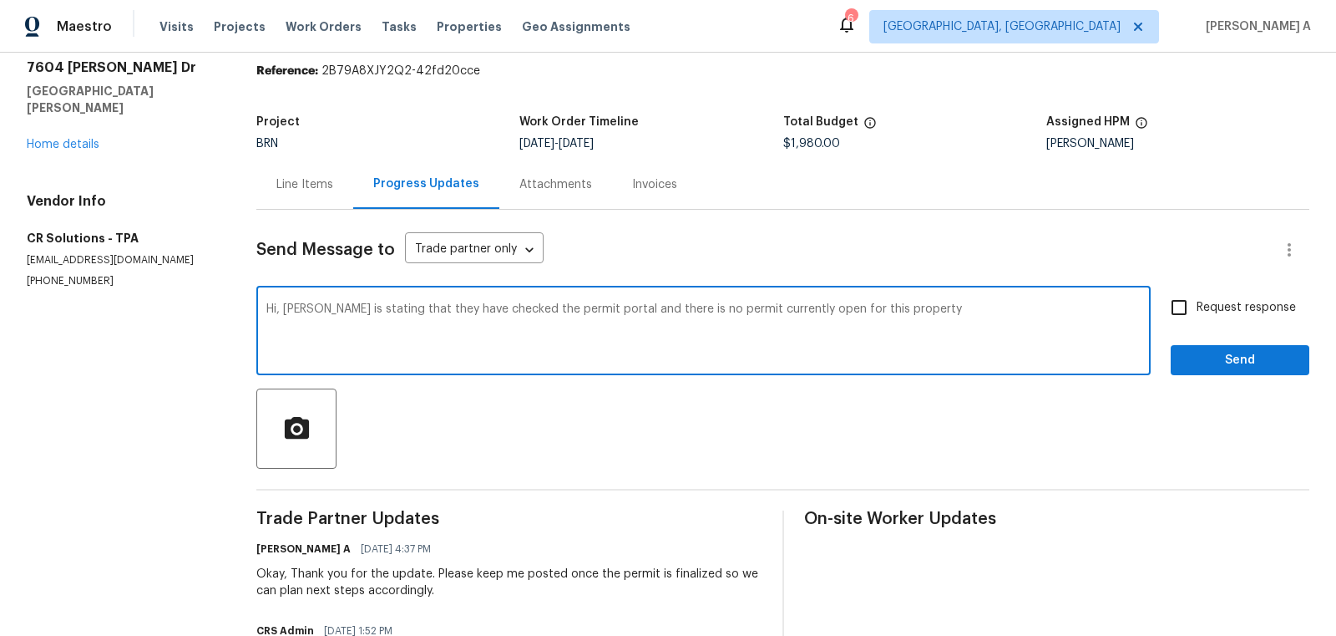
click at [525, 310] on textarea "Hi, Buyer is stating that they have checked the permit portal and there is no p…" at bounding box center [703, 332] width 875 height 58
click at [921, 322] on textarea "Hi, Buyer is stating that they have checked the permit portal and there is no p…" at bounding box center [703, 332] width 875 height 58
click at [875, 322] on textarea "Hi, Buyer is stating that they have checked the permit portal and there is no p…" at bounding box center [703, 332] width 875 height 58
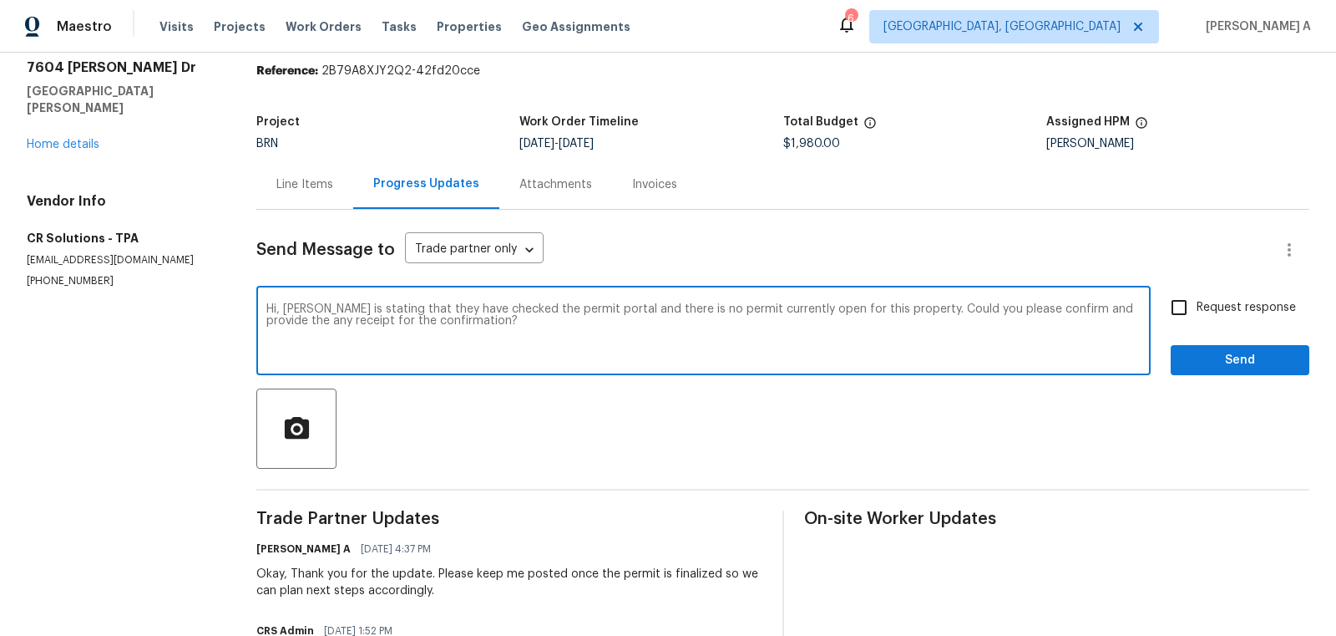
click at [875, 322] on textarea "Hi, Buyer is stating that they have checked the permit portal and there is no p…" at bounding box center [703, 332] width 875 height 58
click at [0, 0] on icon "Paraphrase text" at bounding box center [0, 0] width 0 height 0
click at [0, 0] on icon "Text is too long. Try paraphrasing shorter sections." at bounding box center [0, 0] width 0 height 0
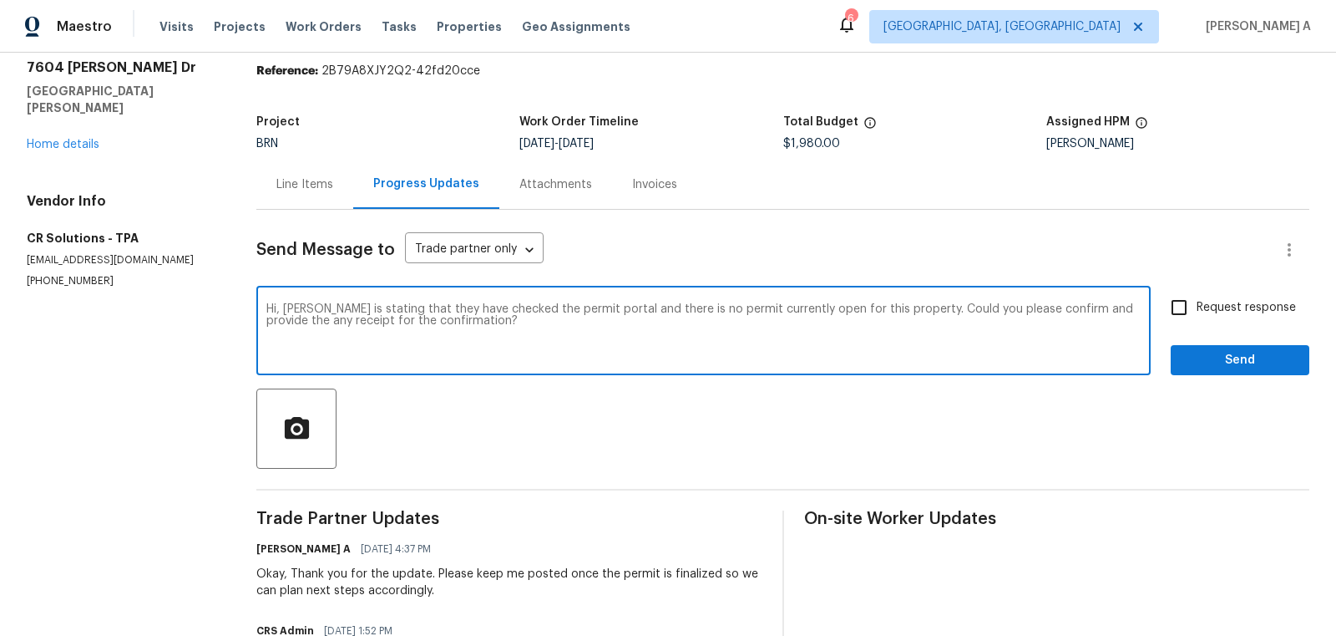
click at [0, 0] on div "The buyer claims that after checking the permit portal, they don't see any open…" at bounding box center [0, 0] width 0 height 0
click at [0, 0] on li "Would you kindly confirm and send along any supporting documentation for the co…" at bounding box center [0, 0] width 0 height 0
click at [559, 325] on textarea "Hi, The buyer claims that after checking the permit portal, they don't see any …" at bounding box center [703, 332] width 875 height 58
type textarea "Hi, The buyer claims that after checking the permit portal, they don't see any …"
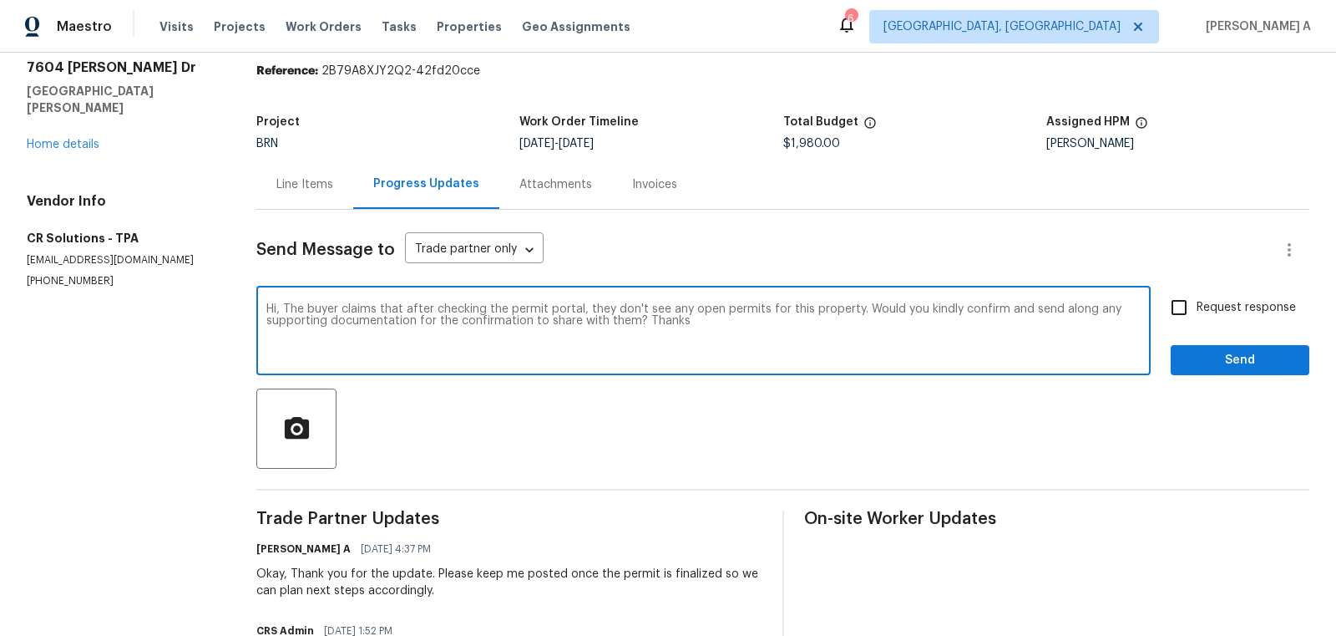
click at [1168, 299] on input "Request response" at bounding box center [1179, 307] width 35 height 35
checkbox input "true"
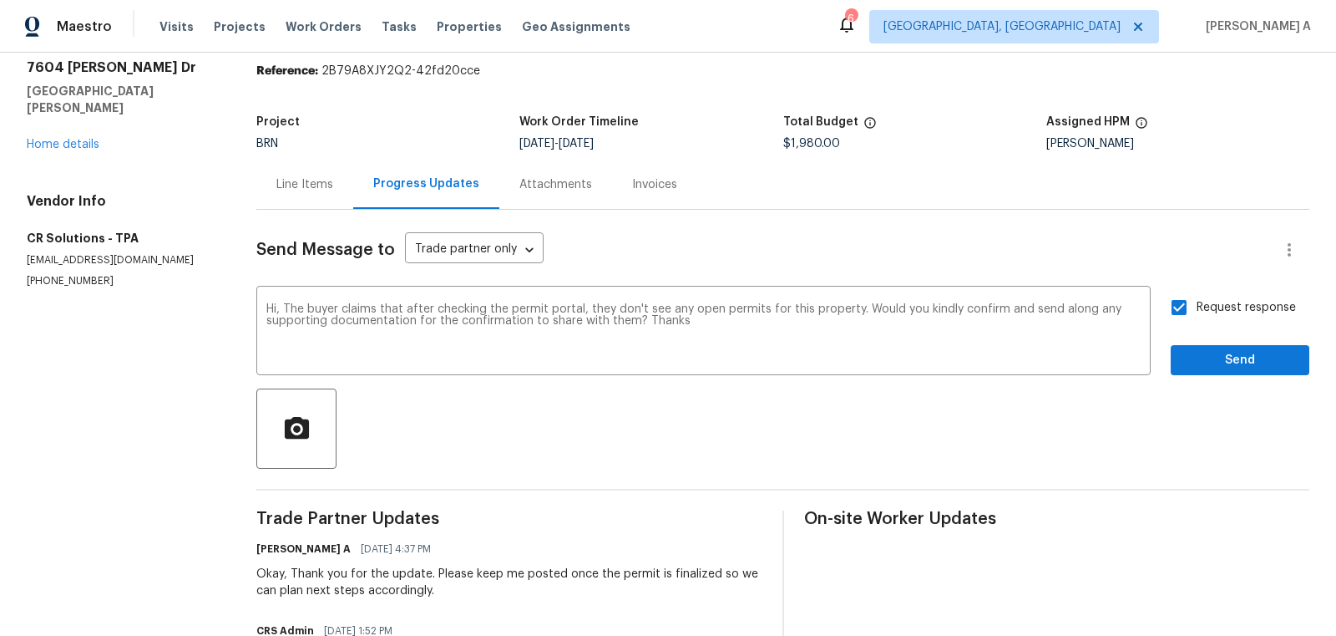
click at [1235, 371] on button "Send" at bounding box center [1240, 360] width 139 height 31
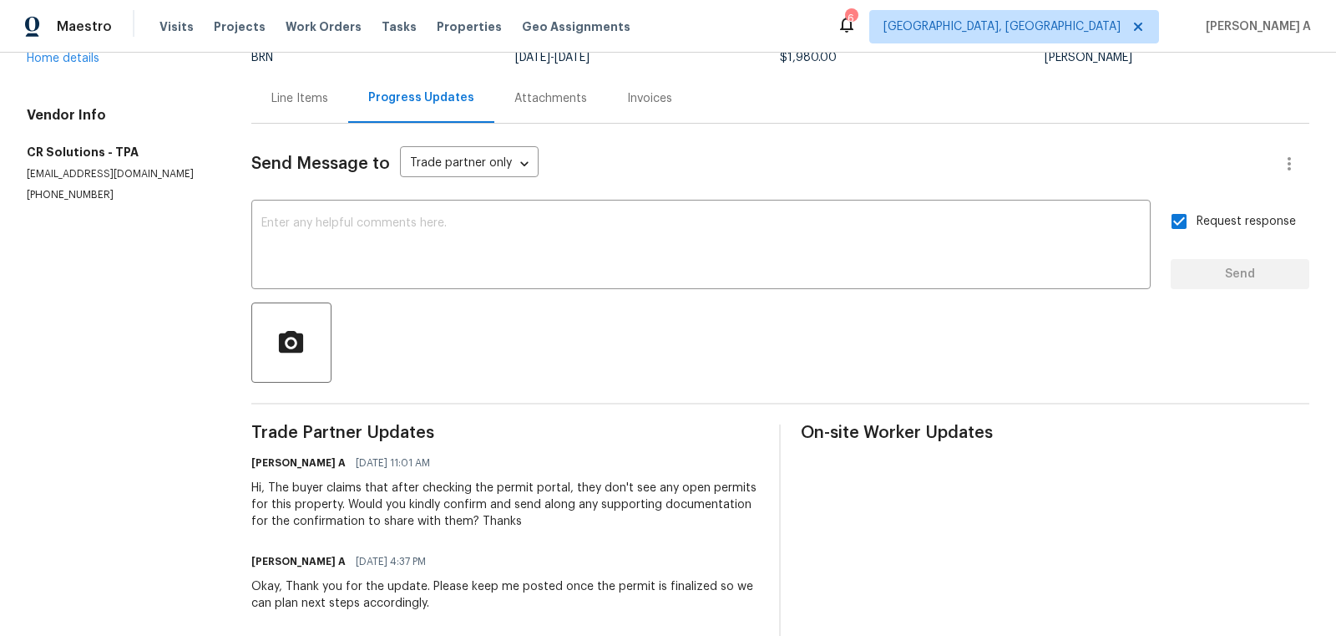
scroll to position [0, 0]
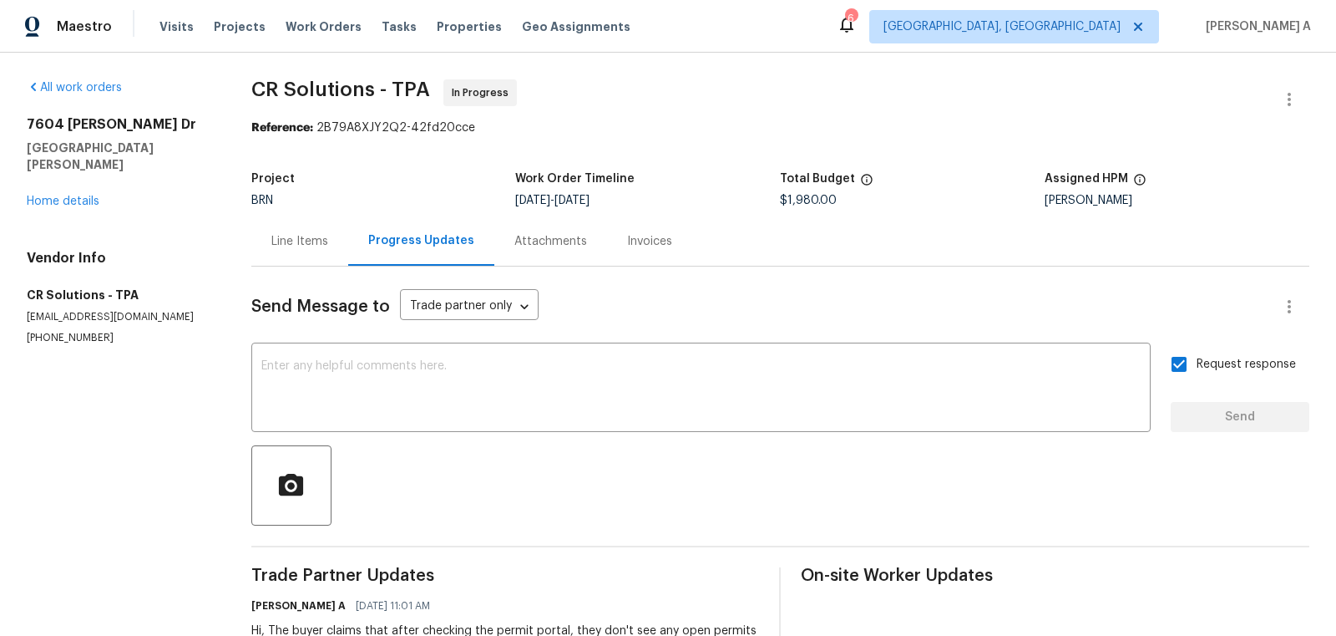
click at [294, 241] on div "Line Items" at bounding box center [299, 241] width 57 height 17
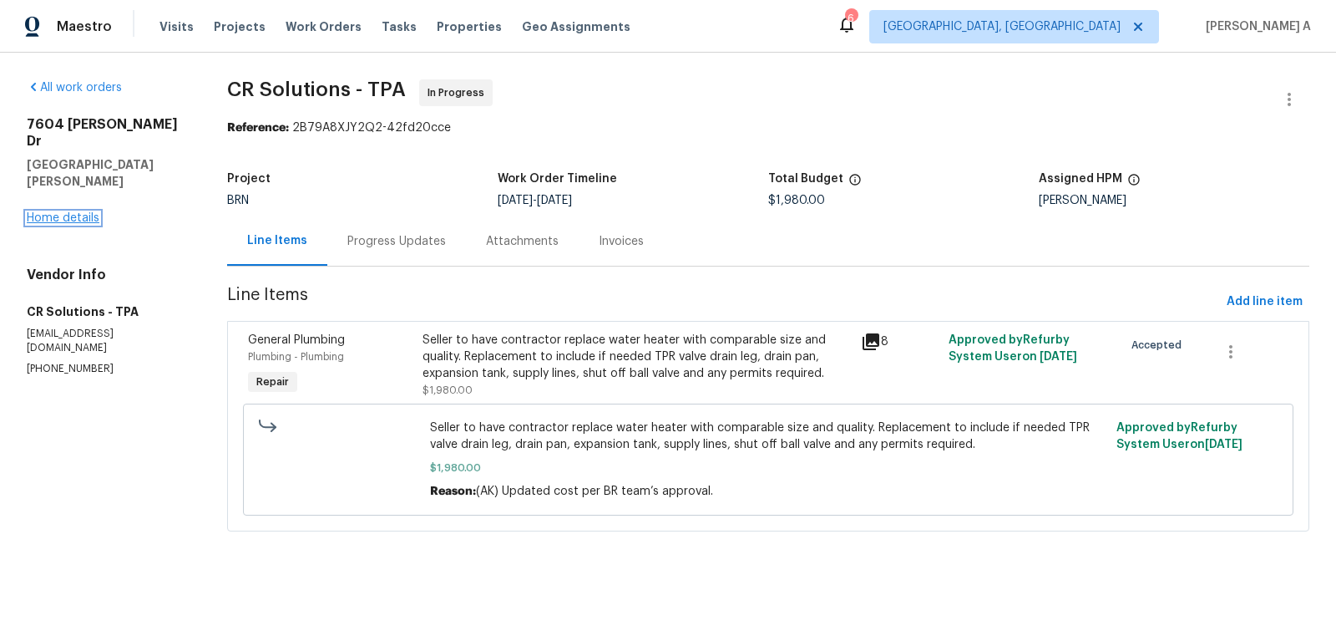
click at [86, 212] on link "Home details" at bounding box center [63, 218] width 73 height 12
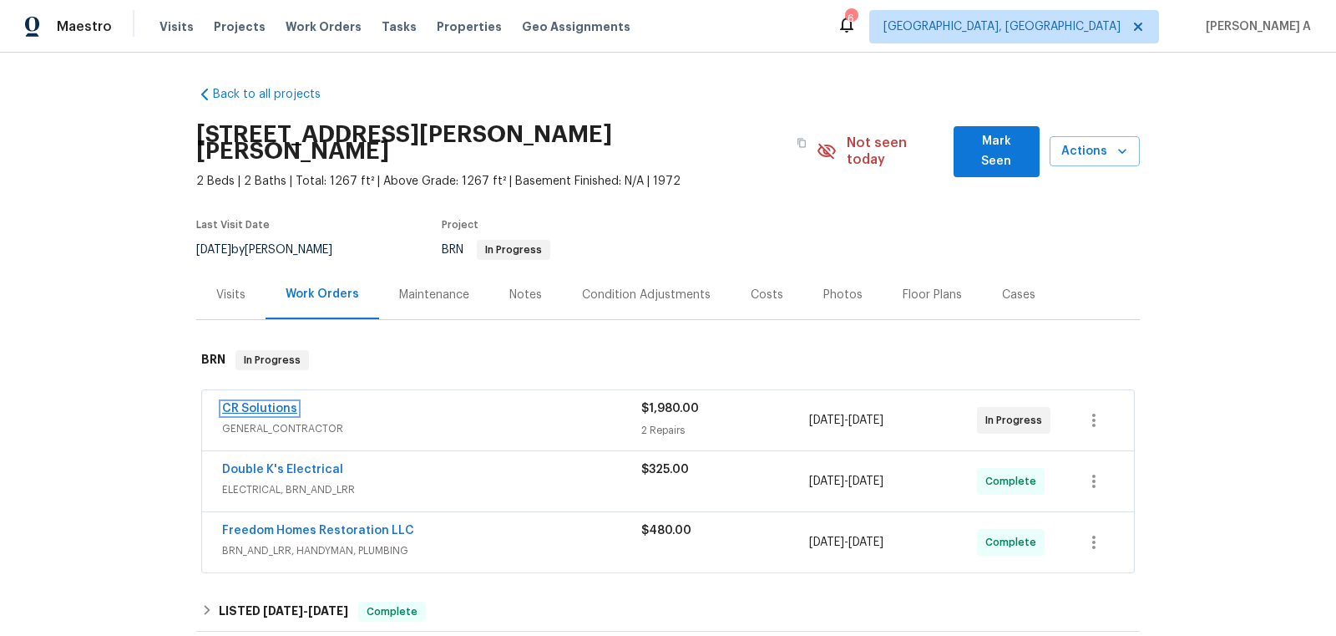
click at [245, 403] on link "CR Solutions" at bounding box center [259, 409] width 75 height 12
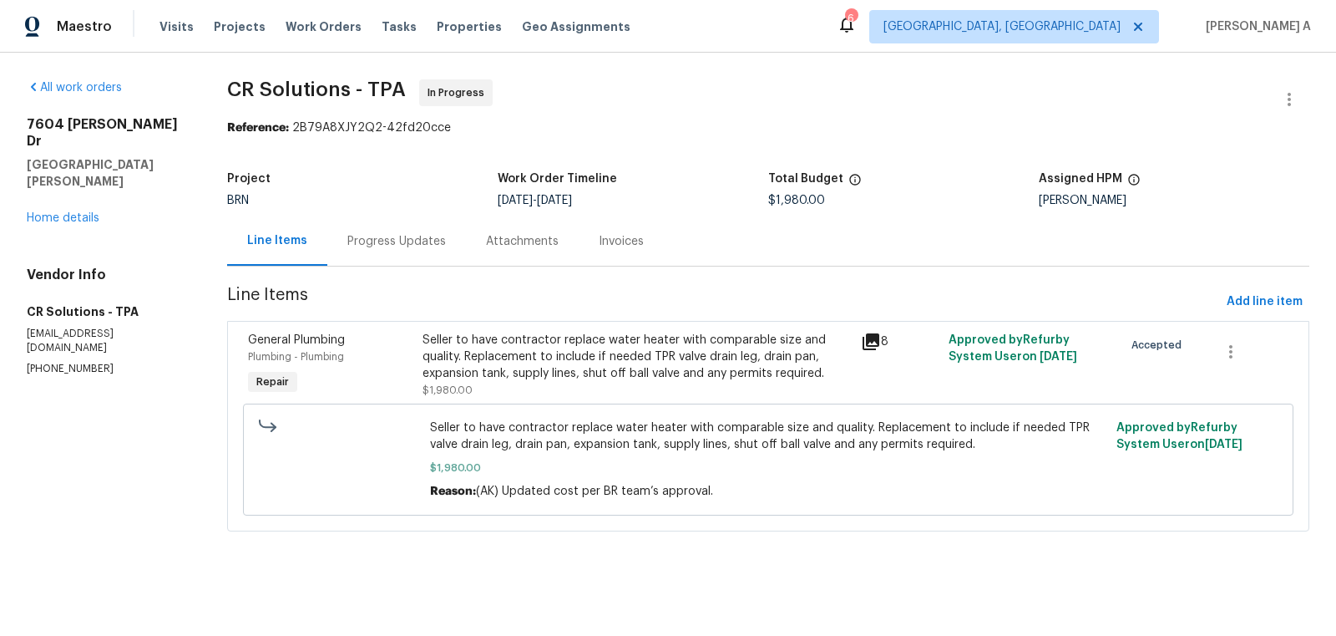
click at [413, 236] on div "Progress Updates" at bounding box center [396, 241] width 99 height 17
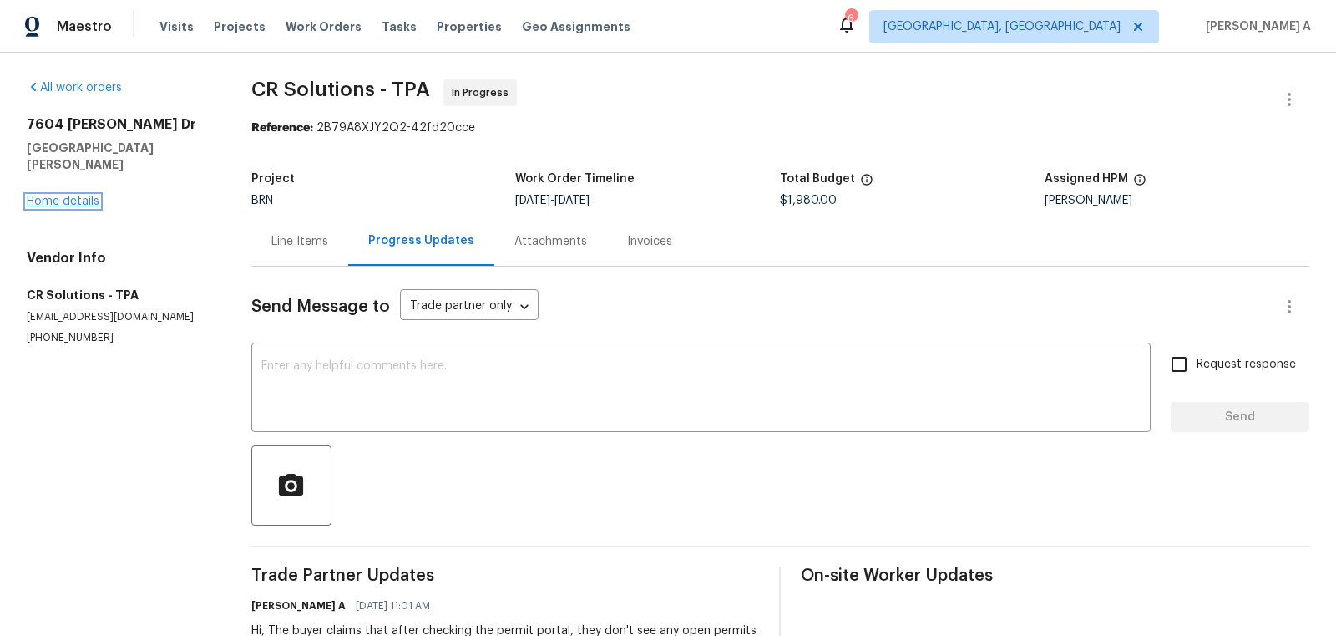
click at [84, 195] on link "Home details" at bounding box center [63, 201] width 73 height 12
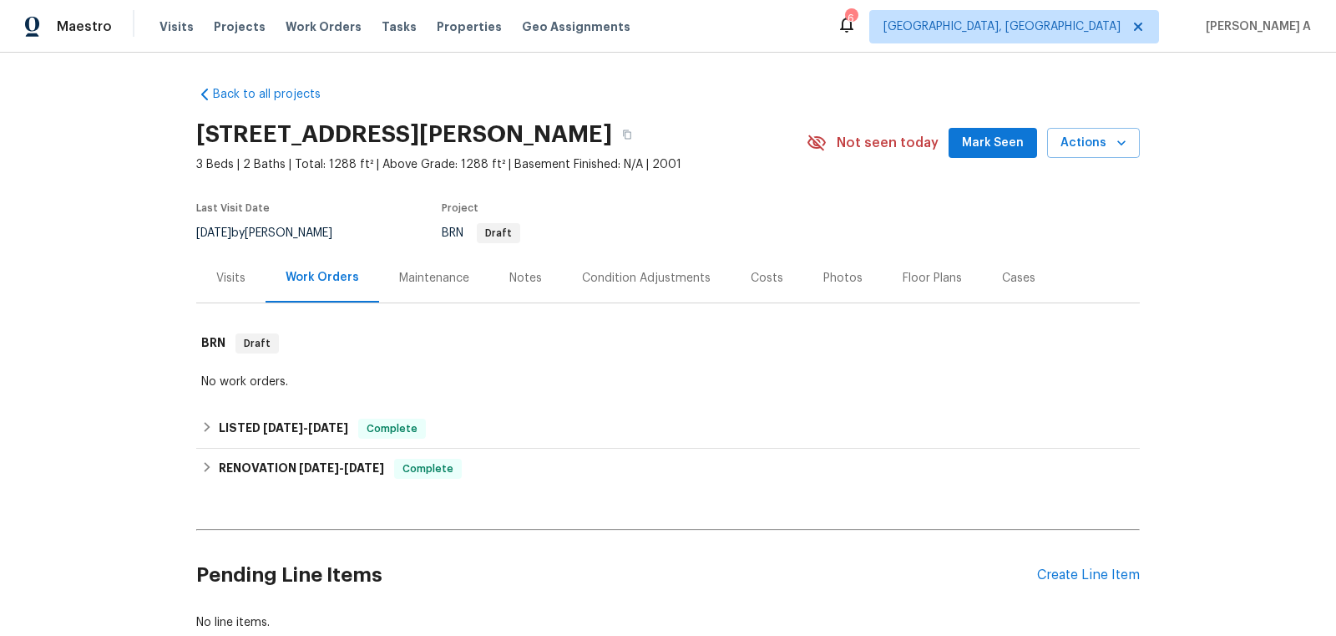
scroll to position [107, 0]
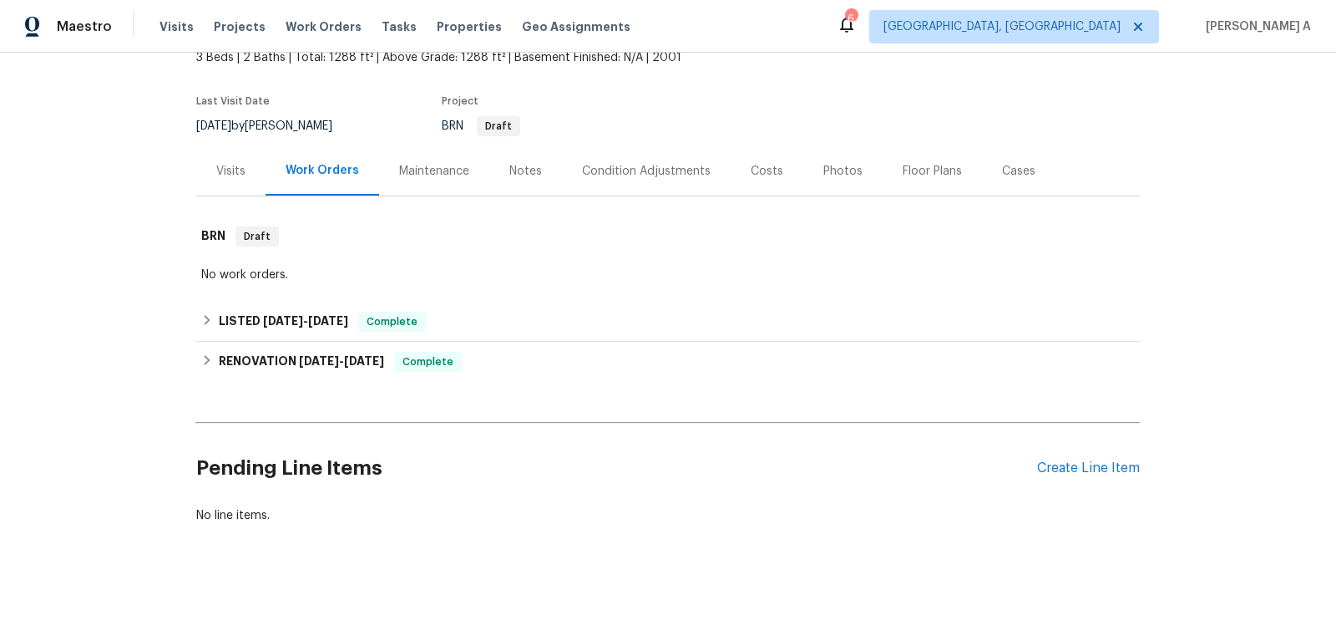
click at [1096, 475] on div "Pending Line Items Create Line Item" at bounding box center [668, 468] width 944 height 78
click at [1093, 465] on div "Create Line Item" at bounding box center [1088, 468] width 103 height 16
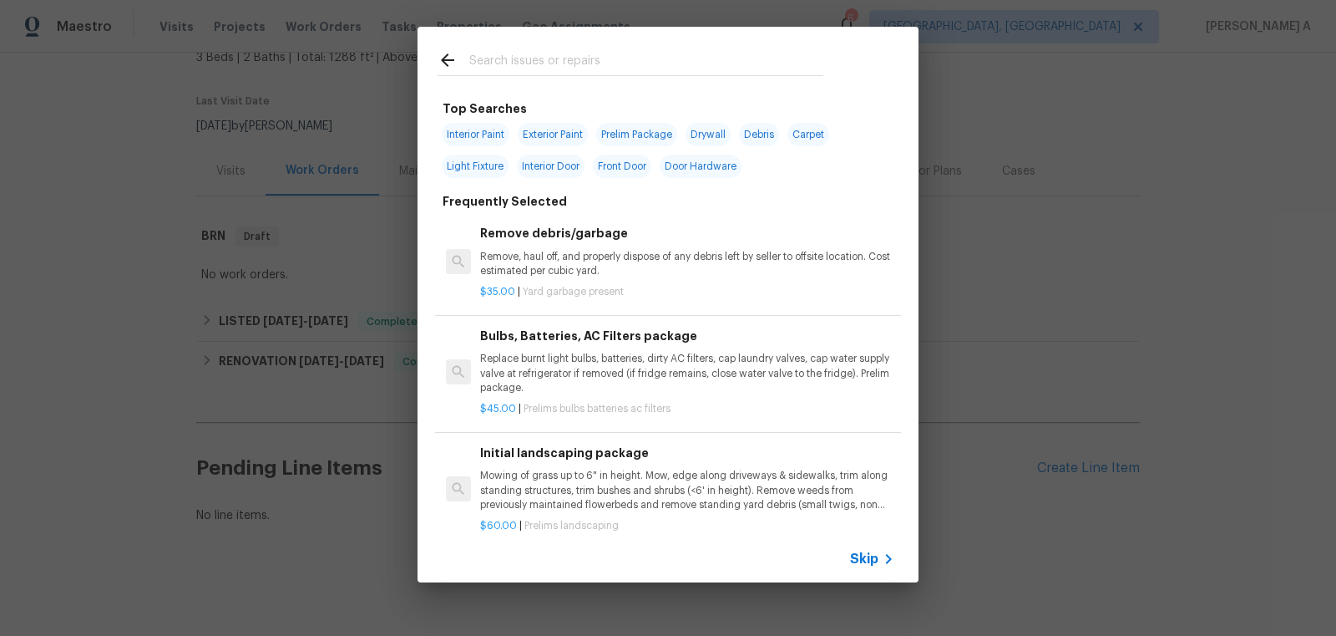
click at [866, 554] on span "Skip" at bounding box center [864, 558] width 28 height 17
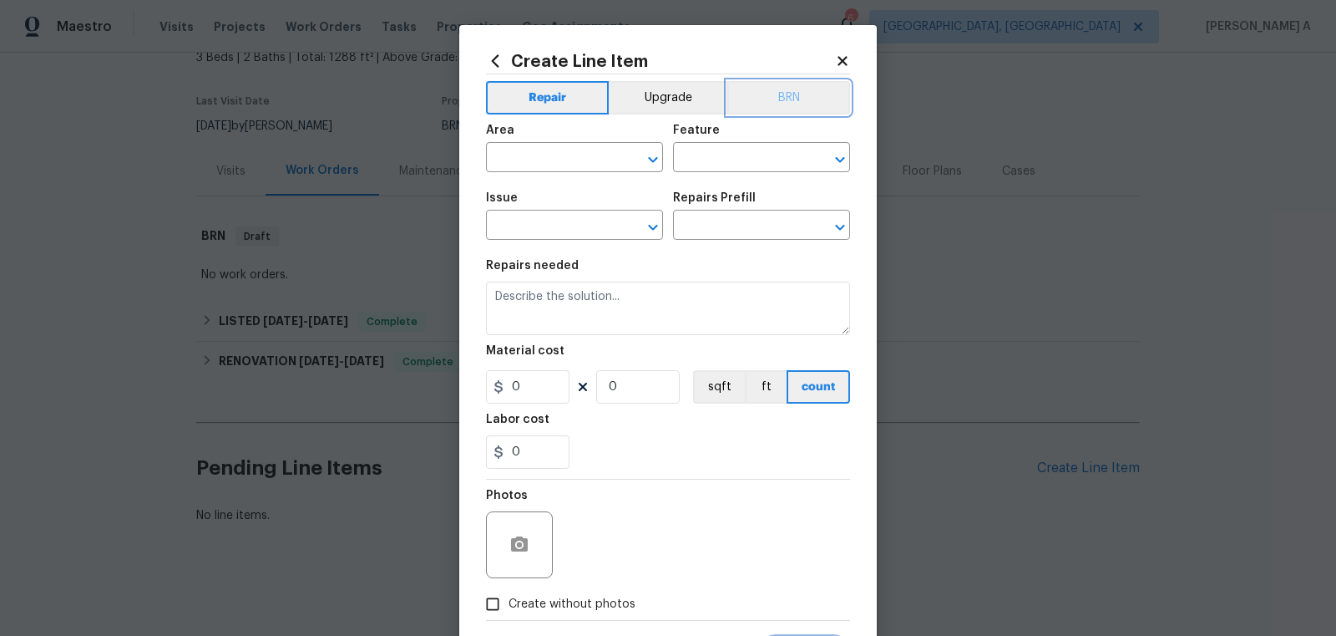
click at [779, 92] on button "BRN" at bounding box center [789, 97] width 123 height 33
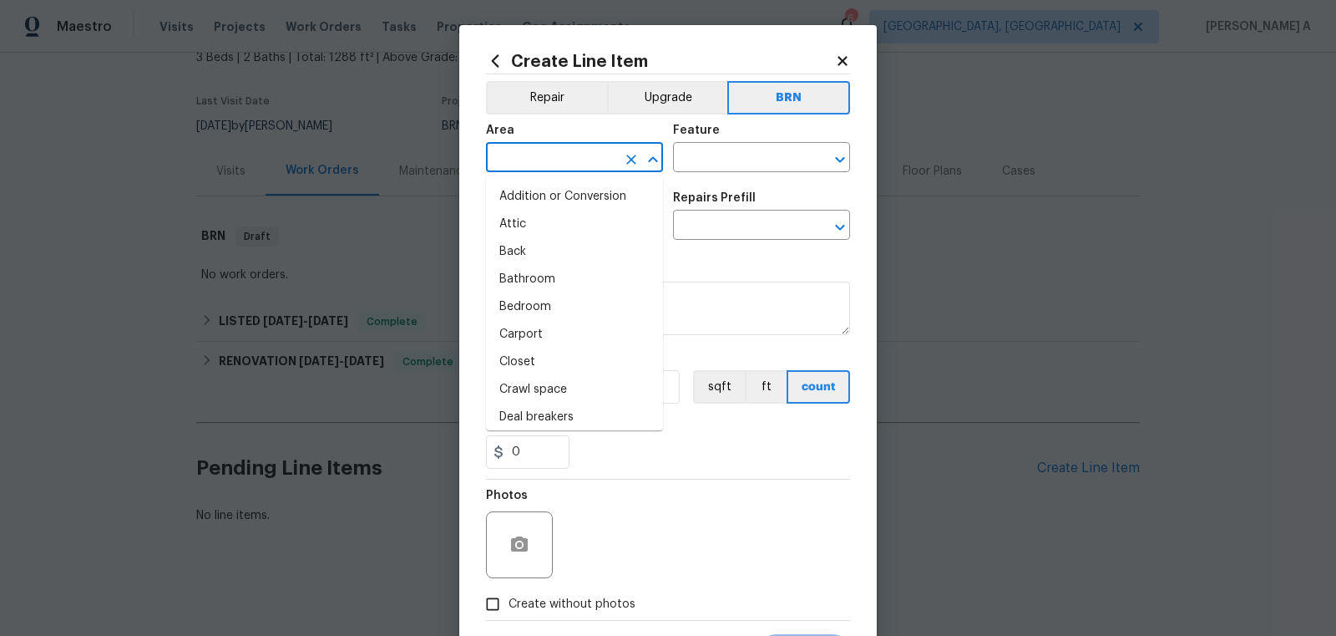
click at [545, 160] on input "text" at bounding box center [551, 159] width 130 height 26
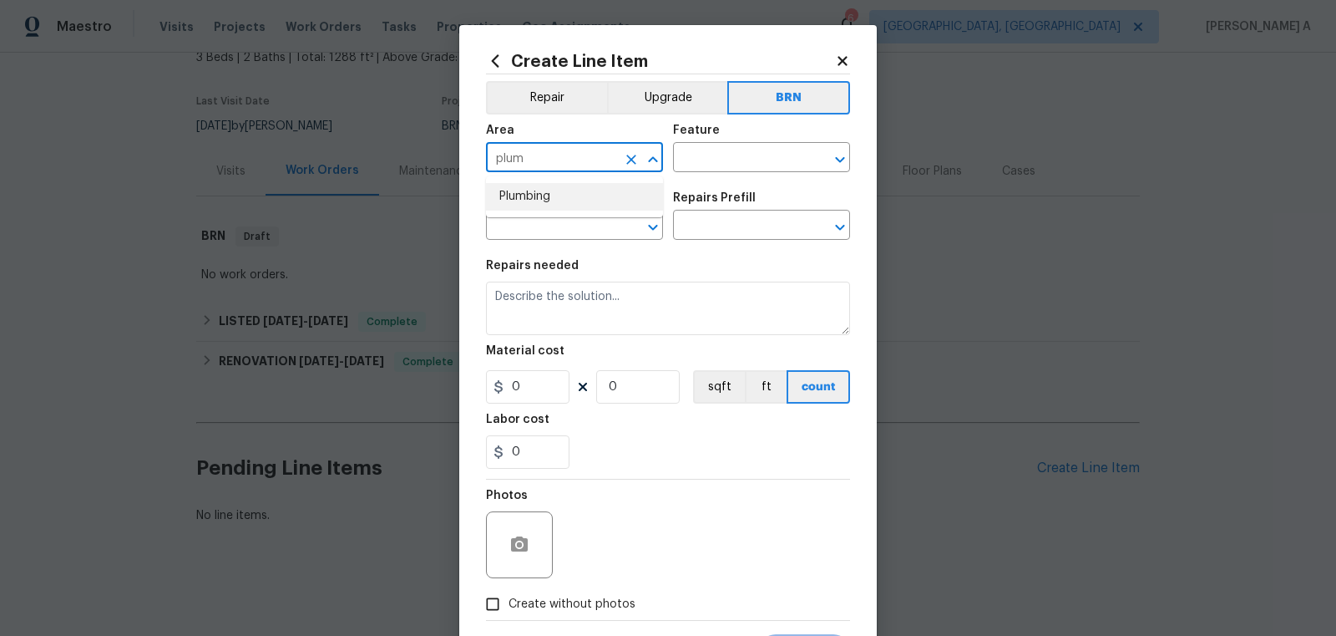
click at [550, 199] on li "Plumbing" at bounding box center [574, 197] width 177 height 28
type input "Plumbing"
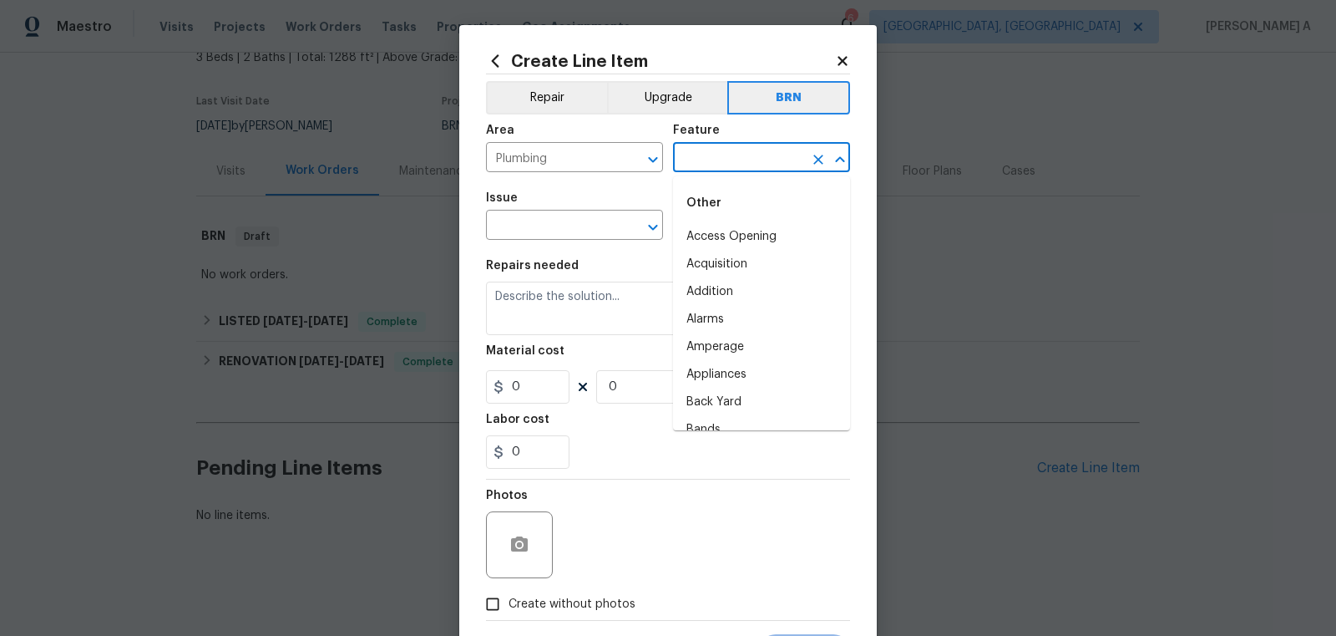
click at [720, 160] on input "text" at bounding box center [738, 159] width 130 height 26
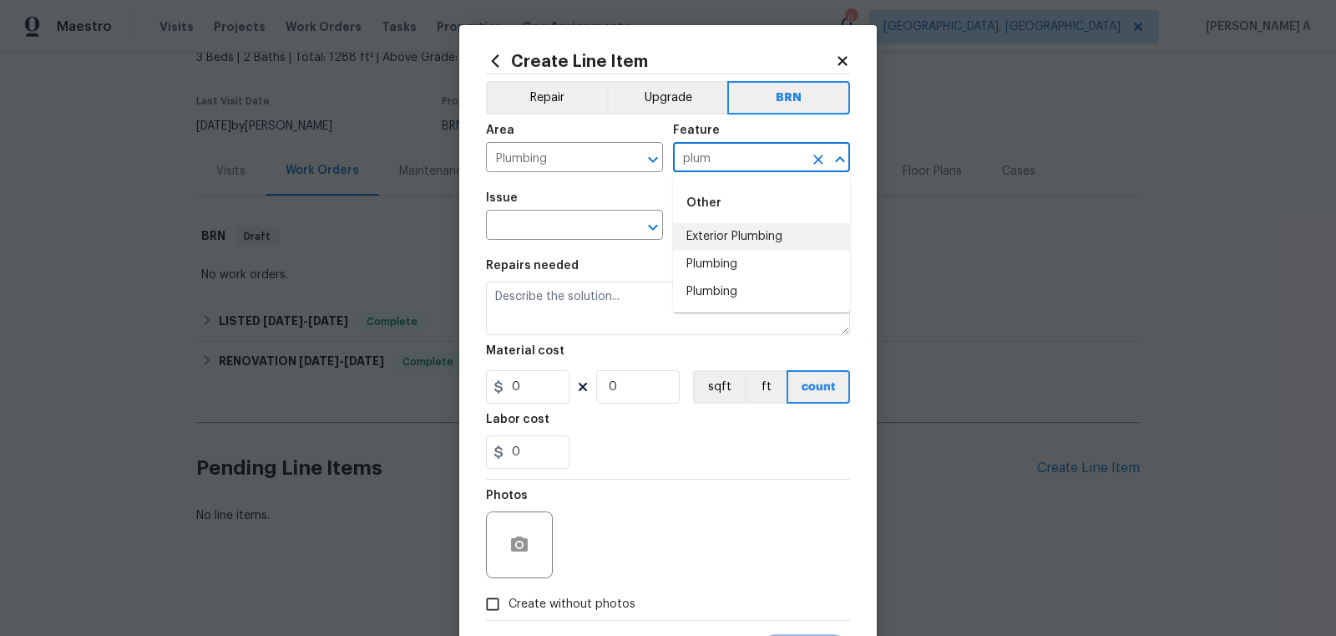
click at [726, 261] on li "Plumbing" at bounding box center [761, 265] width 177 height 28
type input "Plumbing"
click at [527, 218] on input "text" at bounding box center [551, 227] width 130 height 26
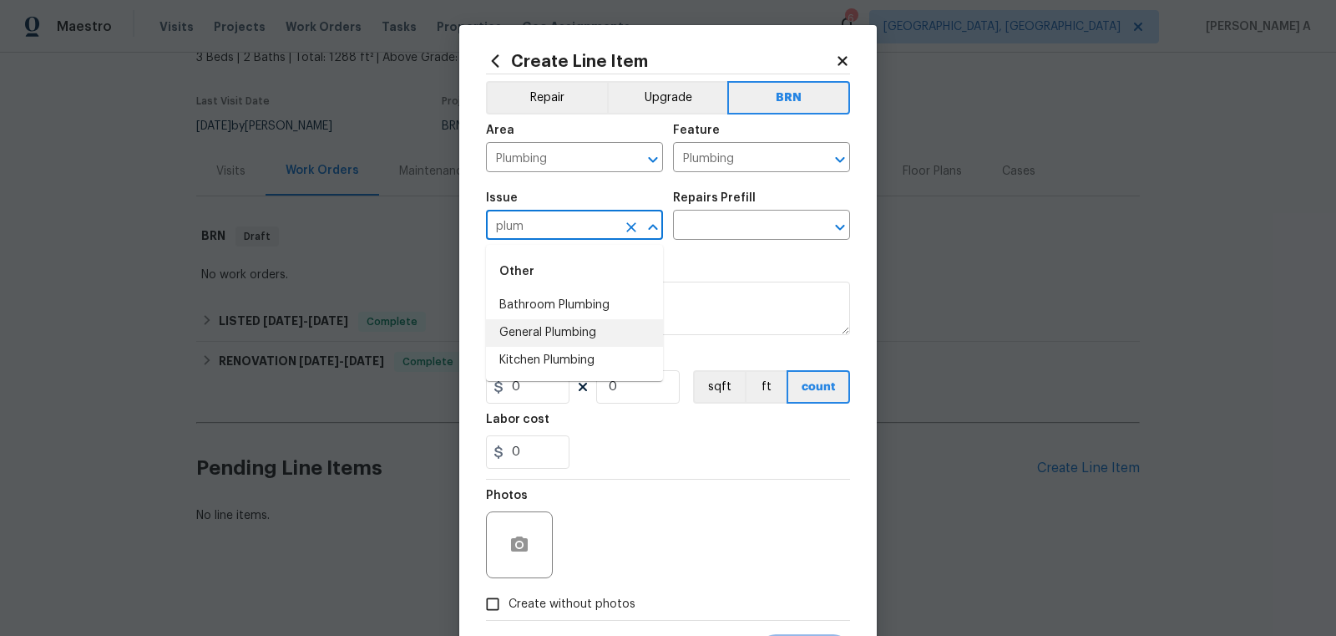
click at [550, 335] on li "General Plumbing" at bounding box center [574, 333] width 177 height 28
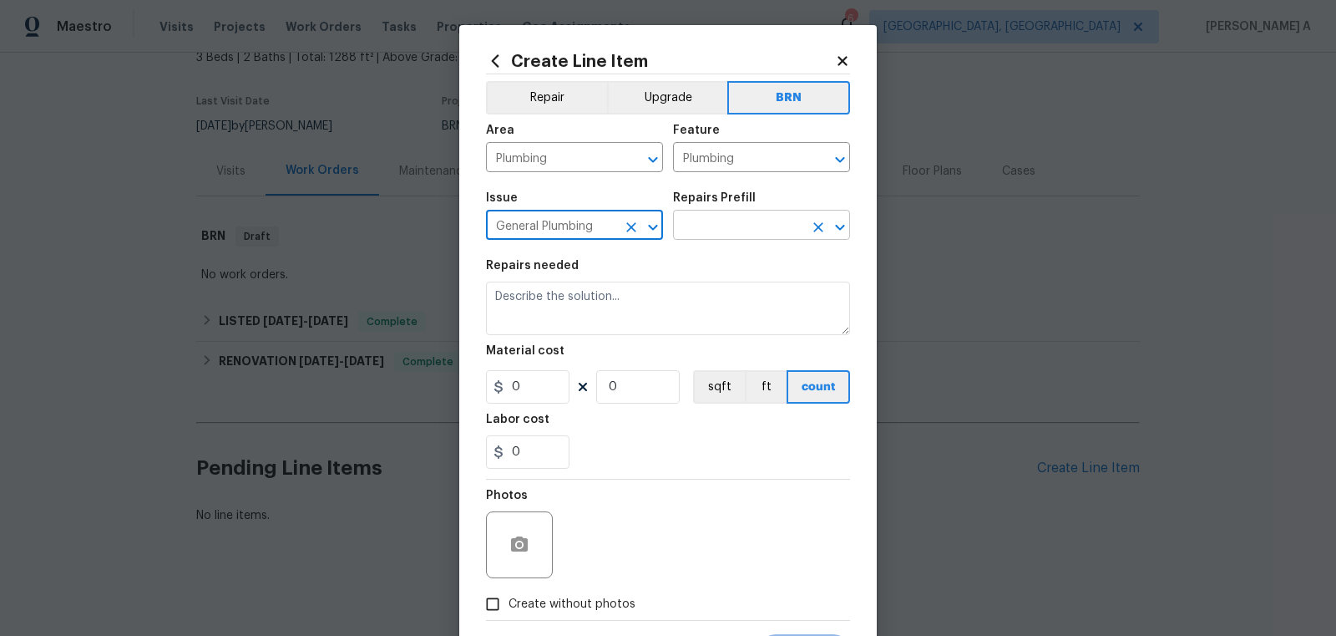
type input "General Plumbing"
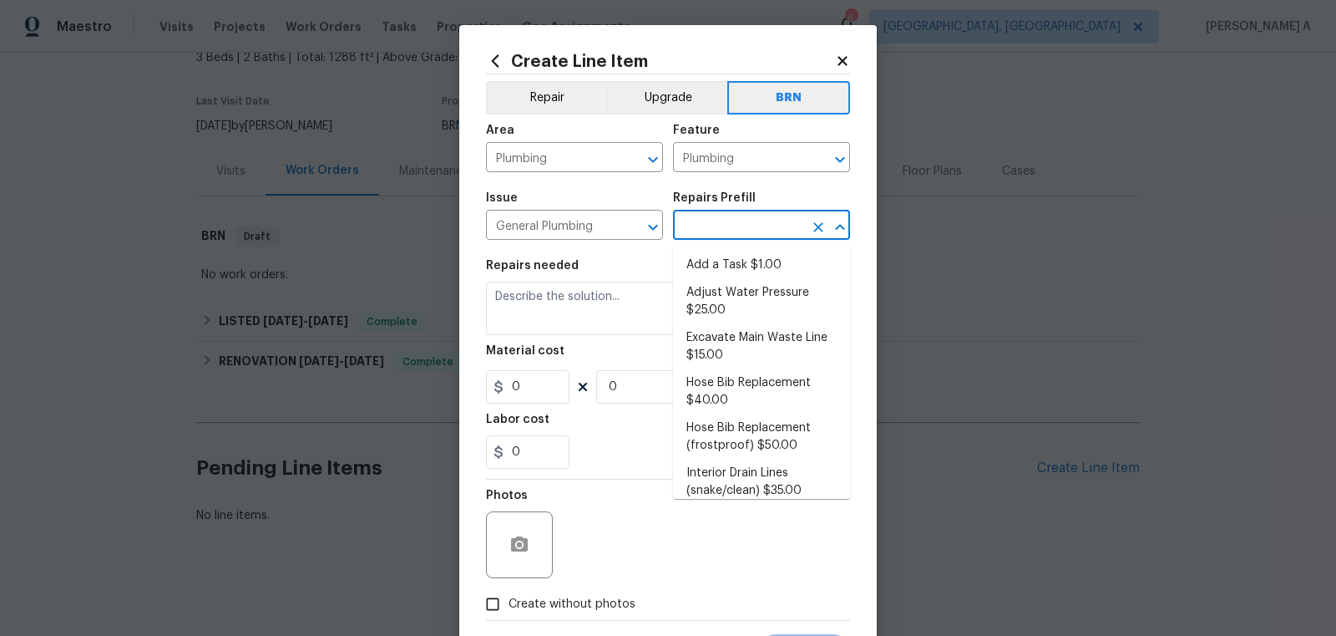
click at [692, 231] on input "text" at bounding box center [738, 227] width 130 height 26
click at [718, 266] on li "Add a Task $1.00" at bounding box center [761, 265] width 177 height 28
type input "Add a Task $1.00"
type textarea "HPM to detail"
type input "1"
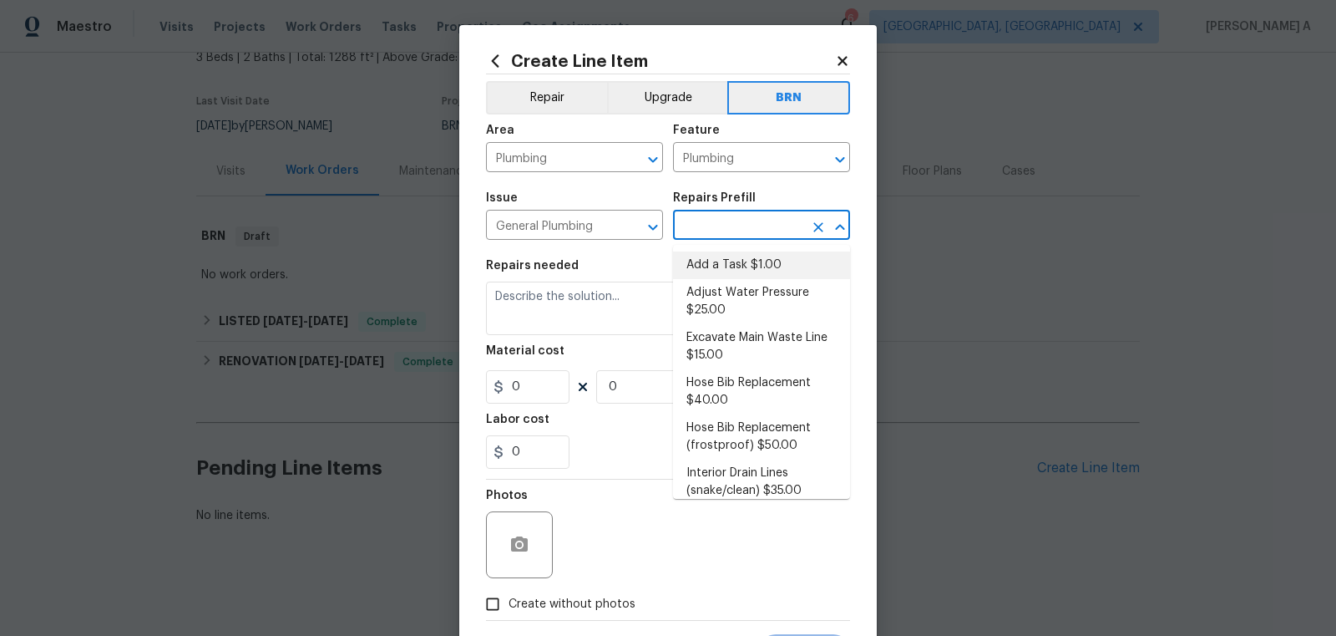
type input "1"
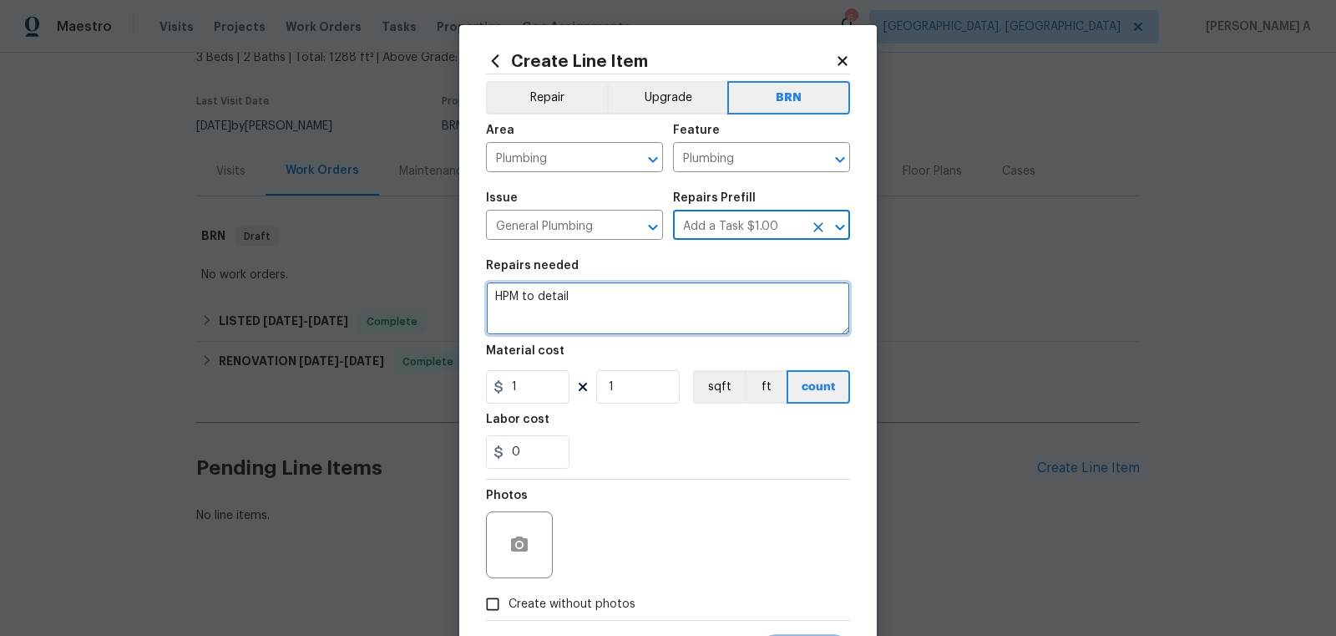
click at [632, 323] on textarea "HPM to detail" at bounding box center [668, 307] width 364 height 53
paste textarea "Plumbing vendor who can clean, rescope line, provide sewer scope video along th…"
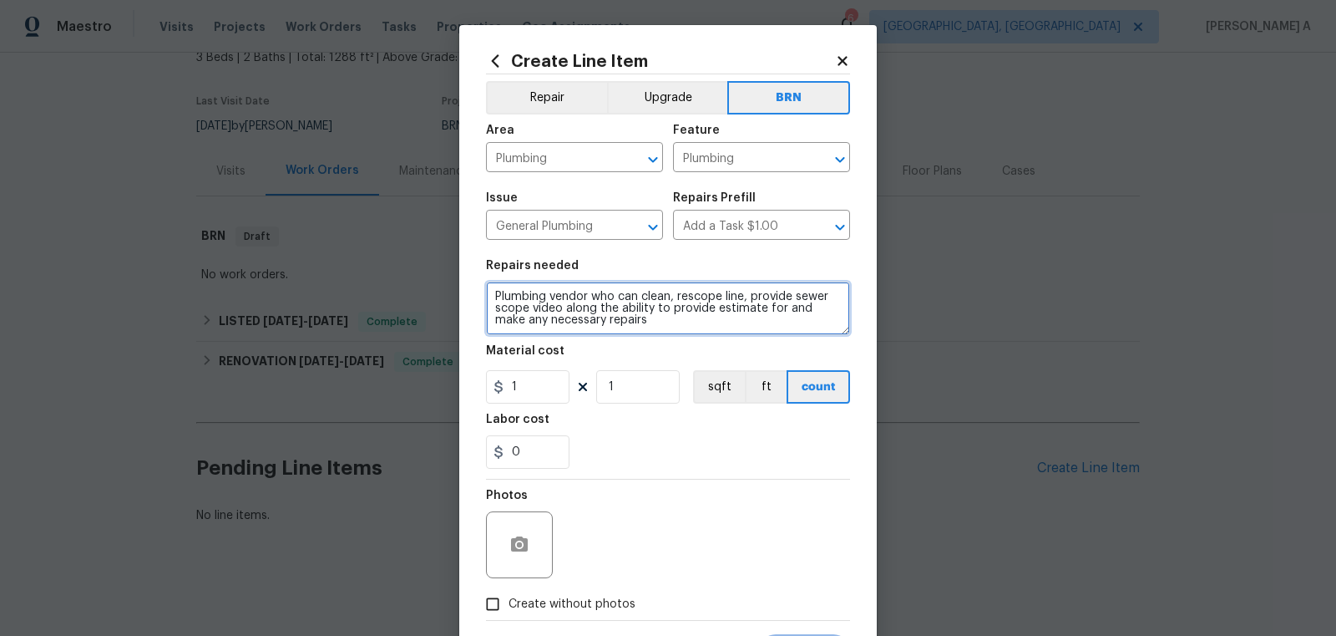
scroll to position [3, 0]
type textarea "Plumbing vendor who can clean, rescope line, provide sewer scope video along th…"
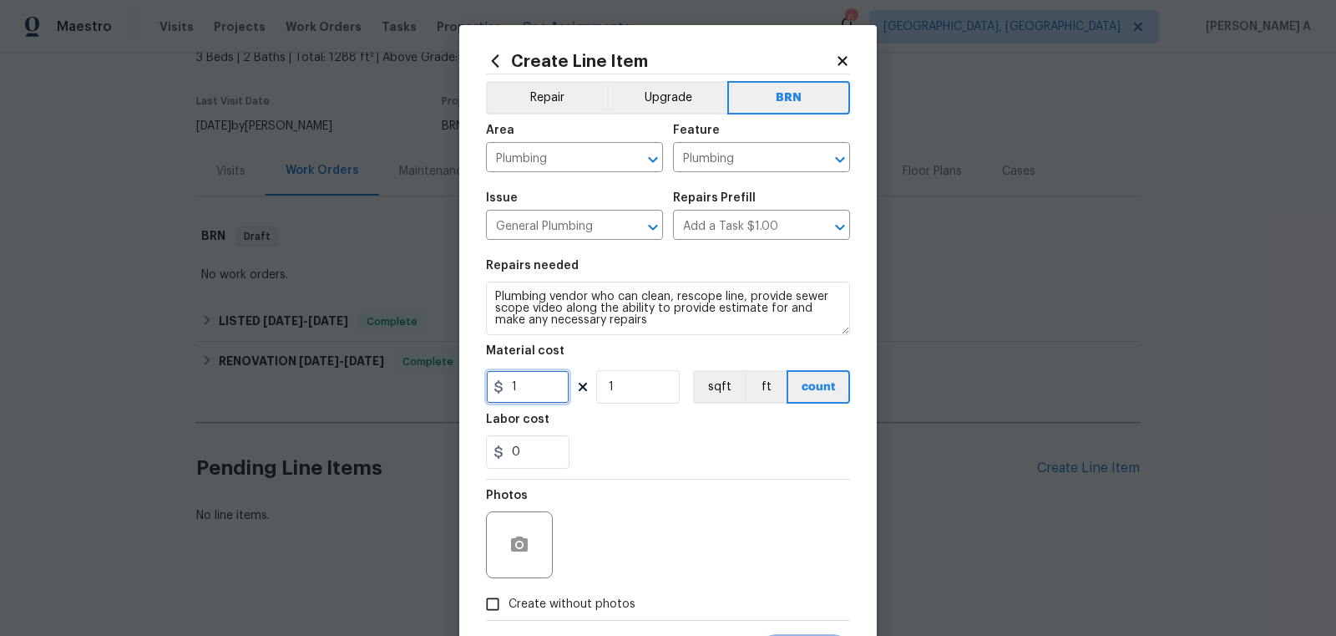
drag, startPoint x: 547, startPoint y: 390, endPoint x: 427, endPoint y: 384, distance: 120.4
click at [427, 386] on div "Create Line Item Repair Upgrade BRN Area Plumbing ​ Feature Plumbing ​ Issue Ge…" at bounding box center [668, 318] width 1336 height 636
type input "0"
drag, startPoint x: 535, startPoint y: 449, endPoint x: 487, endPoint y: 449, distance: 47.6
click at [487, 449] on input "0" at bounding box center [528, 451] width 84 height 33
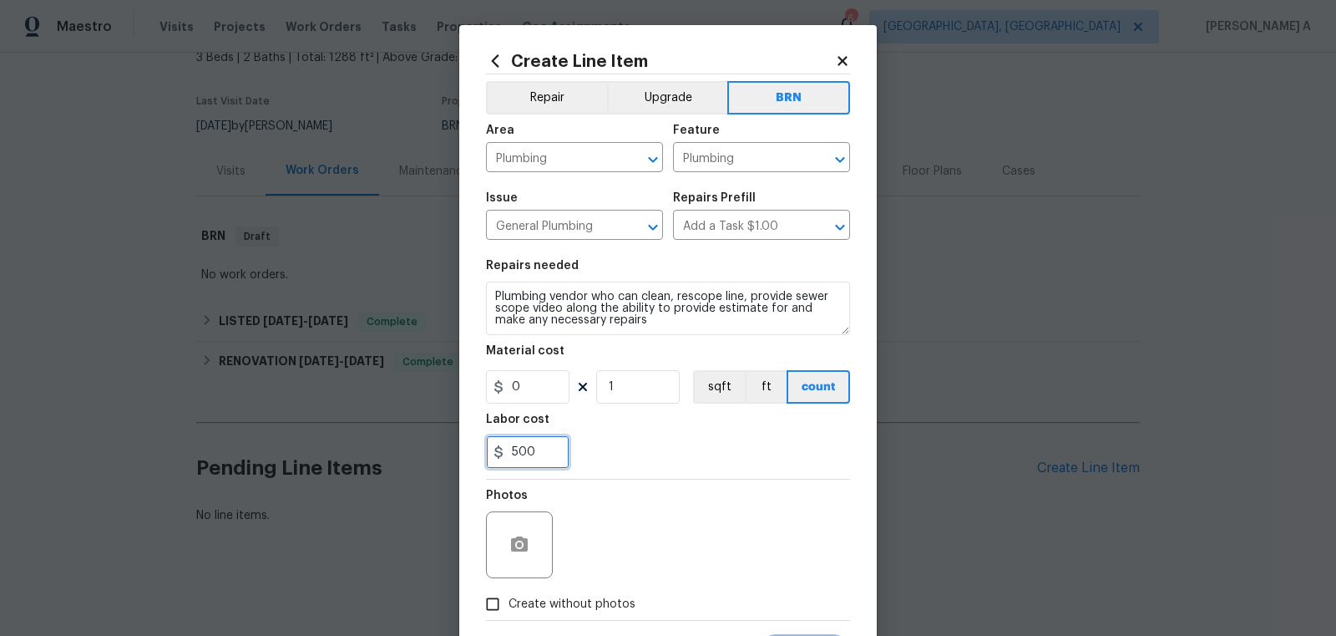
type input "500"
click at [626, 445] on div "500" at bounding box center [668, 451] width 364 height 33
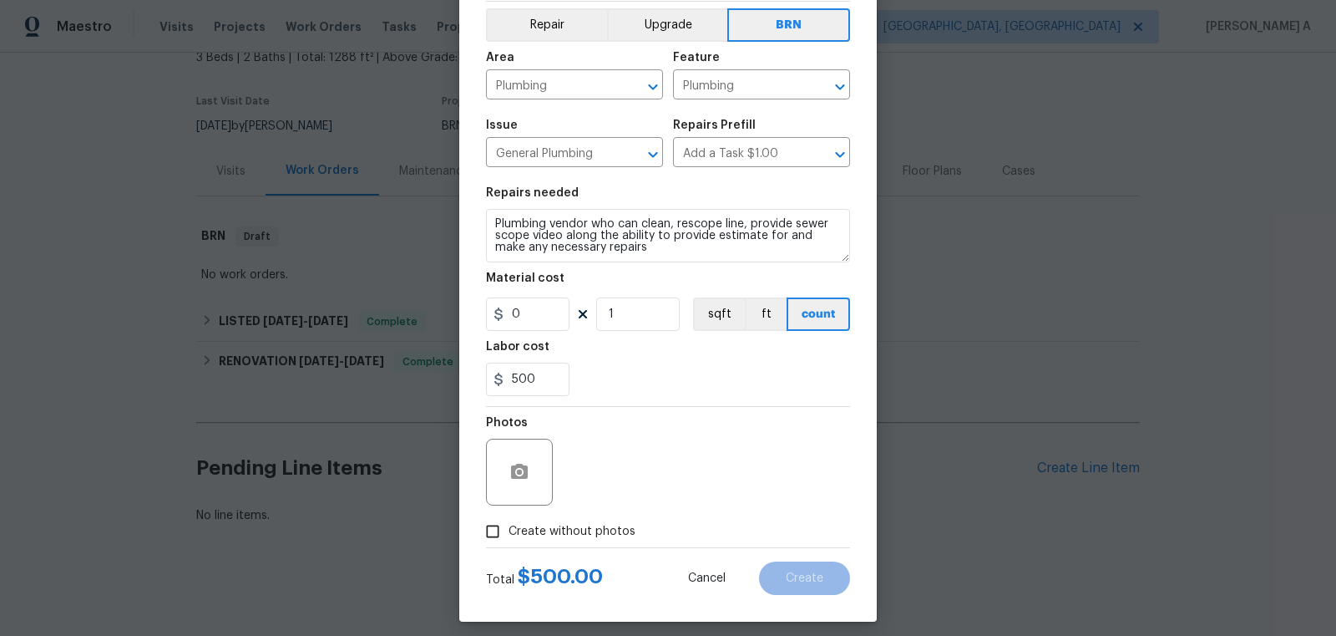
scroll to position [84, 0]
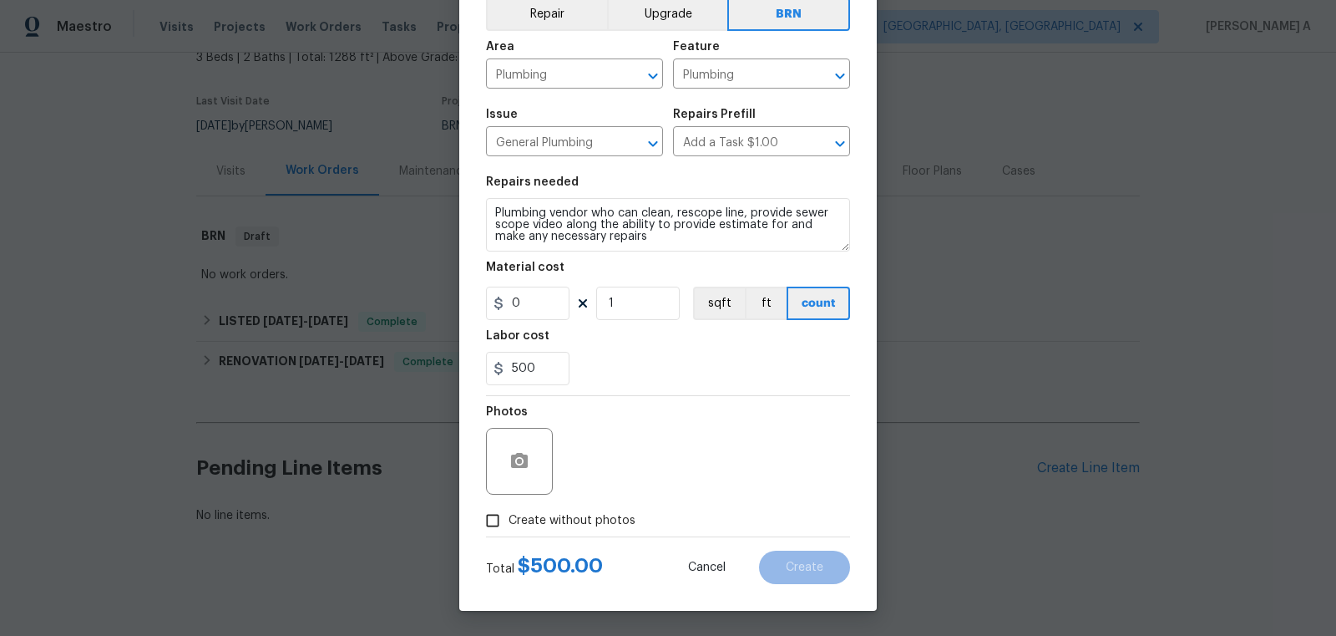
click at [474, 516] on div "Create Line Item Repair Upgrade BRN Area Plumbing ​ Feature Plumbing ​ Issue Ge…" at bounding box center [668, 276] width 418 height 669
click at [520, 527] on span "Create without photos" at bounding box center [572, 521] width 127 height 18
click at [509, 527] on input "Create without photos" at bounding box center [493, 521] width 32 height 32
checkbox input "true"
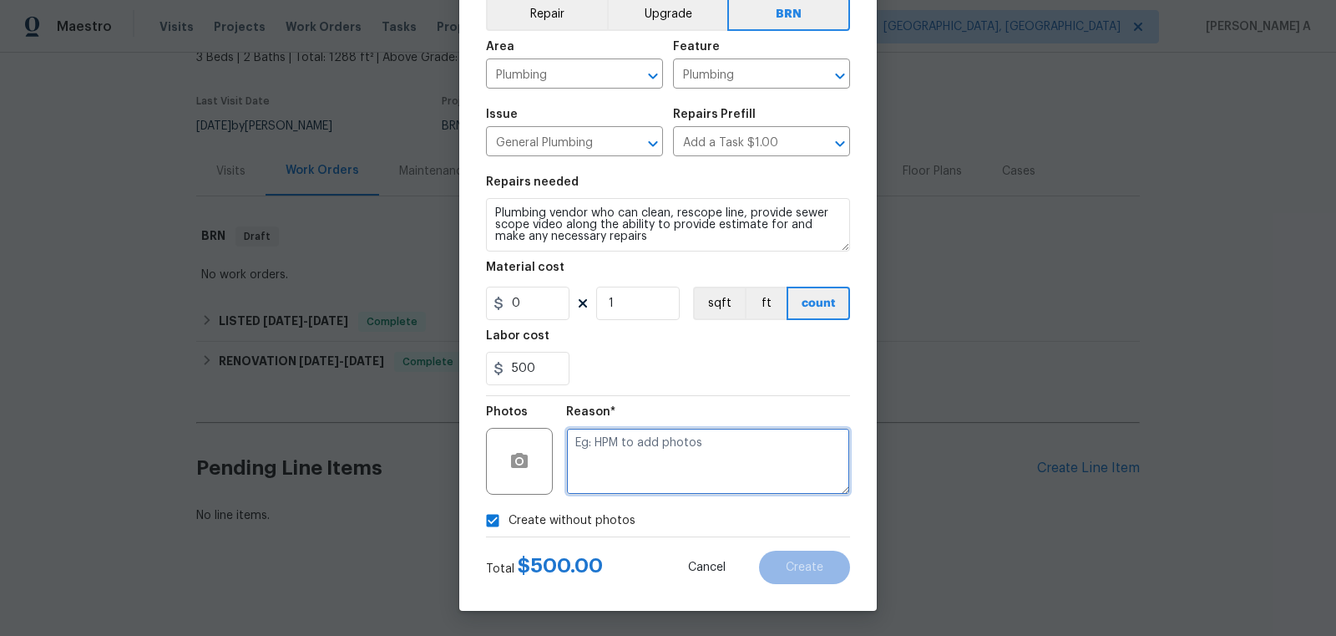
click at [669, 469] on textarea at bounding box center [708, 461] width 284 height 67
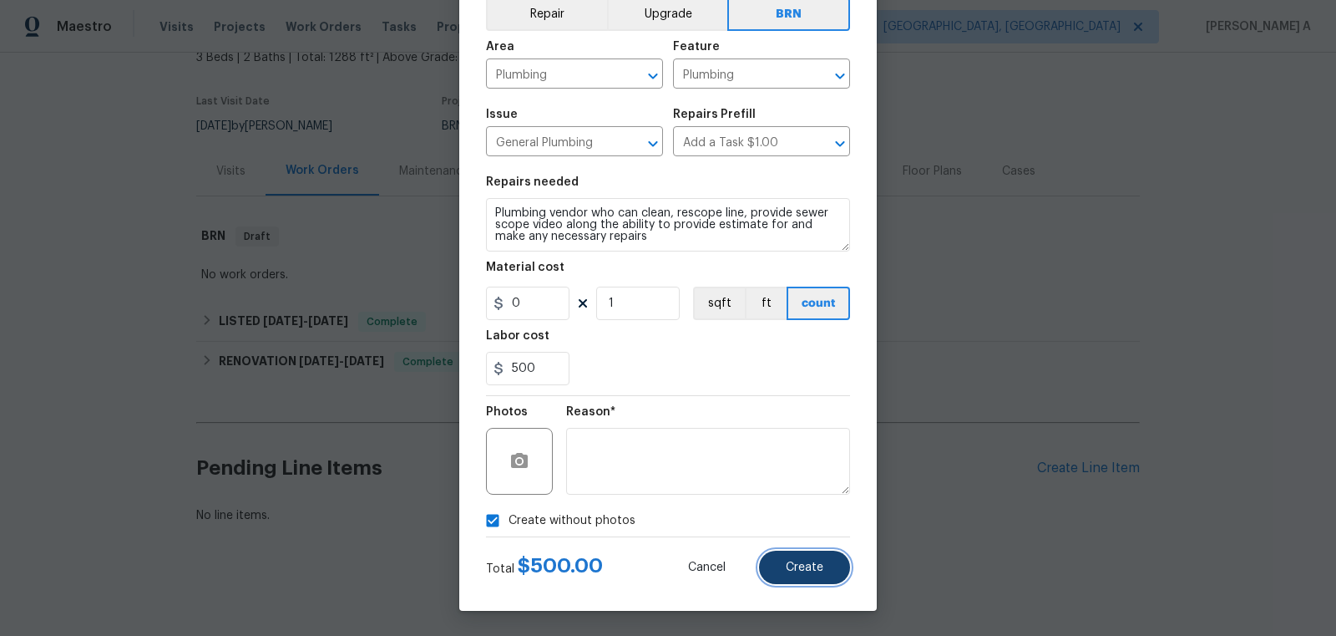
click at [809, 571] on span "Create" at bounding box center [805, 567] width 38 height 13
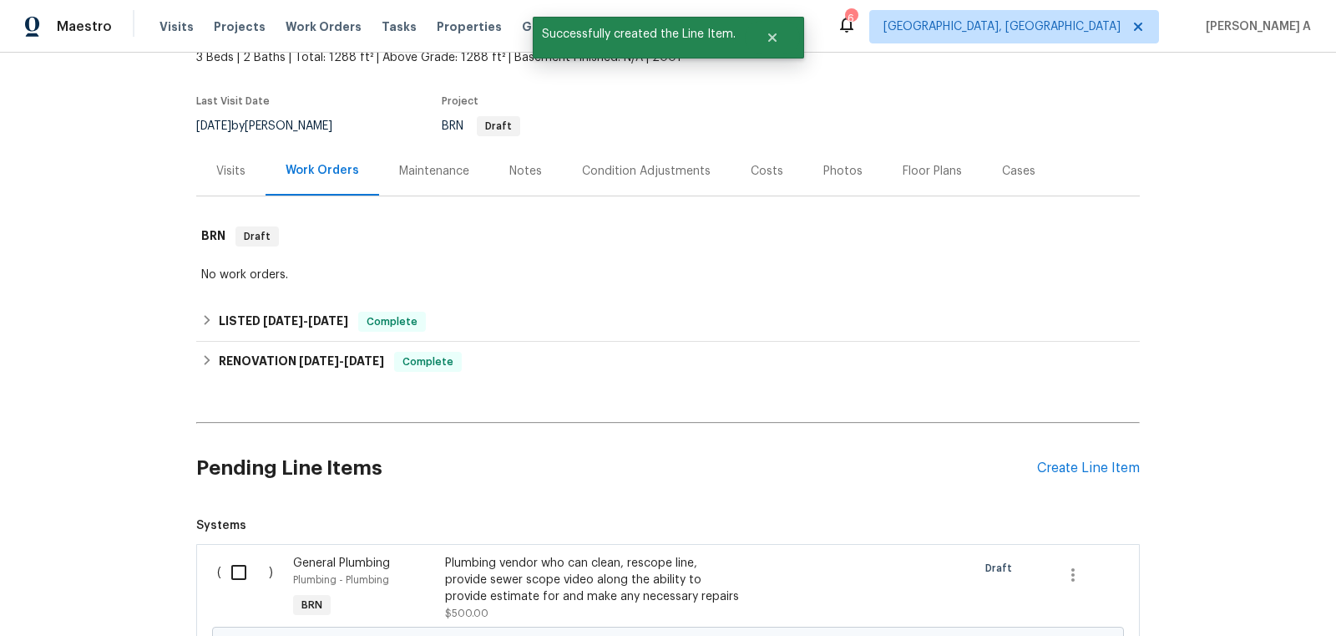
scroll to position [313, 0]
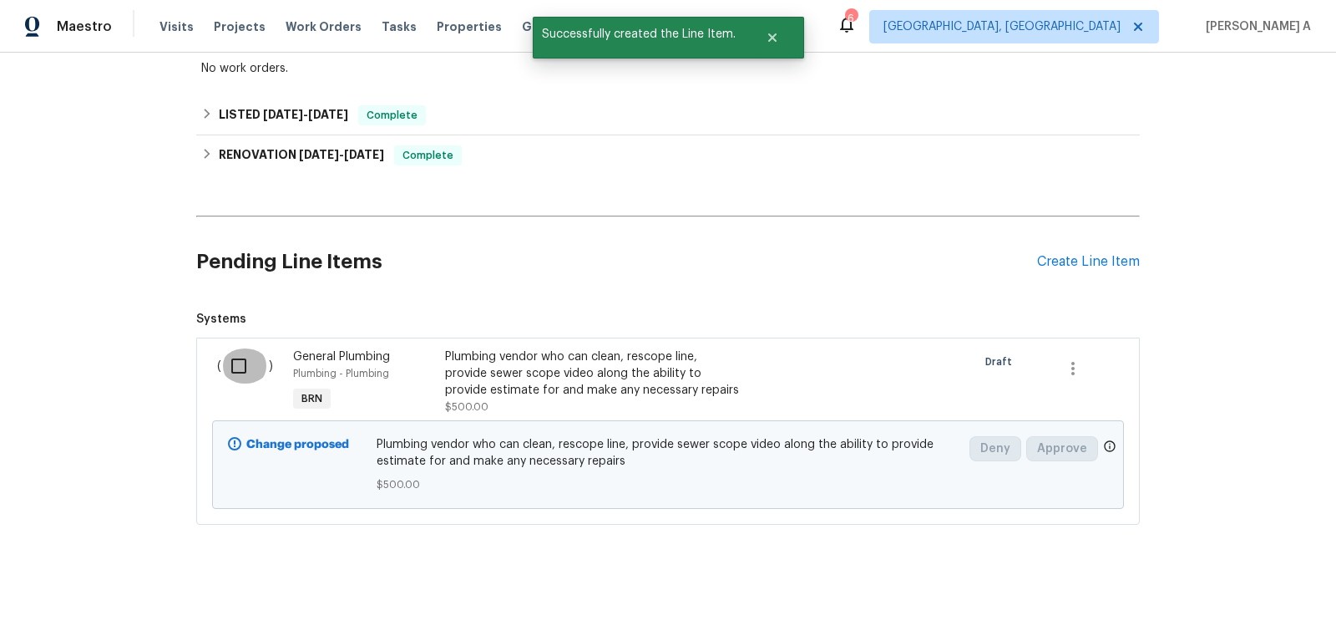
click at [250, 363] on input "checkbox" at bounding box center [245, 365] width 48 height 35
checkbox input "true"
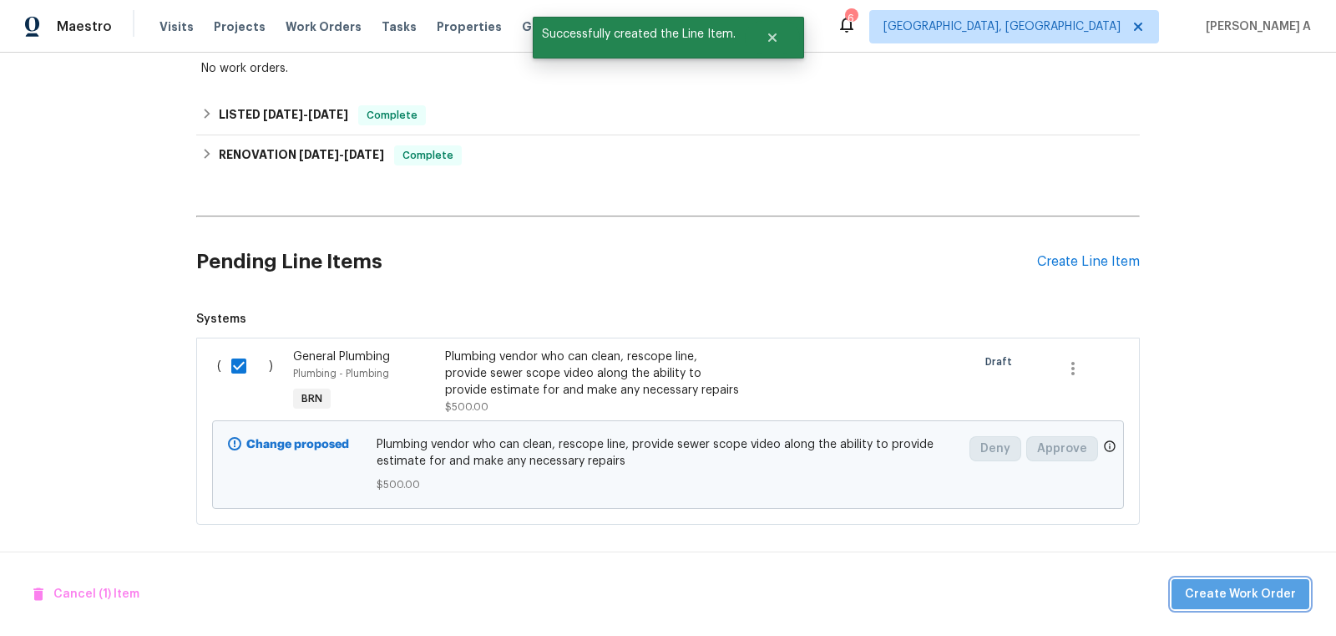
click at [1278, 593] on span "Create Work Order" at bounding box center [1240, 594] width 111 height 21
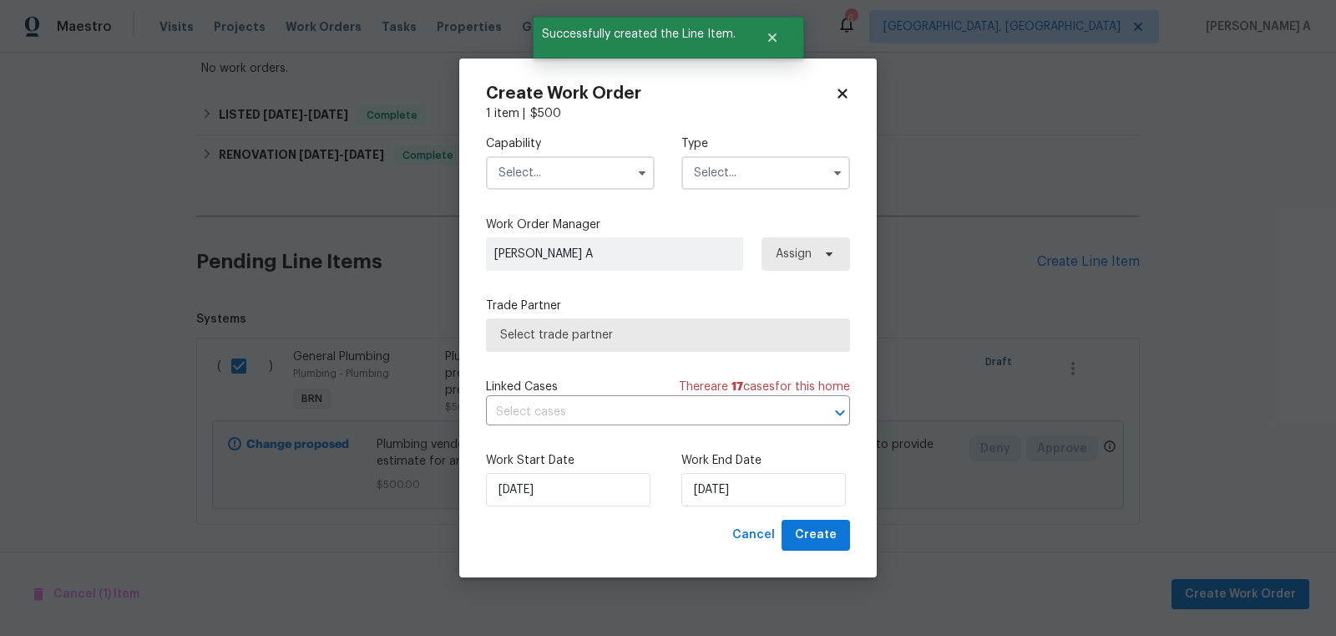
click at [560, 182] on input "text" at bounding box center [570, 172] width 169 height 33
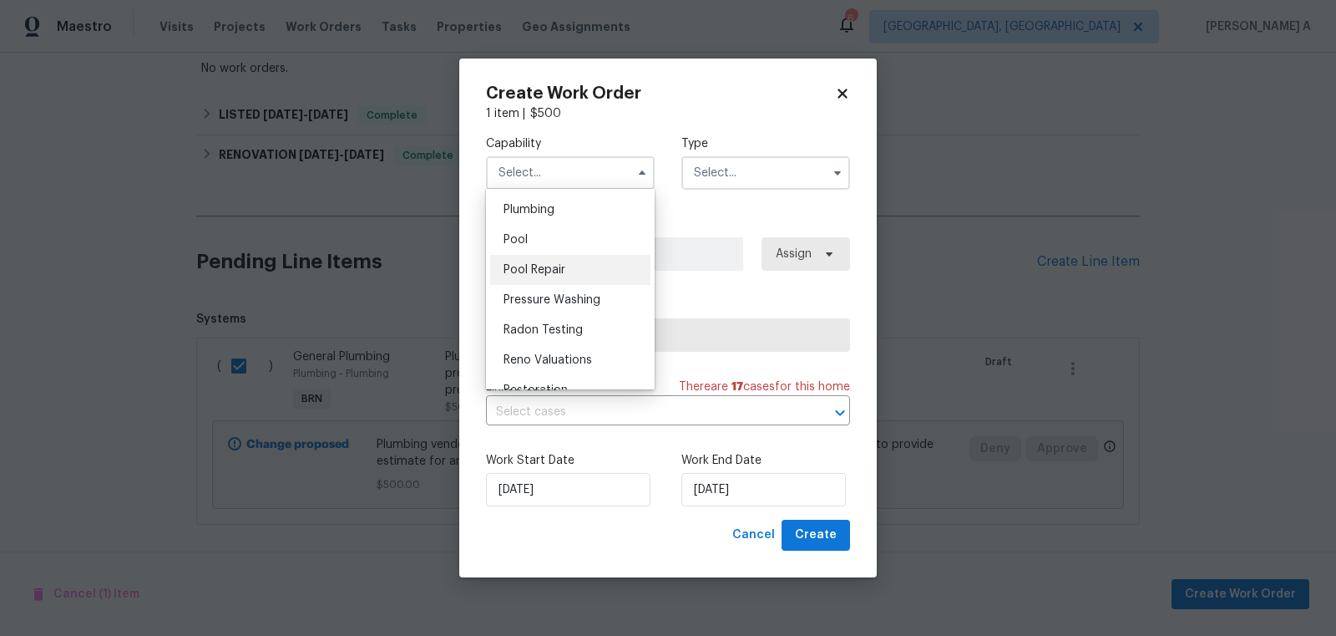
scroll to position [1488, 0]
click at [559, 221] on div "Plumbing" at bounding box center [570, 213] width 160 height 30
type input "Plumbing"
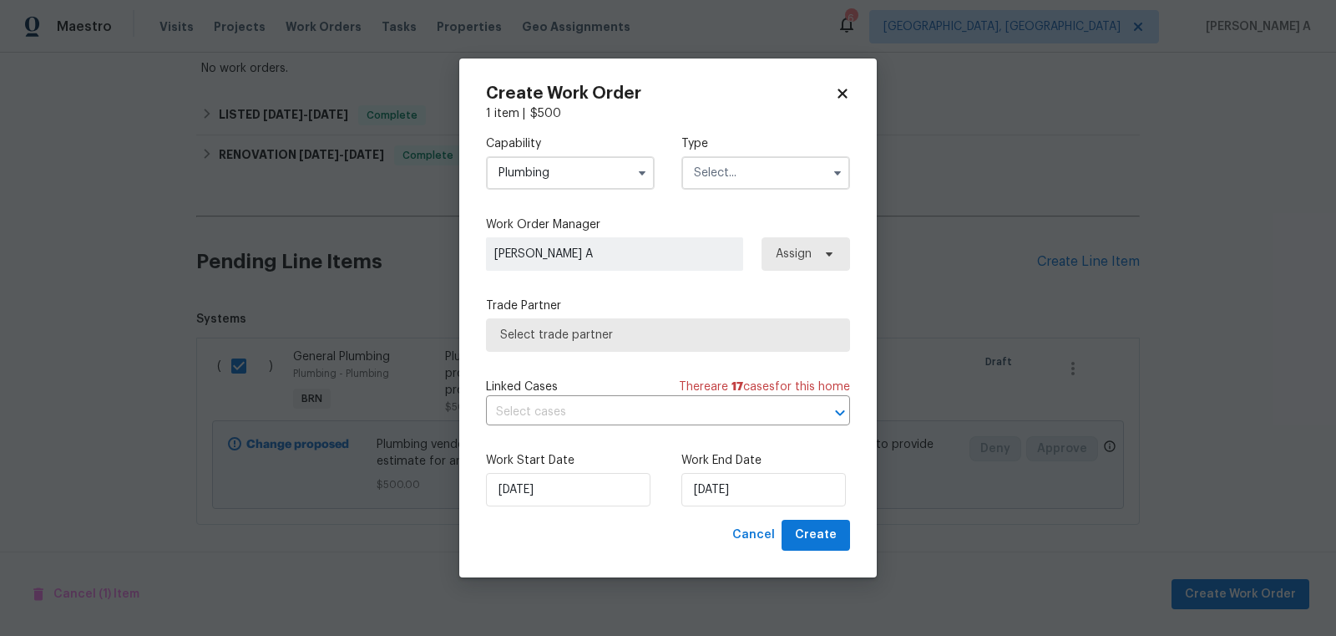
click at [732, 178] on input "text" at bounding box center [766, 172] width 169 height 33
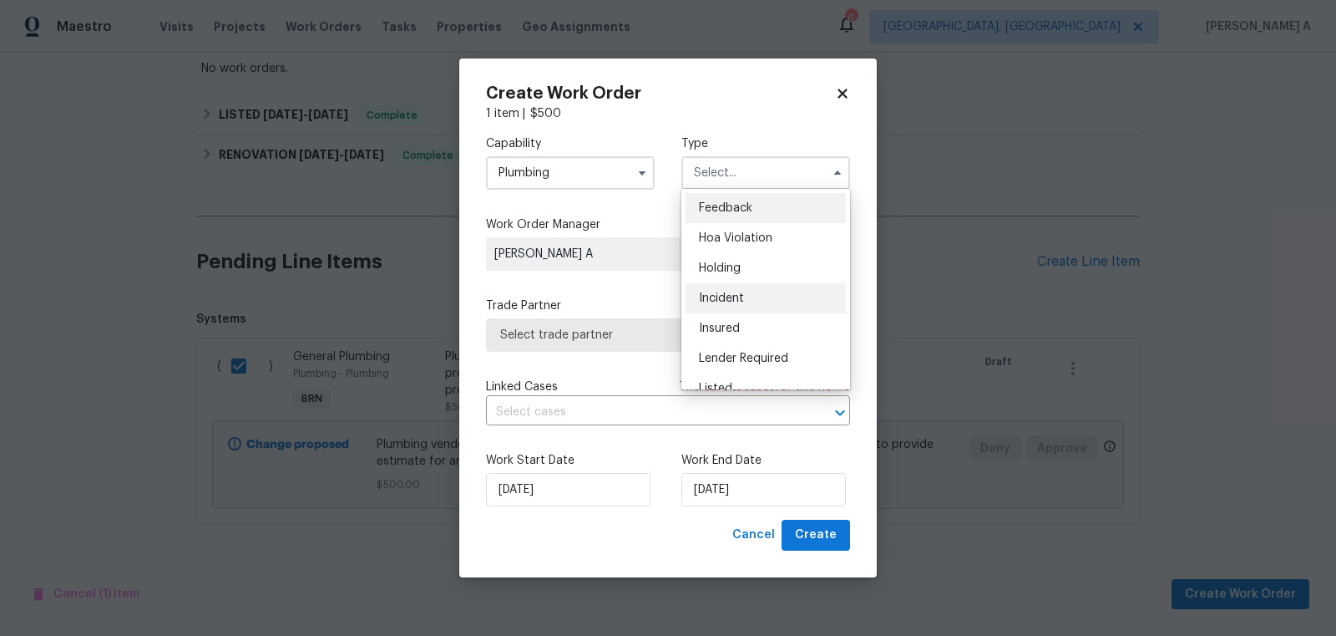
scroll to position [378, 0]
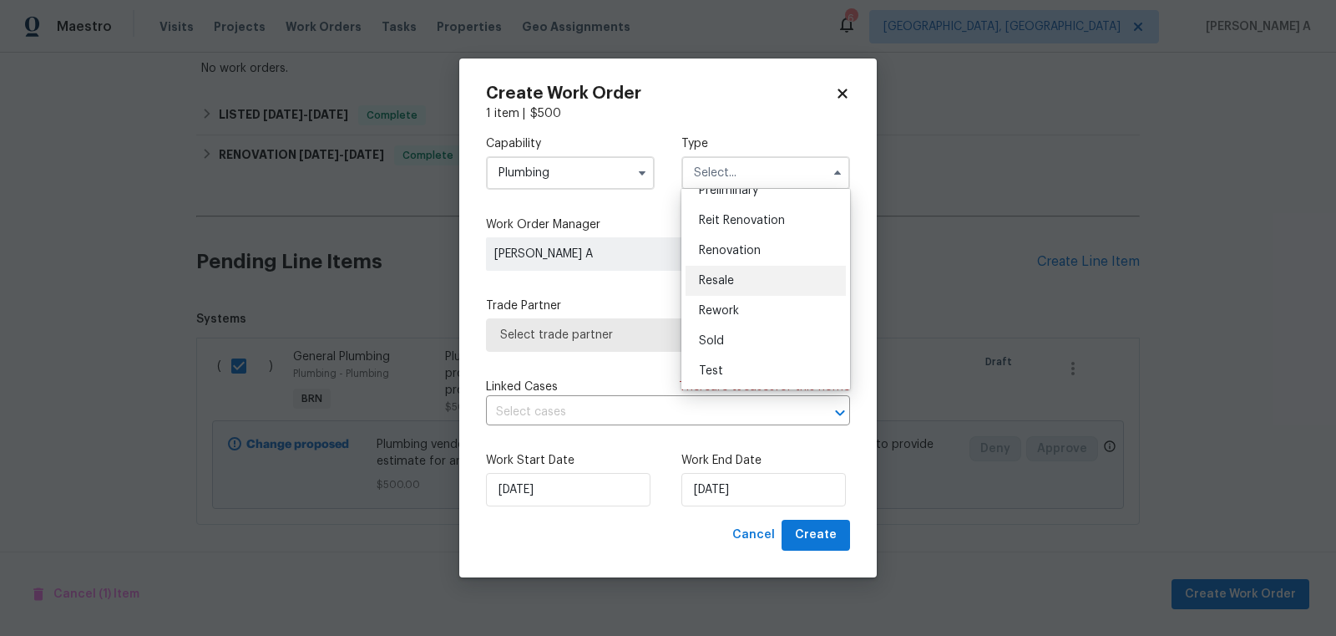
click at [733, 279] on span "Resale" at bounding box center [716, 281] width 35 height 12
type input "Resale"
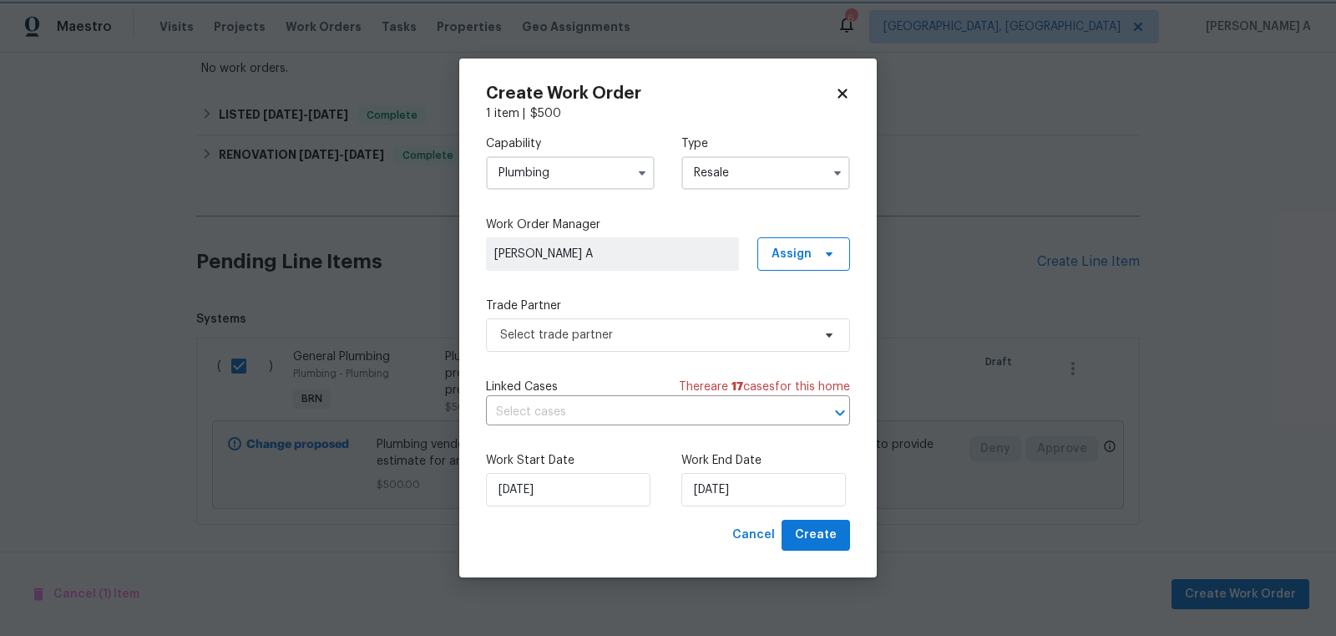
scroll to position [0, 0]
click at [621, 351] on div "Capability Plumbing Type Resale Work Order Manager Akshay Ajaya Kumar A Assign …" at bounding box center [668, 321] width 364 height 398
click at [617, 333] on span "Select trade partner" at bounding box center [656, 335] width 312 height 17
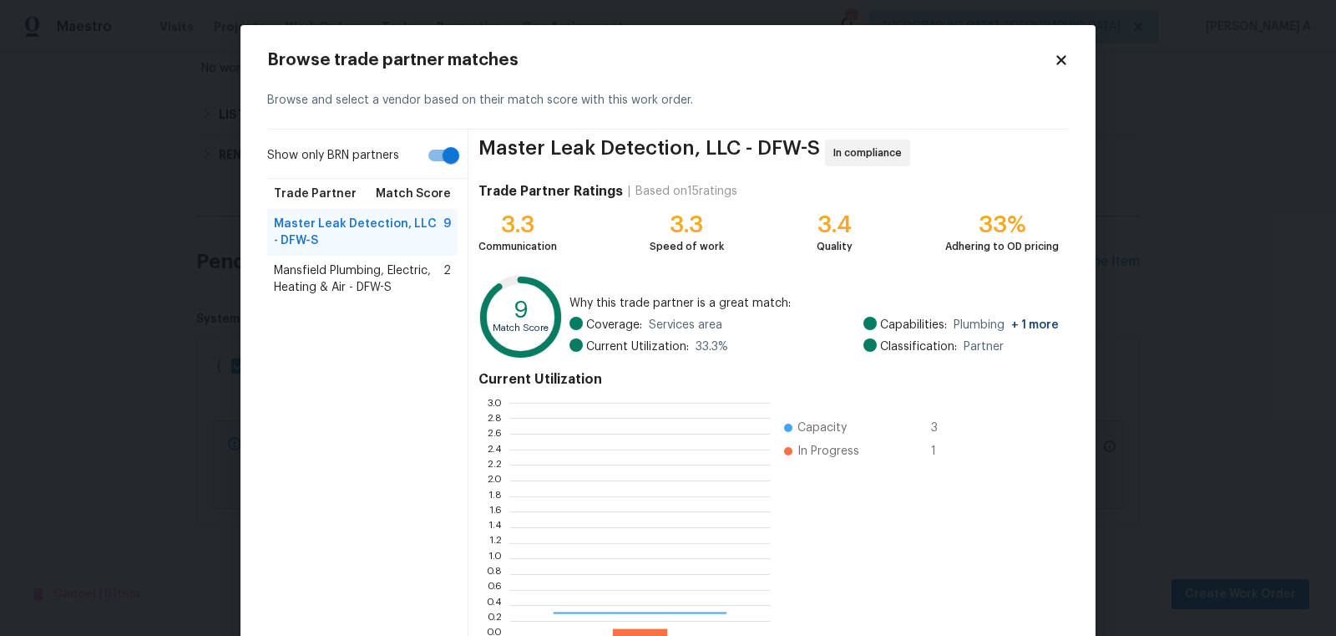
scroll to position [234, 260]
click at [357, 292] on span "Mansfield Plumbing, Electric, Heating & Air - DFW-S" at bounding box center [359, 278] width 170 height 33
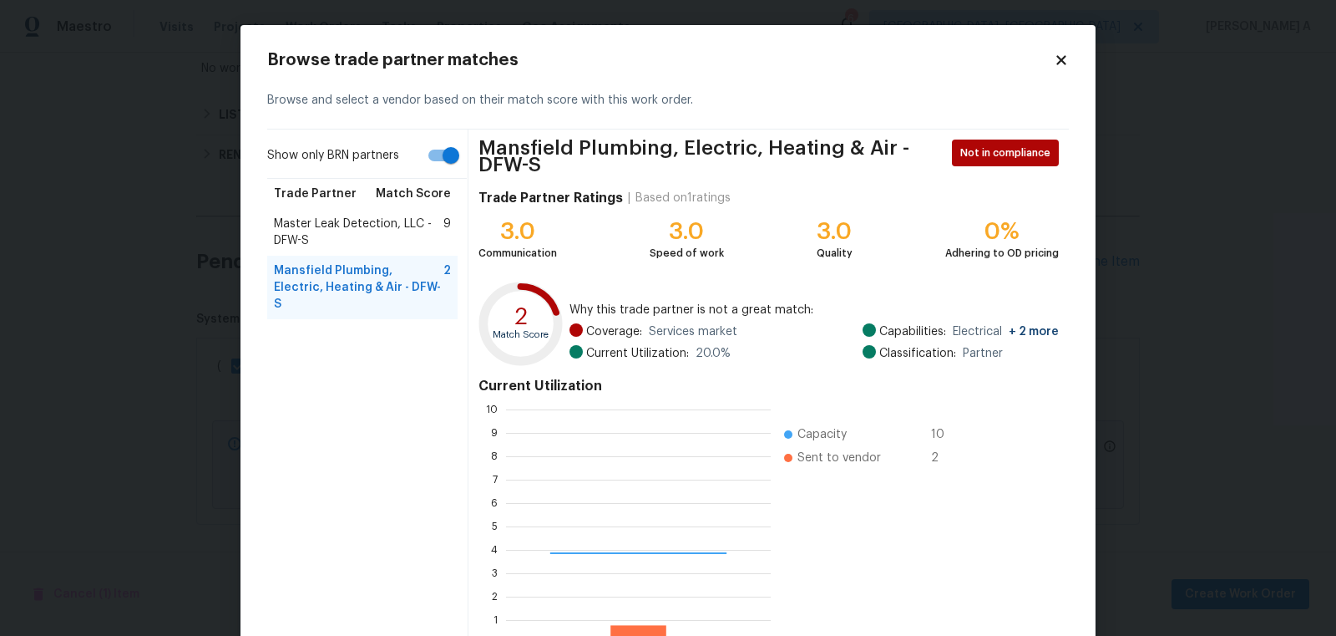
scroll to position [234, 264]
click at [347, 234] on span "Master Leak Detection, LLC - DFW-S" at bounding box center [359, 232] width 170 height 33
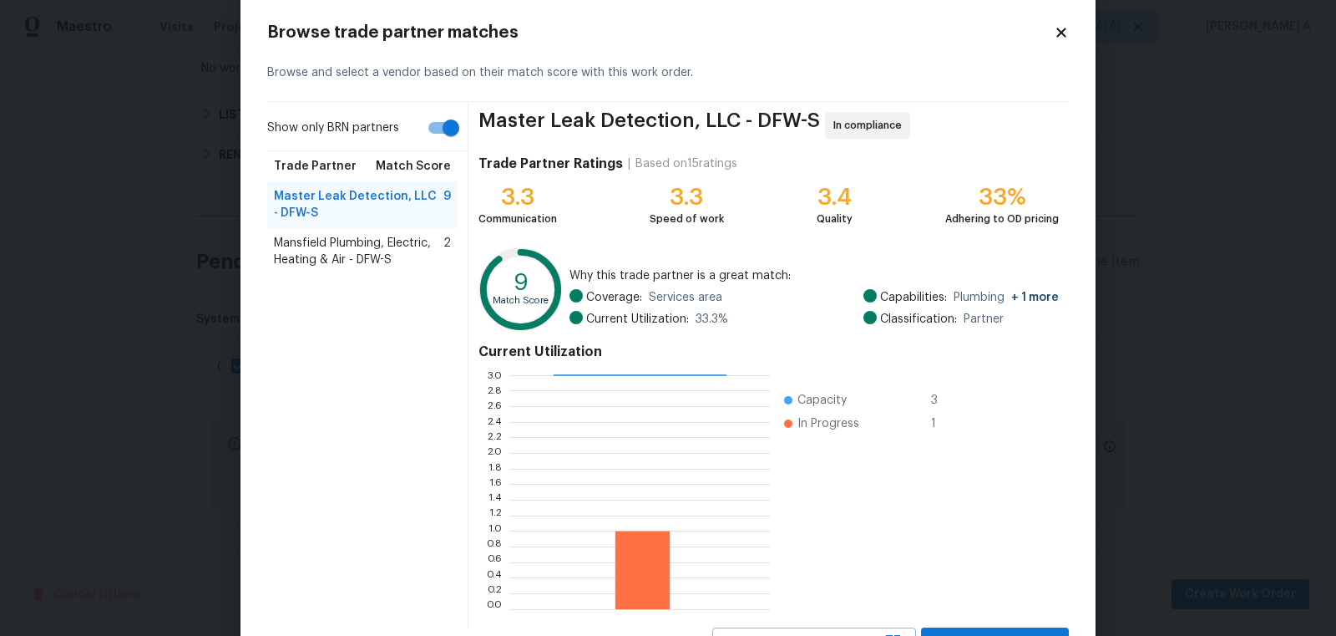
scroll to position [100, 0]
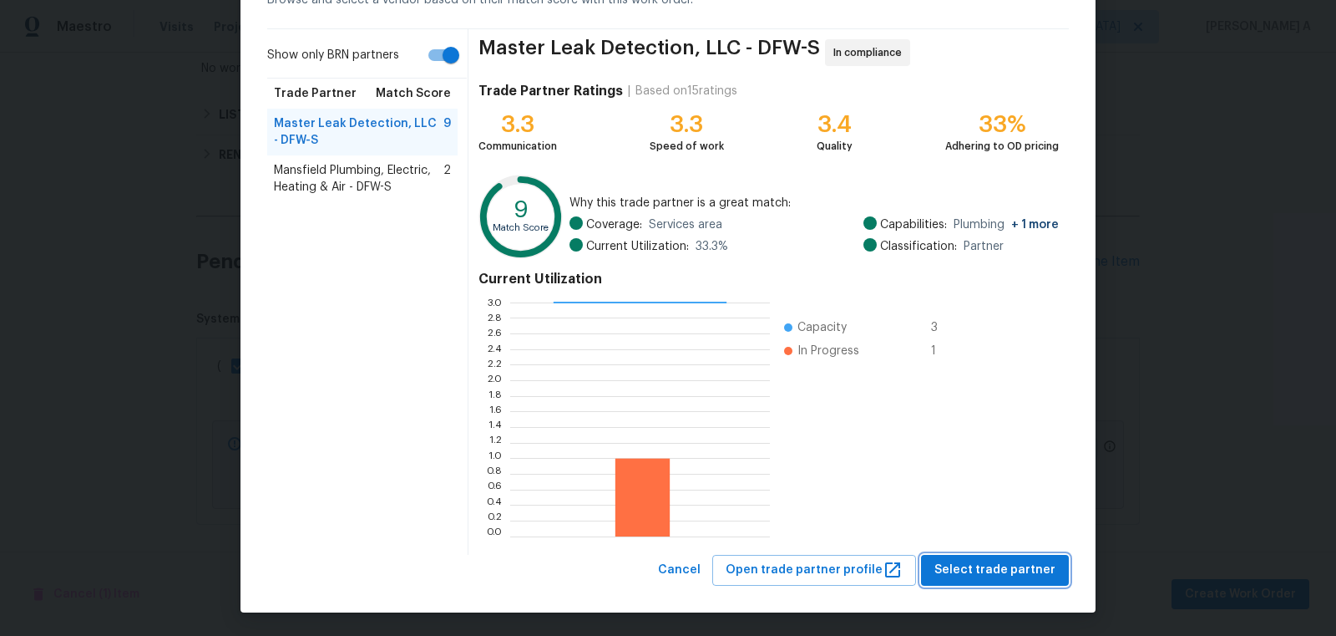
click at [1016, 567] on span "Select trade partner" at bounding box center [995, 570] width 121 height 21
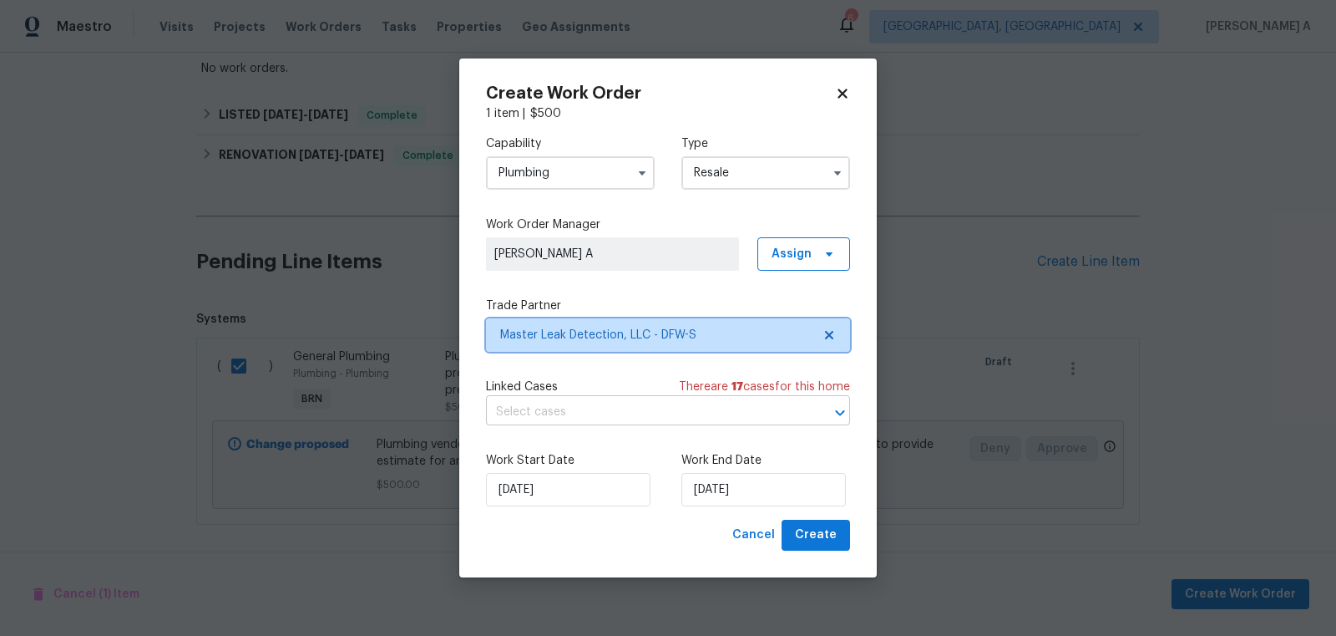
scroll to position [0, 0]
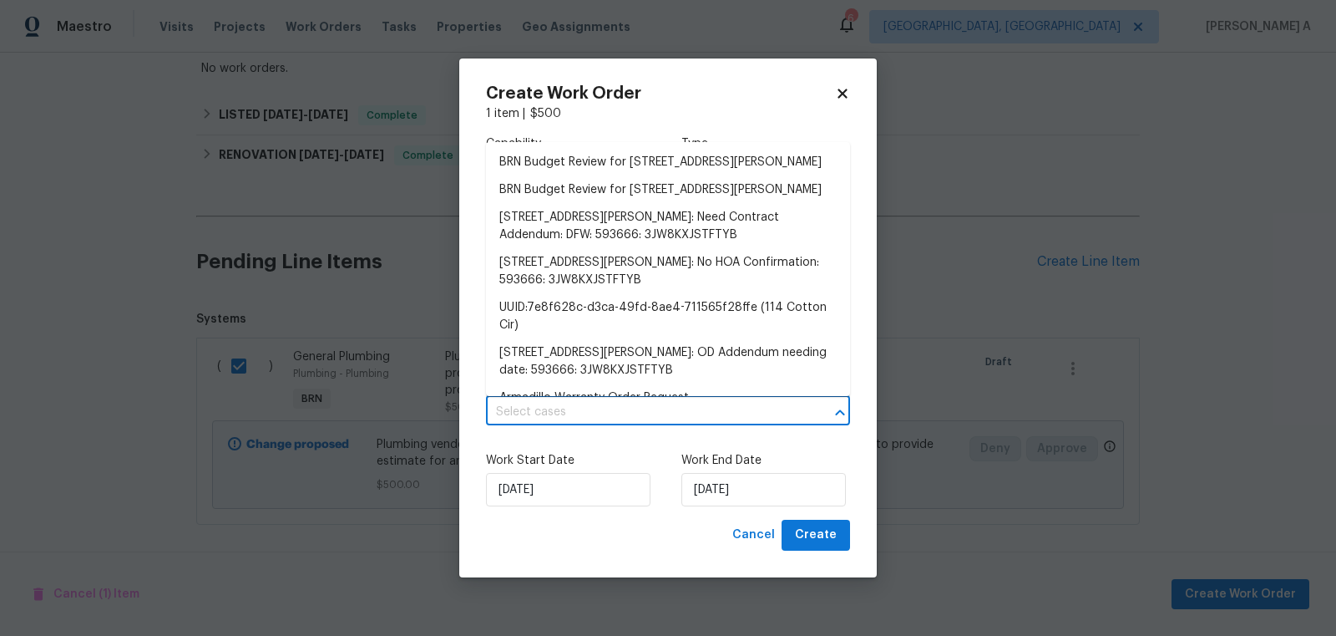
click at [598, 404] on input "text" at bounding box center [644, 412] width 317 height 26
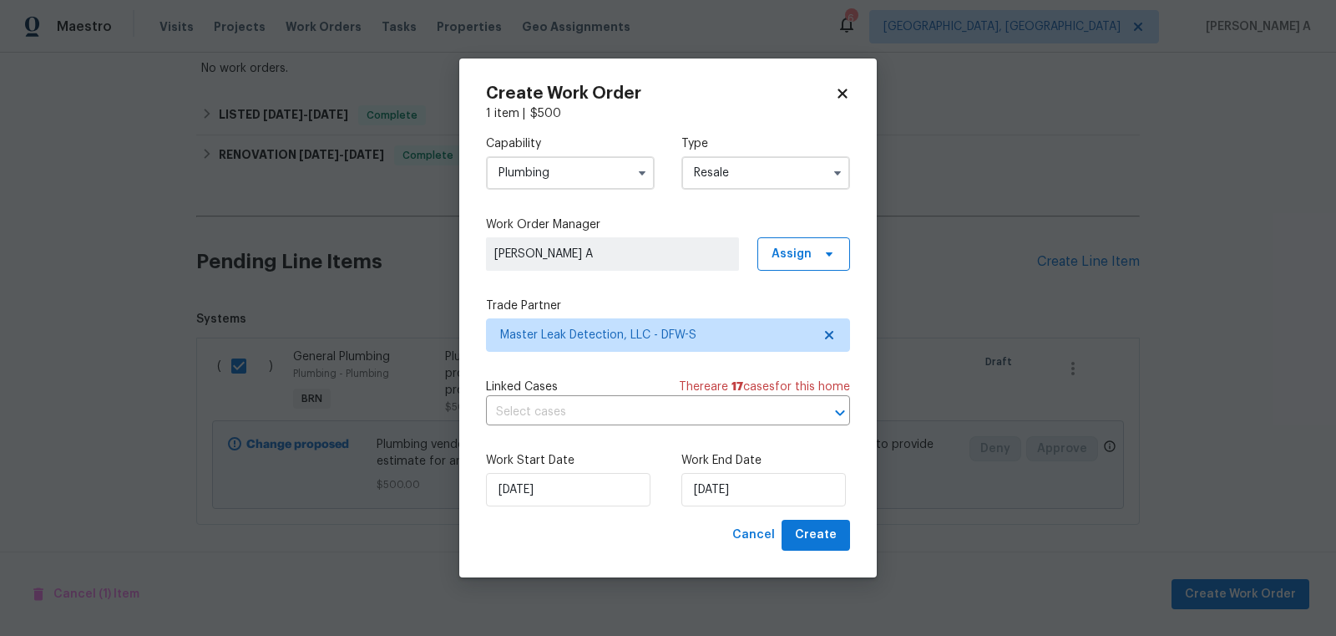
click at [601, 459] on label "Work Start Date" at bounding box center [570, 460] width 169 height 17
click at [574, 477] on input "9/3/2025" at bounding box center [568, 489] width 165 height 33
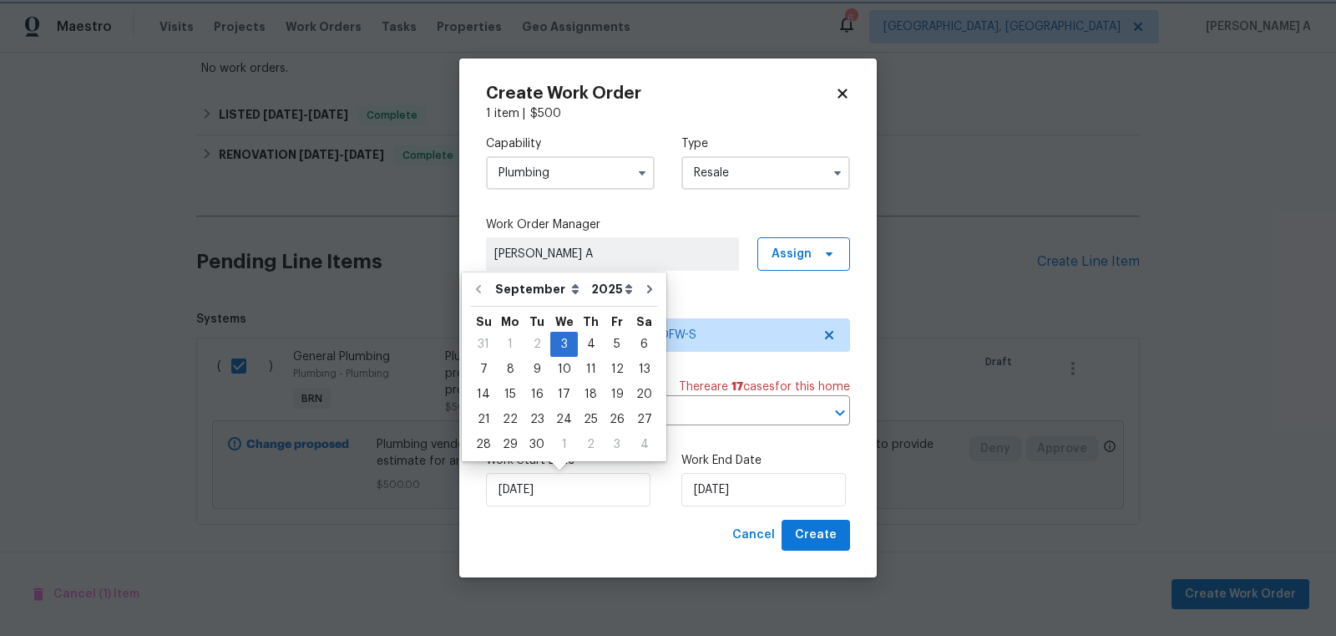
click at [648, 498] on div "9/3/2025" at bounding box center [570, 489] width 169 height 33
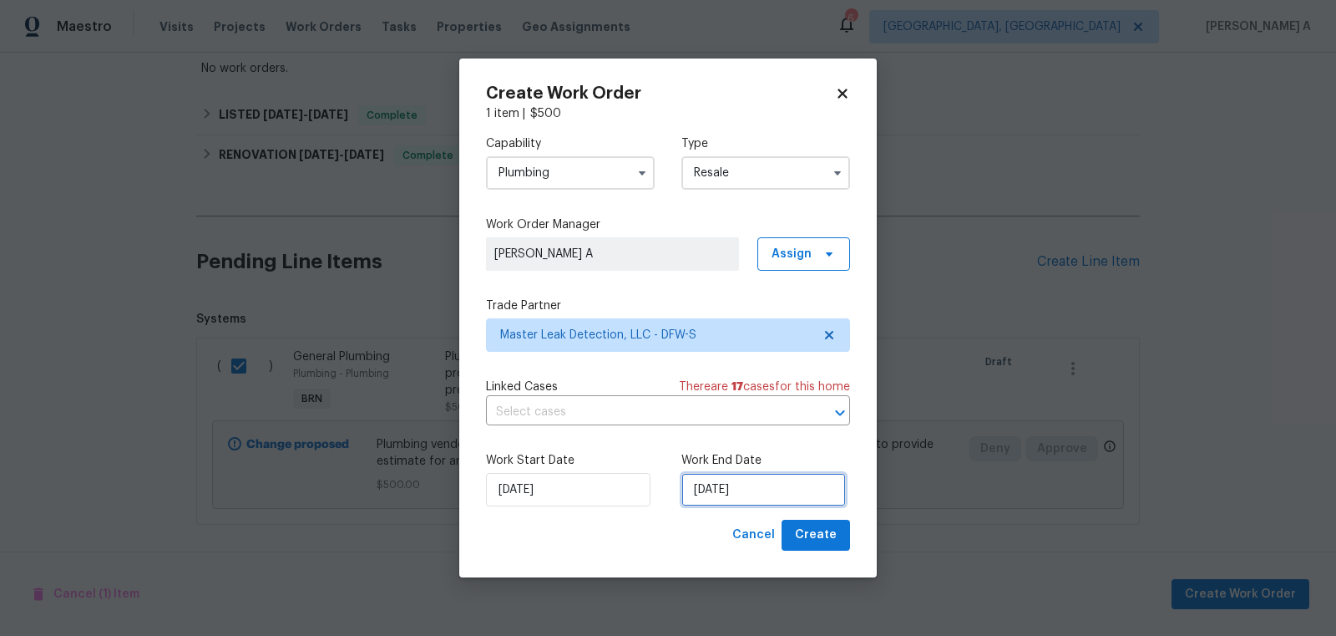
click at [715, 489] on input "9/3/2025" at bounding box center [764, 489] width 165 height 33
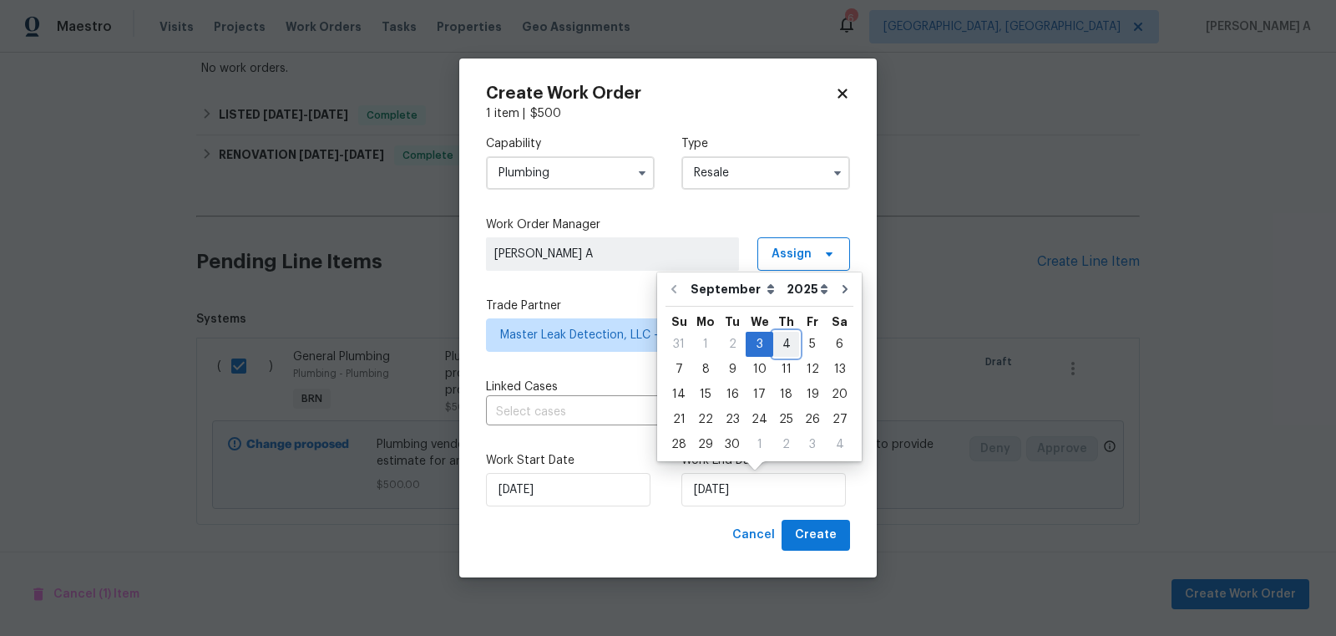
click at [786, 345] on div "4" at bounding box center [786, 343] width 26 height 23
type input "9/4/2025"
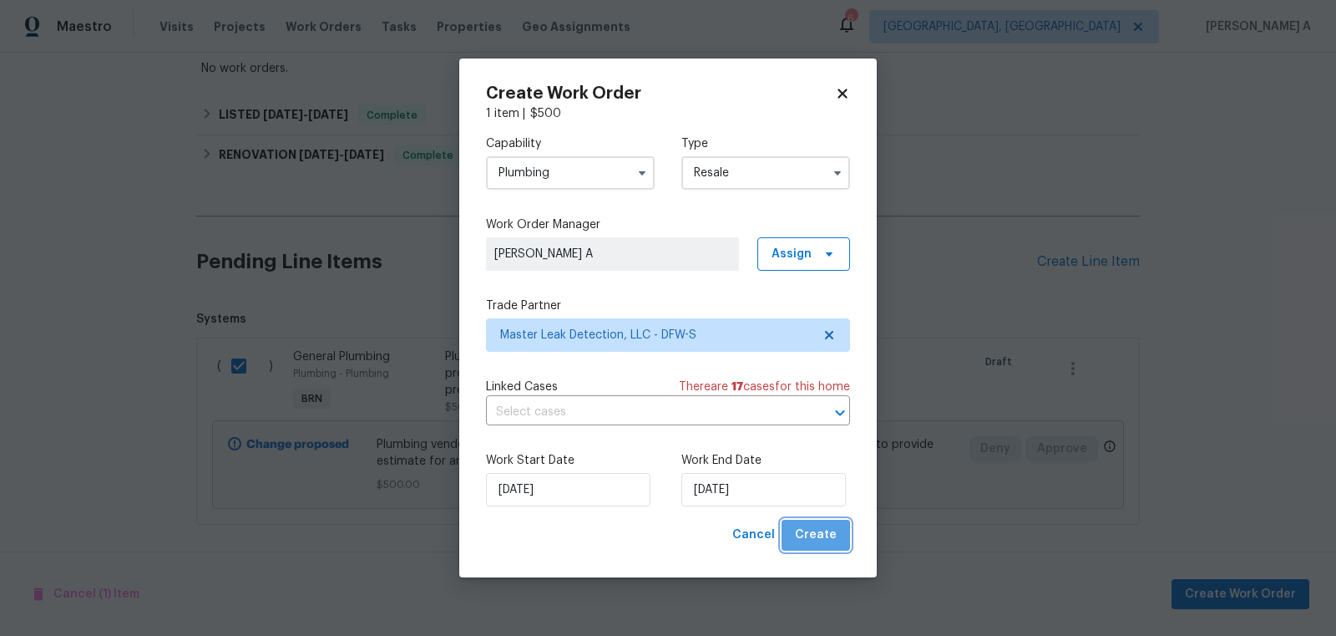
click at [826, 533] on span "Create" at bounding box center [816, 535] width 42 height 21
checkbox input "false"
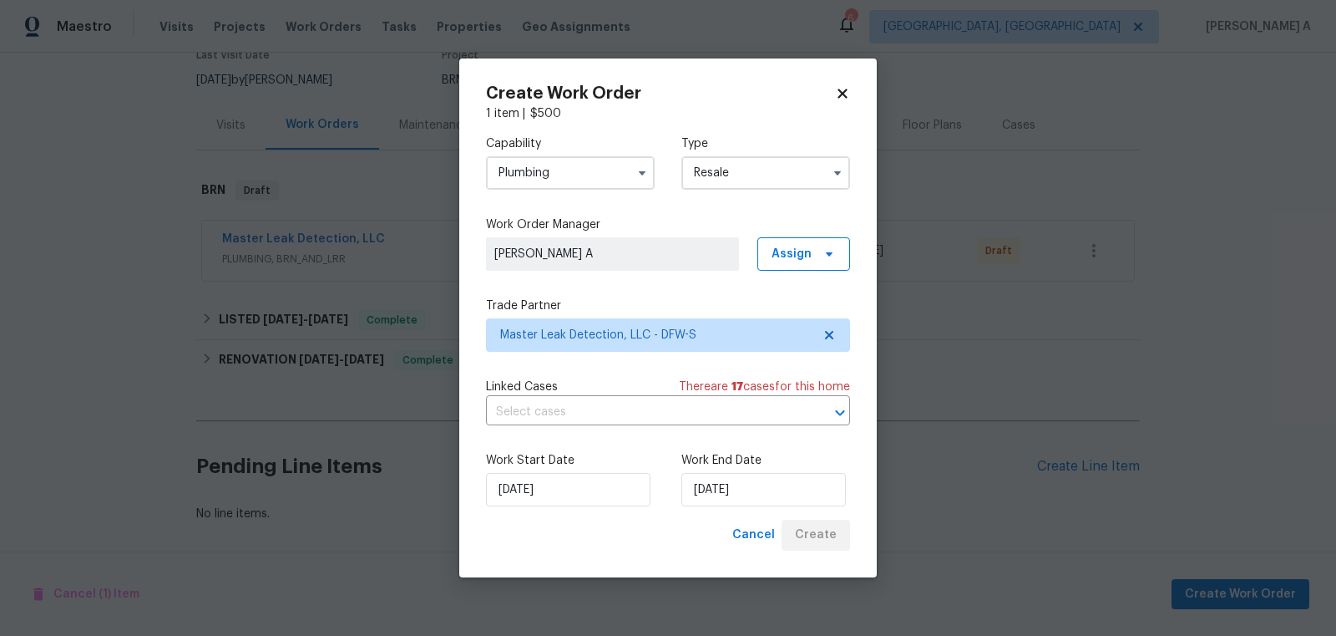
scroll to position [150, 0]
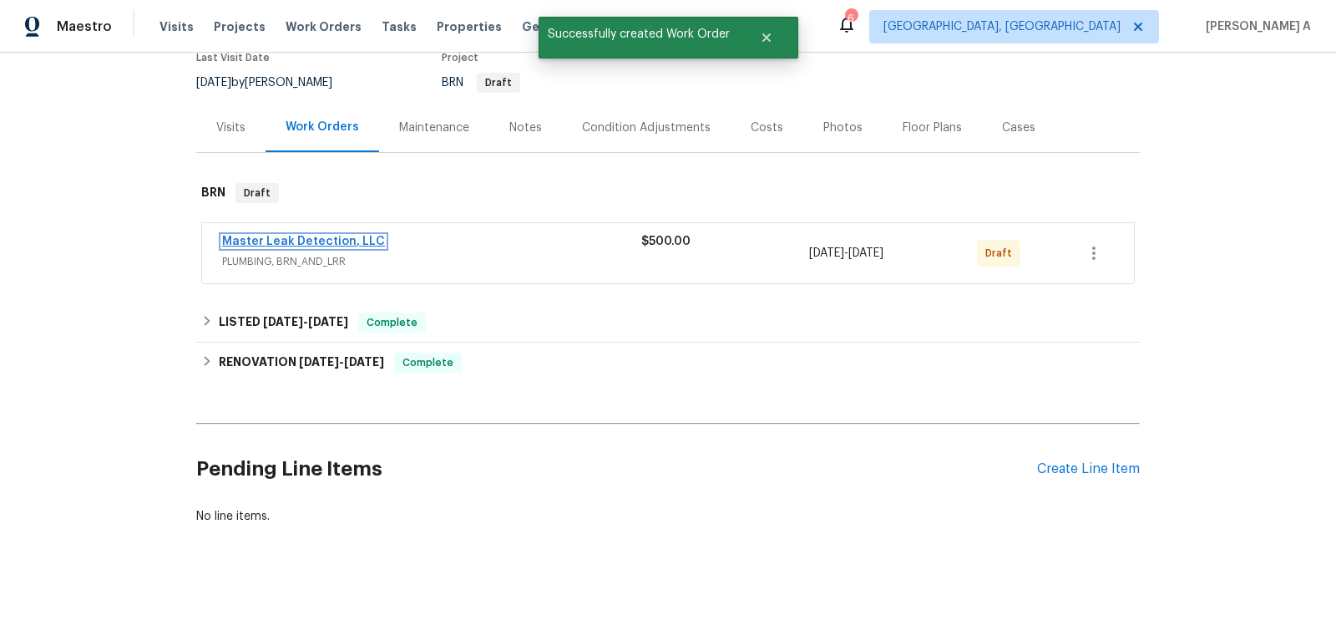
click at [327, 238] on link "Master Leak Detection, LLC" at bounding box center [303, 242] width 163 height 12
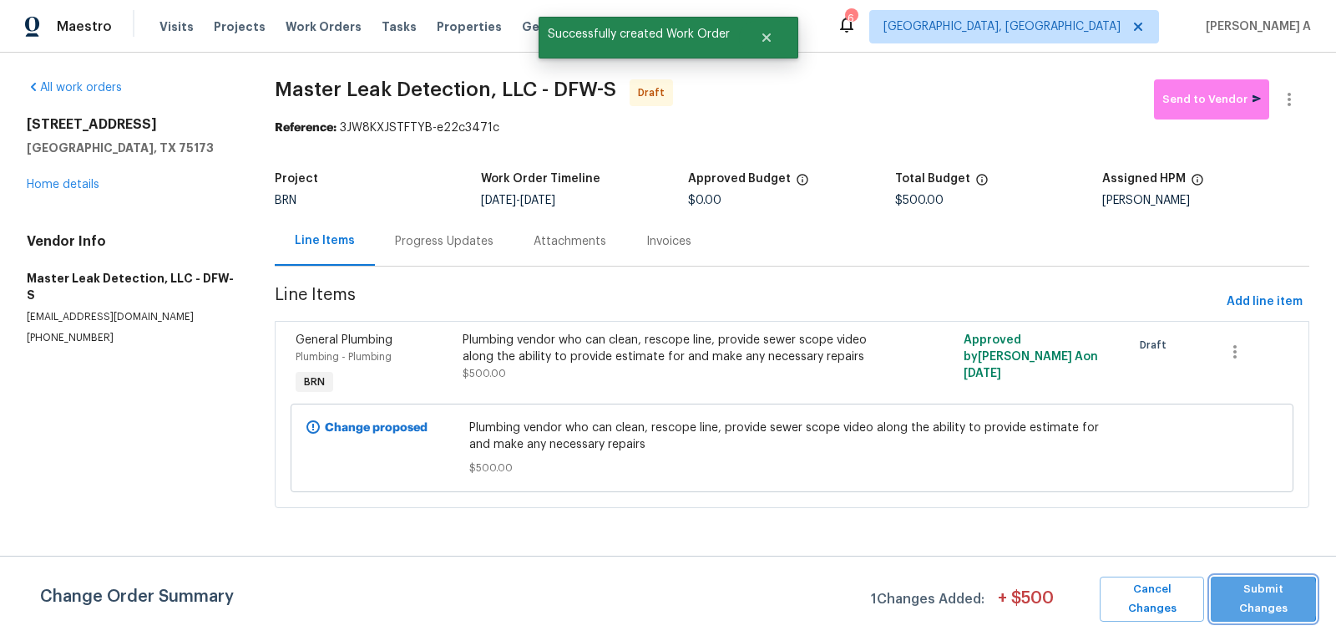
click at [1242, 599] on span "Submit Changes" at bounding box center [1263, 599] width 89 height 38
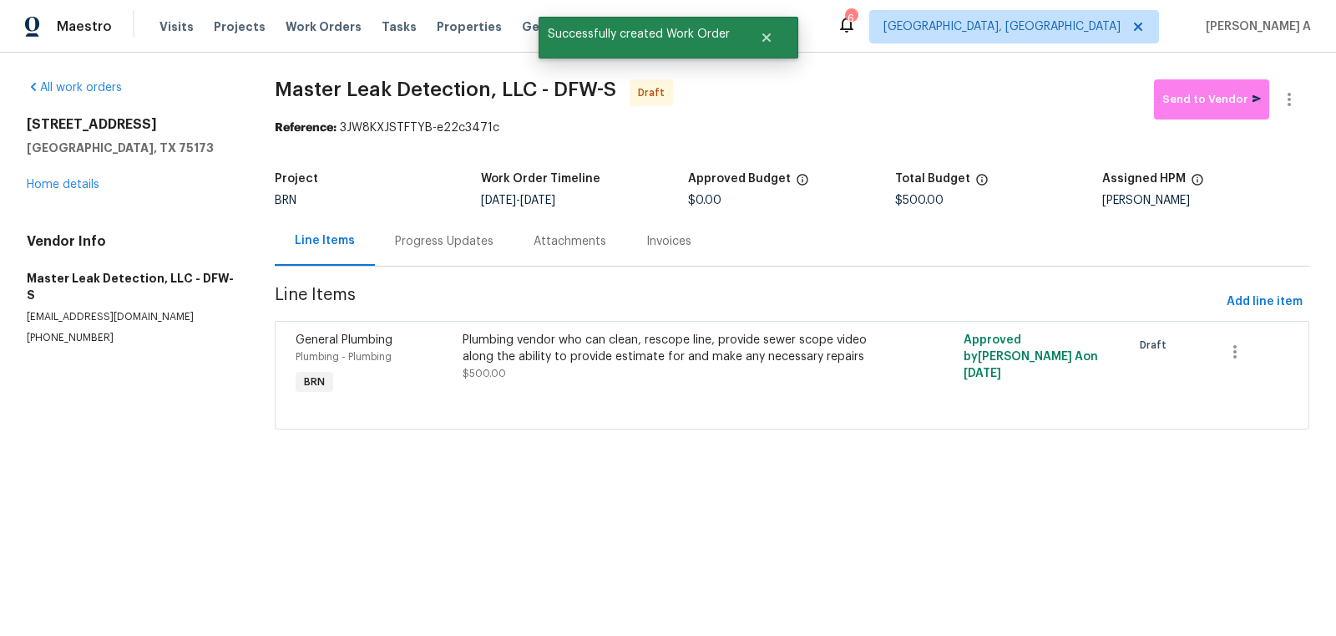
click at [428, 231] on div "Progress Updates" at bounding box center [444, 240] width 139 height 49
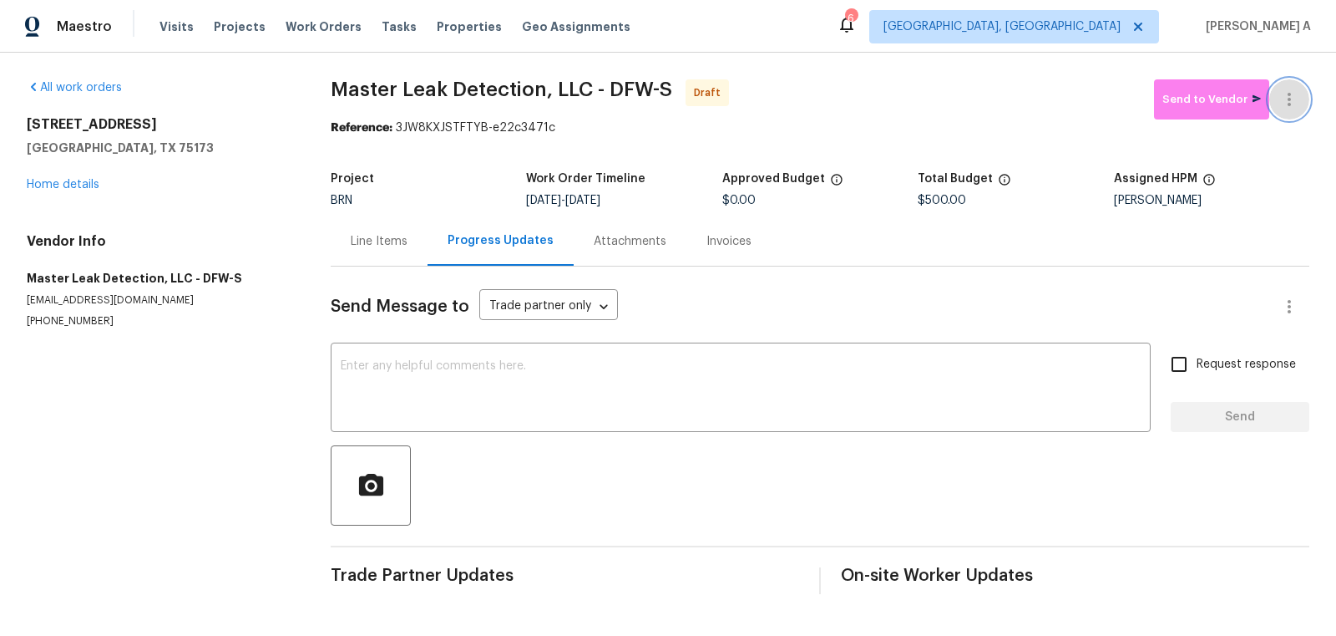
click at [1298, 101] on icon "button" at bounding box center [1290, 99] width 20 height 20
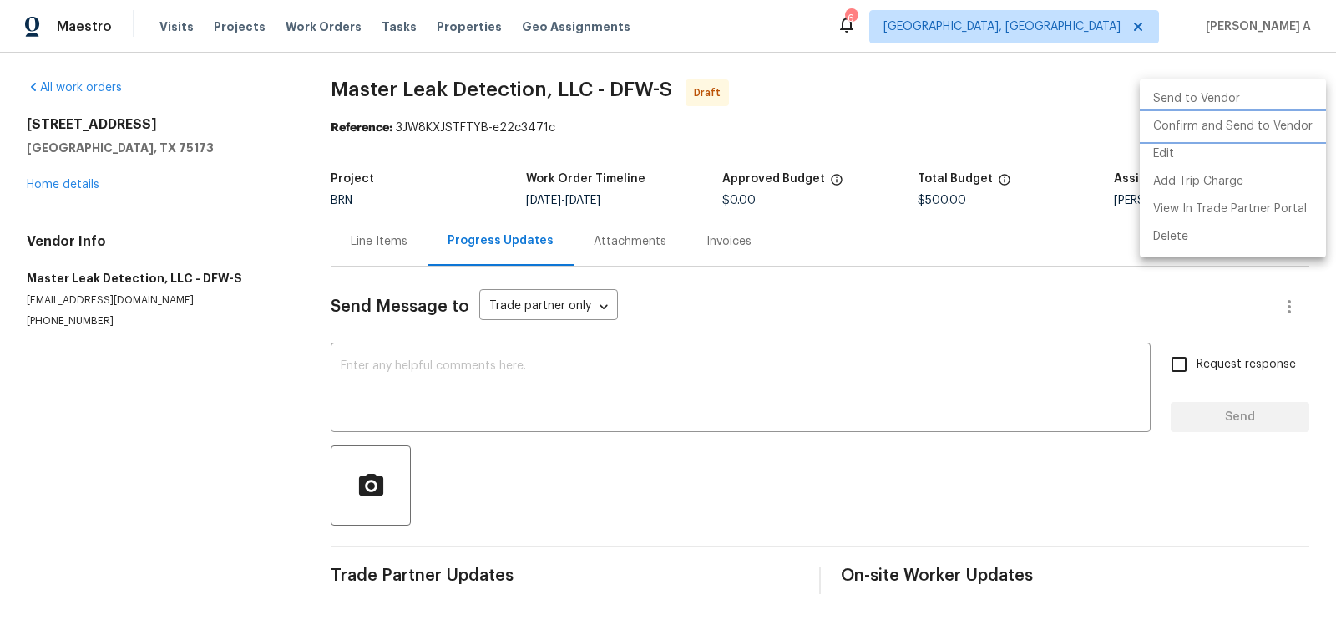
click at [1301, 127] on li "Confirm and Send to Vendor" at bounding box center [1233, 127] width 186 height 28
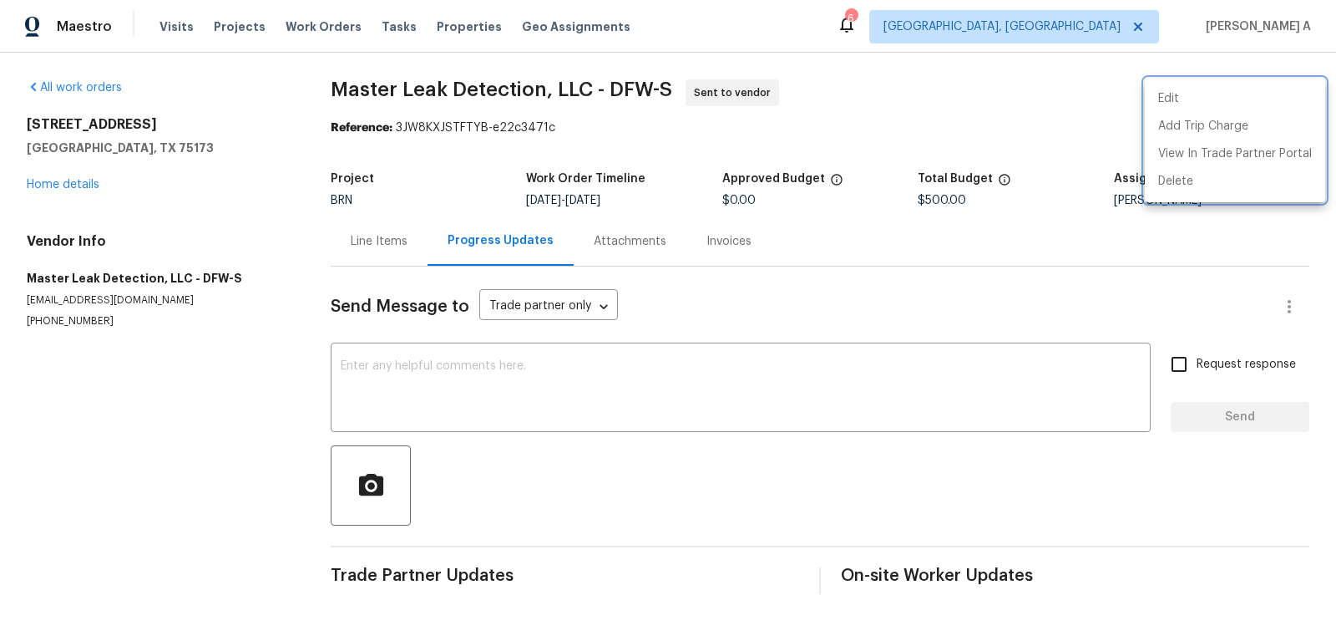
click at [465, 212] on div at bounding box center [668, 318] width 1336 height 636
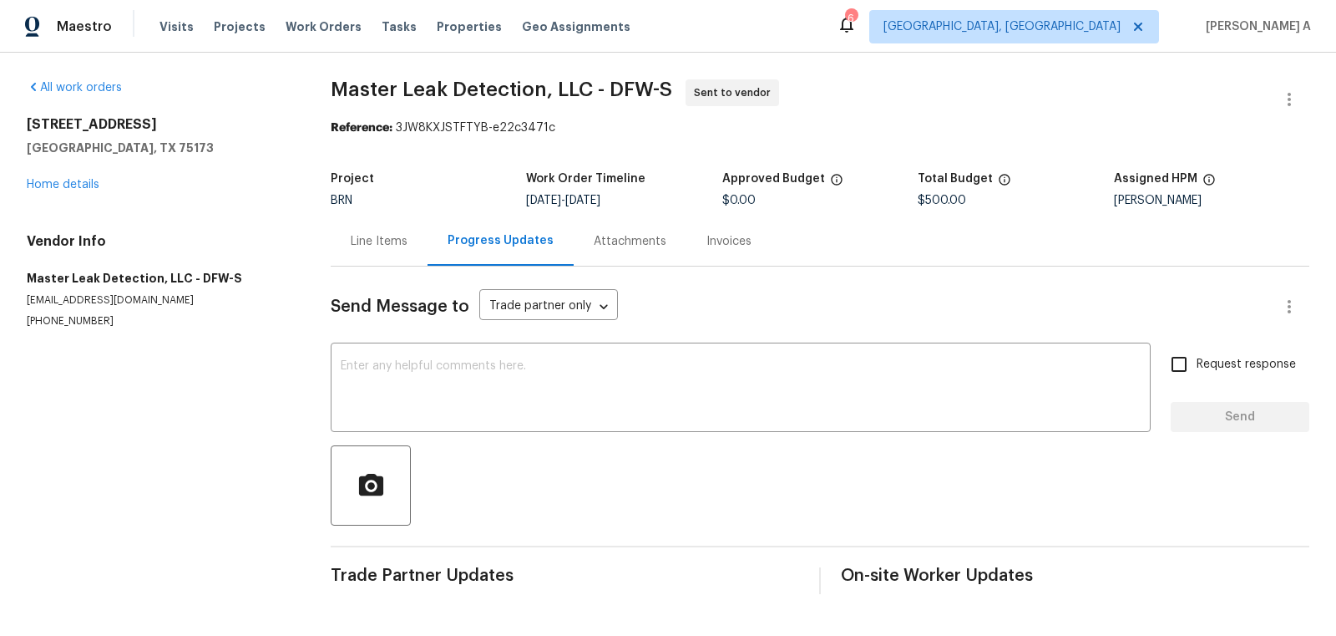
click at [351, 238] on div "Line Items" at bounding box center [379, 241] width 57 height 17
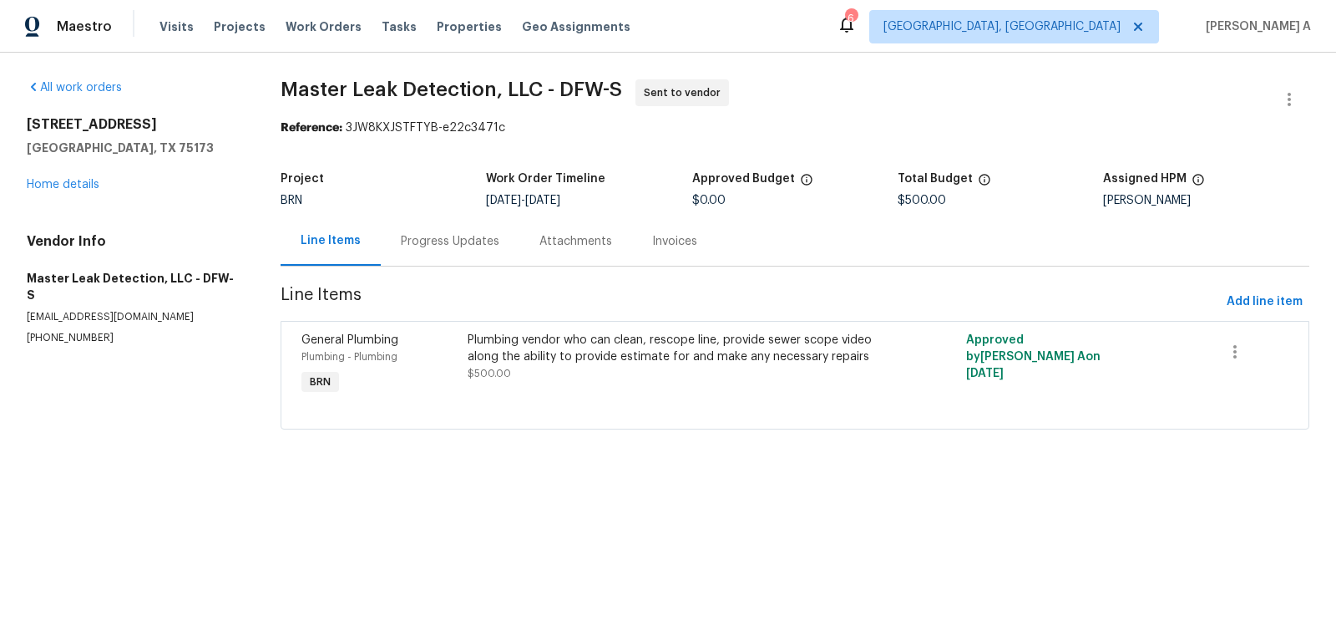
click at [51, 331] on p "(972) 916-1261" at bounding box center [134, 338] width 214 height 14
copy p "(972) 916-1261"
click at [84, 185] on link "Home details" at bounding box center [63, 185] width 73 height 12
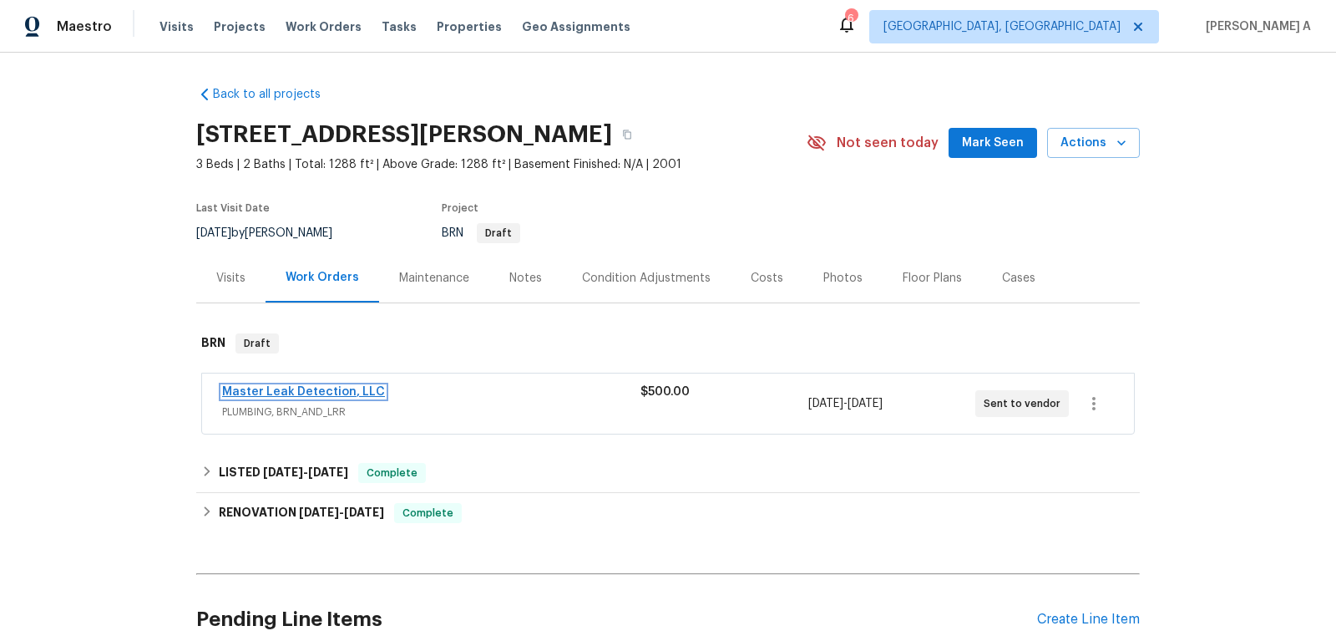
click at [332, 391] on link "Master Leak Detection, LLC" at bounding box center [303, 392] width 163 height 12
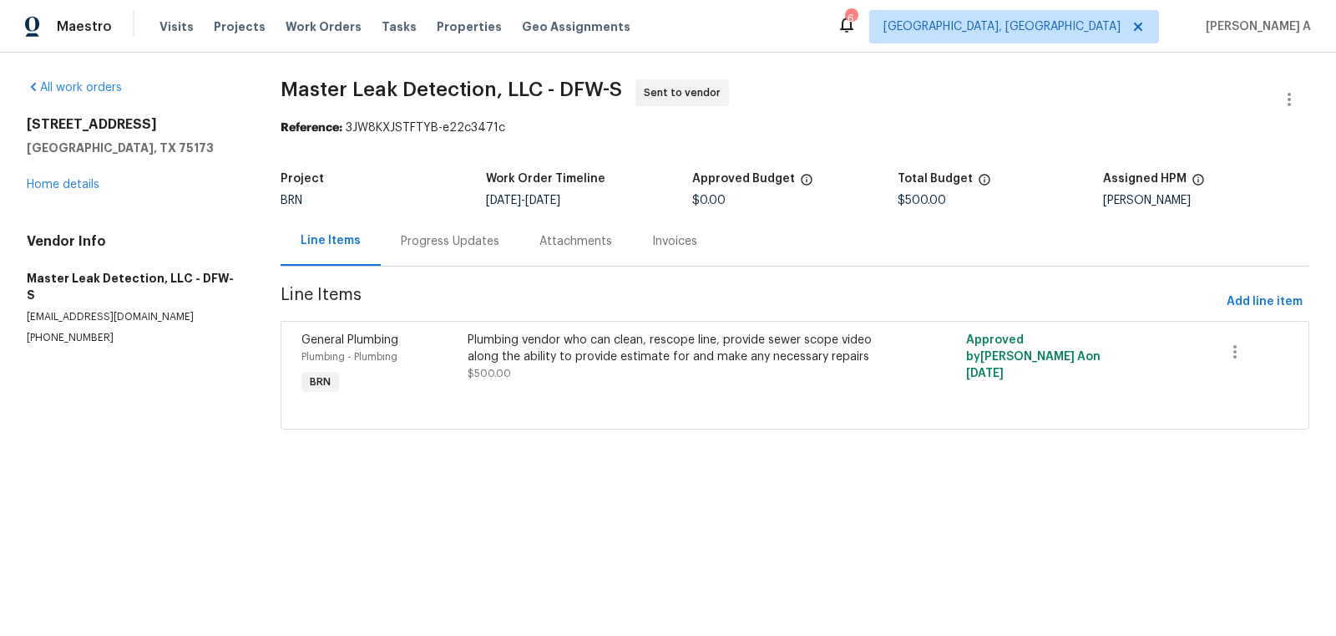
click at [432, 246] on div "Progress Updates" at bounding box center [450, 241] width 99 height 17
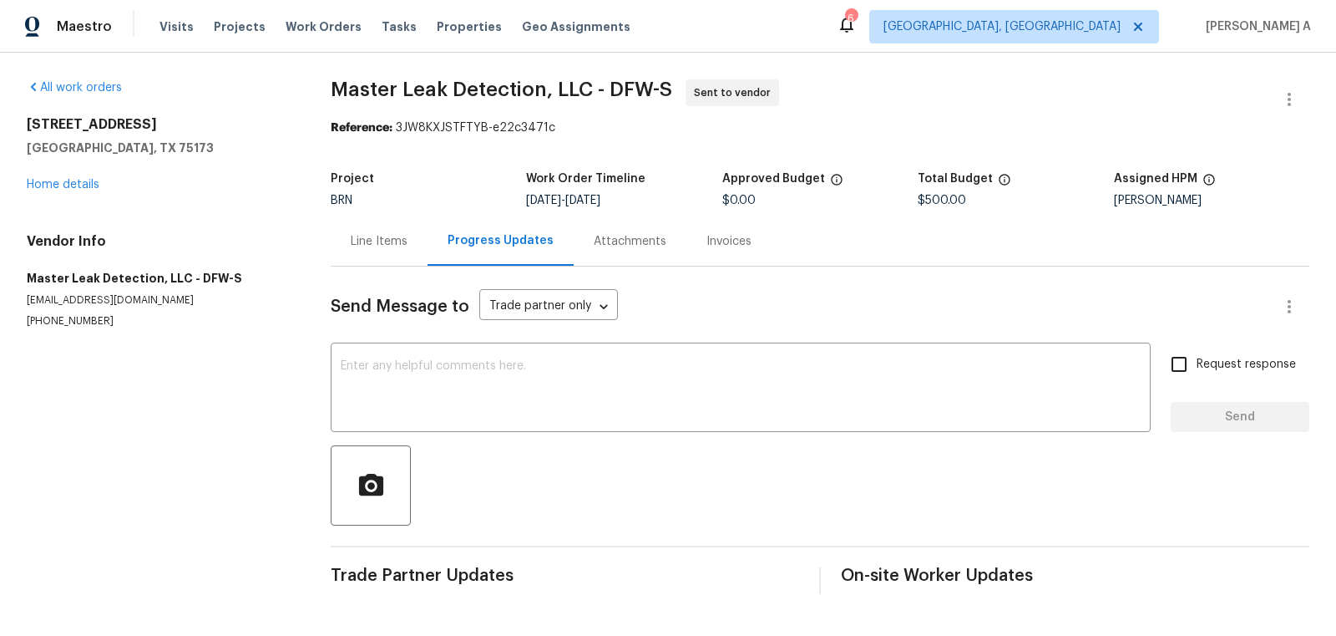
click at [384, 248] on div "Line Items" at bounding box center [379, 241] width 57 height 17
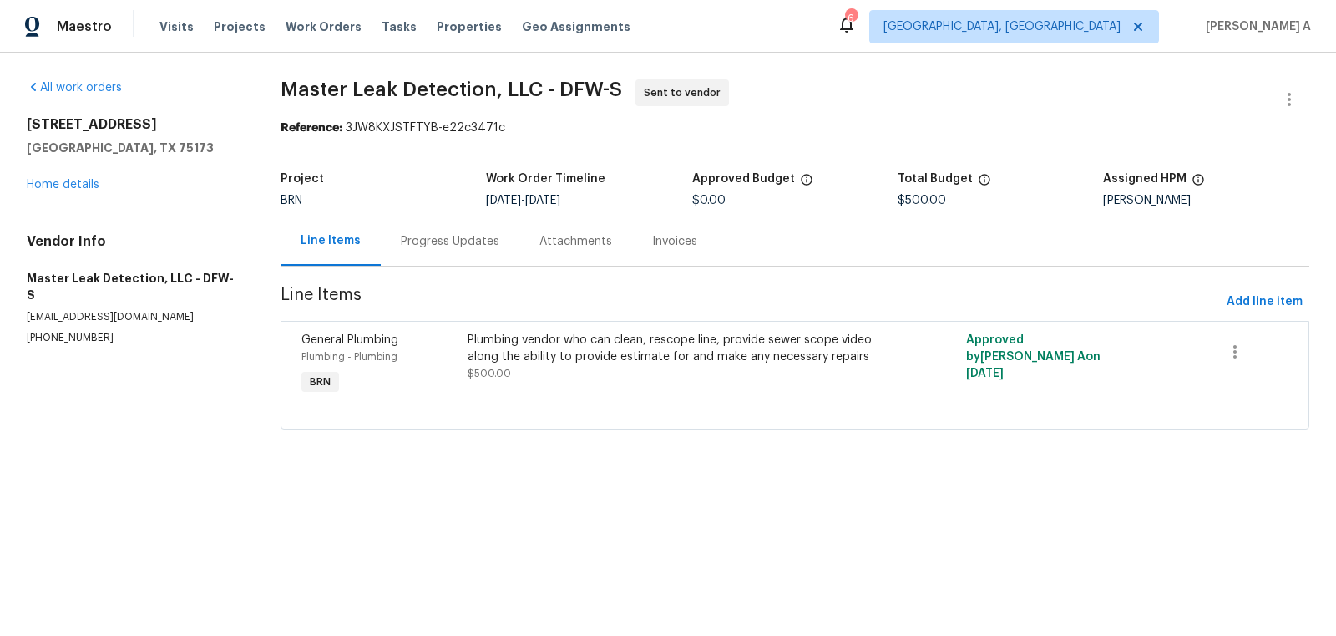
click at [692, 371] on div "Plumbing vendor who can clean, rescope line, provide sewer scope video along th…" at bounding box center [671, 357] width 406 height 50
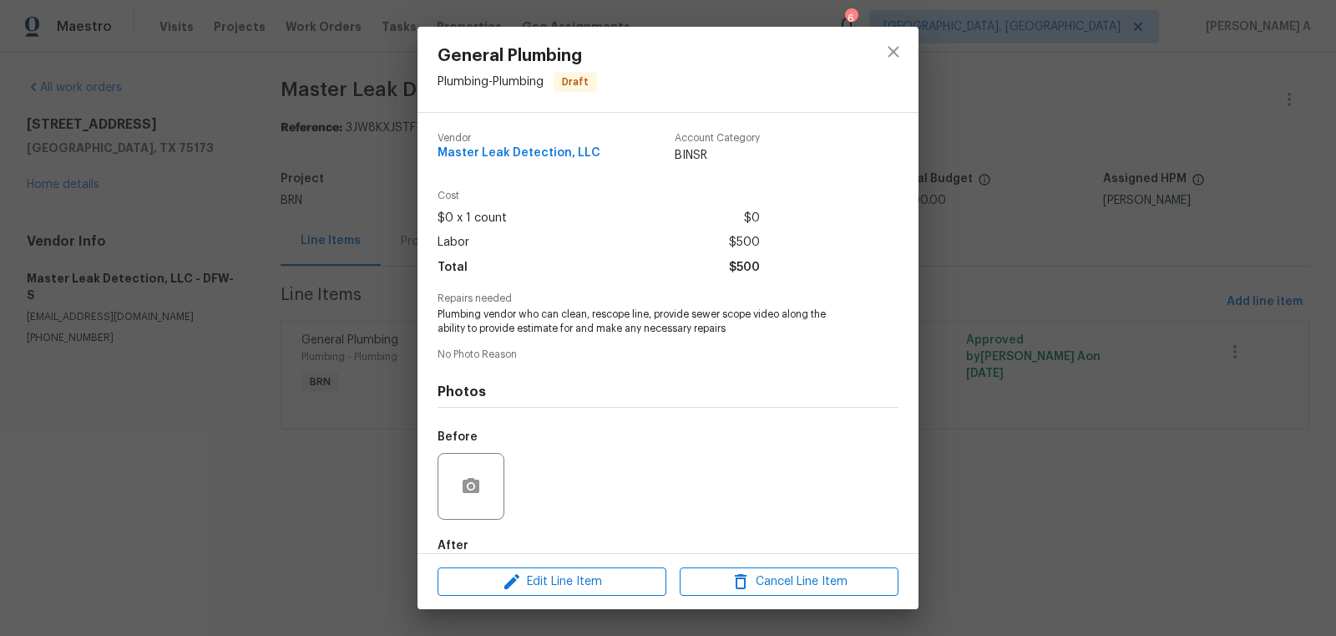
click at [554, 316] on span "Plumbing vendor who can clean, rescope line, provide sewer scope video along th…" at bounding box center [645, 321] width 415 height 28
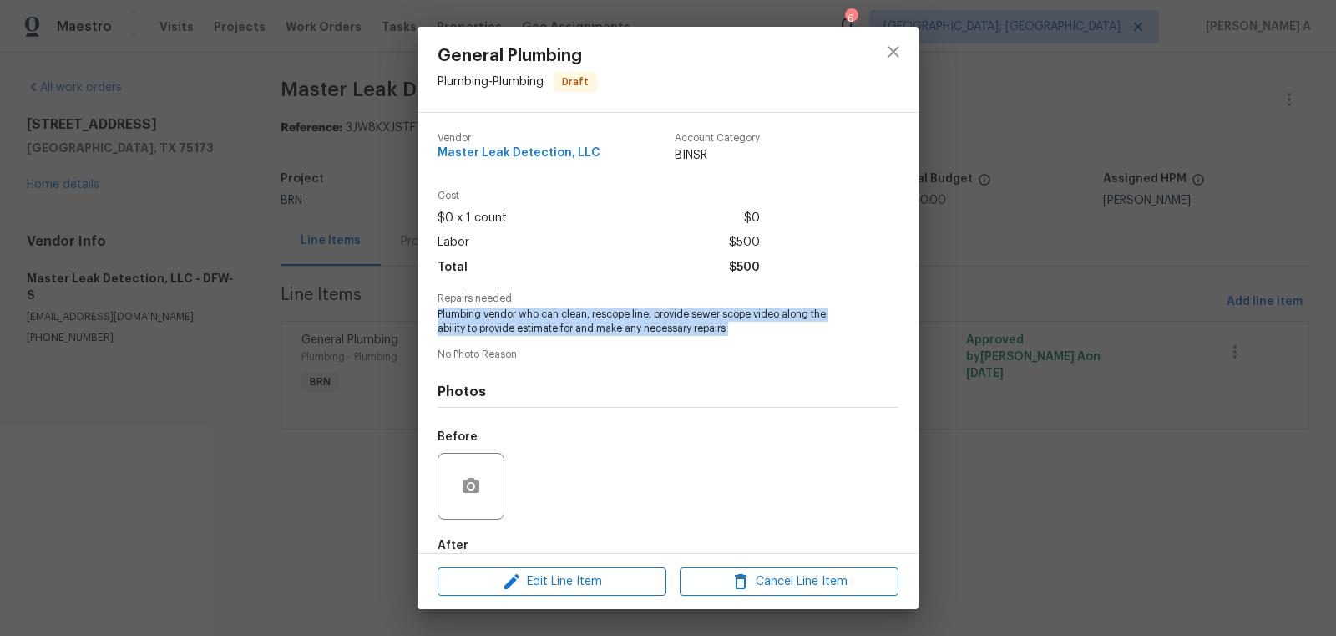
click at [554, 316] on span "Plumbing vendor who can clean, rescope line, provide sewer scope video along th…" at bounding box center [645, 321] width 415 height 28
copy span "Plumbing vendor who can clean, rescope line, provide sewer scope video along th…"
click at [894, 45] on icon "close" at bounding box center [894, 52] width 20 height 20
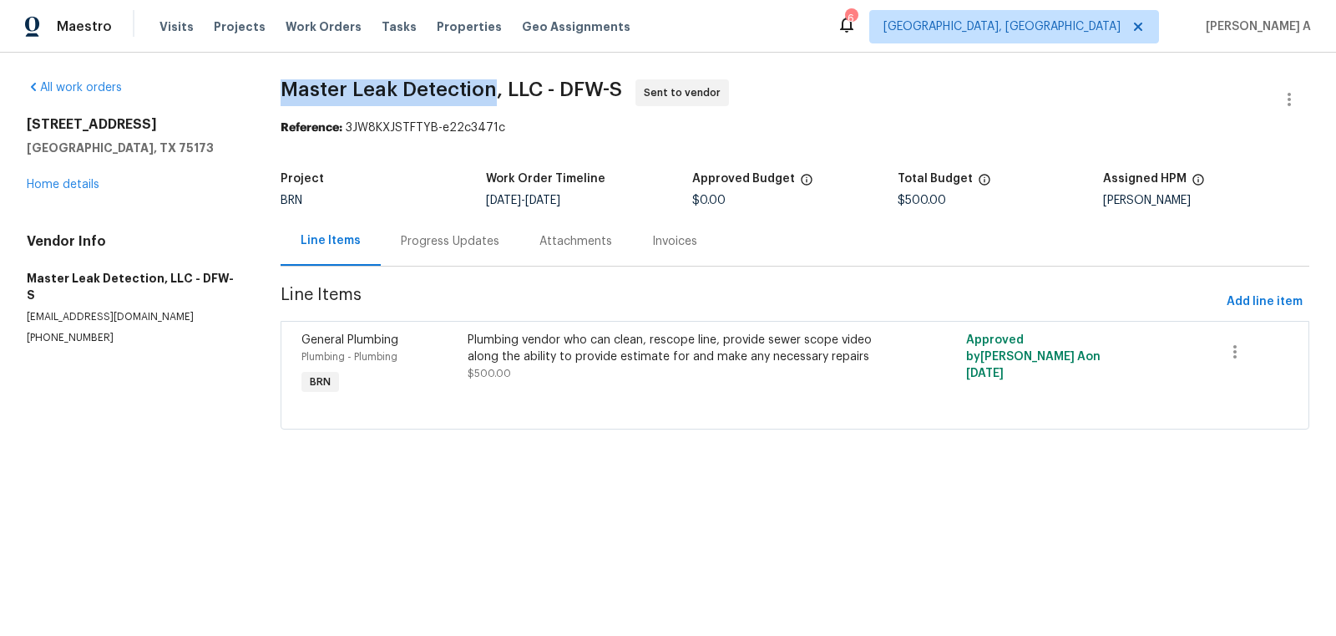
copy span "Master Leak Detection"
drag, startPoint x: 275, startPoint y: 89, endPoint x: 490, endPoint y: 88, distance: 215.5
click at [490, 88] on div "All work orders 114 Cotton Cir Josephine, TX 75173 Home details Vendor Info Mas…" at bounding box center [668, 264] width 1336 height 423
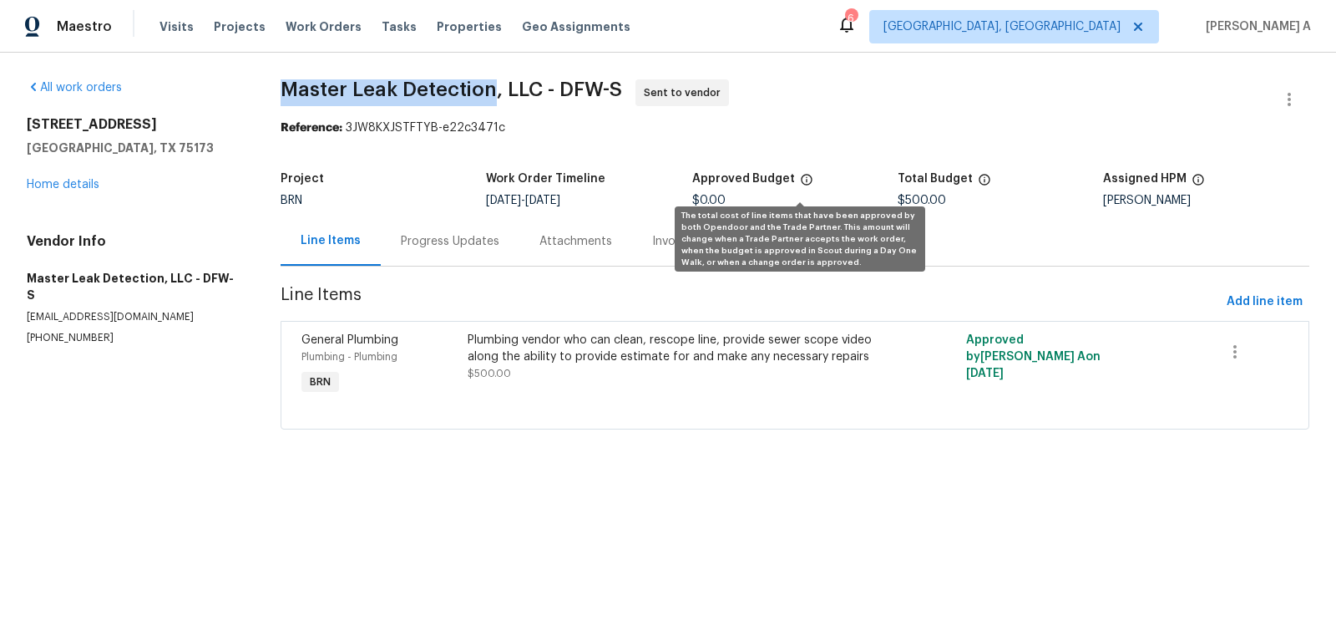
click at [800, 173] on icon at bounding box center [806, 179] width 13 height 13
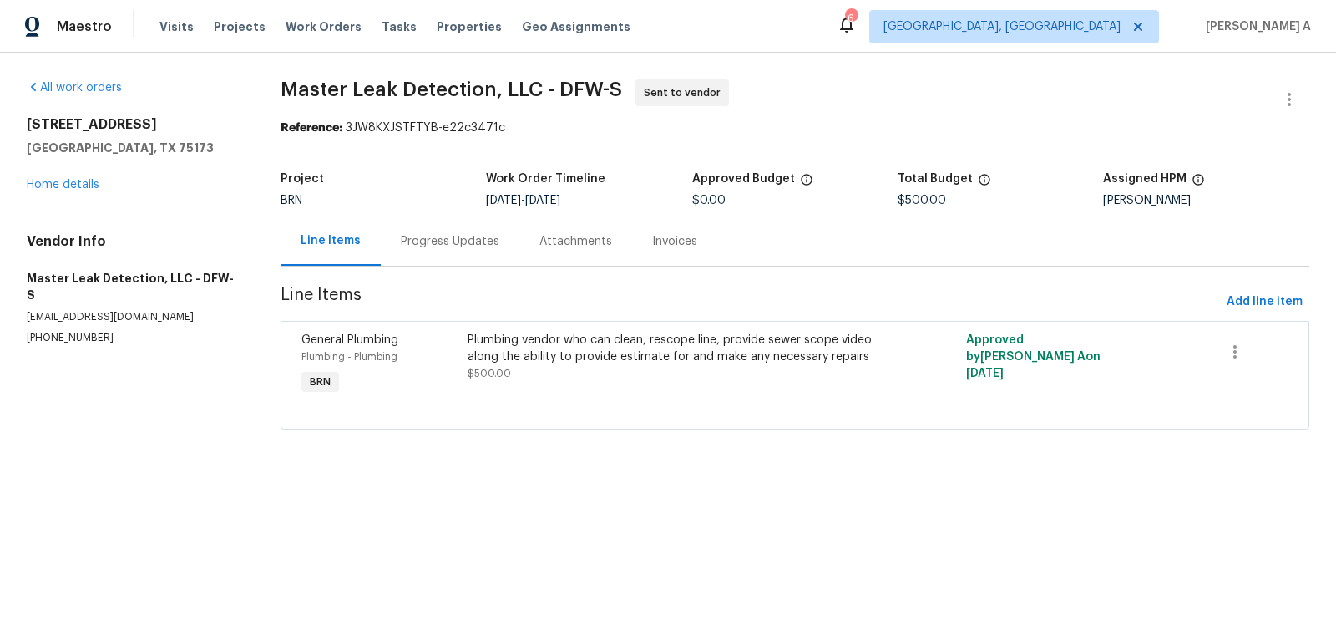
click at [401, 238] on div "Progress Updates" at bounding box center [450, 241] width 99 height 17
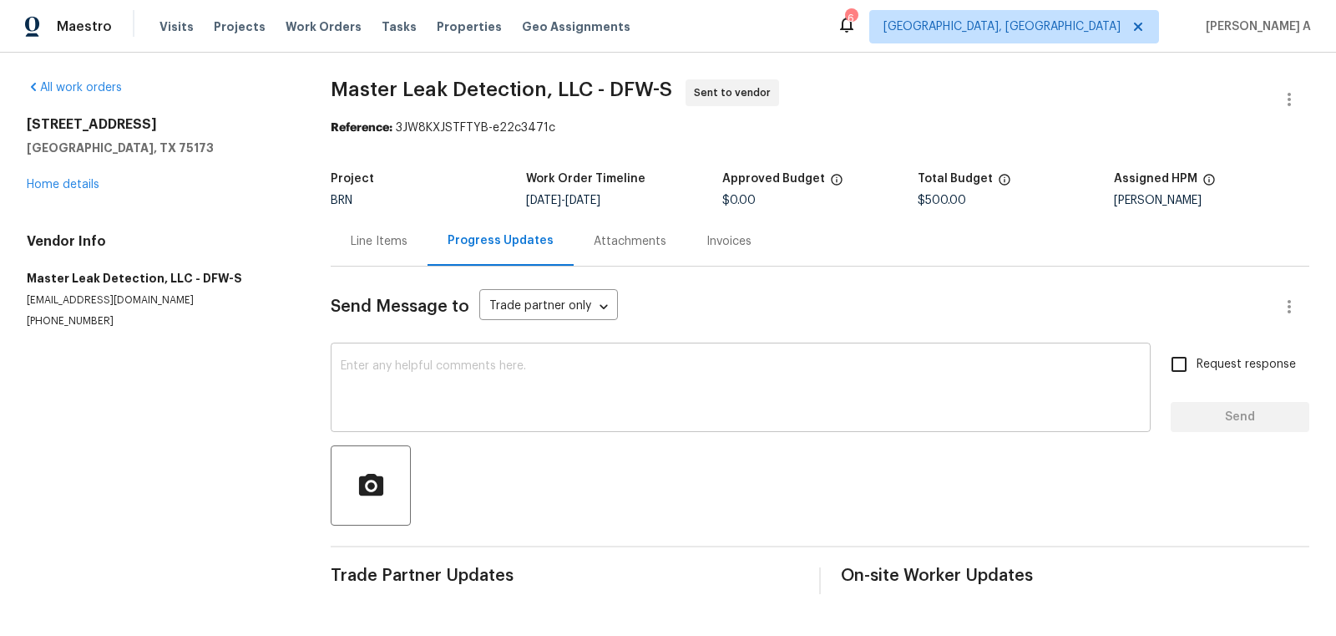
click at [511, 365] on textarea at bounding box center [741, 389] width 800 height 58
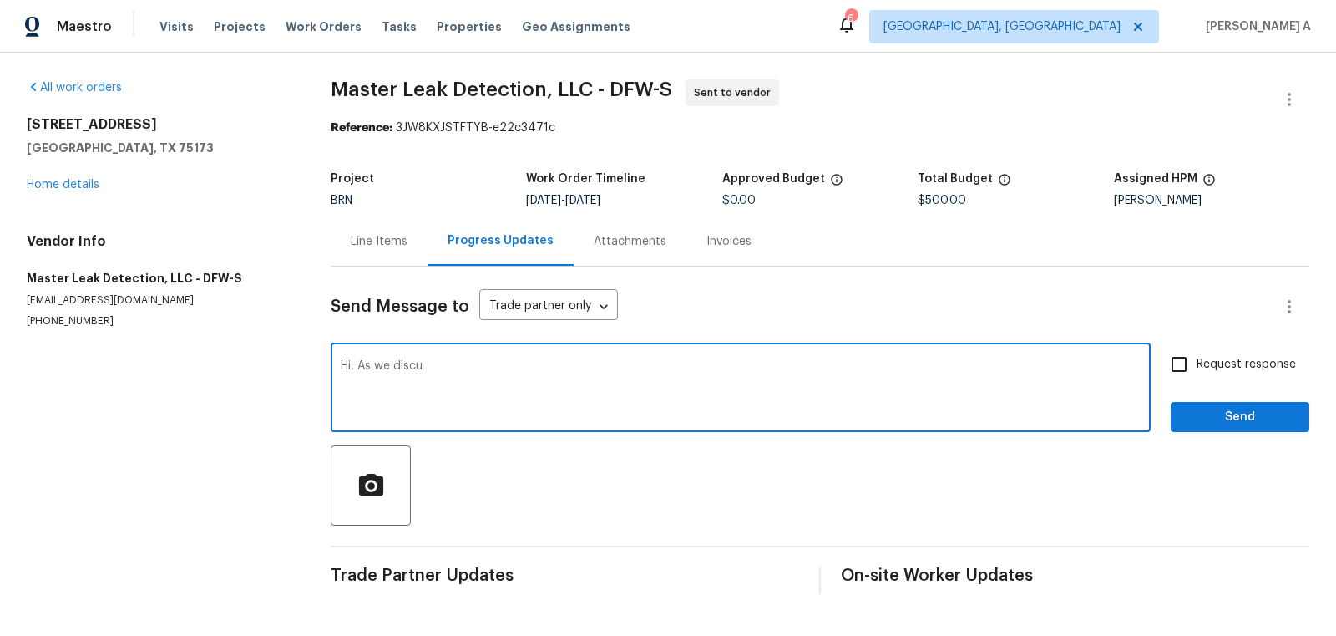
type textarea "Hi, As we discuu"
drag, startPoint x: 551, startPoint y: 373, endPoint x: 292, endPoint y: 361, distance: 260.0
click at [290, 361] on div "All work orders 114 Cotton Cir Josephine, TX 75173 Home details Vendor Info Mas…" at bounding box center [668, 337] width 1336 height 568
type textarea "Hi,"
drag, startPoint x: 479, startPoint y: 385, endPoint x: 292, endPoint y: 368, distance: 188.7
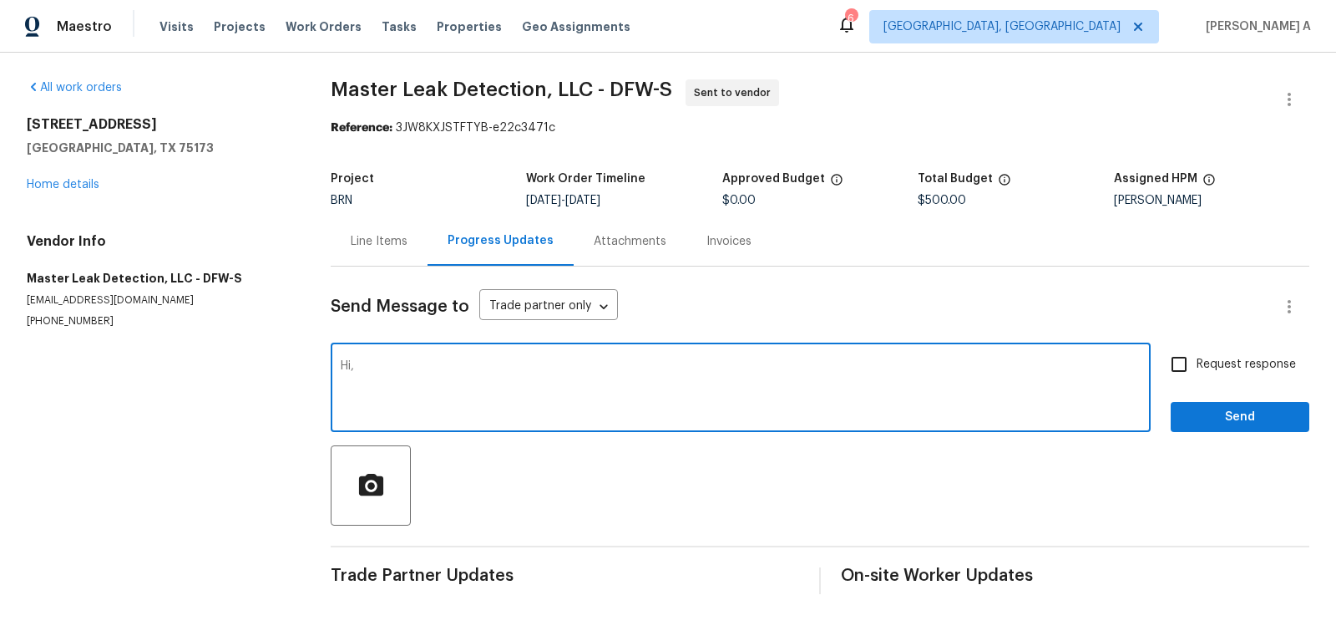
click at [290, 368] on div "All work orders 114 Cotton Cir Josephine, TX 75173 Home details Vendor Info Mas…" at bounding box center [668, 337] width 1336 height 568
click at [393, 223] on div "Line Items" at bounding box center [379, 240] width 97 height 49
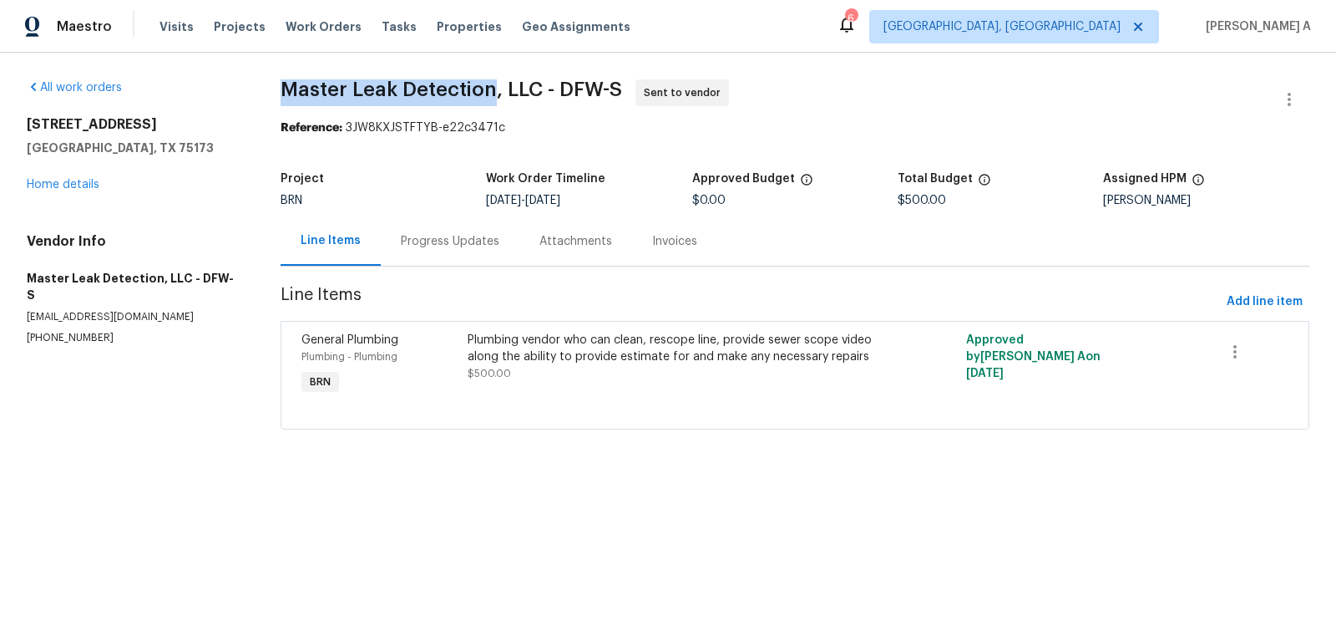
copy span "Master Leak Detection"
drag, startPoint x: 268, startPoint y: 87, endPoint x: 487, endPoint y: 87, distance: 218.8
click at [487, 87] on div "All work orders 114 Cotton Cir Josephine, TX 75173 Home details Vendor Info Mas…" at bounding box center [668, 264] width 1336 height 423
click at [455, 238] on div "Progress Updates" at bounding box center [450, 241] width 99 height 17
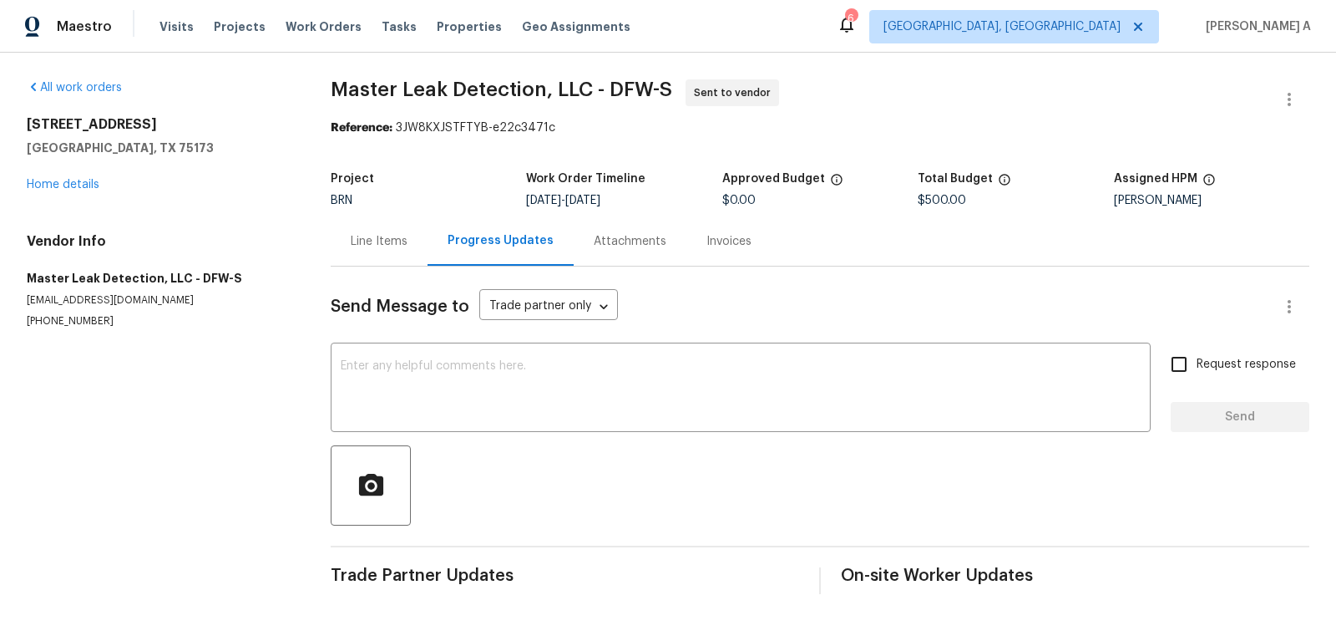
click at [350, 237] on div "Line Items" at bounding box center [379, 240] width 97 height 49
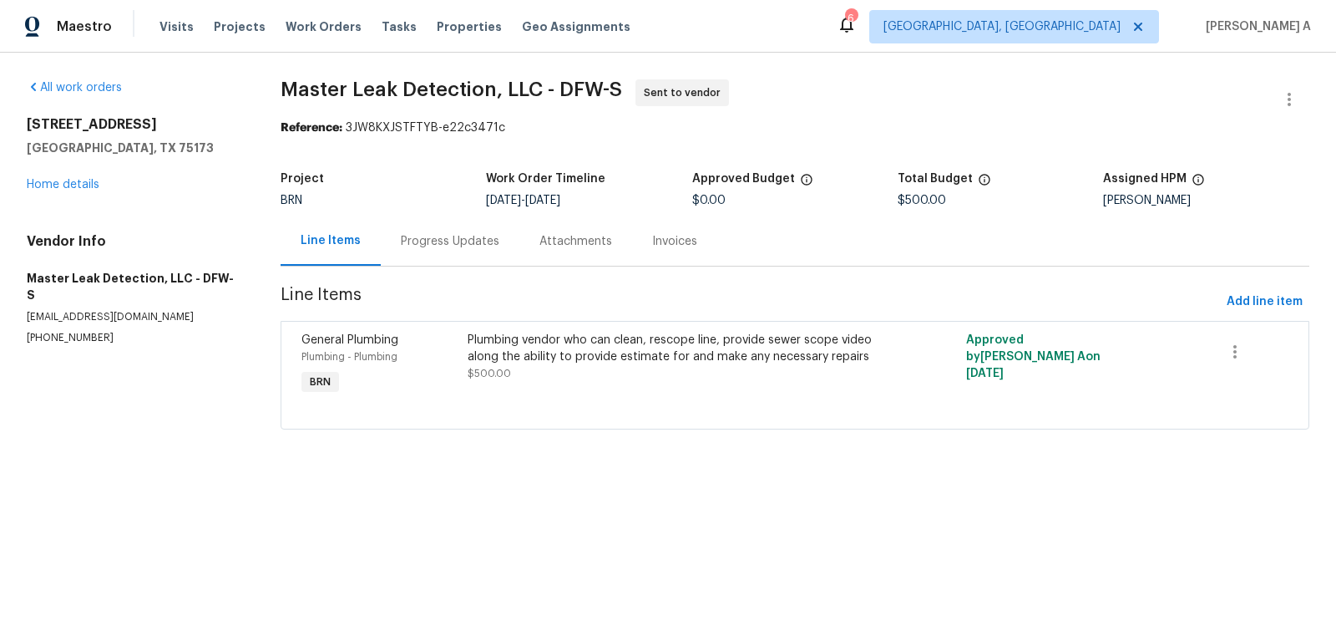
click at [398, 224] on div "Progress Updates" at bounding box center [450, 240] width 139 height 49
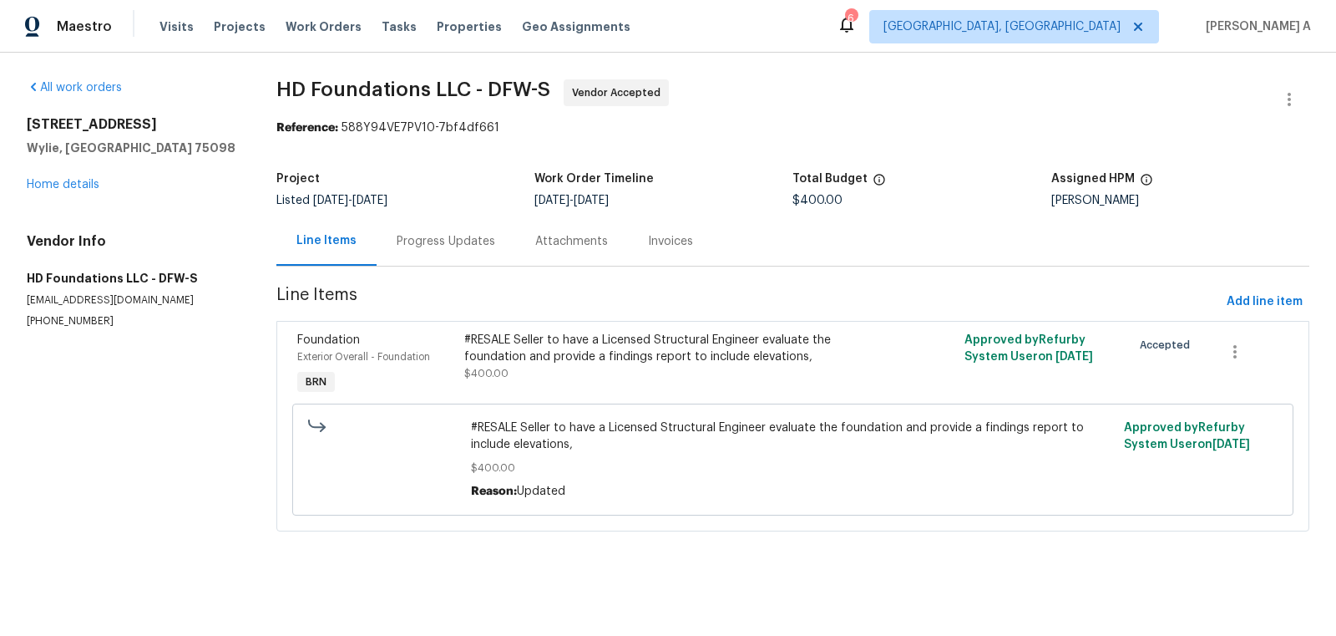
click at [438, 216] on div "Progress Updates" at bounding box center [446, 240] width 139 height 49
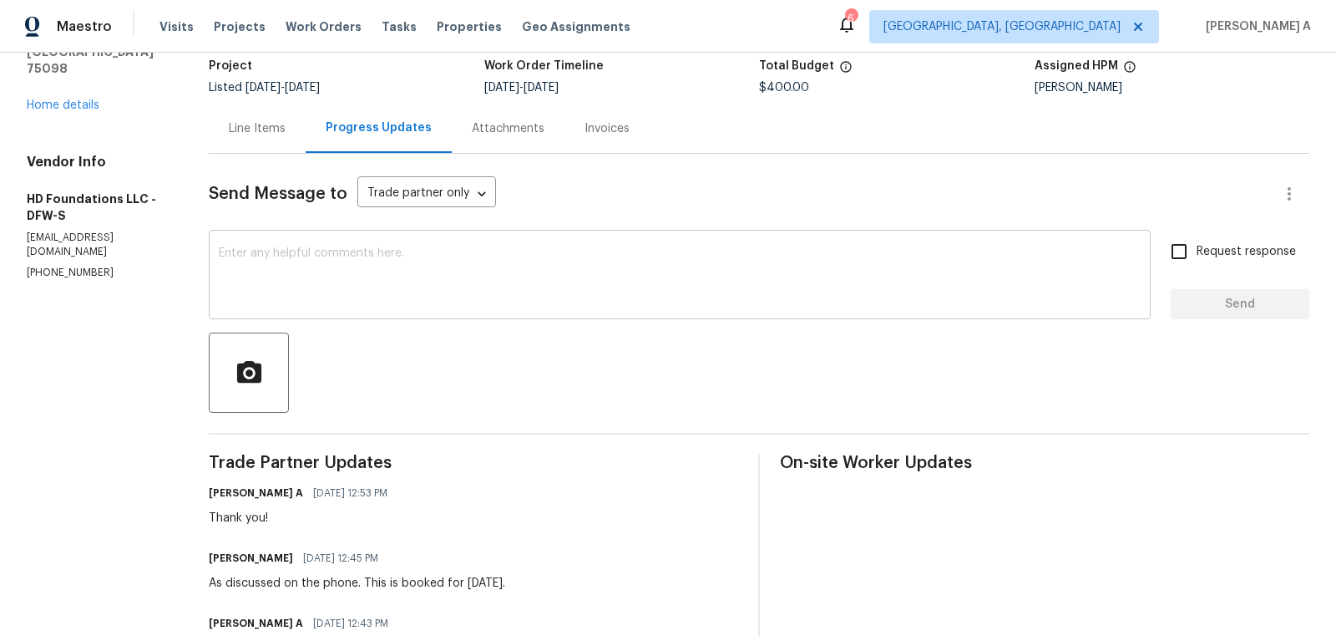
scroll to position [172, 0]
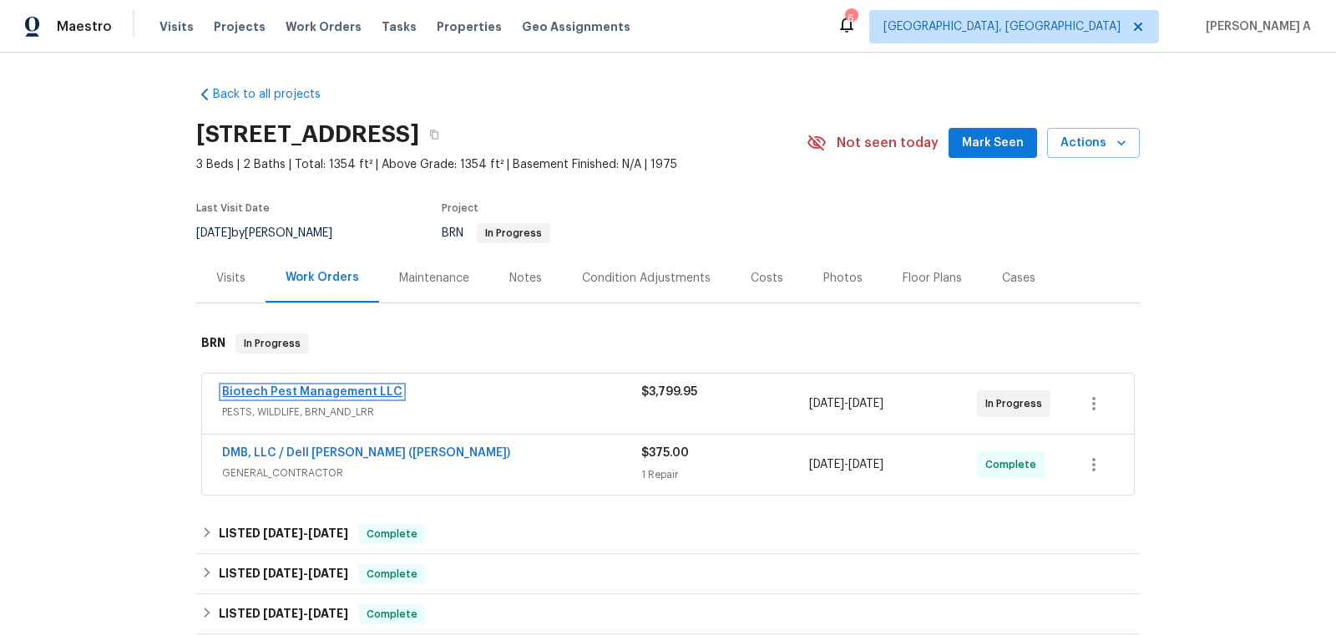
click at [352, 391] on link "Biotech Pest Management LLC" at bounding box center [312, 392] width 180 height 12
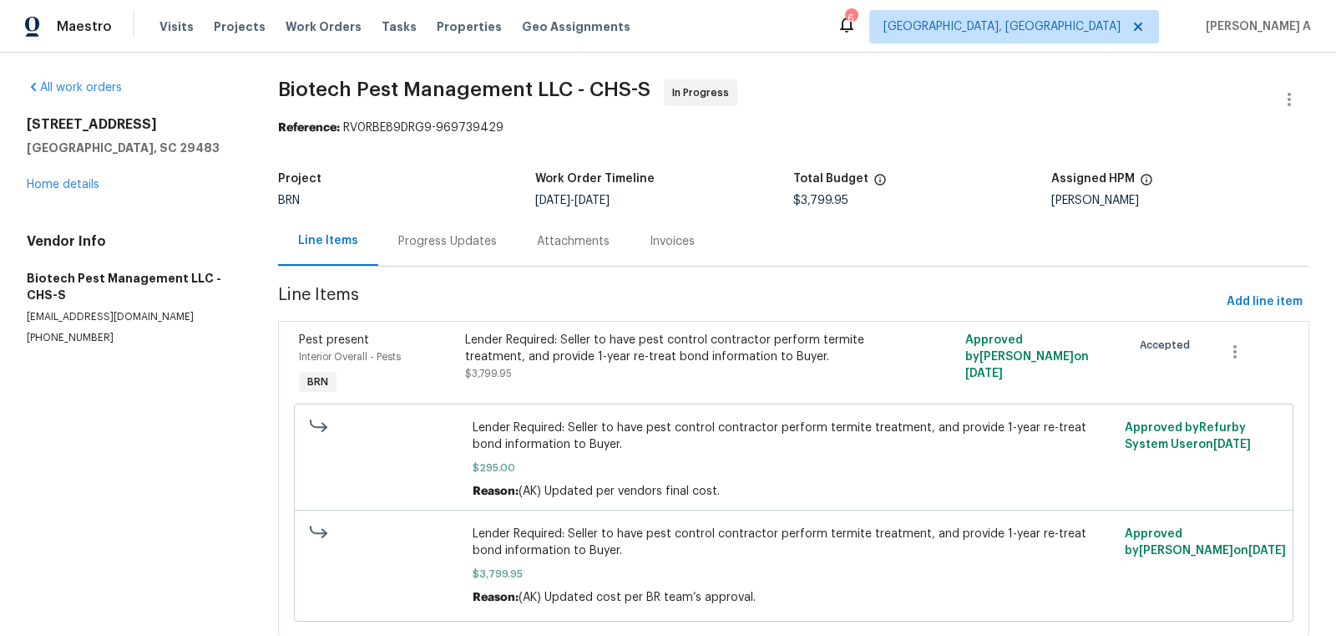
click at [438, 246] on div "Progress Updates" at bounding box center [447, 241] width 99 height 17
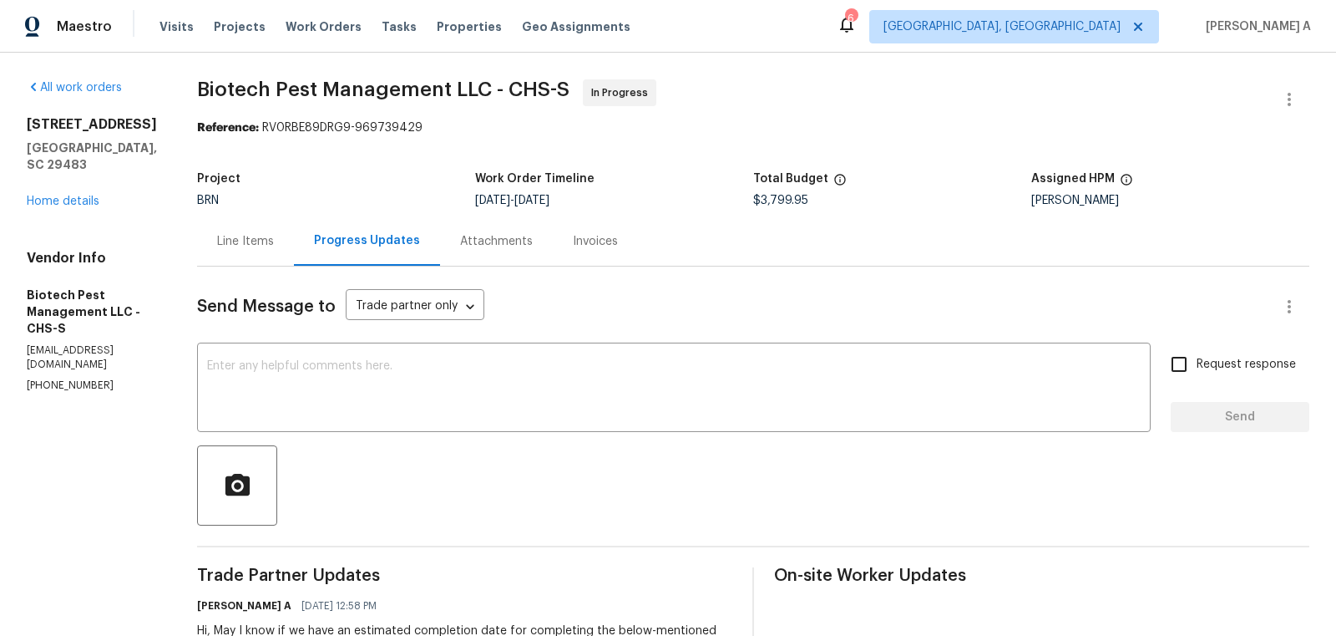
click at [249, 233] on div "Line Items" at bounding box center [245, 241] width 57 height 17
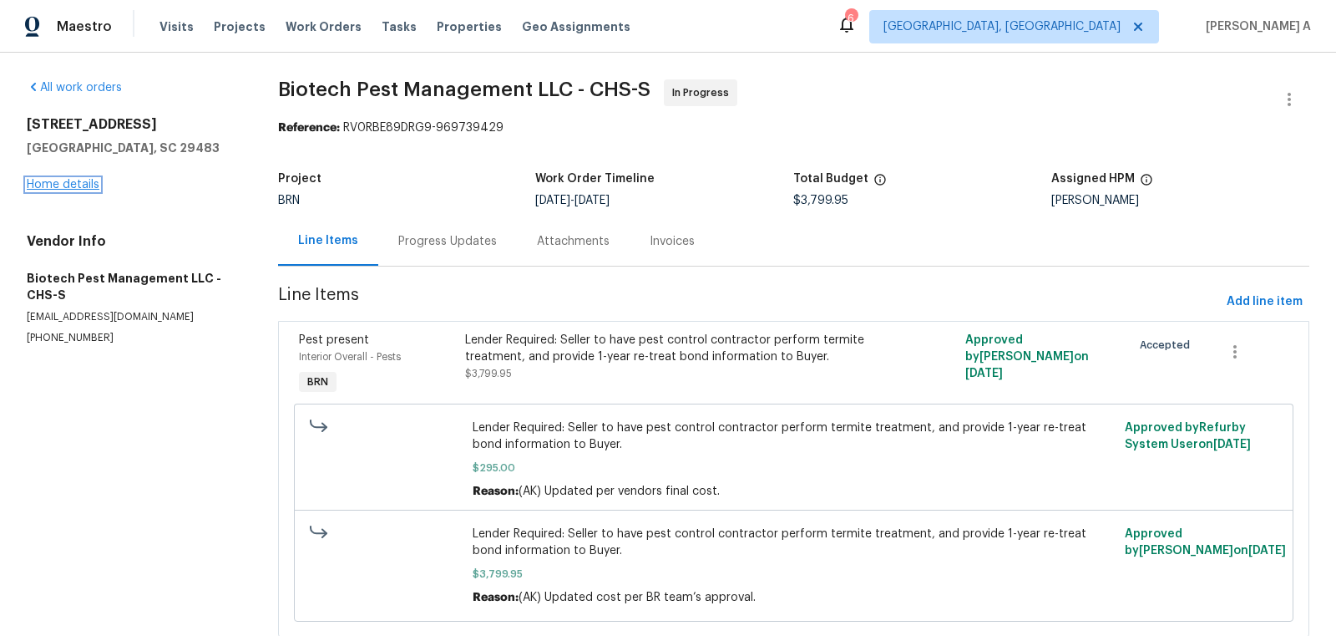
click at [74, 187] on link "Home details" at bounding box center [63, 185] width 73 height 12
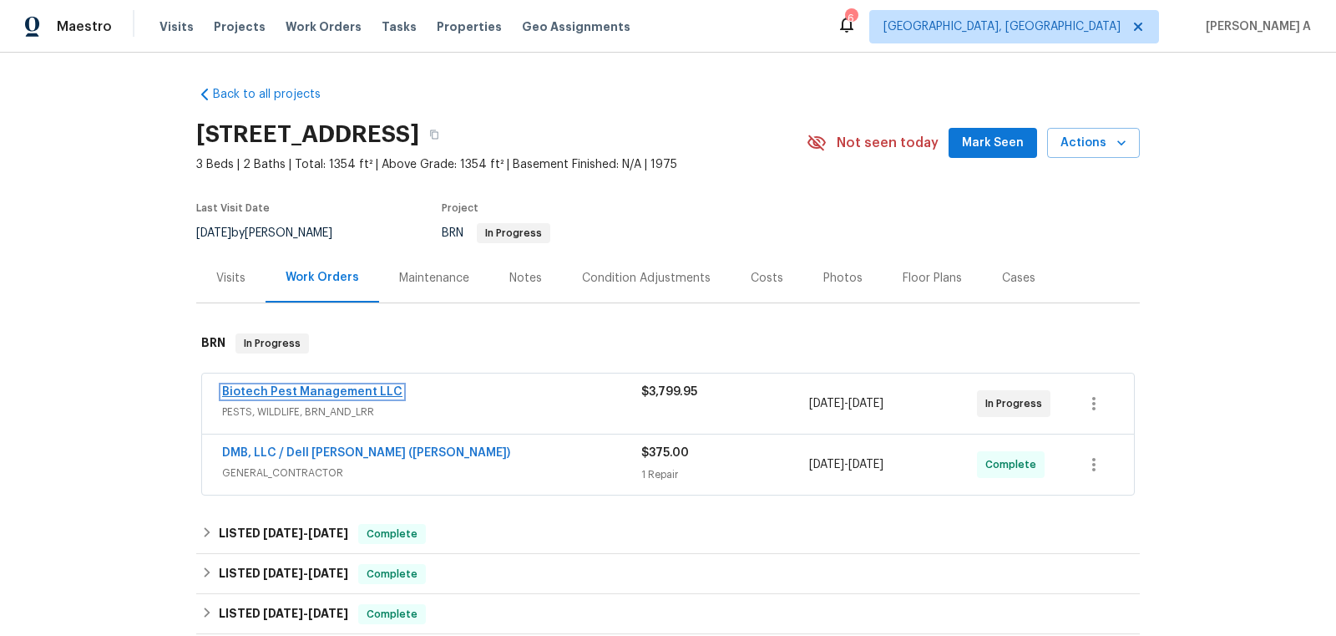
click at [317, 392] on link "Biotech Pest Management LLC" at bounding box center [312, 392] width 180 height 12
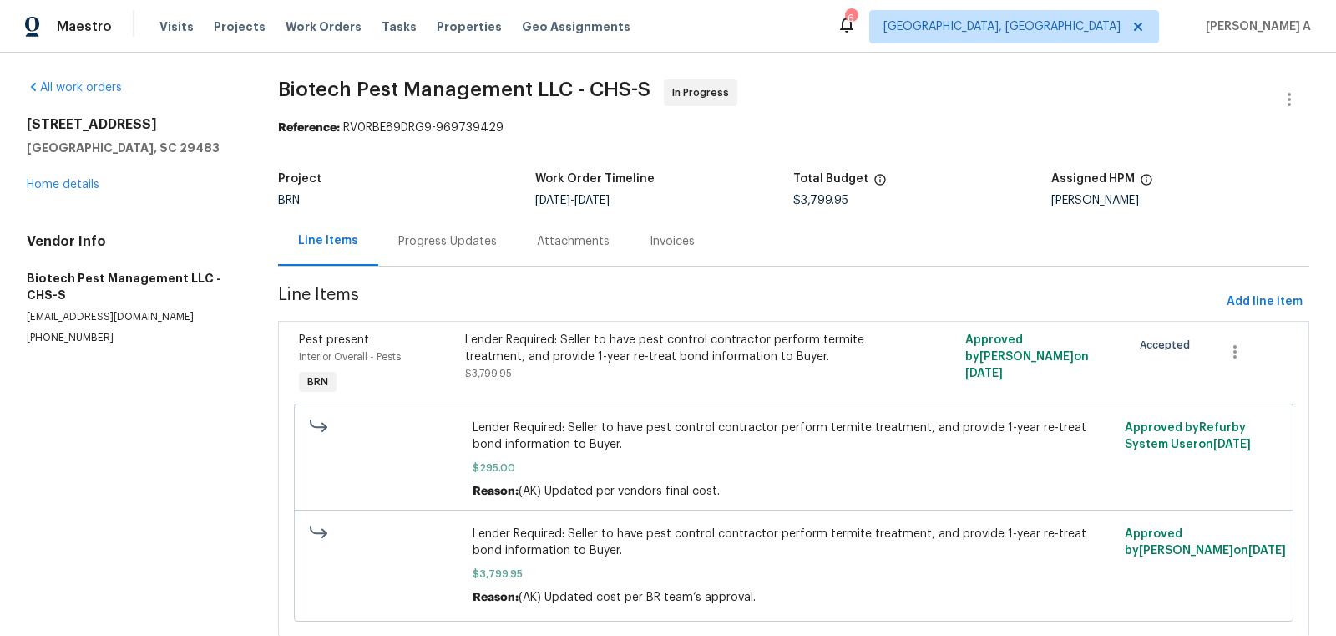
click at [84, 347] on section "All work orders 102 Rebellion Rd Summerville, SC 29483 Home details Vendor Info…" at bounding box center [132, 368] width 211 height 578
copy p "(843) 442-3909"
click at [444, 236] on div "Progress Updates" at bounding box center [447, 241] width 99 height 17
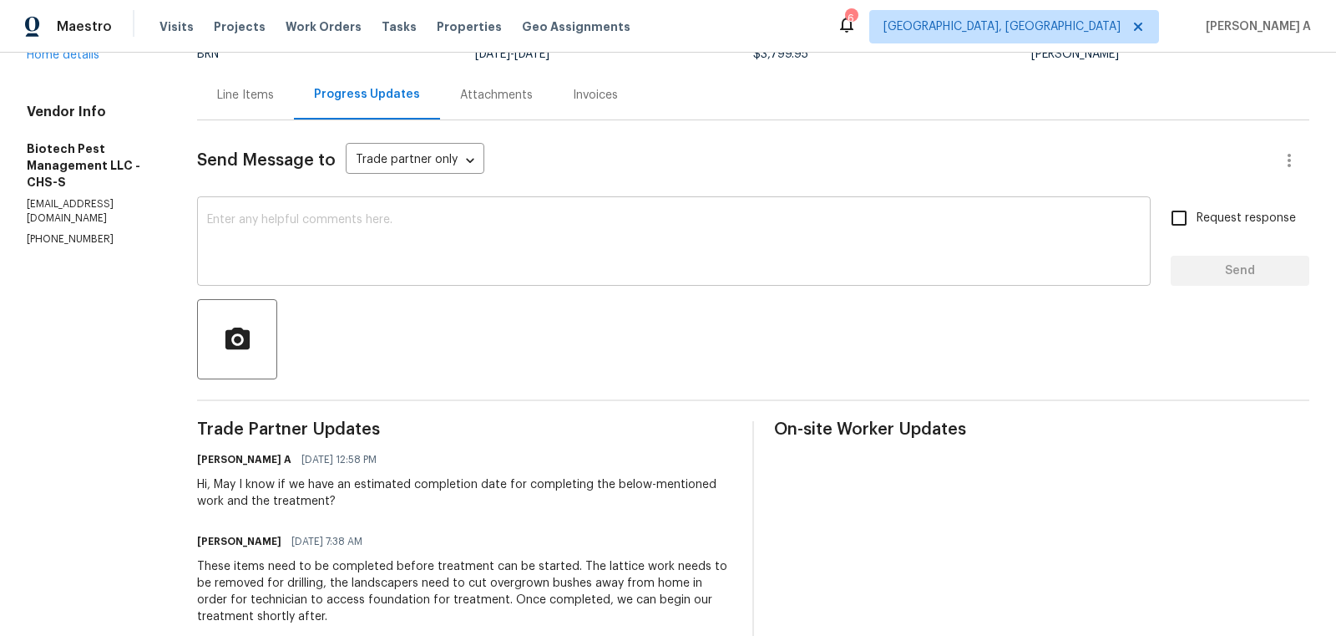
scroll to position [202, 0]
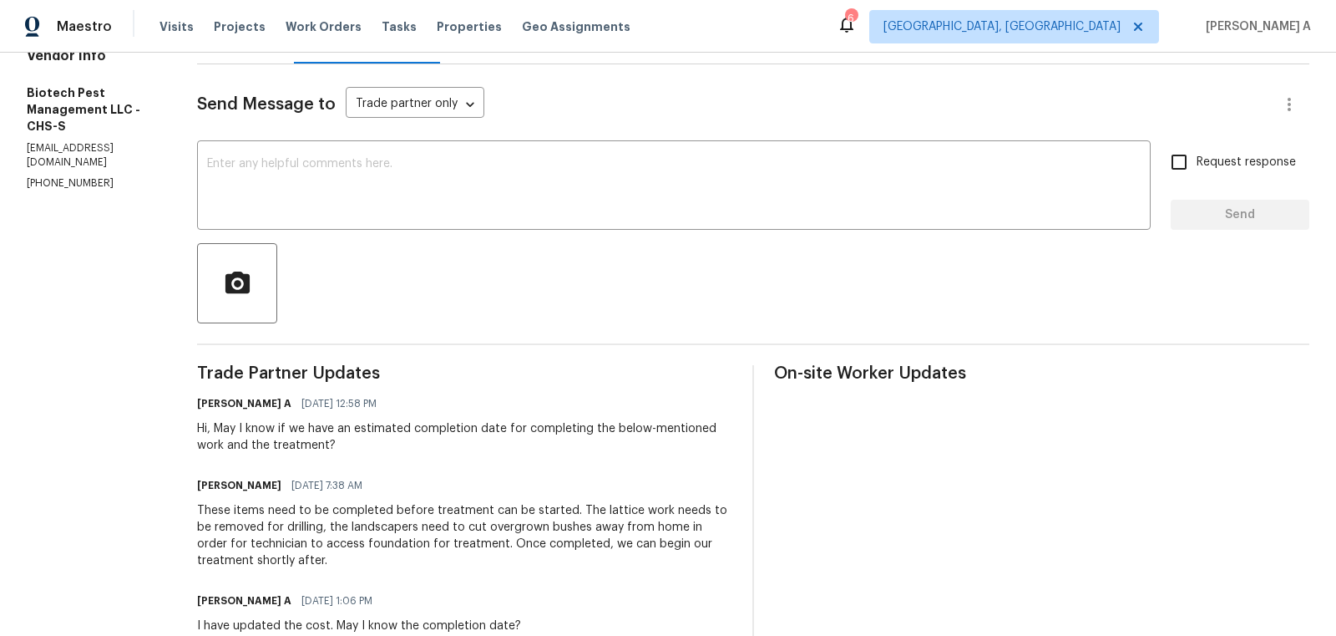
click at [204, 486] on h6 "Kathy" at bounding box center [239, 485] width 84 height 17
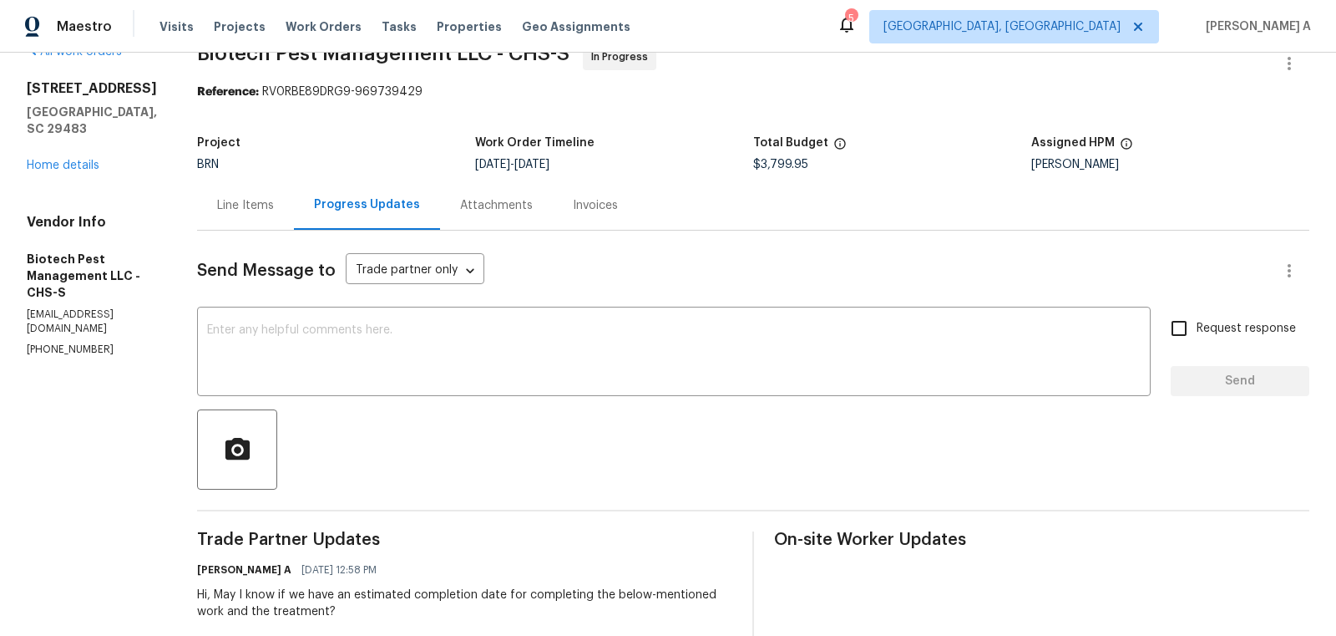
scroll to position [0, 0]
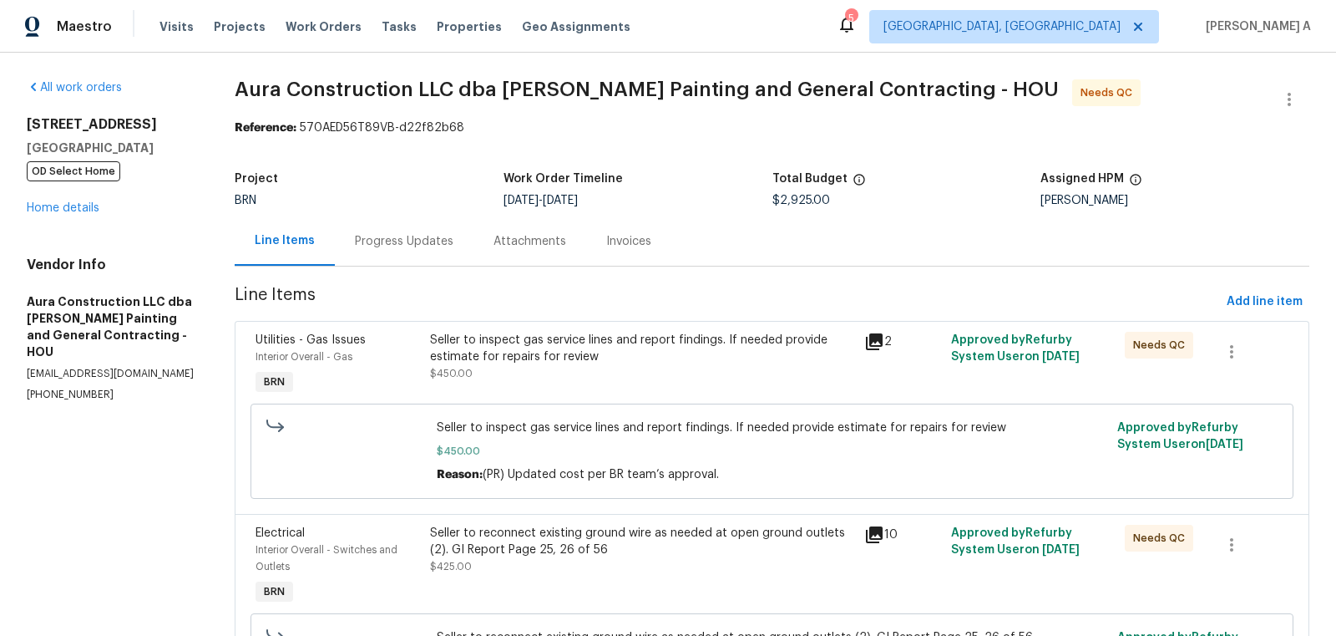
click at [579, 363] on div "Seller to inspect gas service lines and report findings. If needed provide esti…" at bounding box center [642, 348] width 424 height 33
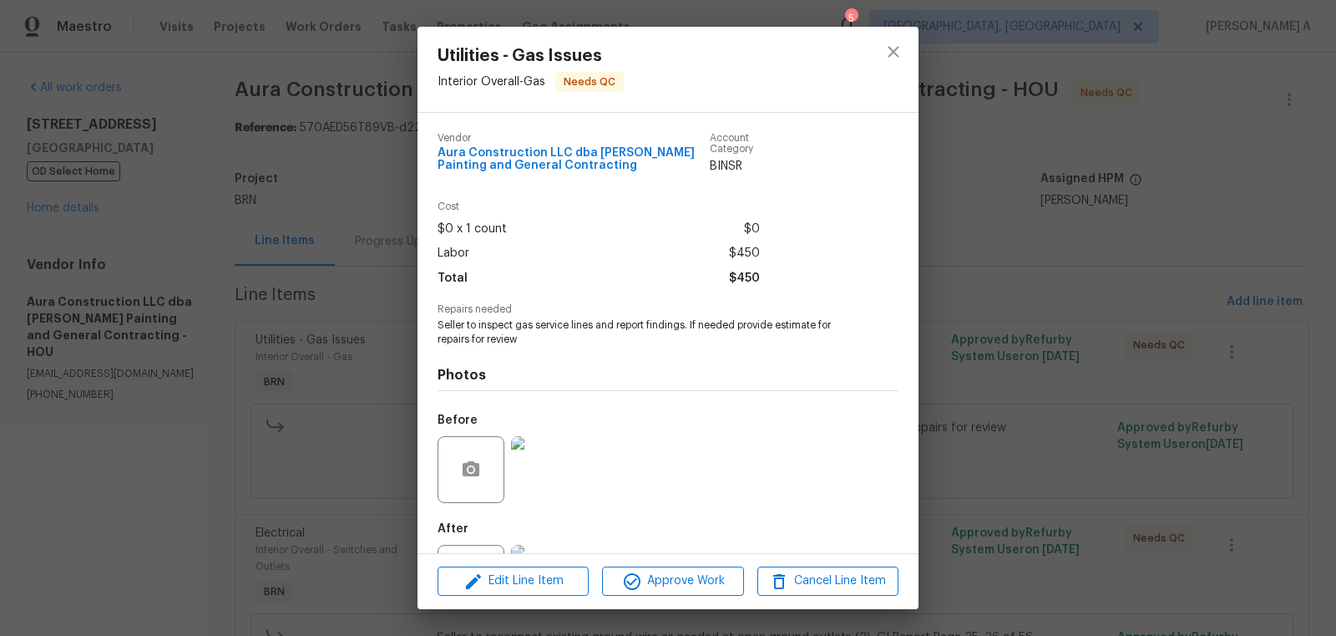
scroll to position [75, 0]
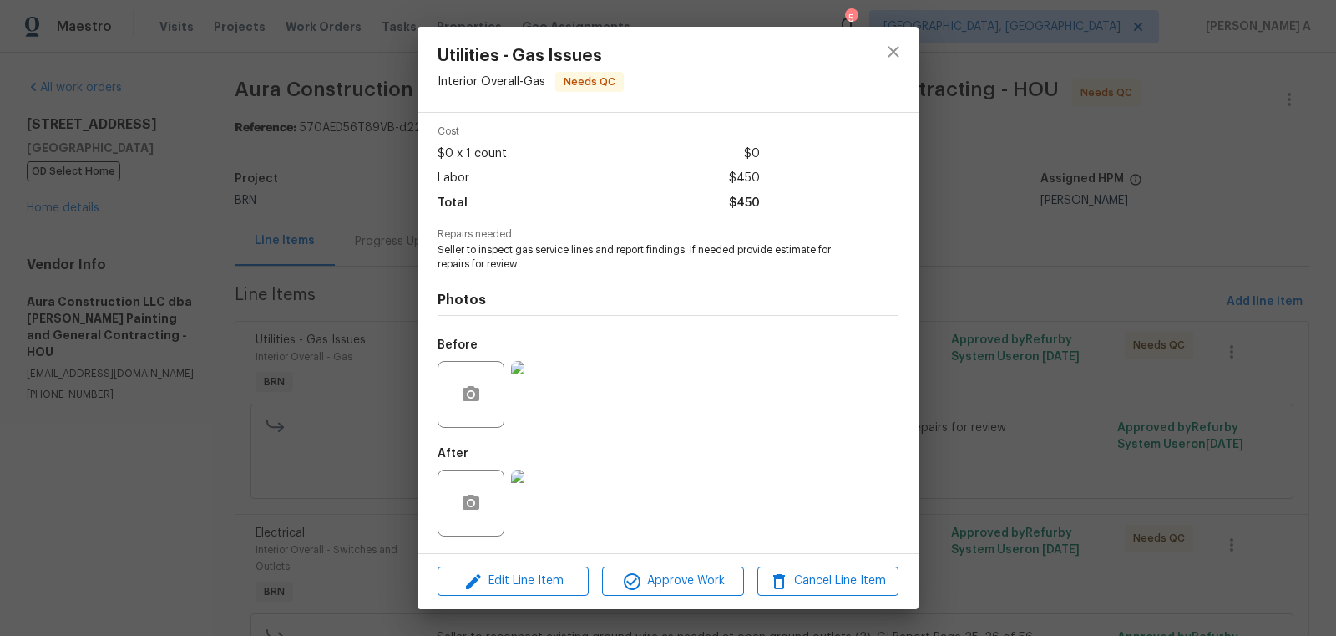
click at [535, 489] on img at bounding box center [544, 502] width 67 height 67
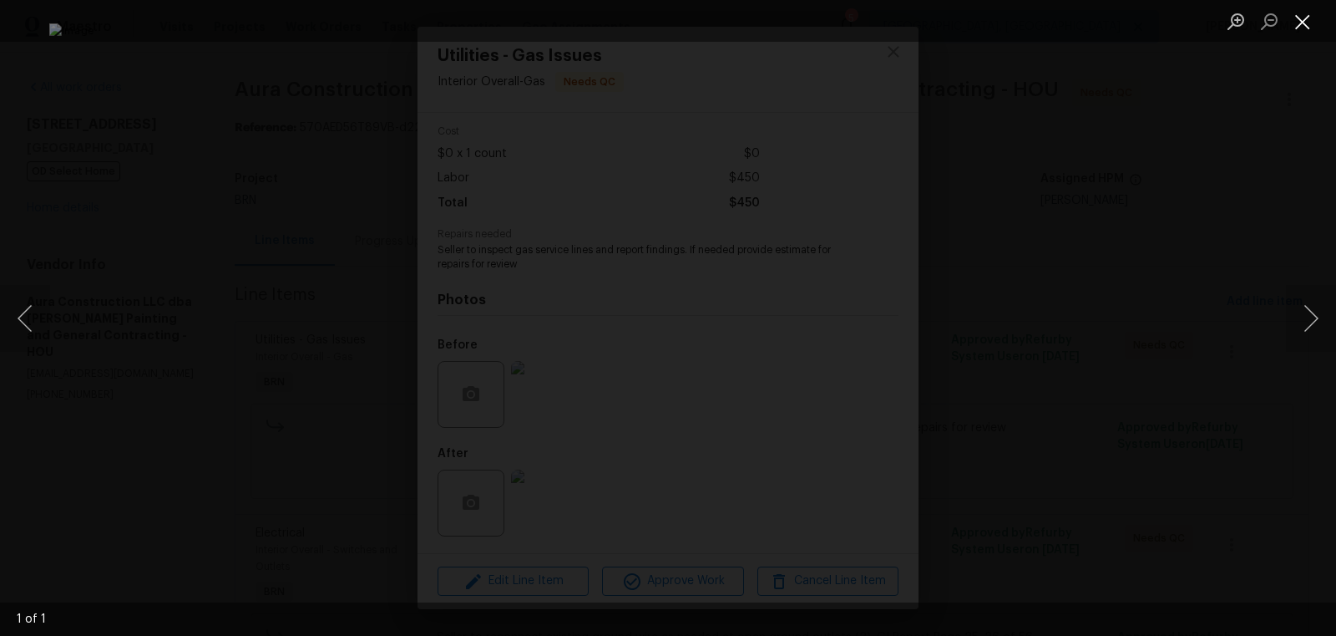
click at [1289, 16] on button "Close lightbox" at bounding box center [1302, 21] width 33 height 29
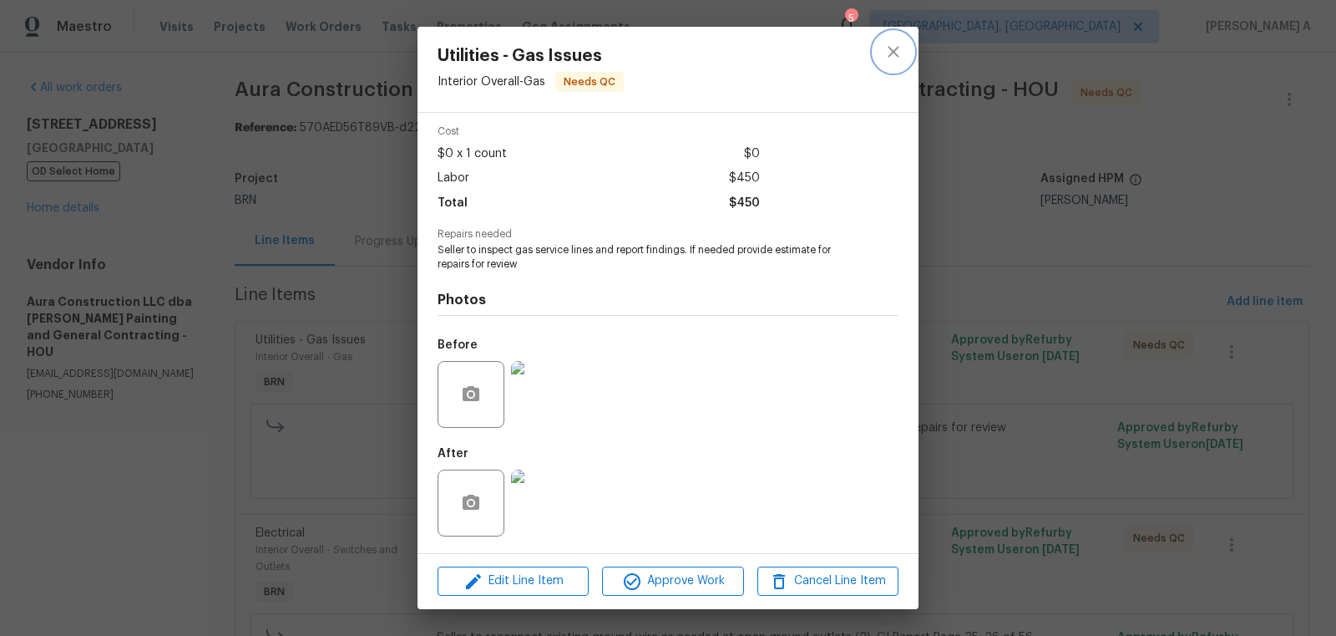
click at [890, 53] on icon "close" at bounding box center [894, 52] width 20 height 20
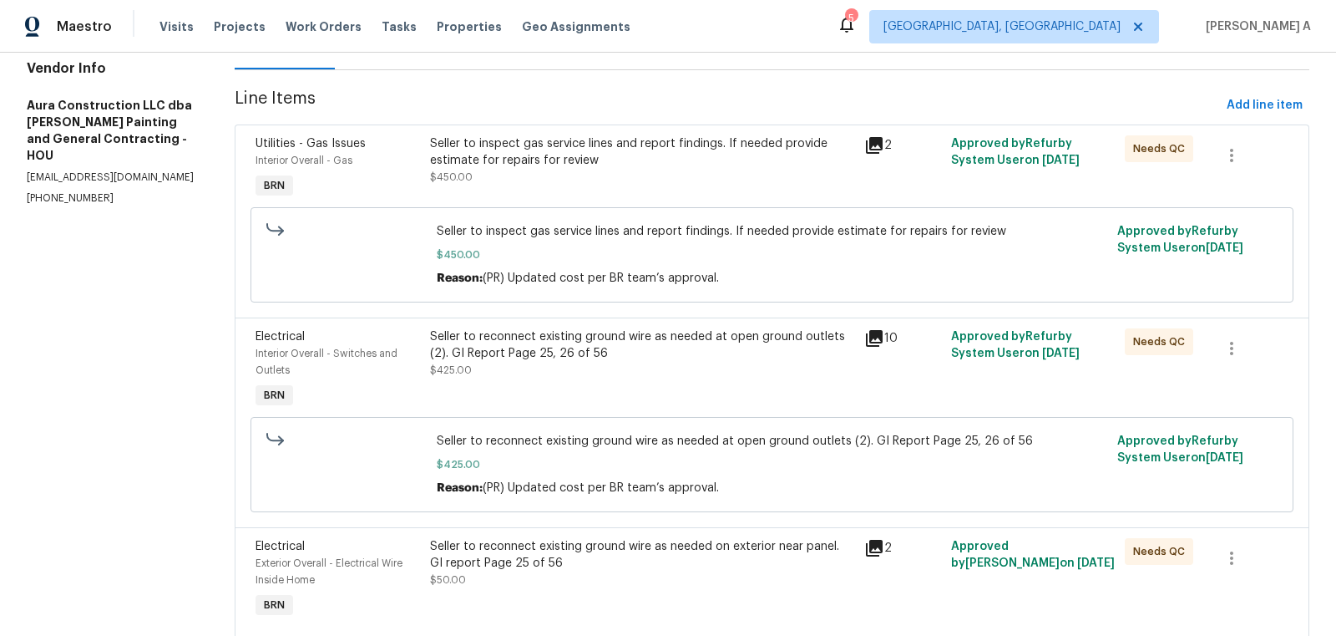
scroll to position [240, 0]
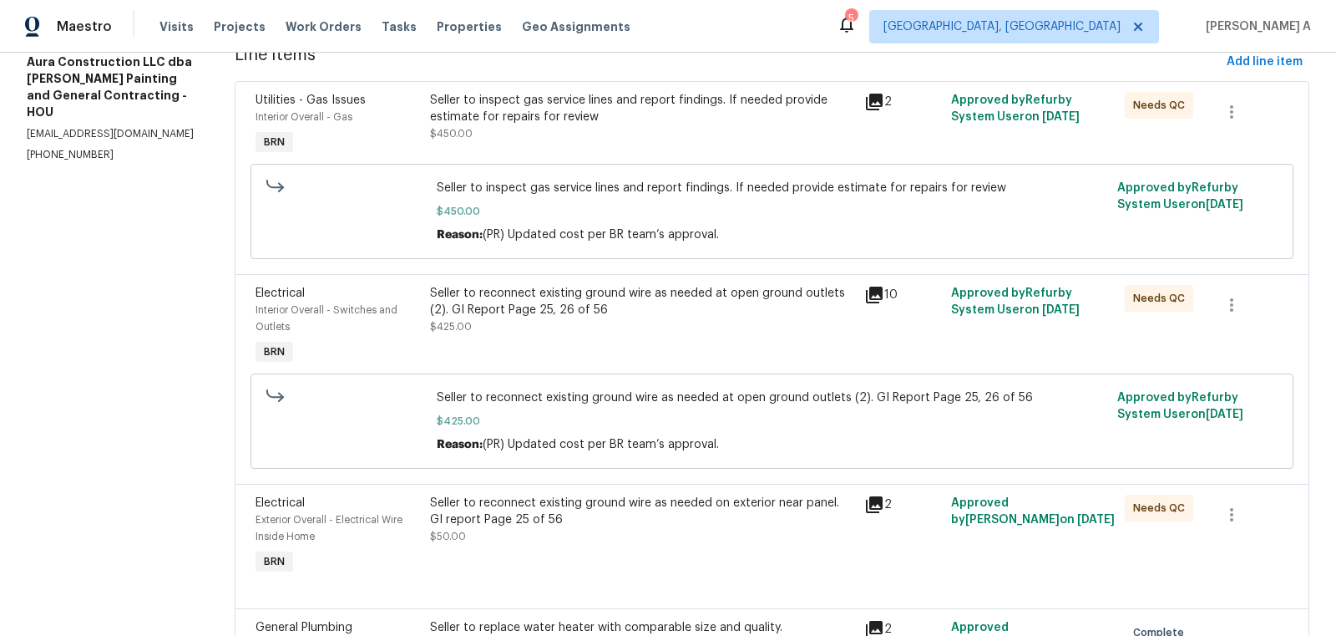
click at [621, 322] on div "Seller to reconnect existing ground wire as needed at open ground outlets (2). …" at bounding box center [642, 310] width 424 height 50
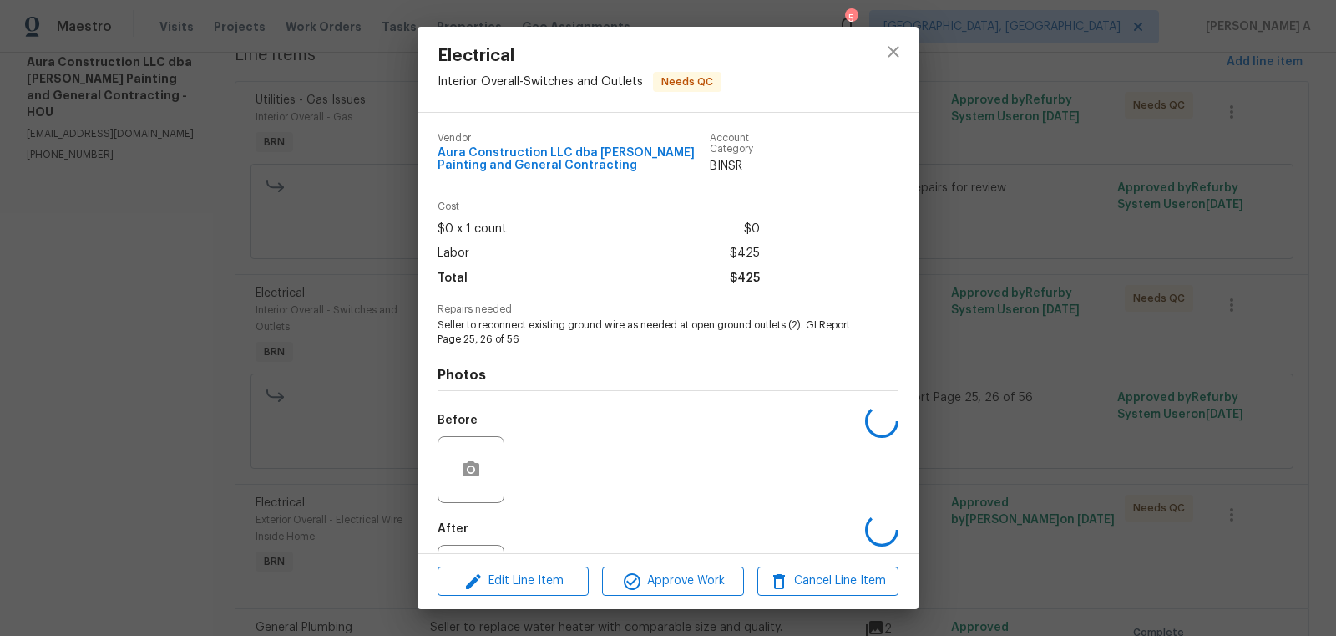
scroll to position [75, 0]
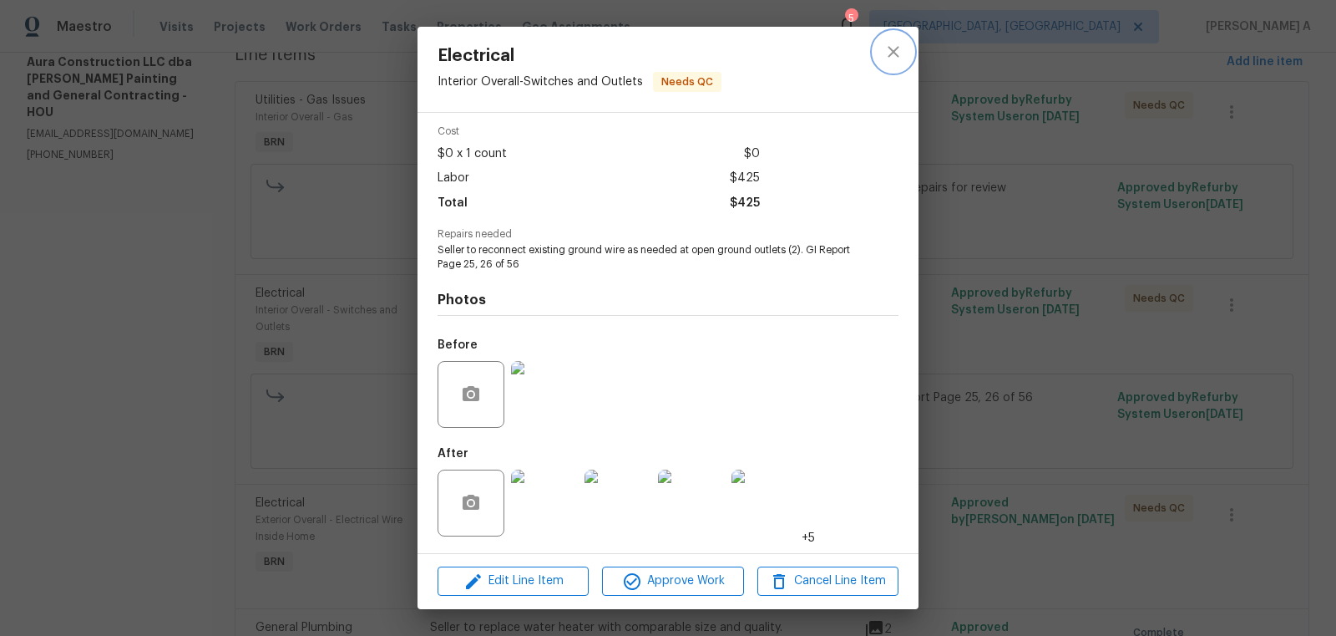
click at [879, 47] on button "close" at bounding box center [894, 52] width 40 height 40
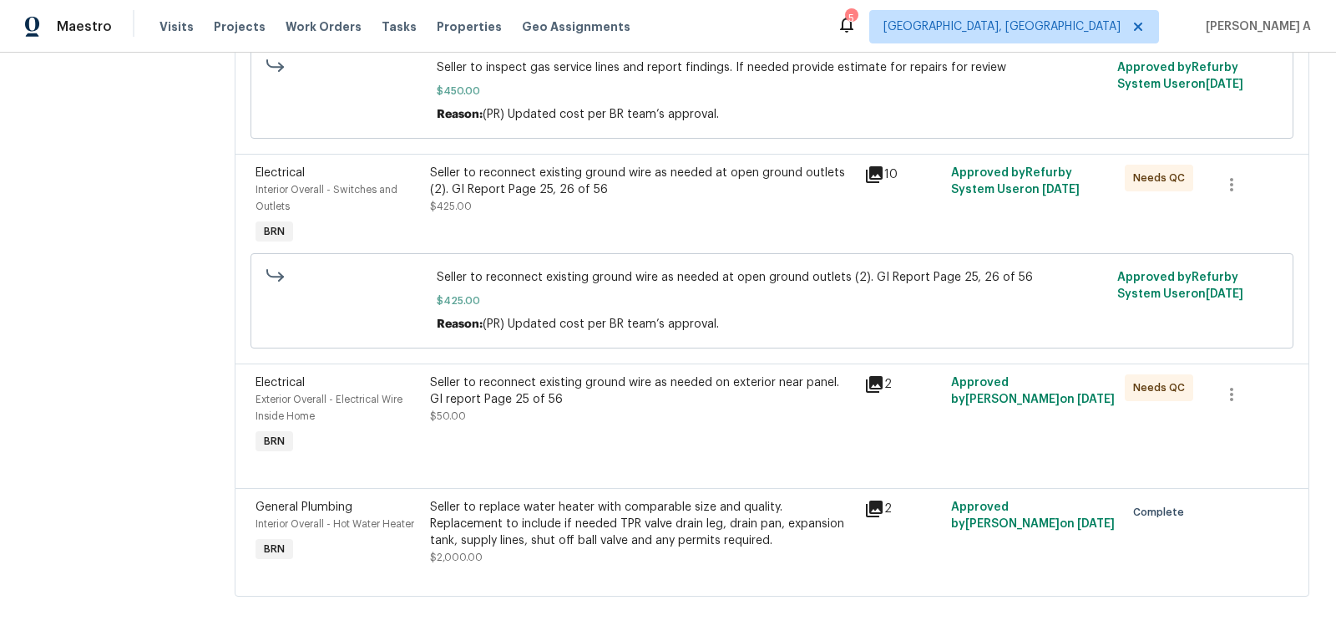
scroll to position [362, 0]
click at [672, 526] on div "Seller to replace water heater with comparable size and quality. Replacement to…" at bounding box center [642, 522] width 424 height 50
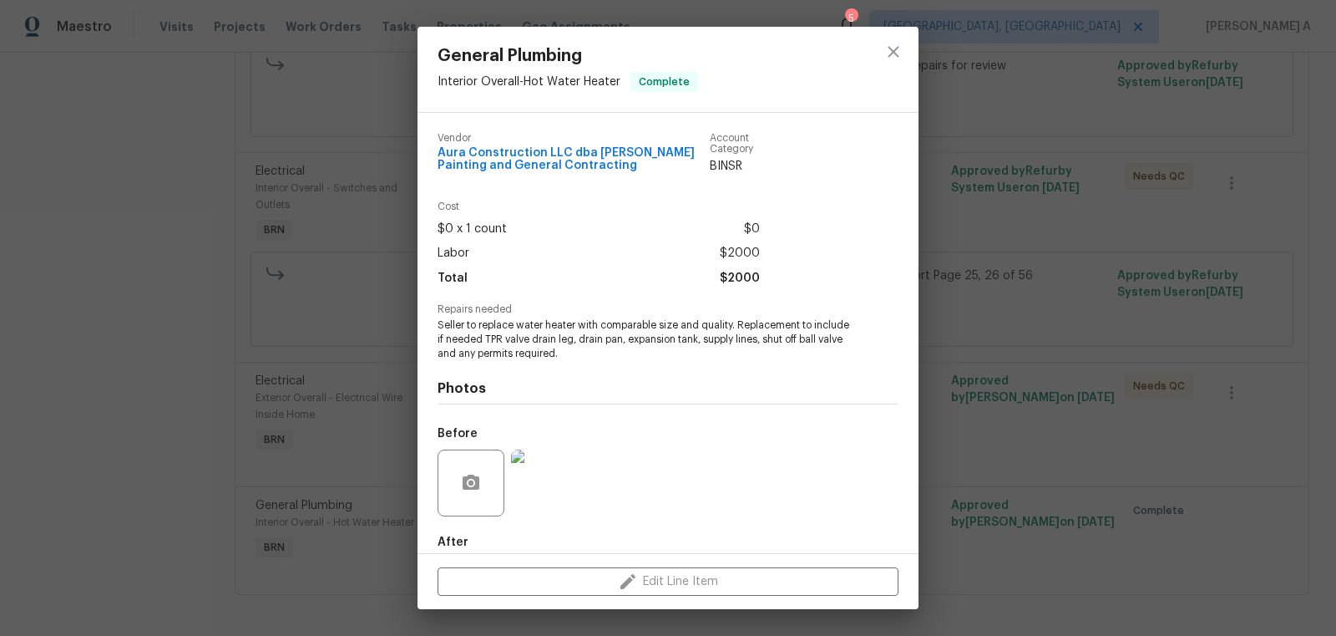
scroll to position [89, 0]
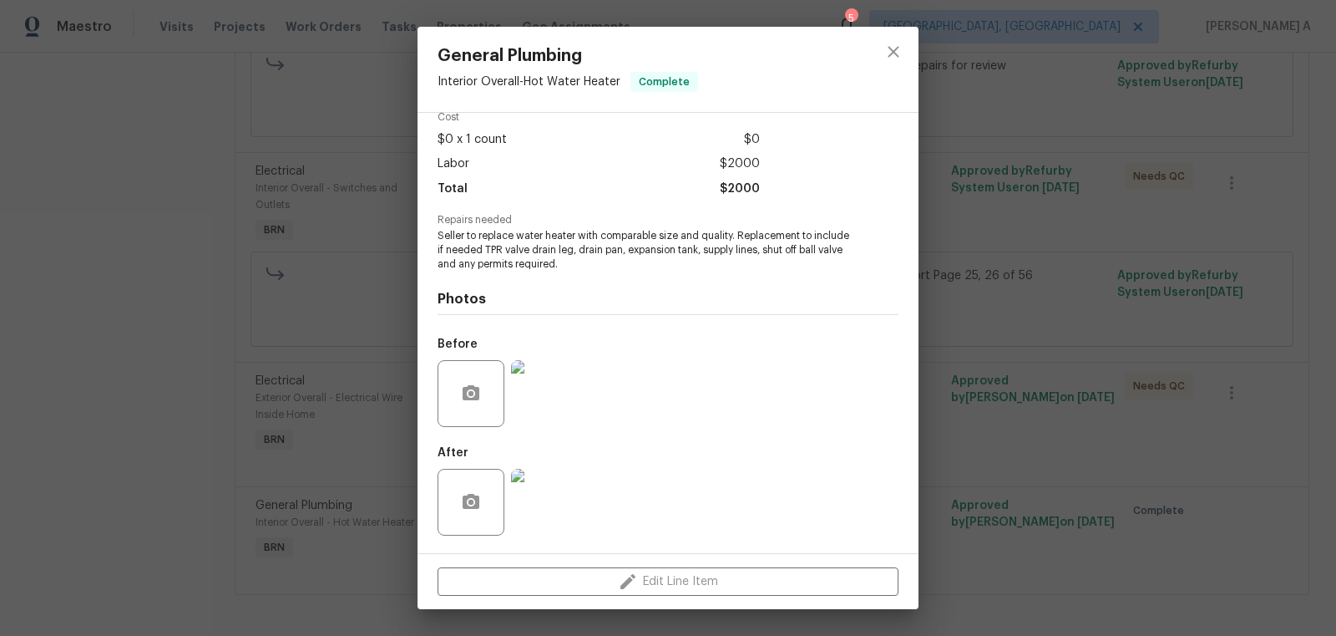
click at [536, 489] on img at bounding box center [544, 502] width 67 height 67
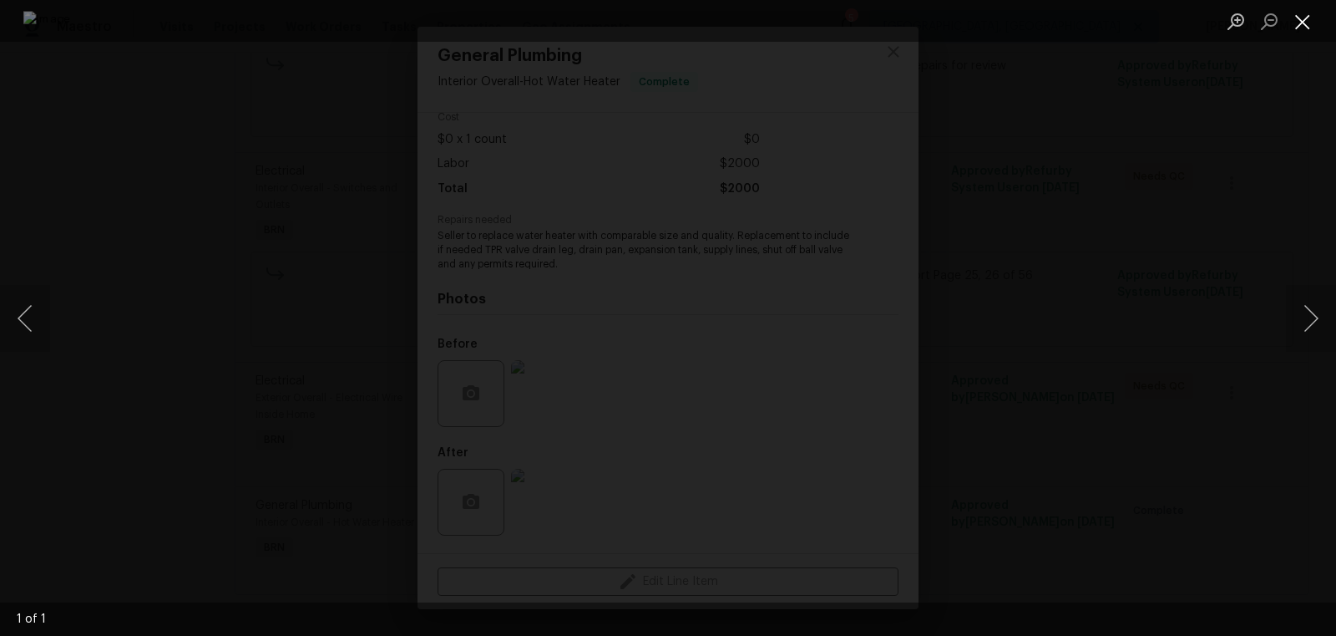
click at [1300, 18] on button "Close lightbox" at bounding box center [1302, 21] width 33 height 29
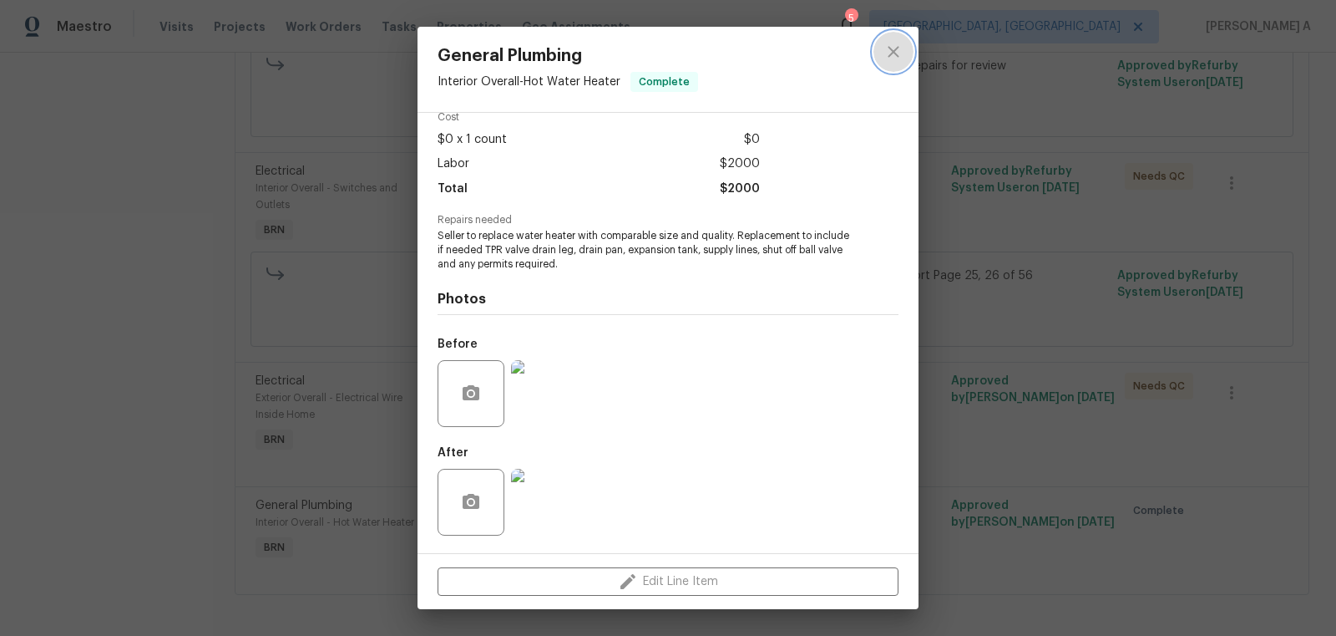
click at [912, 48] on button "close" at bounding box center [894, 52] width 40 height 40
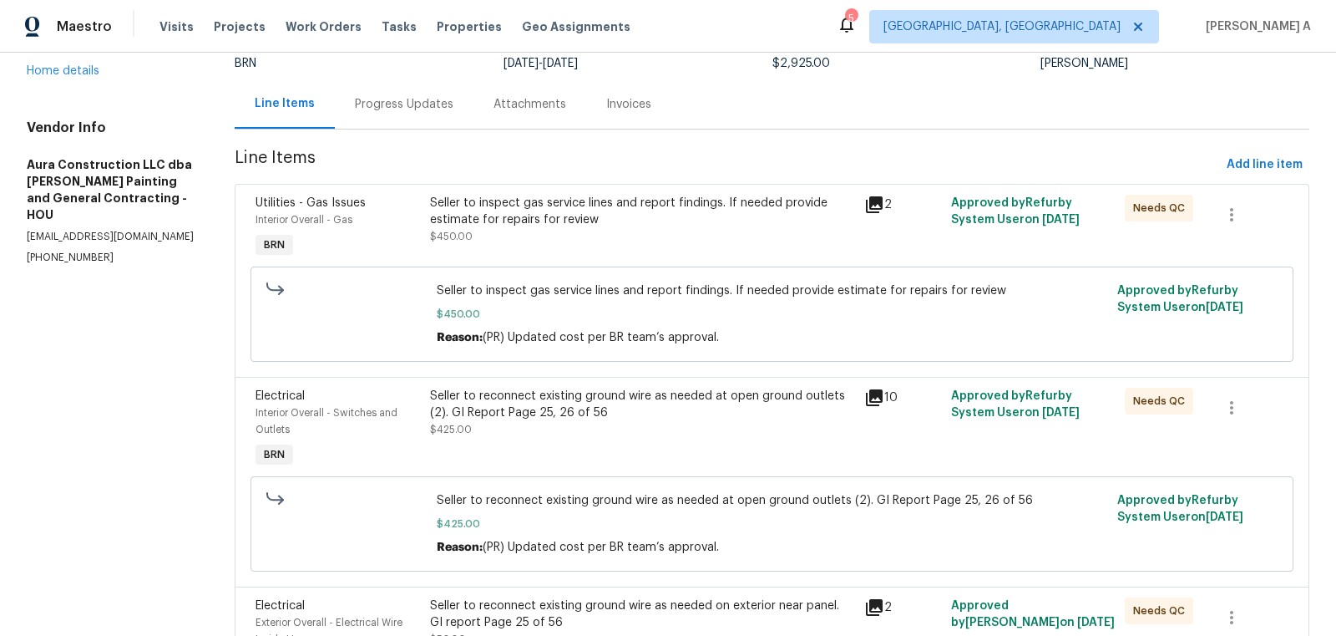
scroll to position [0, 0]
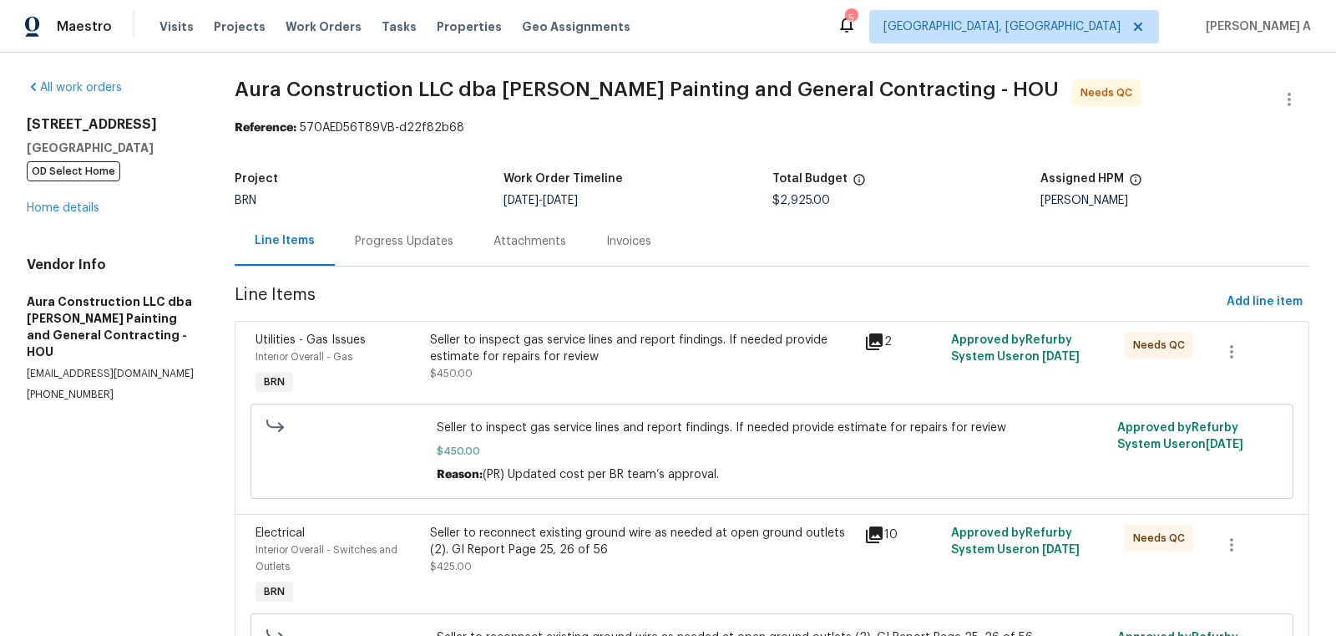
click at [408, 224] on div "Progress Updates" at bounding box center [404, 240] width 139 height 49
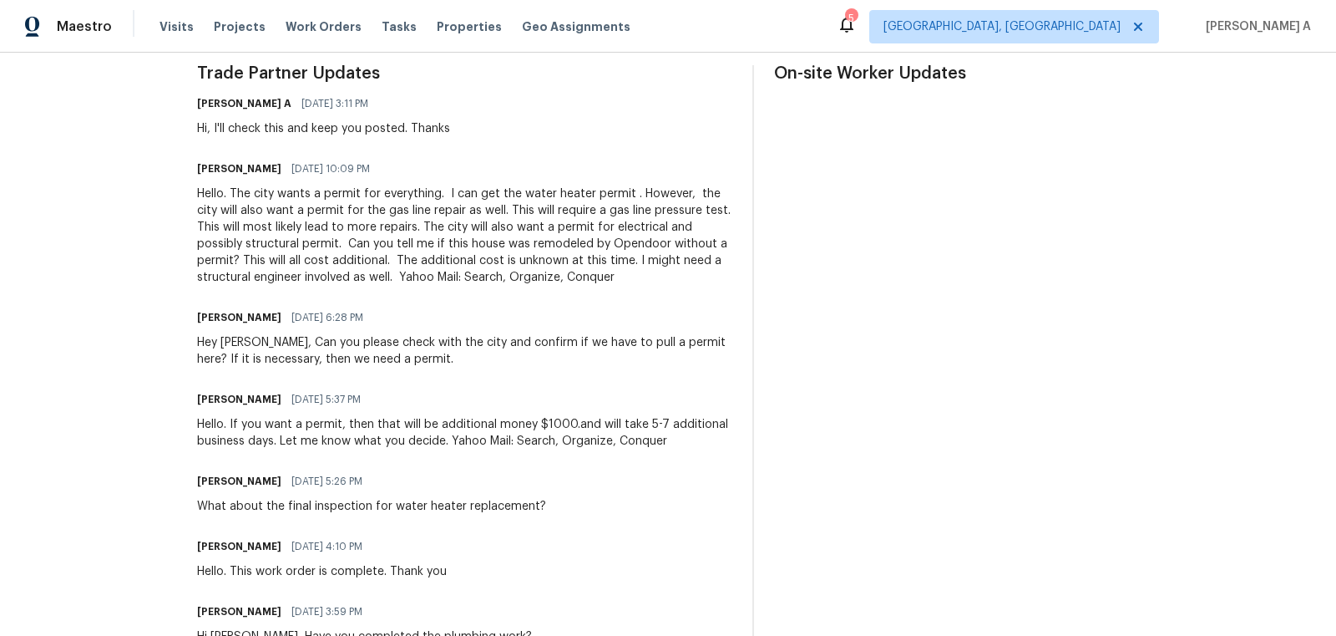
scroll to position [499, 0]
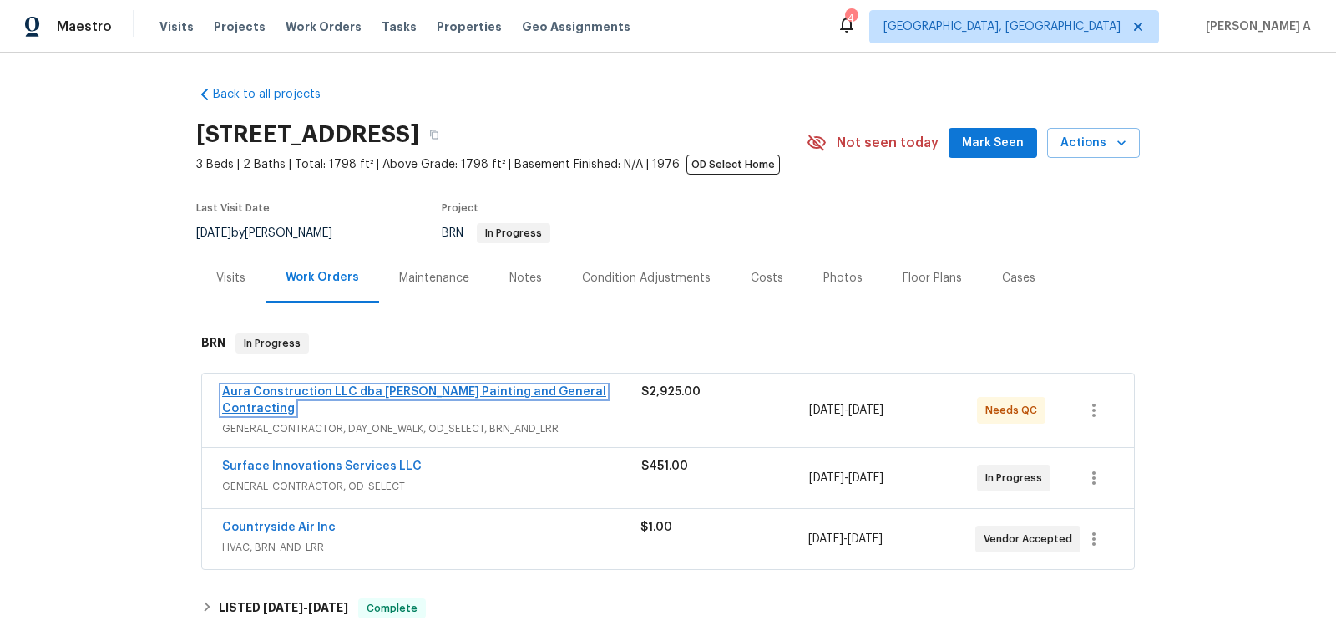
click at [366, 390] on link "Aura Construction LLC dba [PERSON_NAME] Painting and General Contracting" at bounding box center [414, 400] width 384 height 28
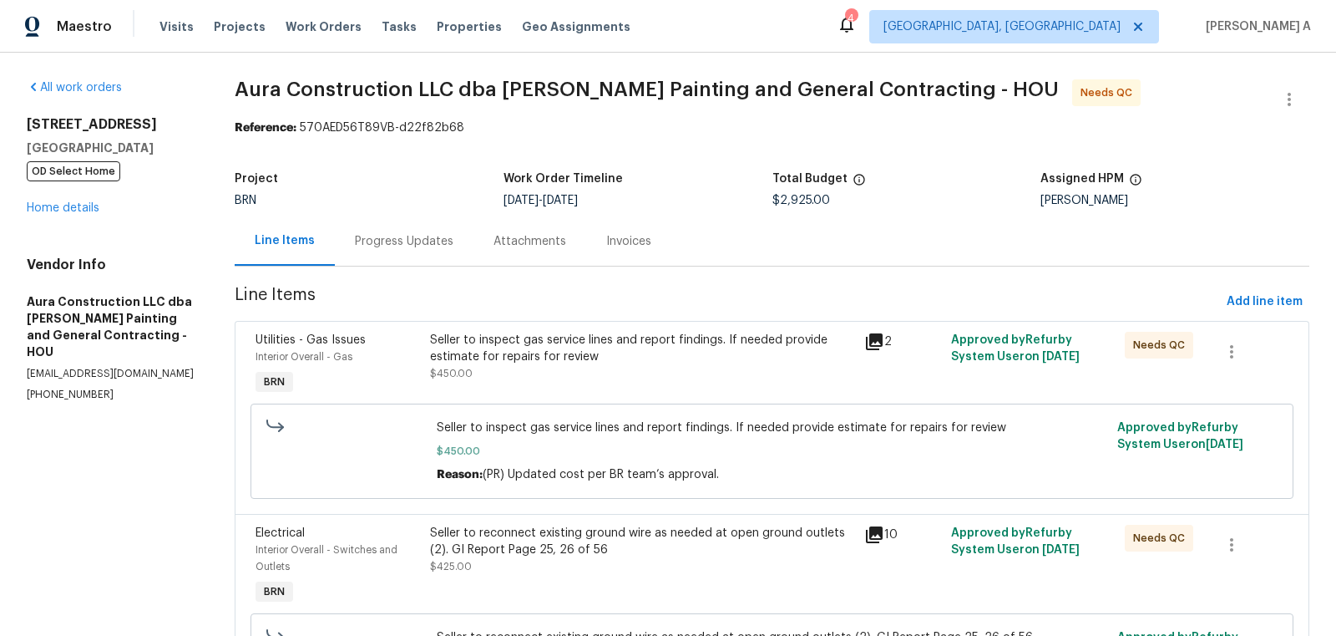
click at [413, 238] on div "Progress Updates" at bounding box center [404, 241] width 99 height 17
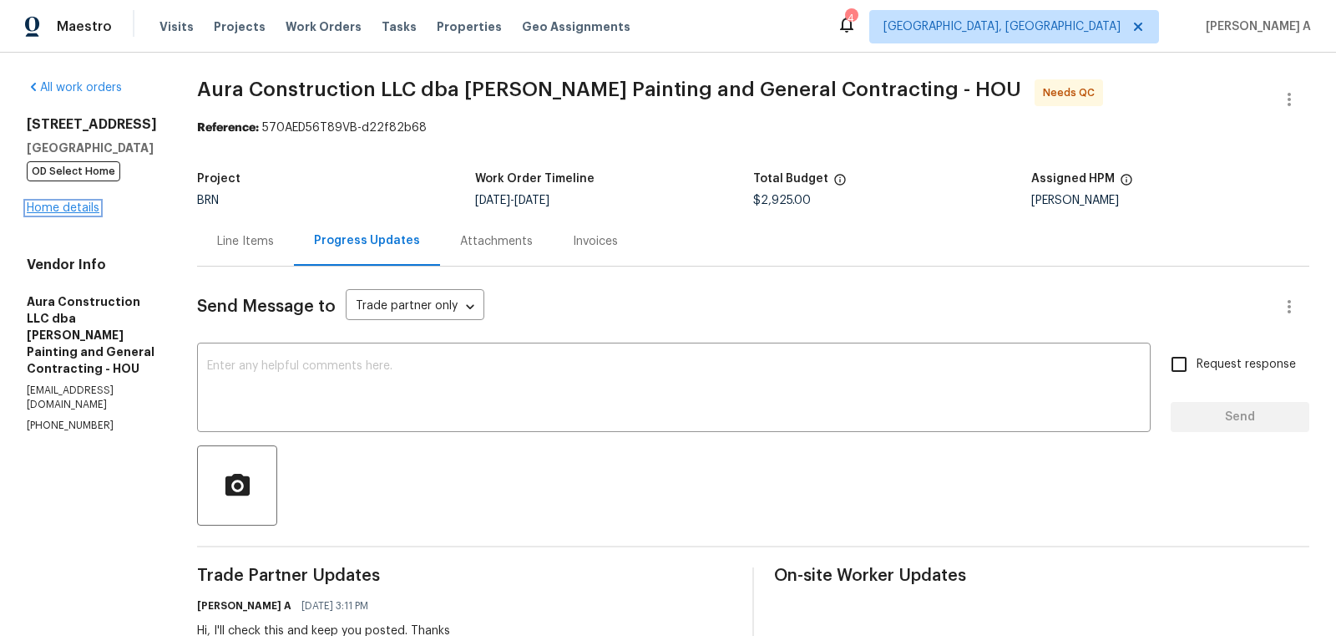
click at [79, 214] on link "Home details" at bounding box center [63, 208] width 73 height 12
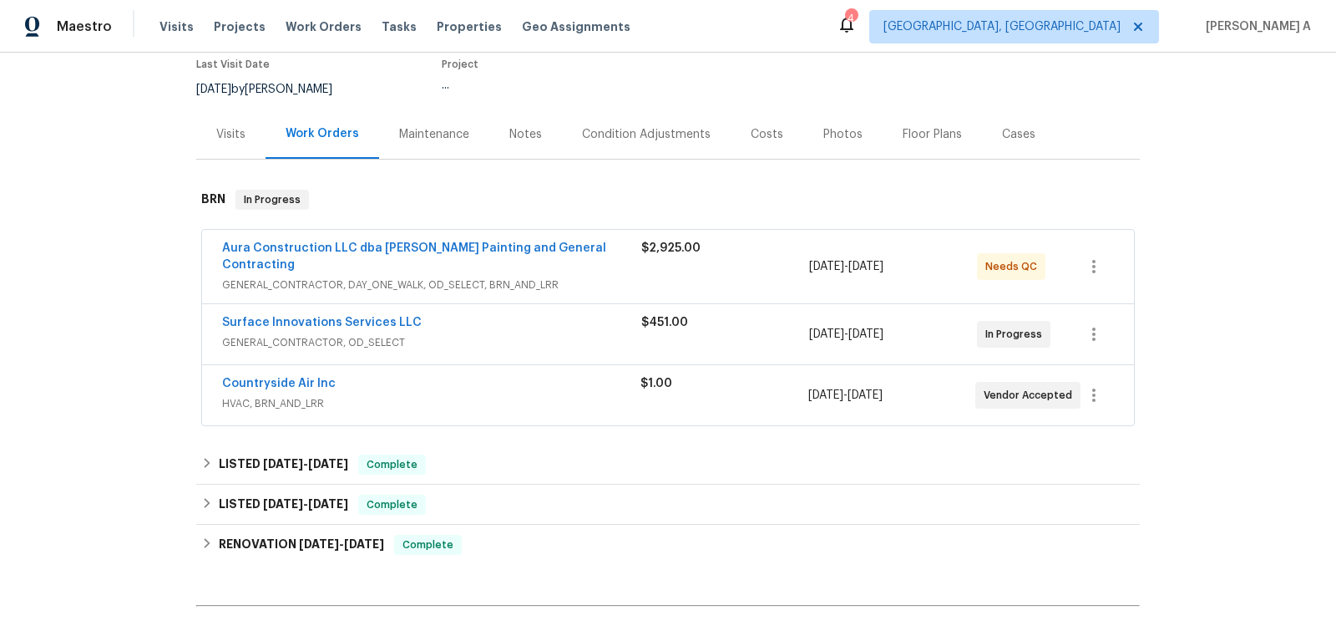
scroll to position [190, 0]
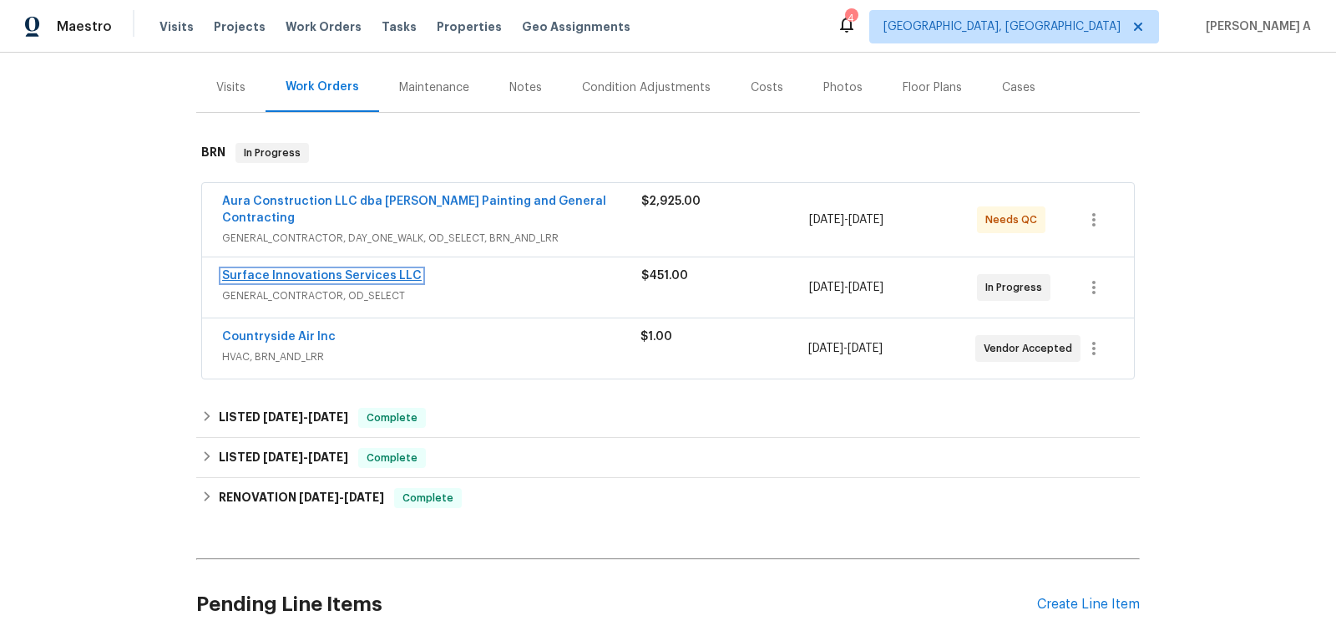
click at [323, 270] on link "Surface Innovations Services LLC" at bounding box center [322, 276] width 200 height 12
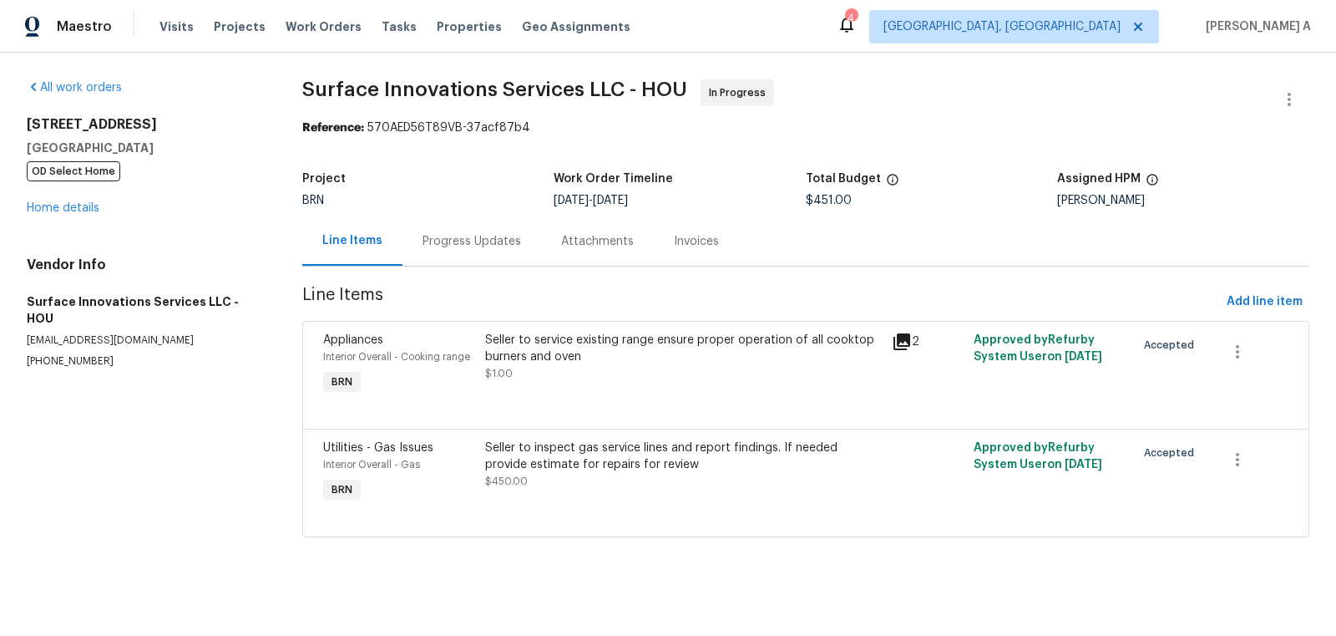
click at [618, 390] on div "Seller to service existing range ensure proper operation of all cooktop burners…" at bounding box center [683, 365] width 407 height 77
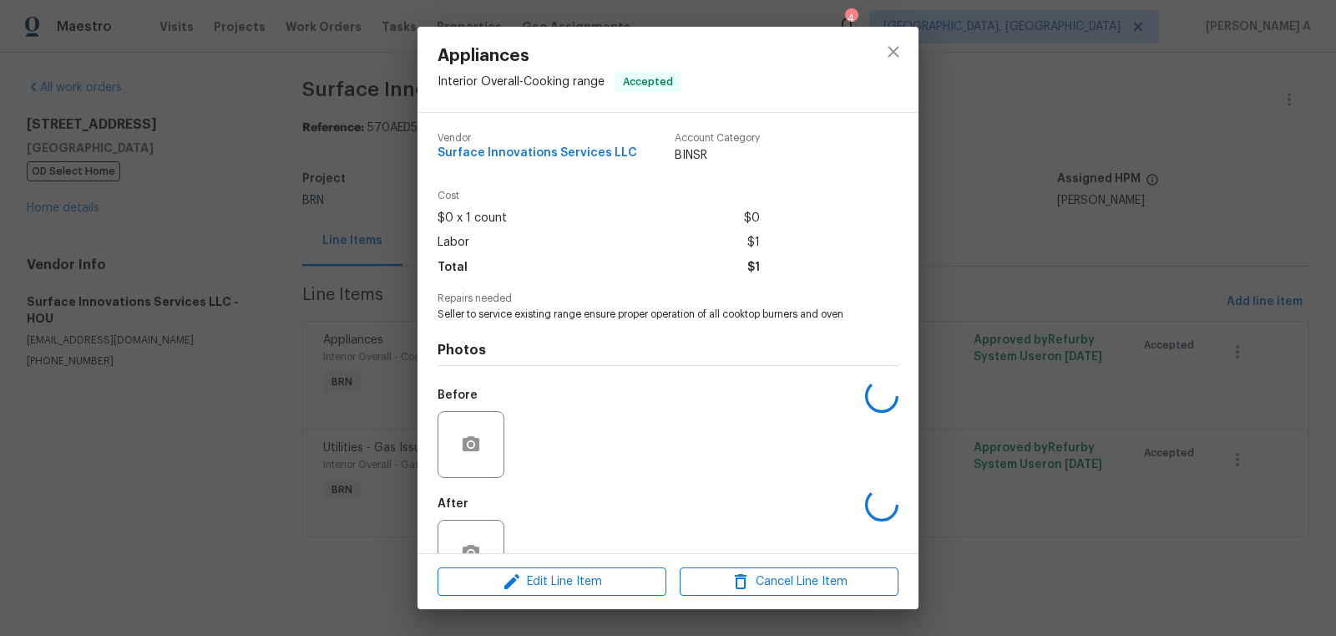
scroll to position [50, 0]
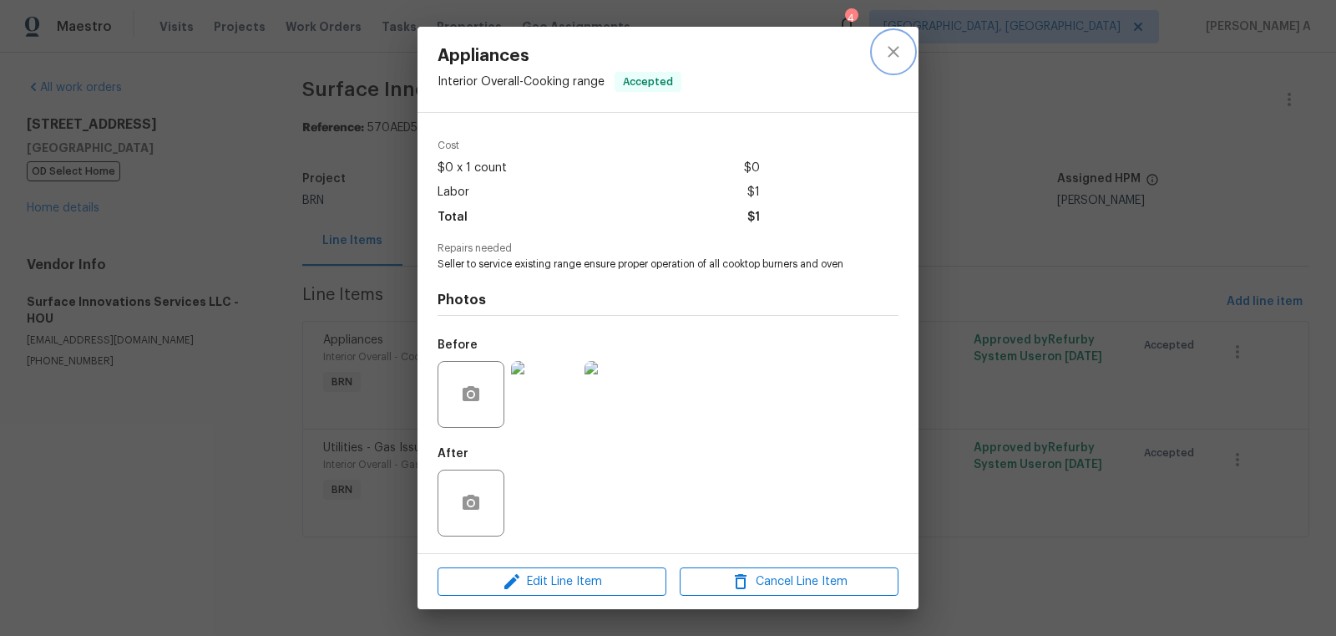
click at [897, 52] on icon "close" at bounding box center [894, 52] width 20 height 20
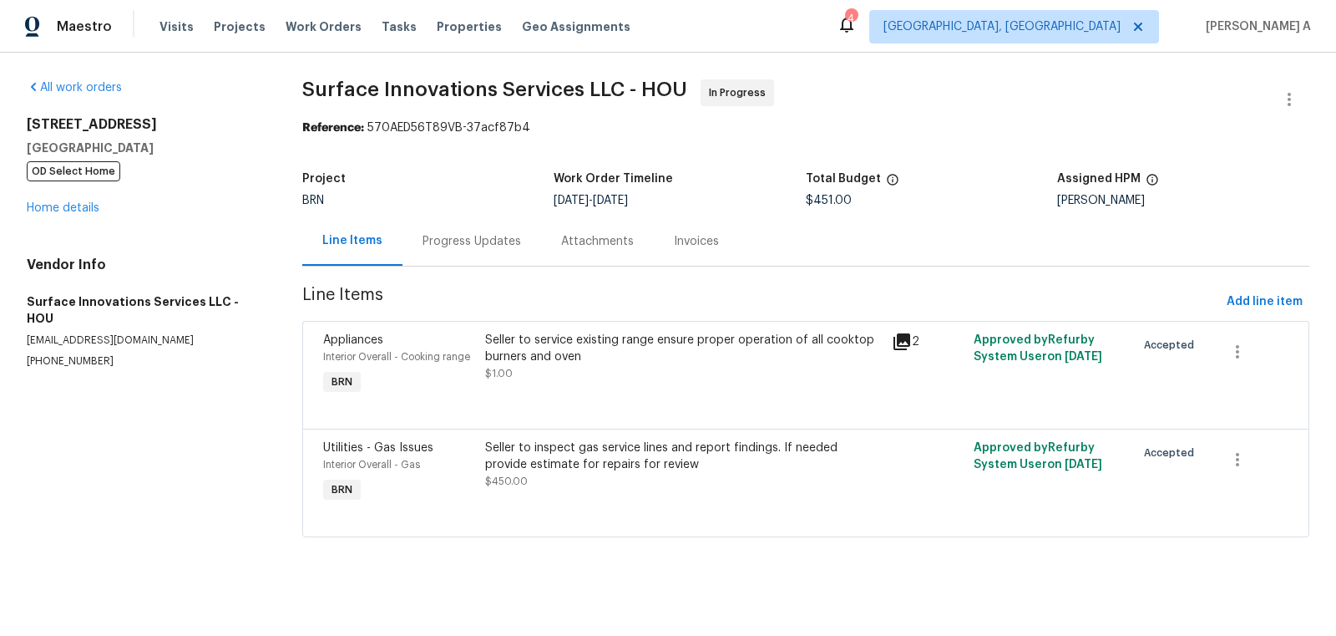
click at [465, 241] on div "Progress Updates" at bounding box center [472, 241] width 99 height 17
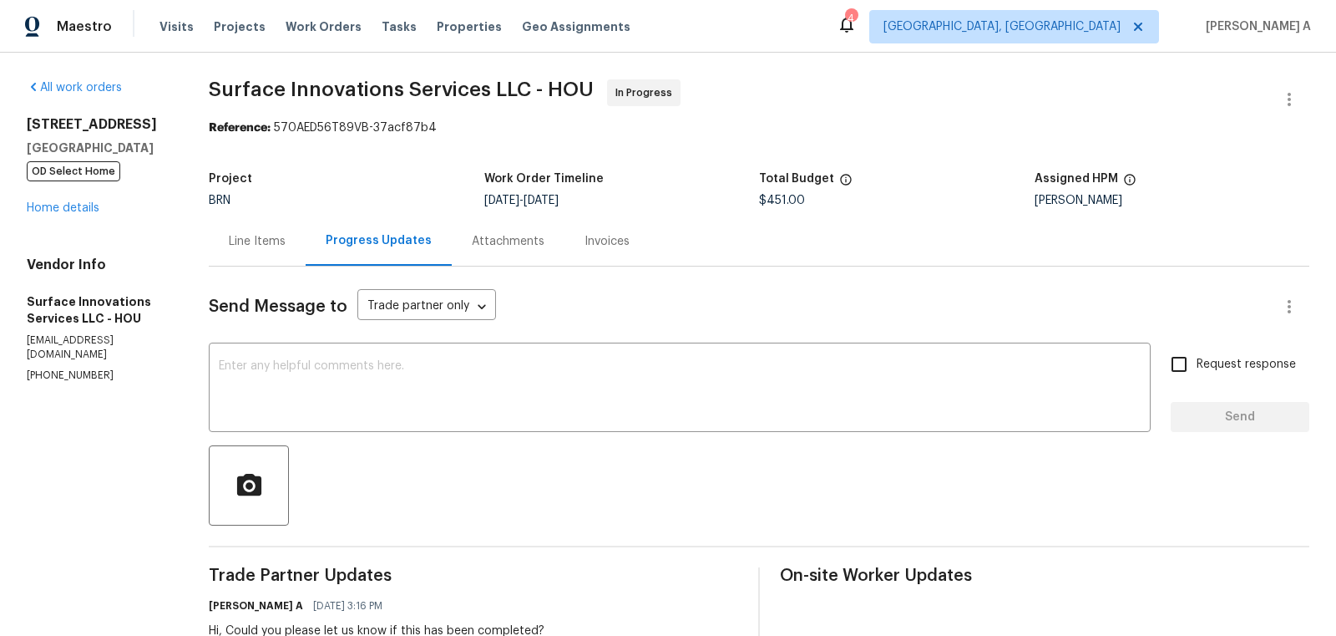
click at [286, 238] on div "Line Items" at bounding box center [257, 241] width 57 height 17
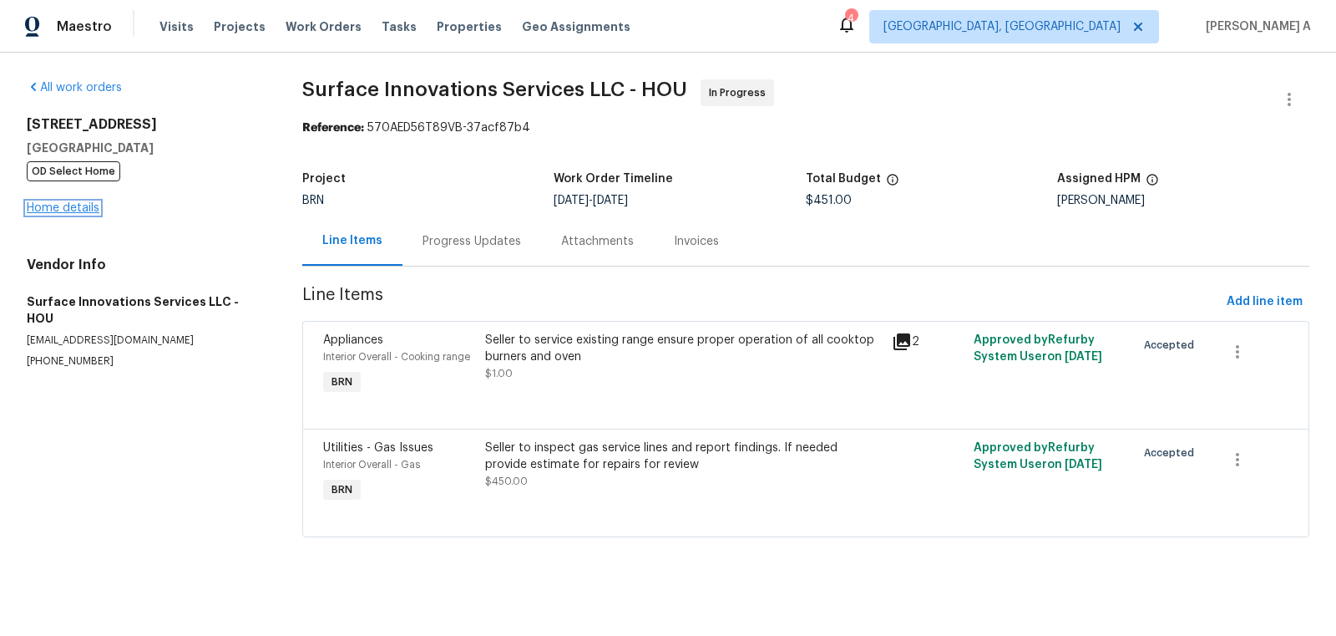
click at [86, 209] on link "Home details" at bounding box center [63, 208] width 73 height 12
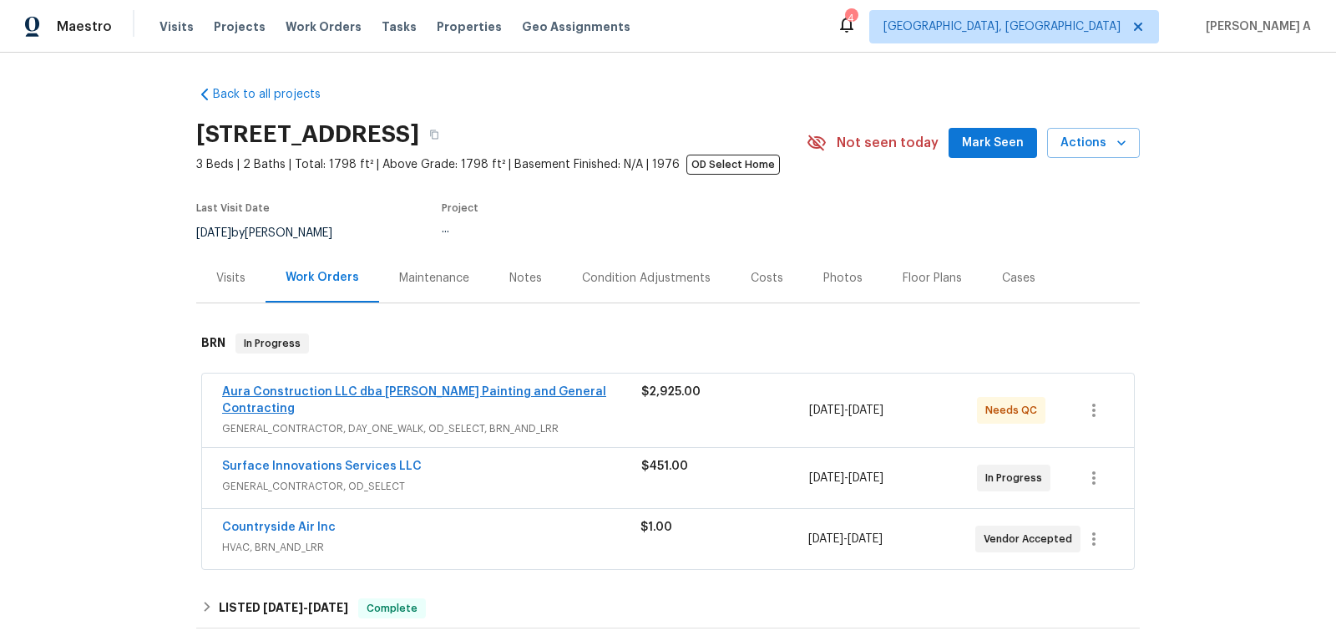
scroll to position [86, 0]
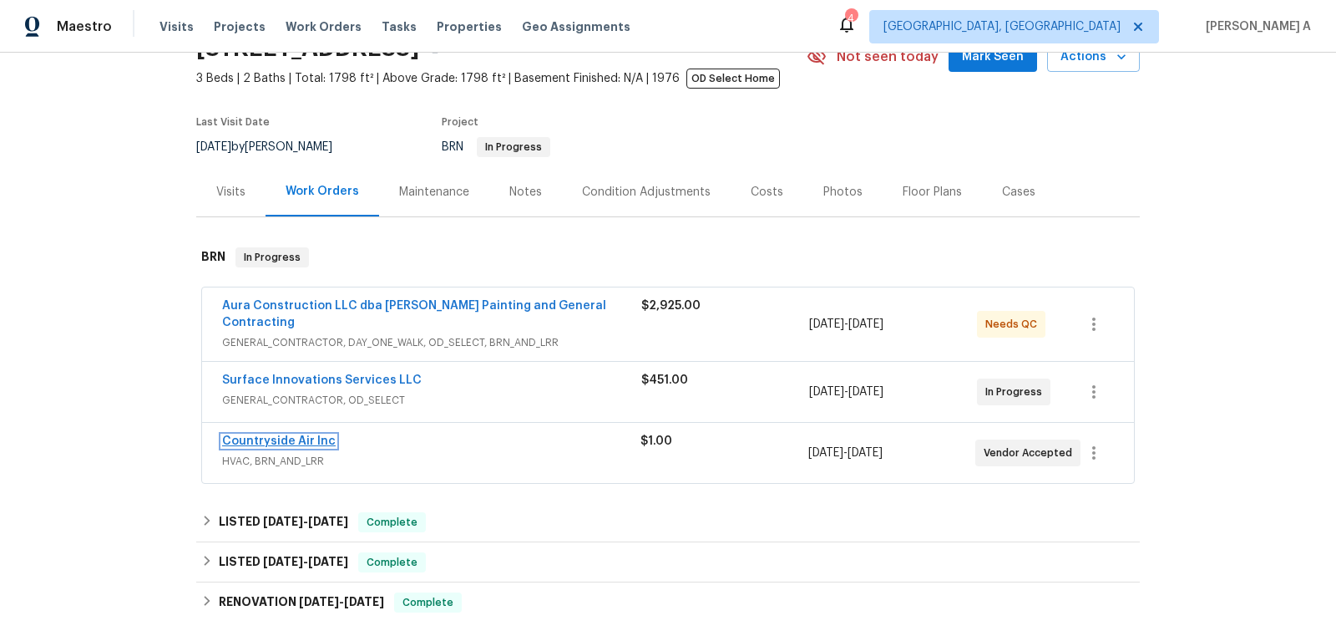
click at [304, 435] on link "Countryside Air Inc" at bounding box center [279, 441] width 114 height 12
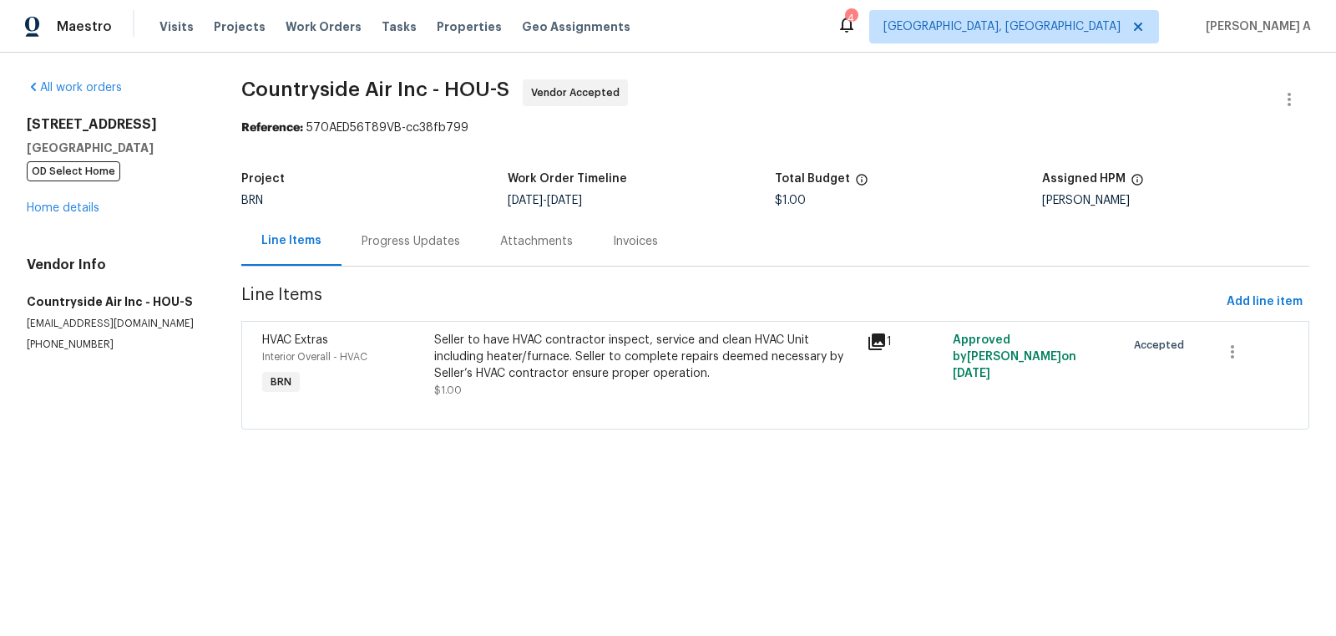
click at [390, 238] on div "Progress Updates" at bounding box center [411, 241] width 99 height 17
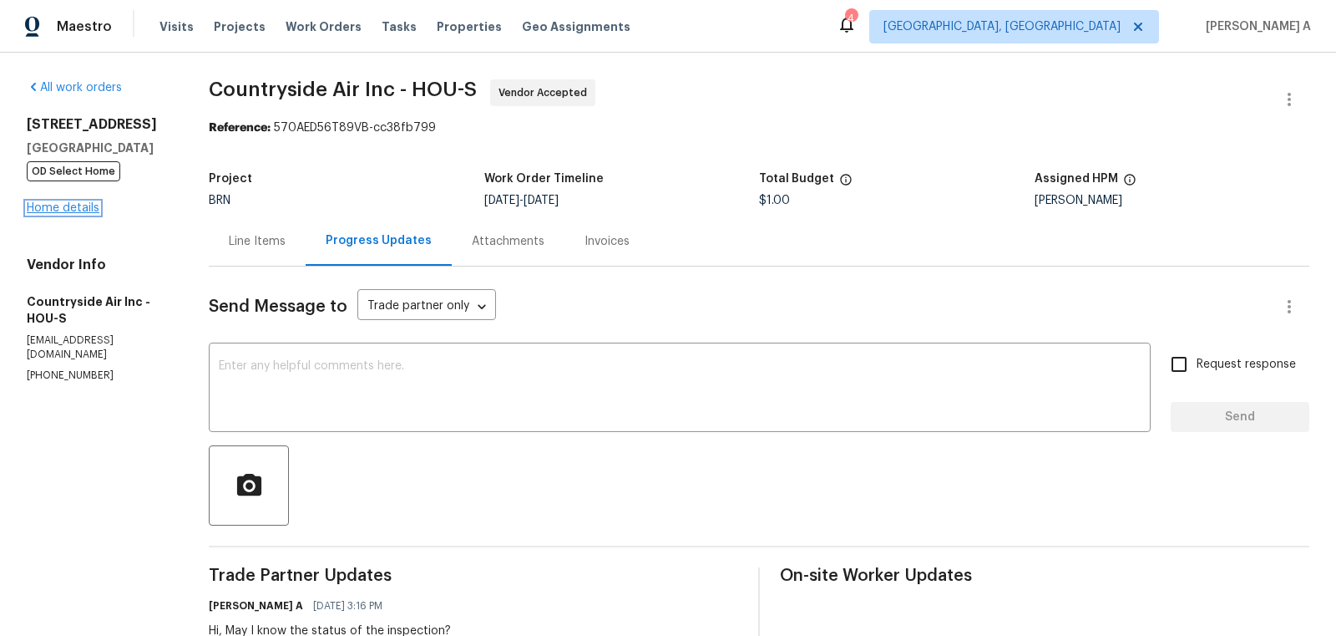
click at [77, 206] on link "Home details" at bounding box center [63, 208] width 73 height 12
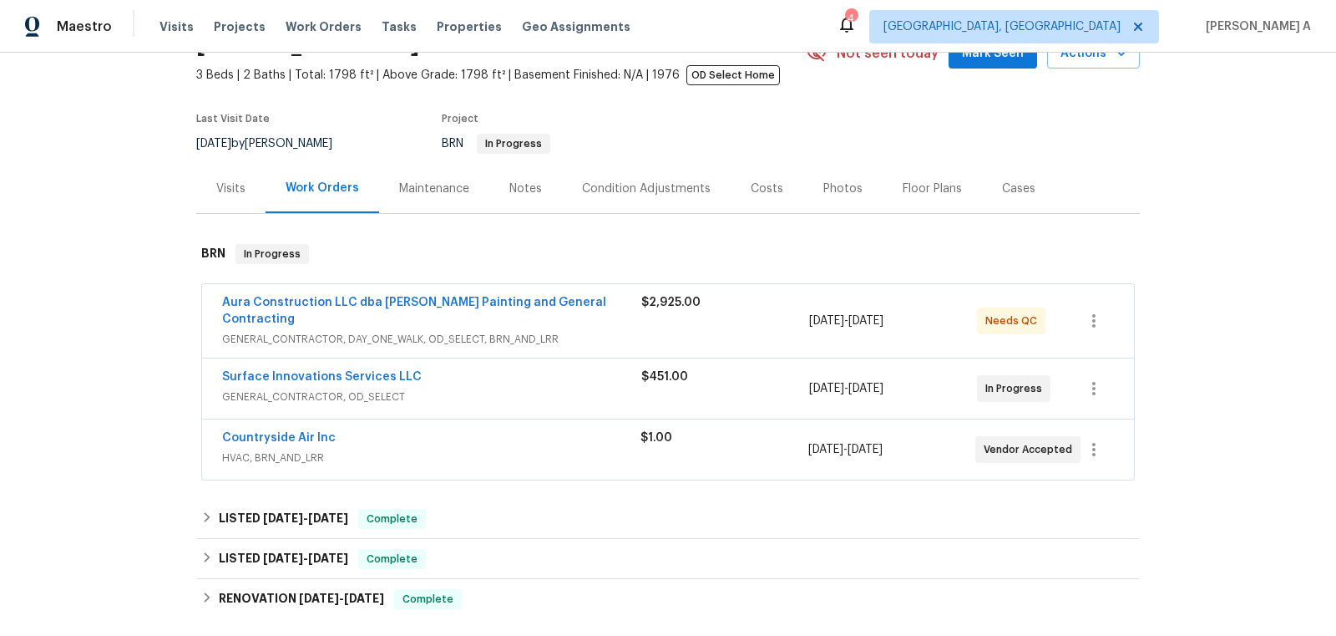
scroll to position [90, 0]
click at [268, 431] on link "Countryside Air Inc" at bounding box center [279, 437] width 114 height 12
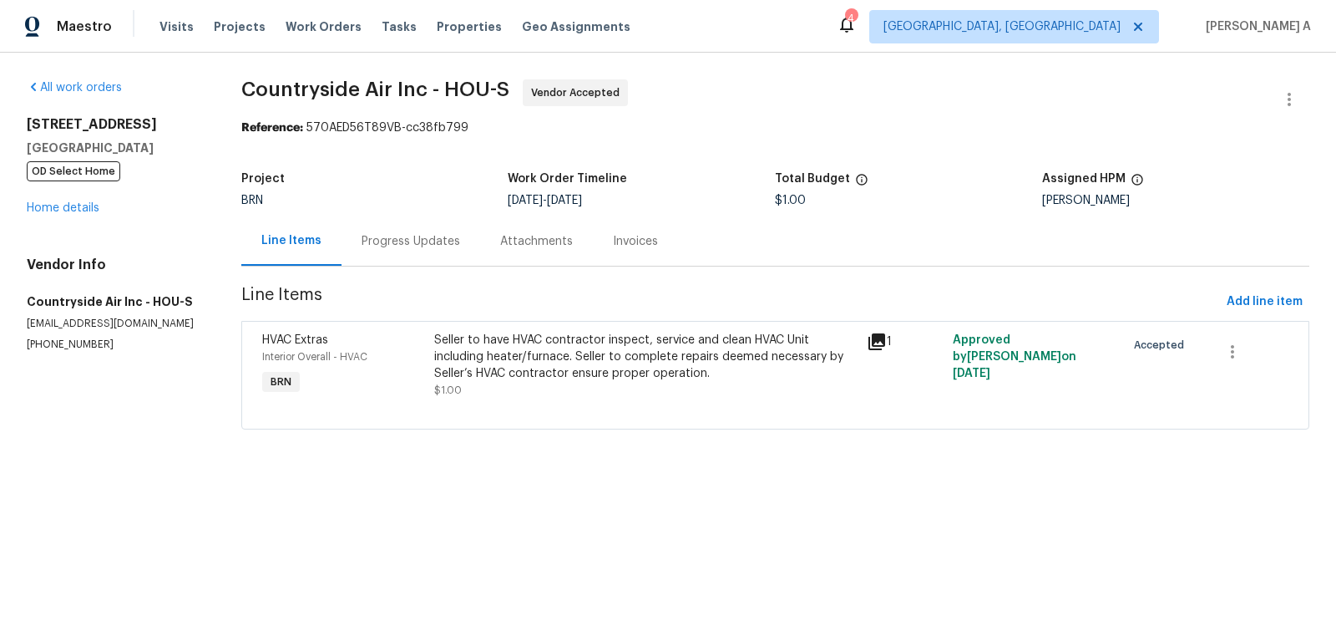
click at [390, 205] on div "BRN" at bounding box center [374, 201] width 267 height 12
click at [373, 240] on div "Progress Updates" at bounding box center [411, 241] width 99 height 17
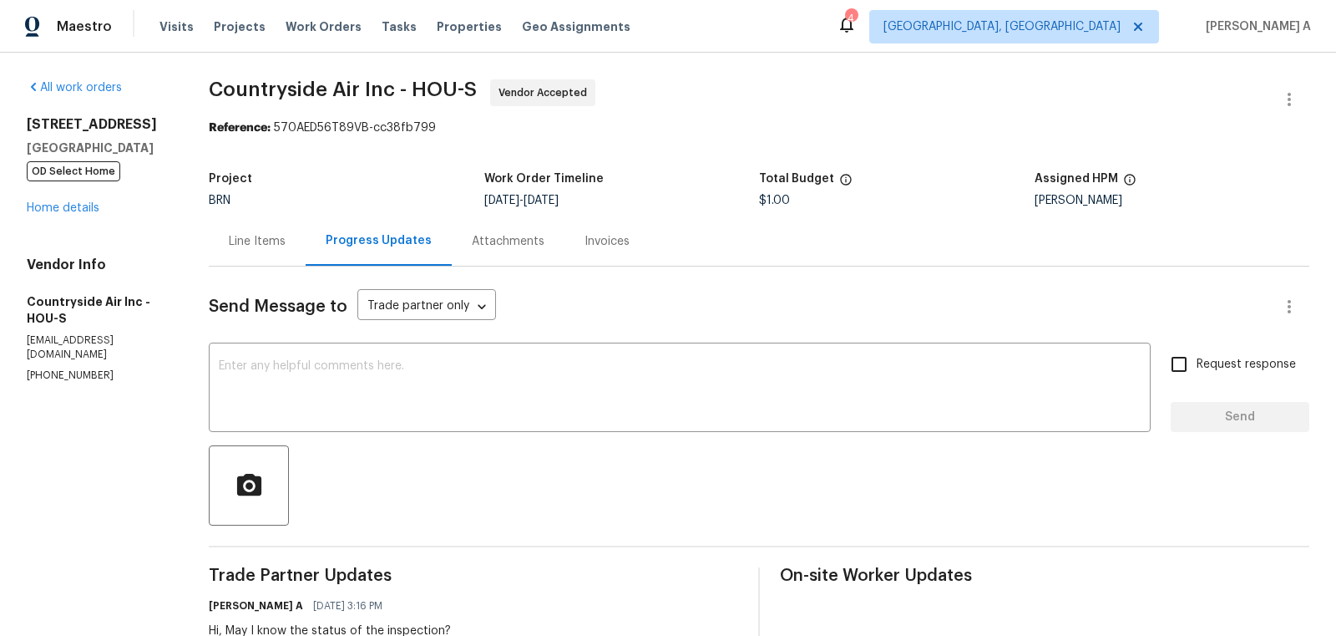
click at [245, 251] on div "Line Items" at bounding box center [257, 240] width 97 height 49
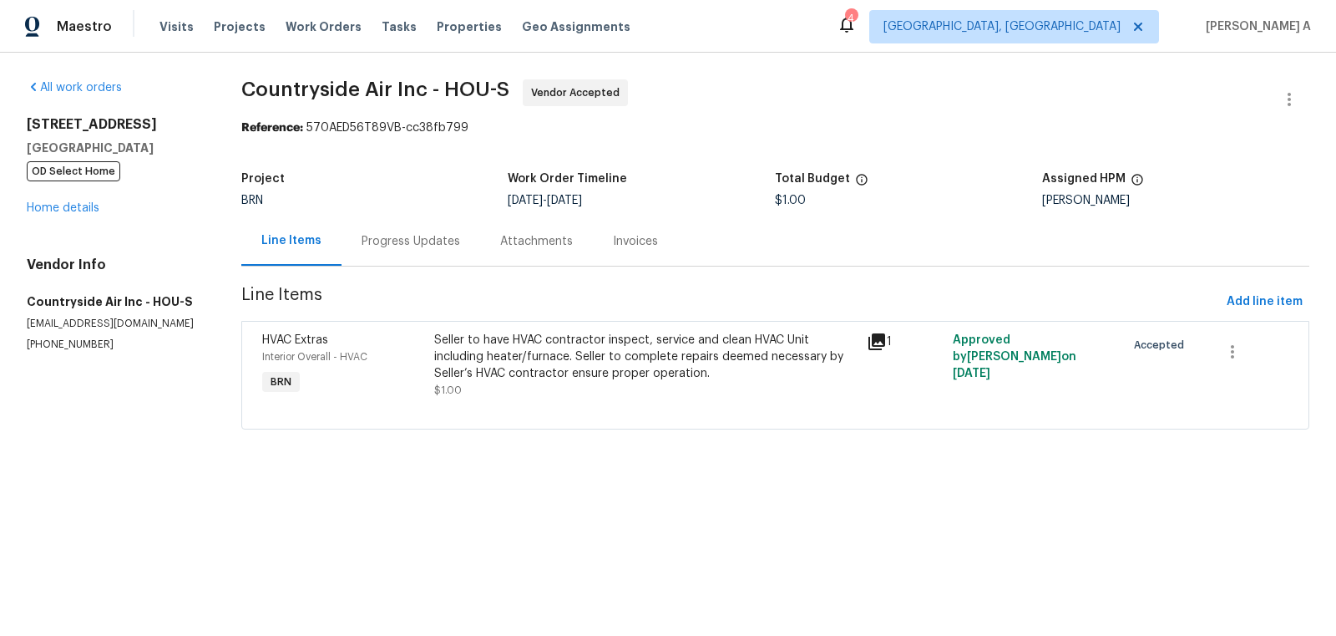
click at [436, 205] on div "BRN" at bounding box center [374, 201] width 267 height 12
click at [402, 234] on div "Progress Updates" at bounding box center [411, 241] width 99 height 17
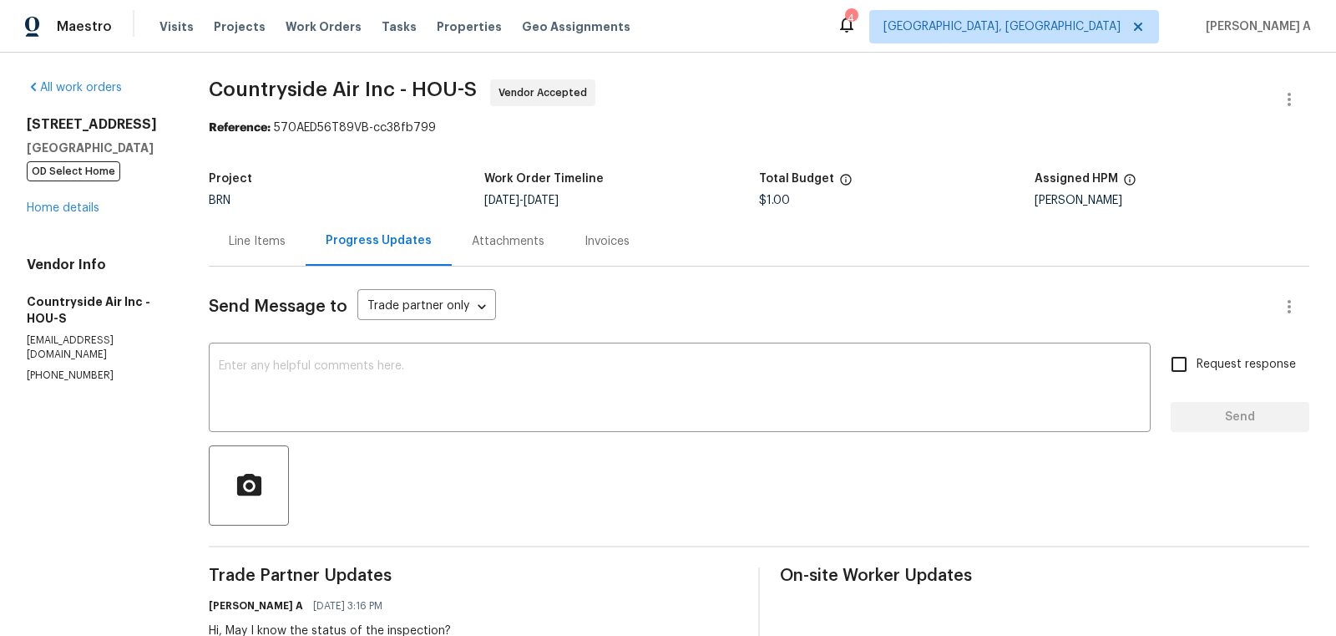
click at [244, 246] on div "Line Items" at bounding box center [257, 241] width 57 height 17
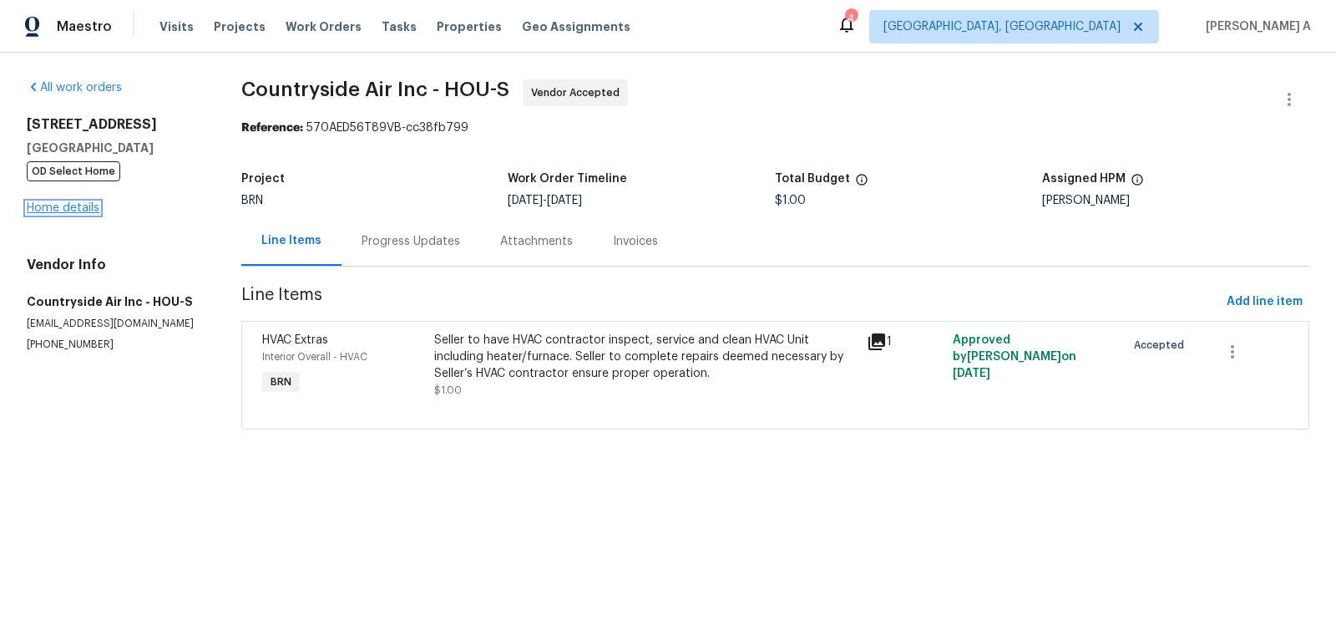
click at [68, 206] on link "Home details" at bounding box center [63, 208] width 73 height 12
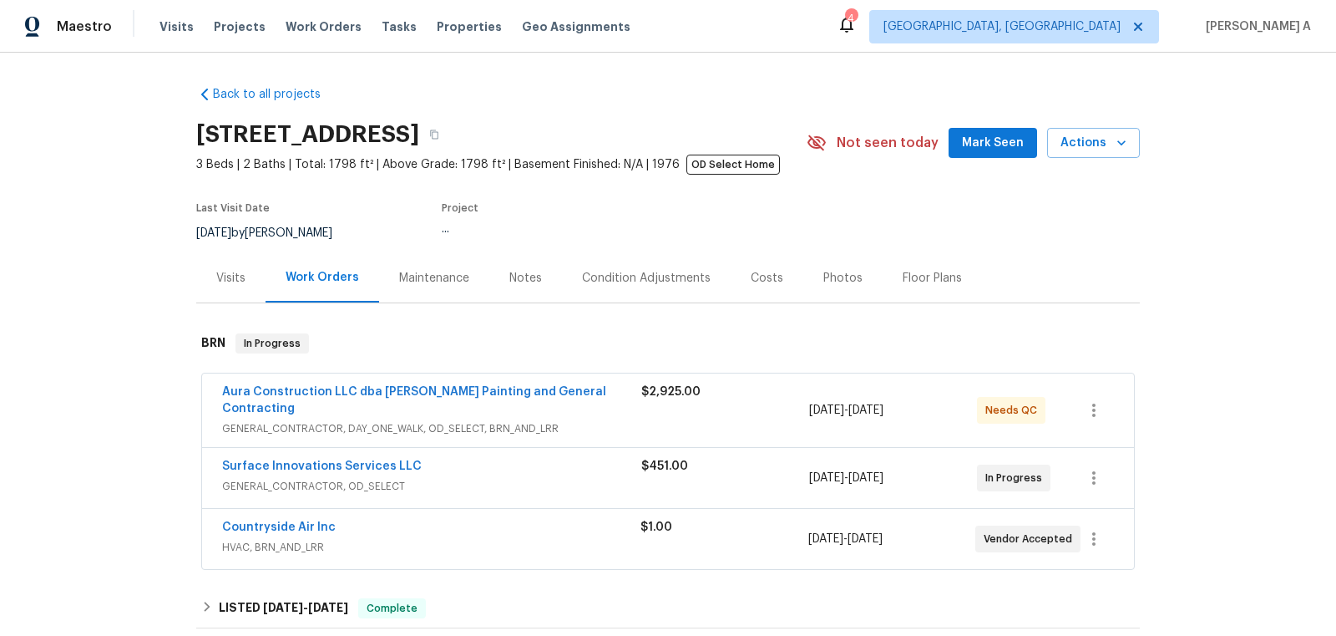
scroll to position [39, 0]
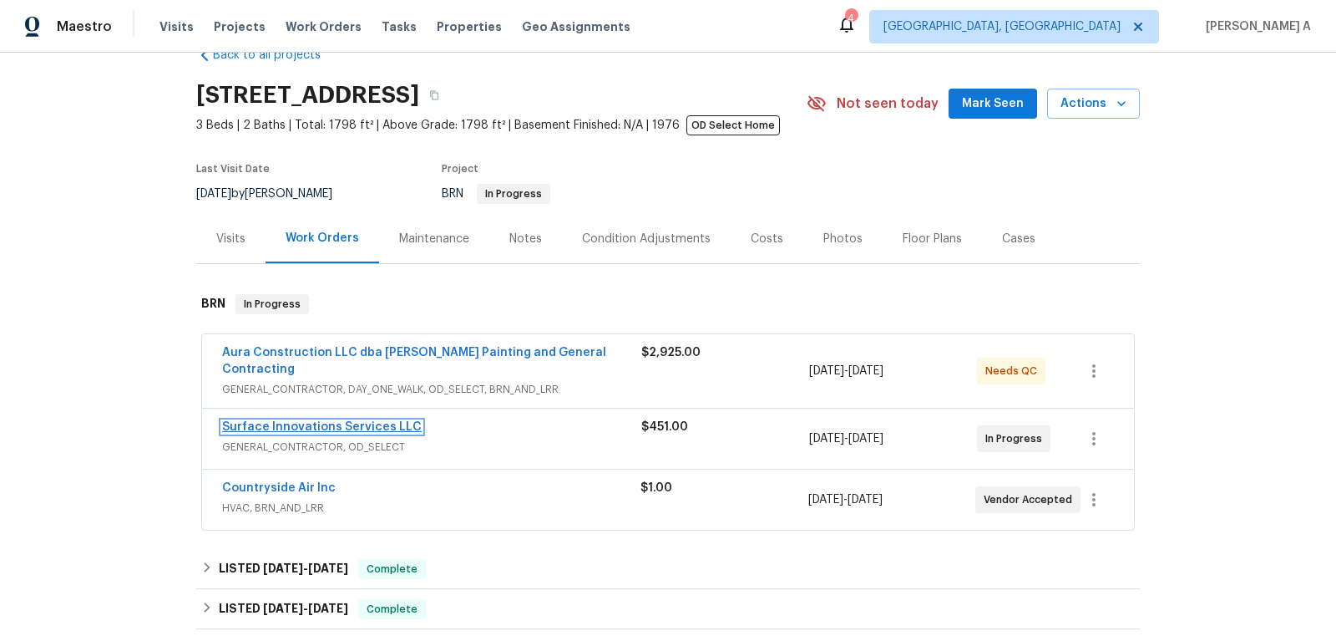
click at [352, 421] on link "Surface Innovations Services LLC" at bounding box center [322, 427] width 200 height 12
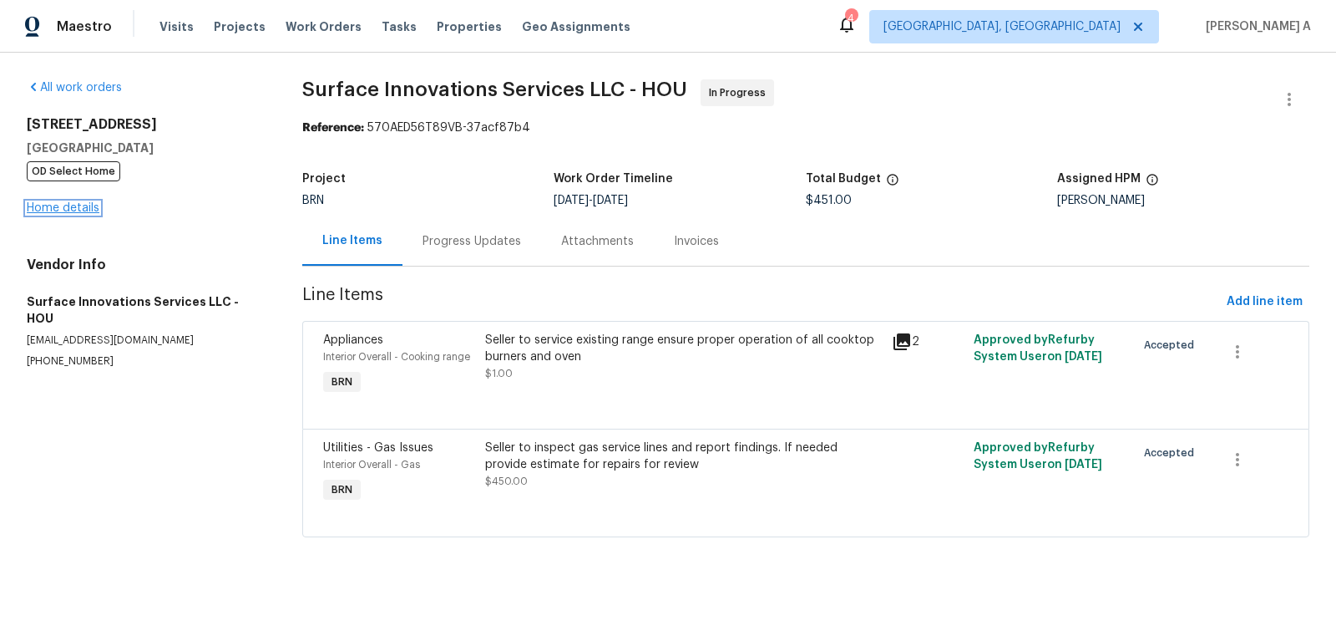
click at [66, 211] on link "Home details" at bounding box center [63, 208] width 73 height 12
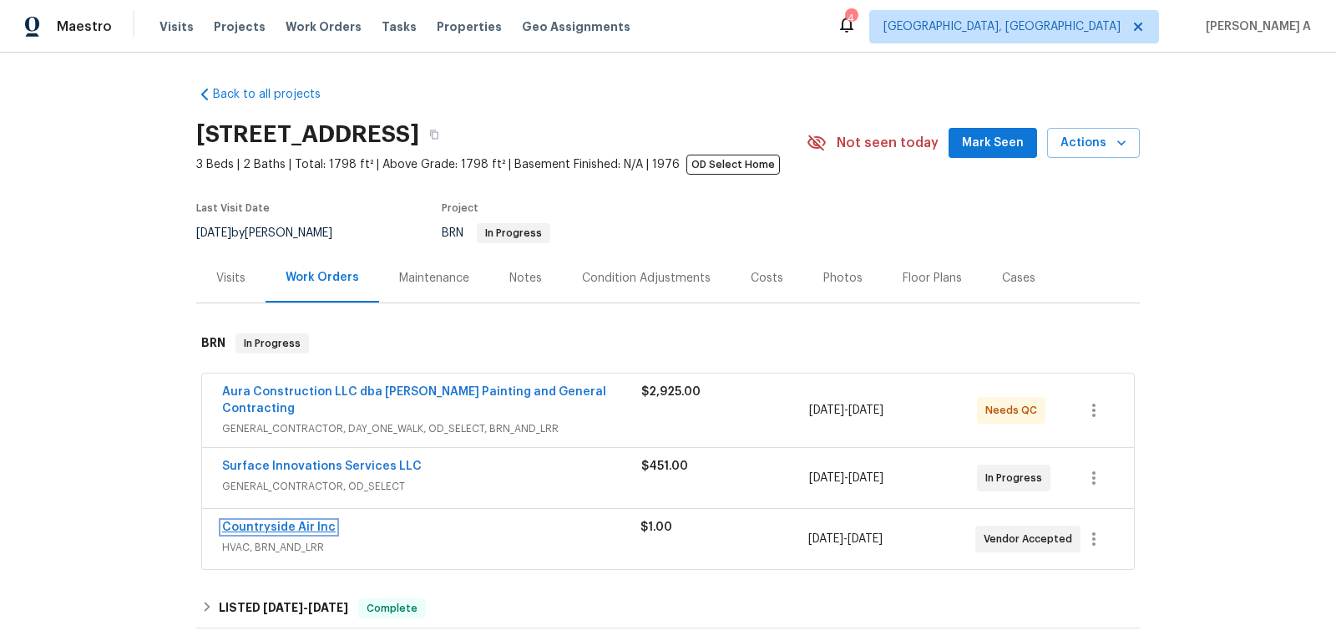
click at [302, 521] on link "Countryside Air Inc" at bounding box center [279, 527] width 114 height 12
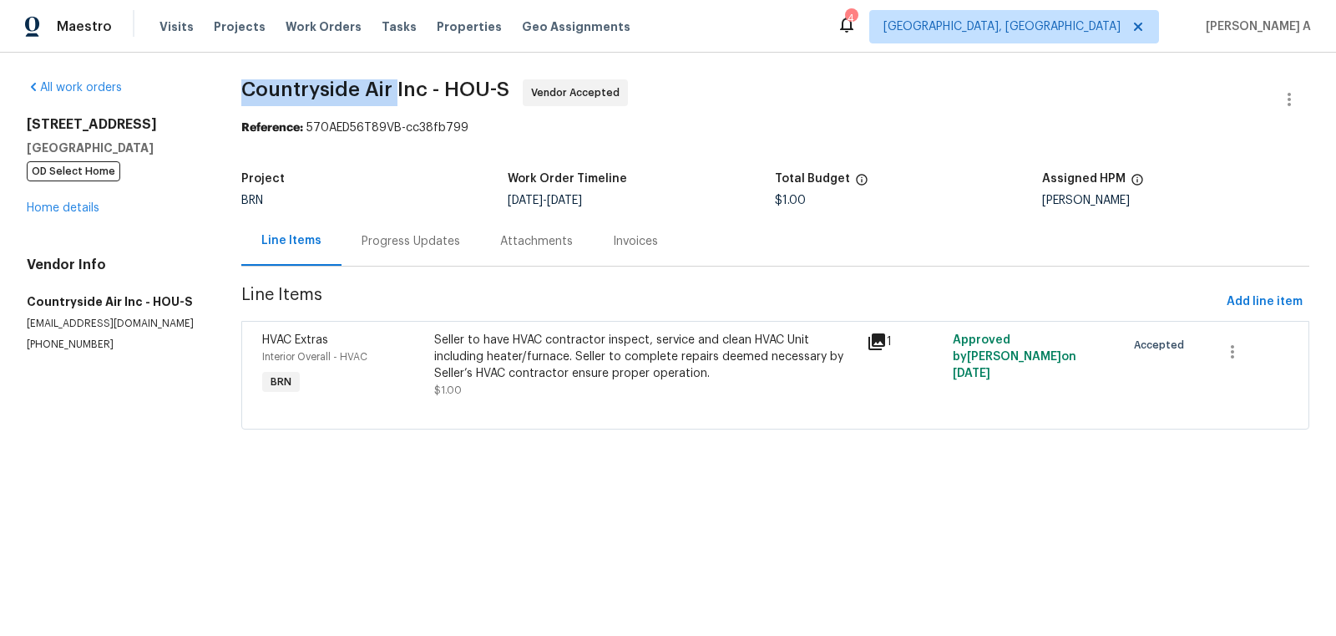
copy span "Countryside Air"
drag, startPoint x: 233, startPoint y: 95, endPoint x: 396, endPoint y: 98, distance: 162.9
click at [396, 98] on div "All work orders 16450 Havenhurst Dr Houston, TX 77059 OD Select Home Home detai…" at bounding box center [668, 264] width 1336 height 423
click at [370, 235] on div "Progress Updates" at bounding box center [411, 241] width 99 height 17
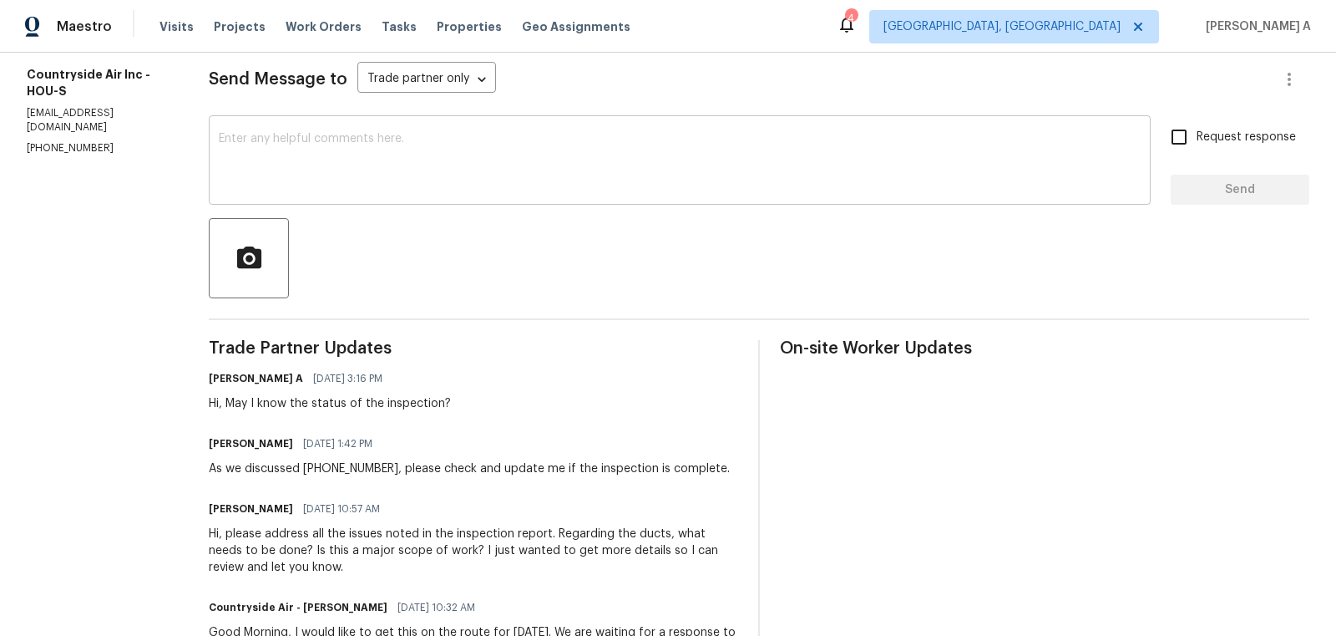
scroll to position [228, 0]
click at [65, 140] on p "(281) 346-2848" at bounding box center [98, 147] width 142 height 14
copy p "(281) 346-2848"
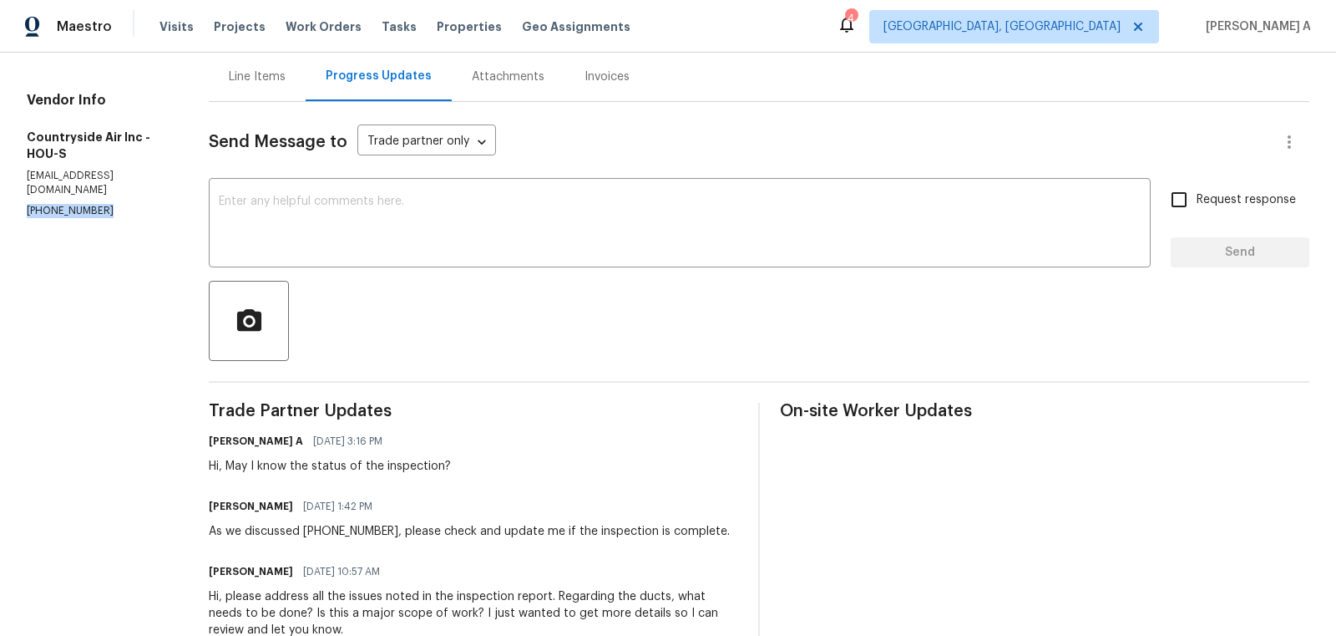
scroll to position [122, 0]
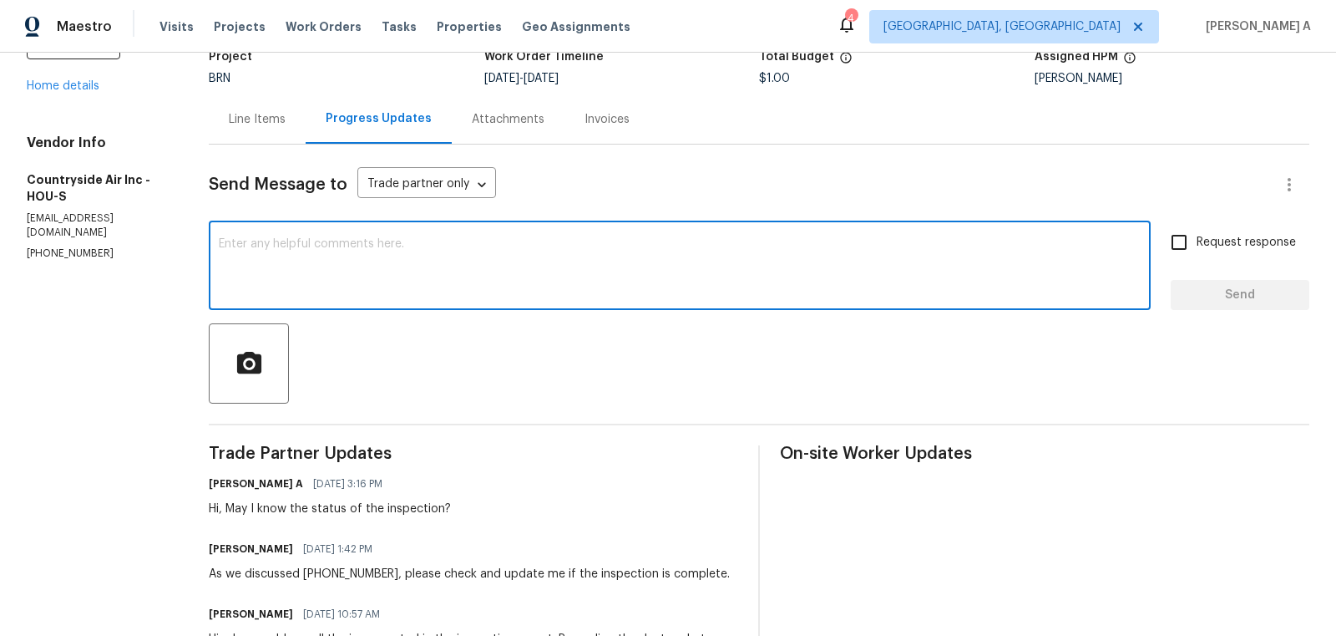
click at [408, 282] on textarea at bounding box center [680, 267] width 922 height 58
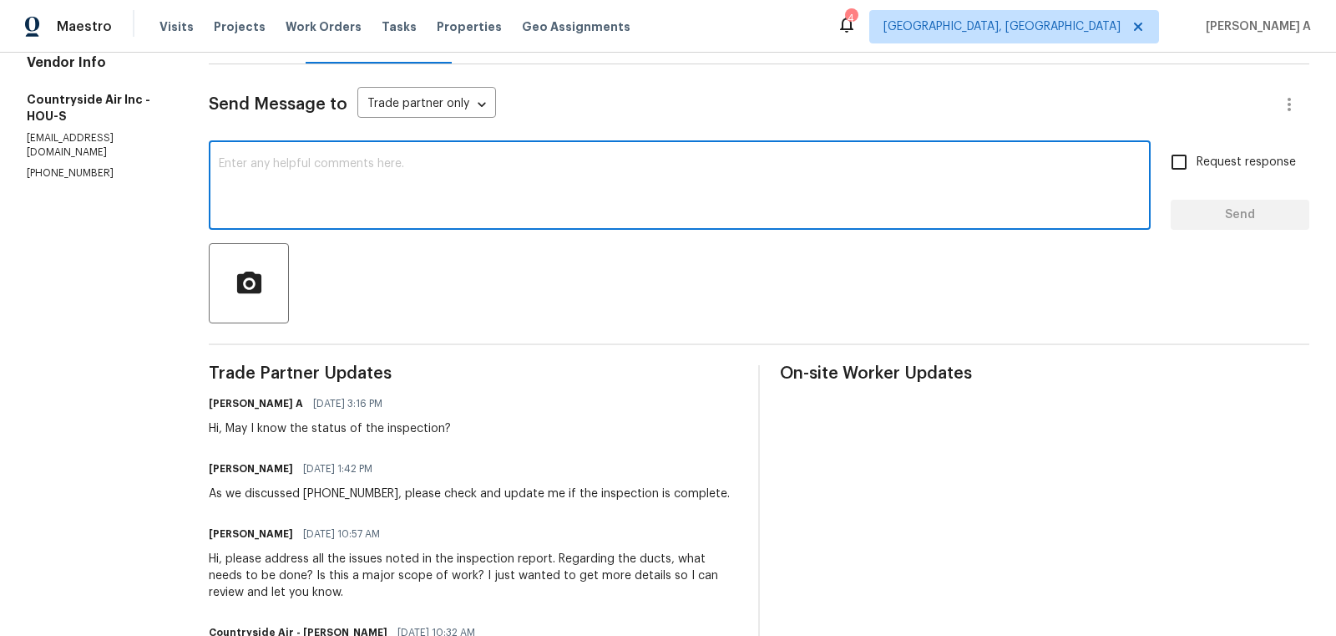
scroll to position [0, 0]
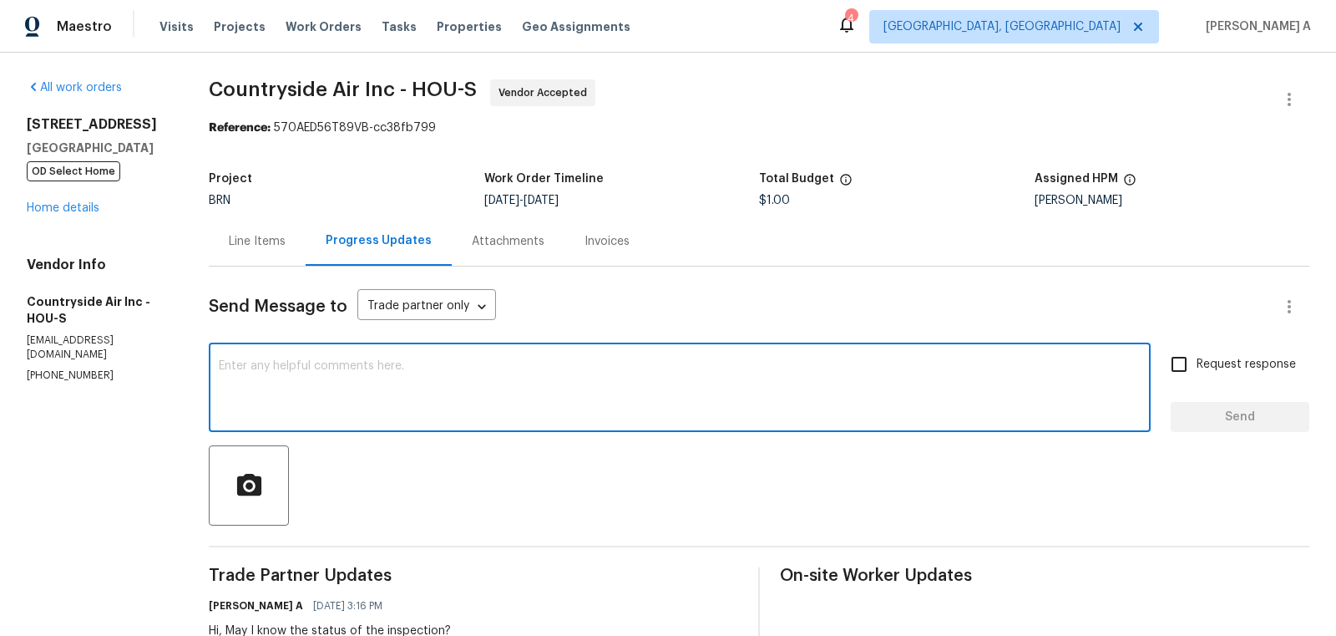
click at [261, 261] on div "Line Items" at bounding box center [257, 240] width 97 height 49
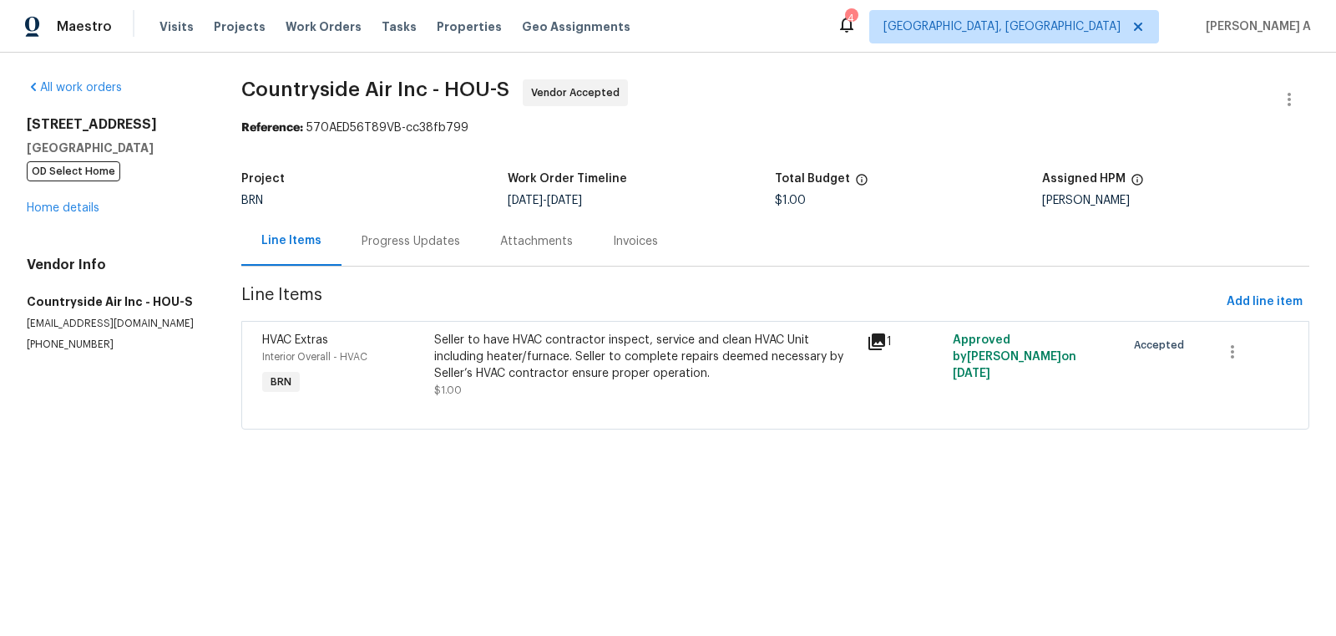
click at [380, 261] on div "Progress Updates" at bounding box center [411, 240] width 139 height 49
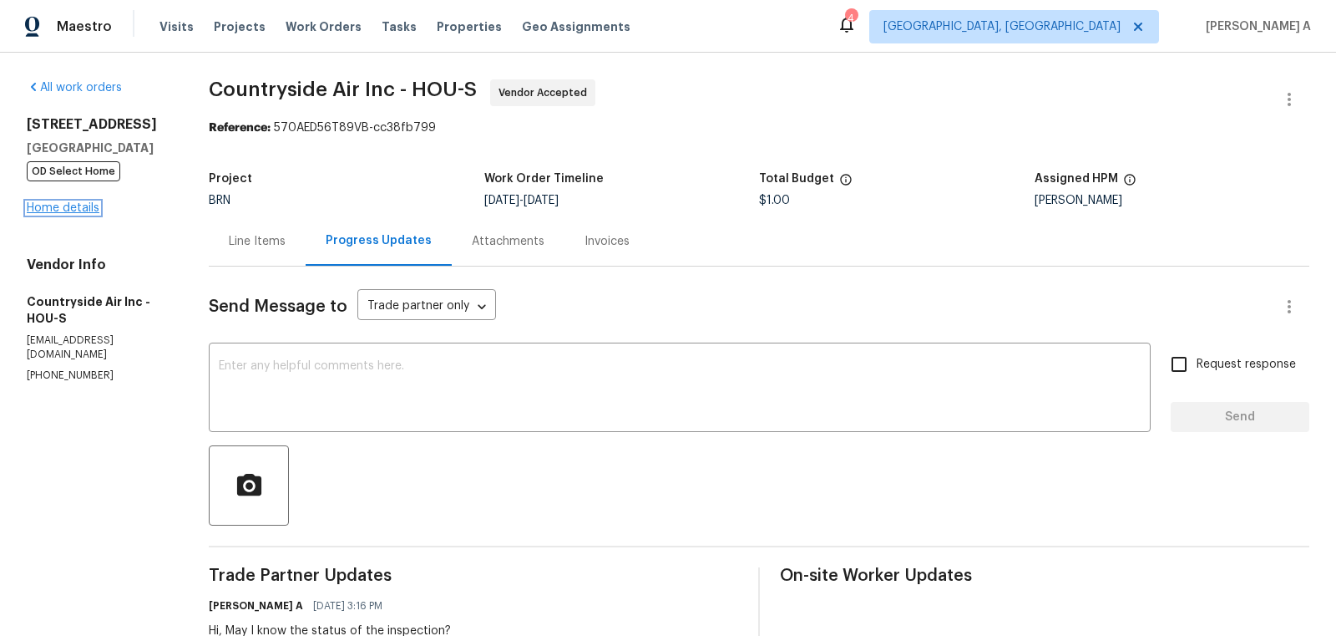
click at [84, 207] on link "Home details" at bounding box center [63, 208] width 73 height 12
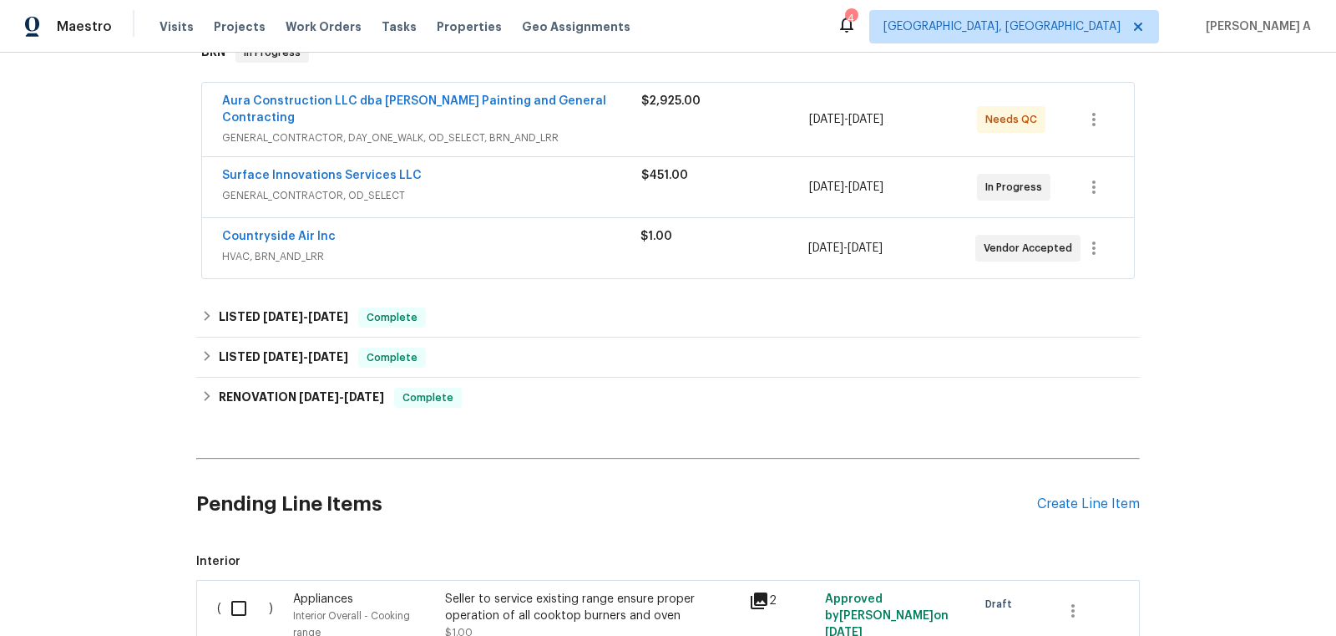
scroll to position [352, 0]
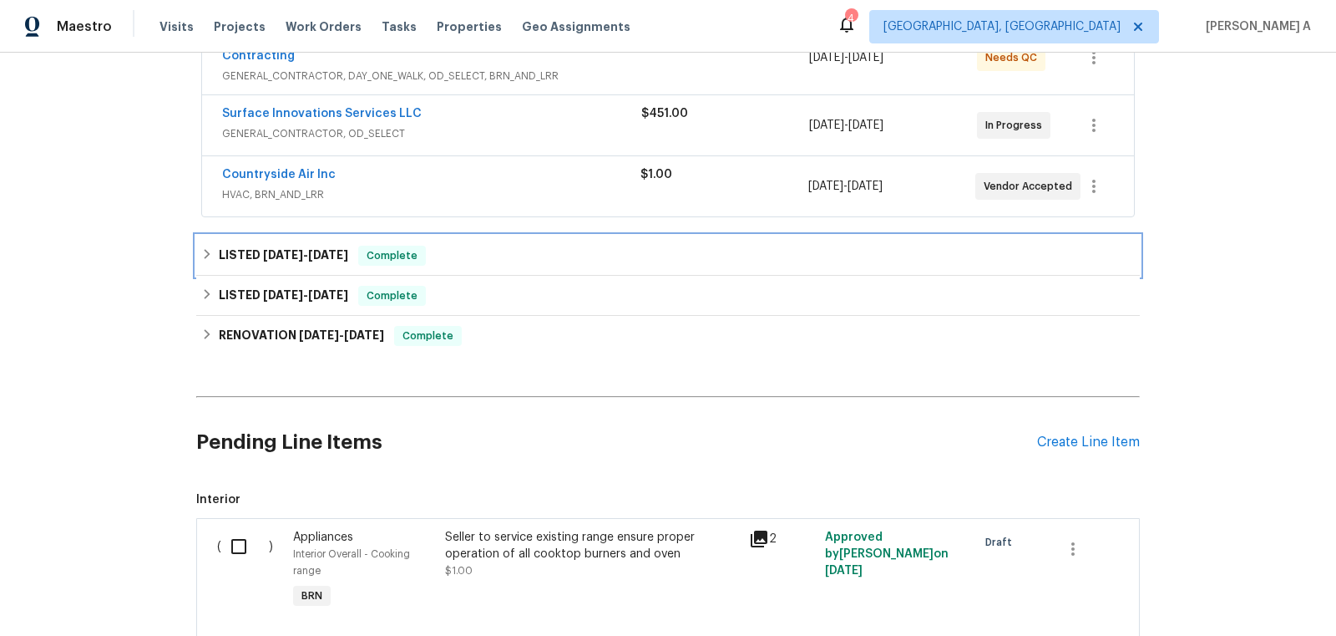
click at [418, 255] on div "LISTED 8/18/25 - 8/20/25 Complete" at bounding box center [668, 256] width 944 height 40
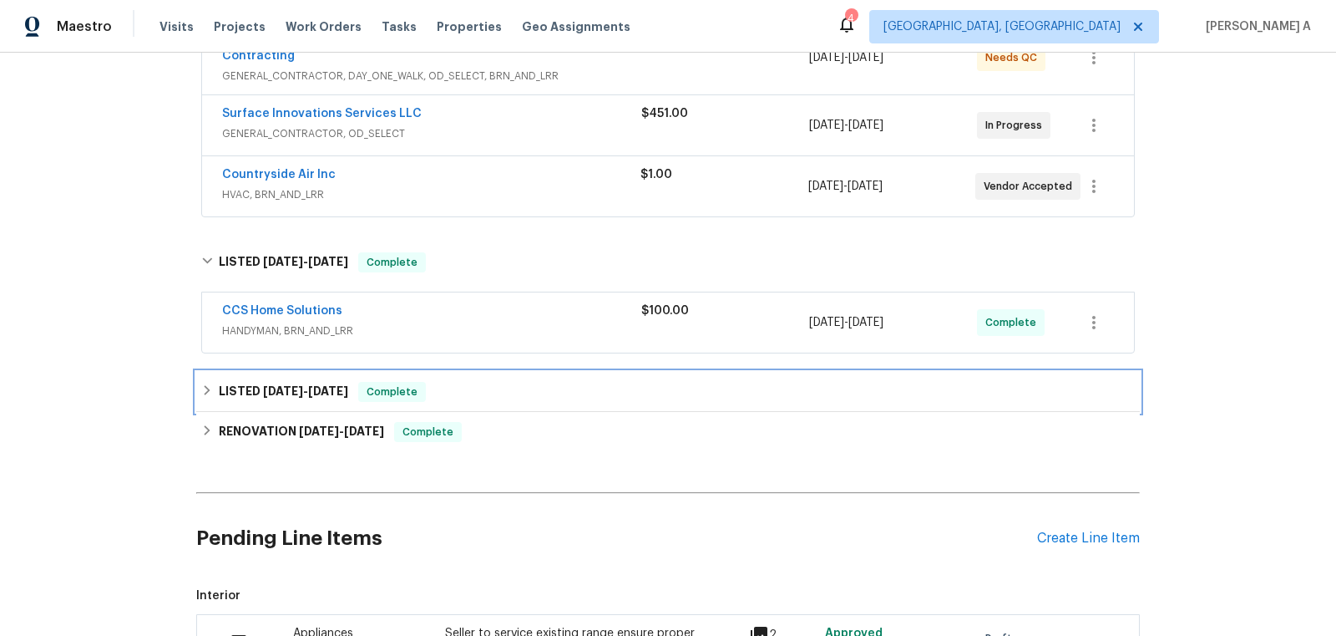
click at [436, 382] on div "LISTED 8/2/25 - 8/5/25 Complete" at bounding box center [668, 392] width 934 height 20
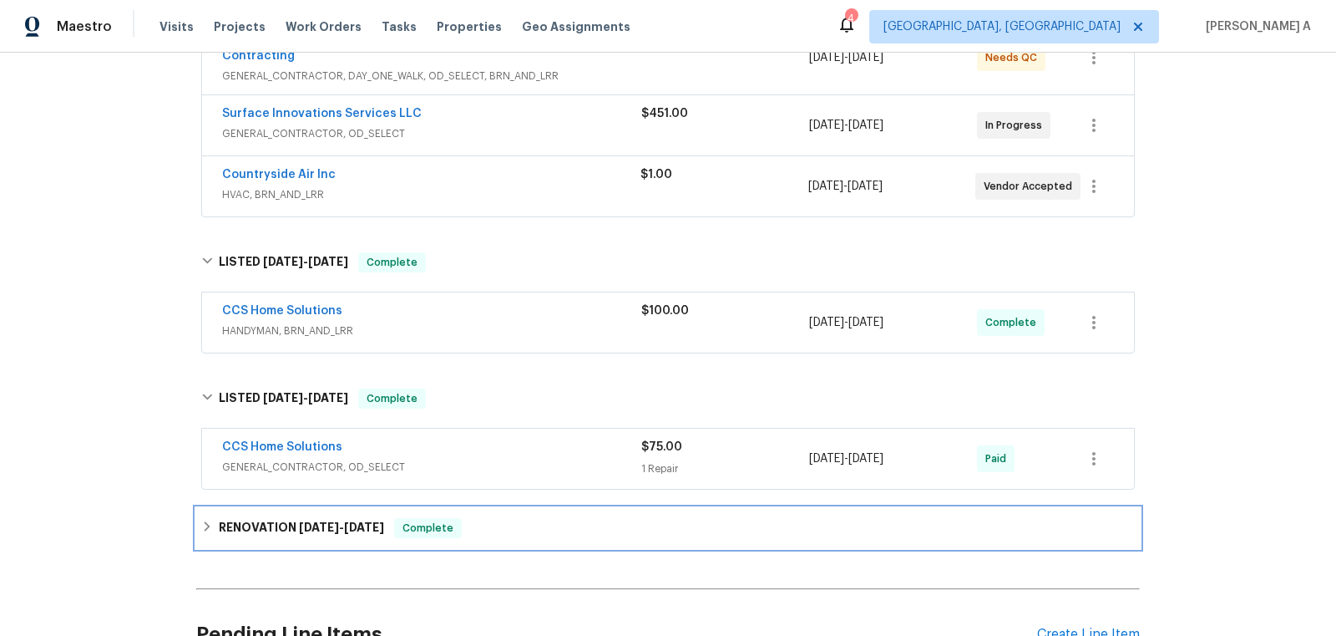
click at [454, 508] on div "RENOVATION 4/1/25 - 7/2/25 Complete" at bounding box center [668, 528] width 944 height 40
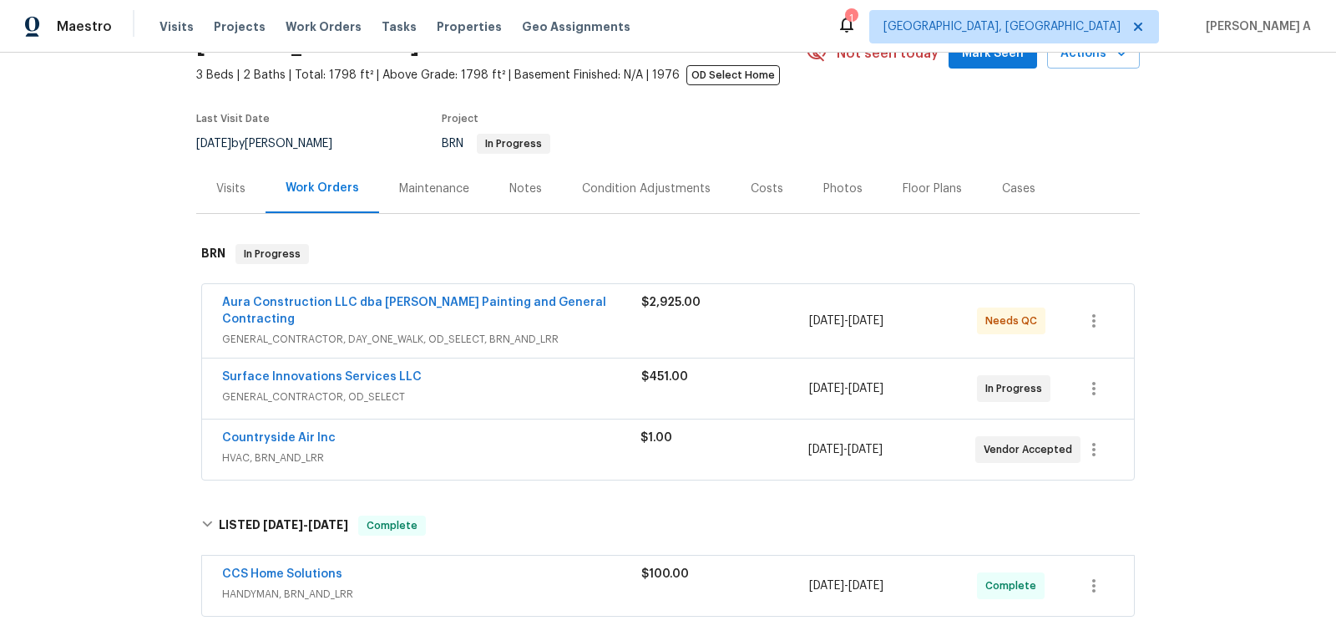
scroll to position [96, 0]
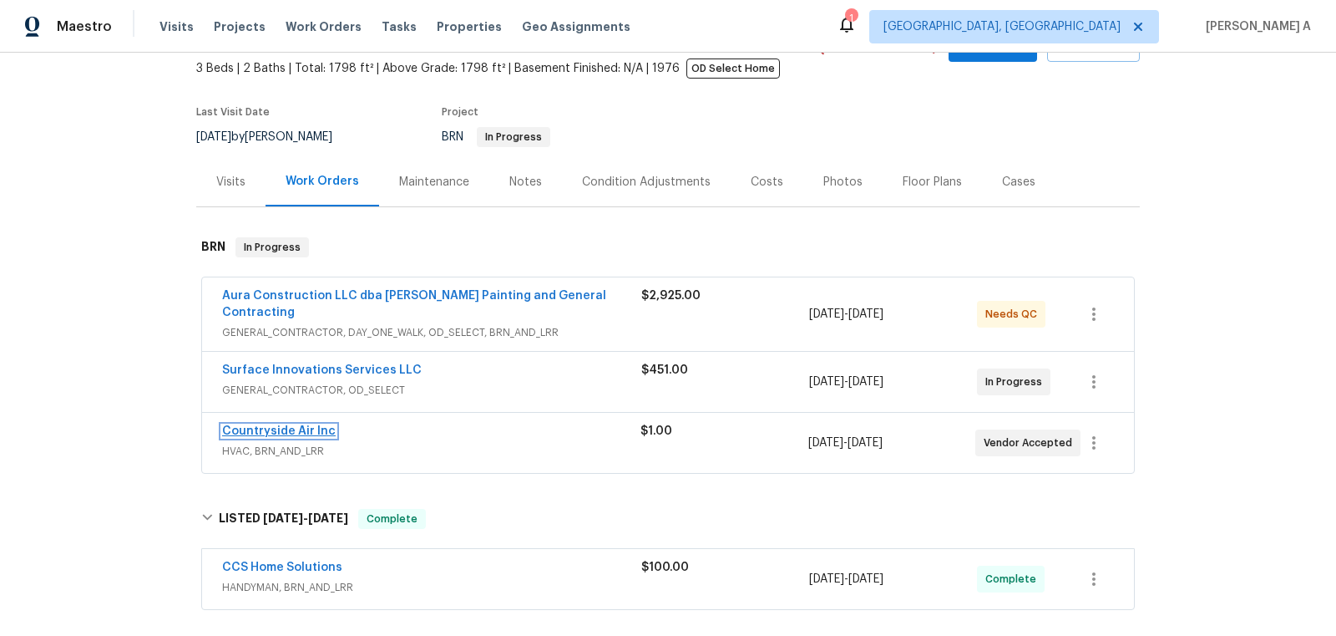
click at [295, 425] on link "Countryside Air Inc" at bounding box center [279, 431] width 114 height 12
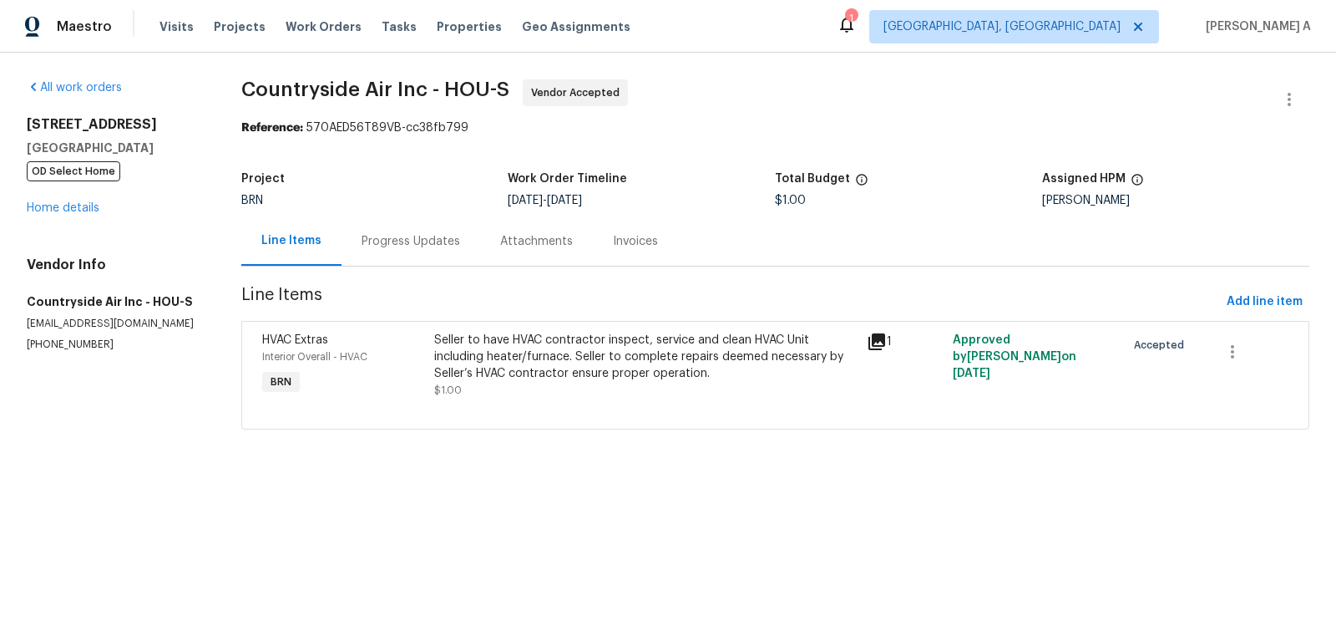
click at [438, 236] on div "Progress Updates" at bounding box center [411, 241] width 99 height 17
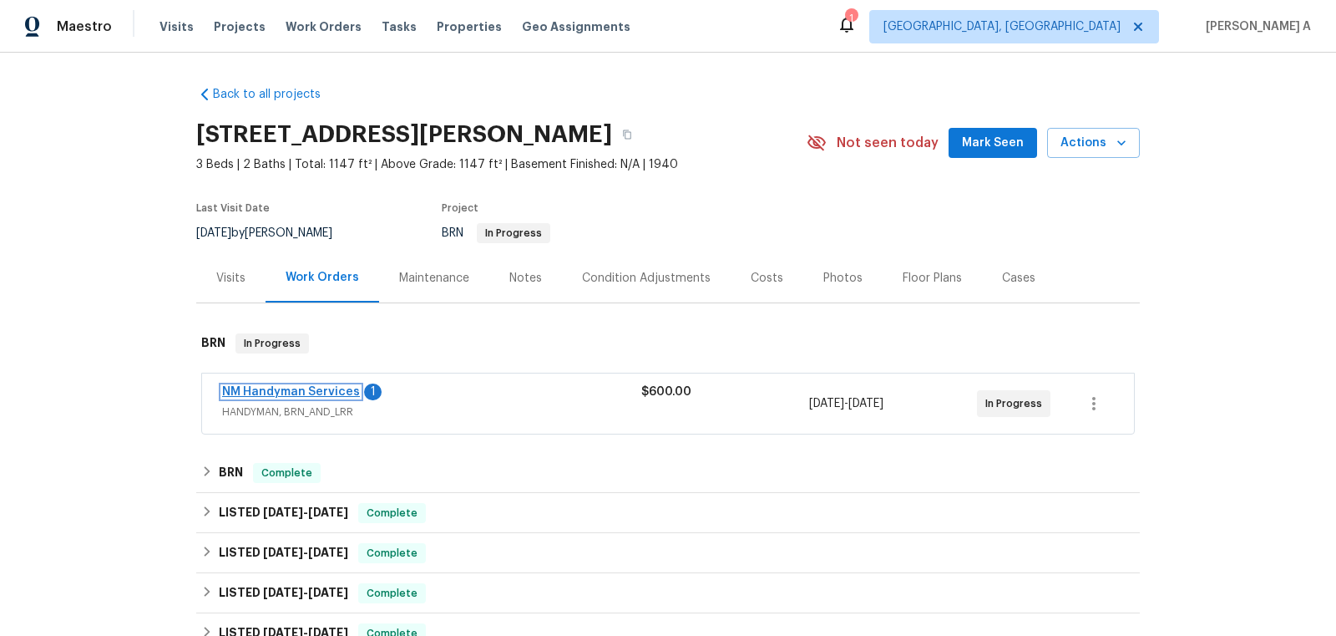
click at [276, 390] on link "NM Handyman Services" at bounding box center [291, 392] width 138 height 12
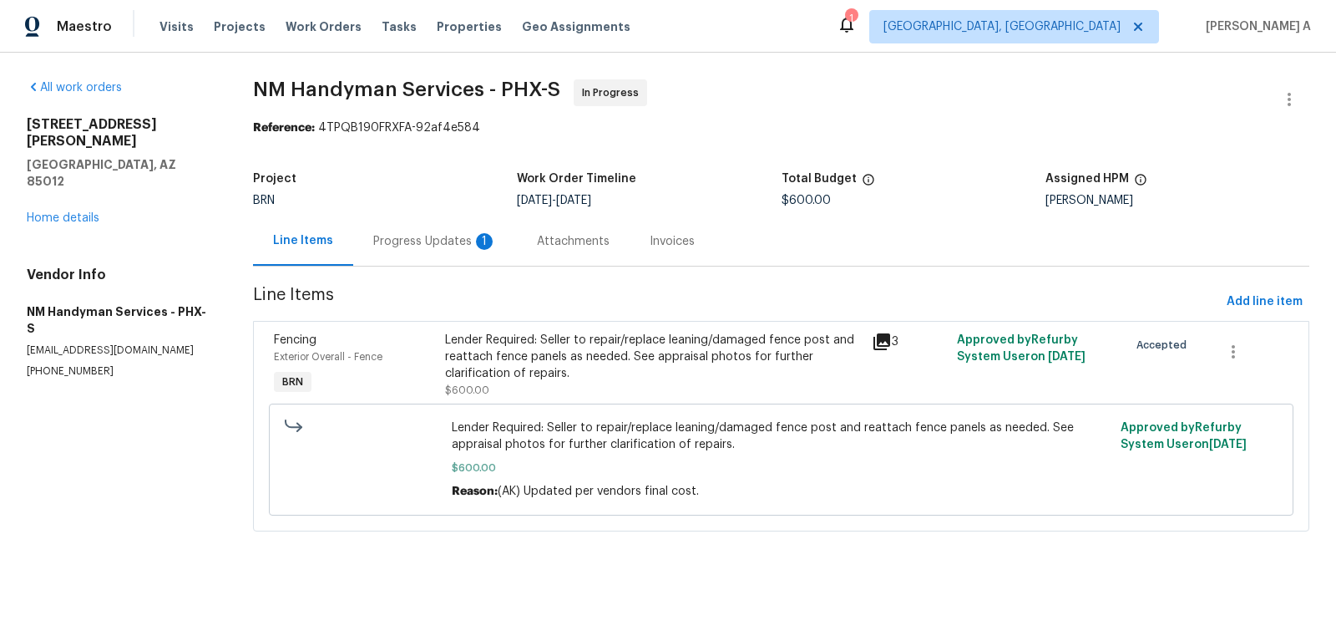
click at [467, 241] on div "Progress Updates 1" at bounding box center [435, 241] width 124 height 17
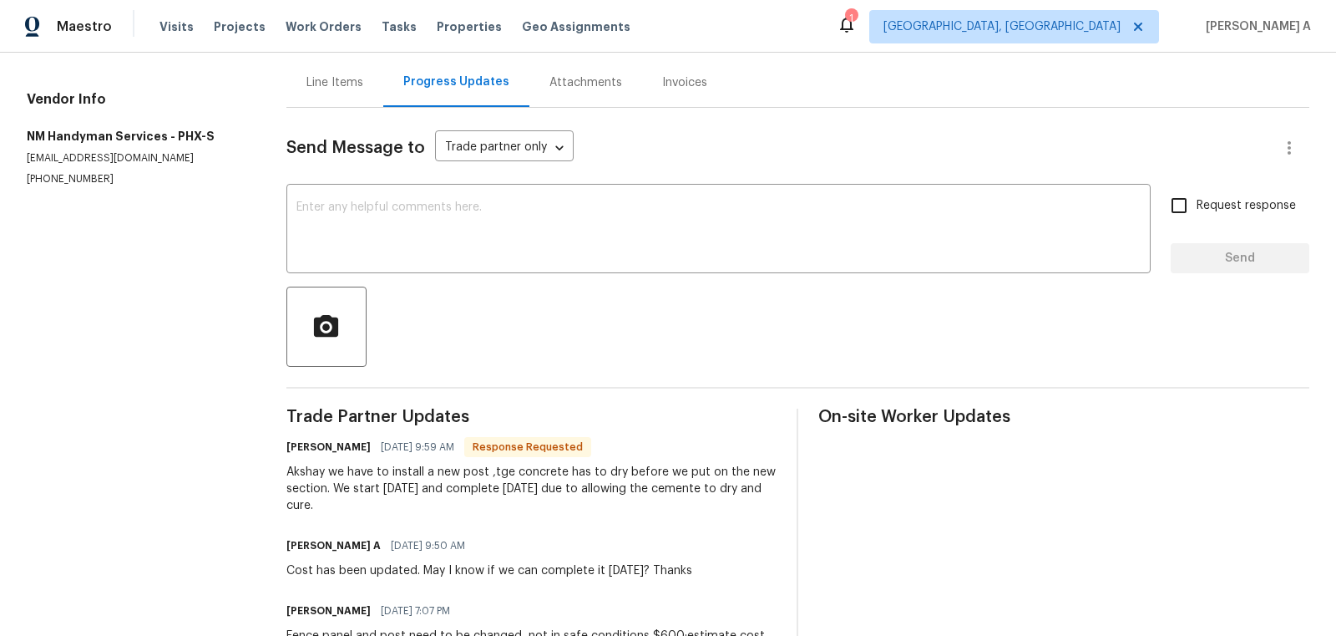
scroll to position [149, 0]
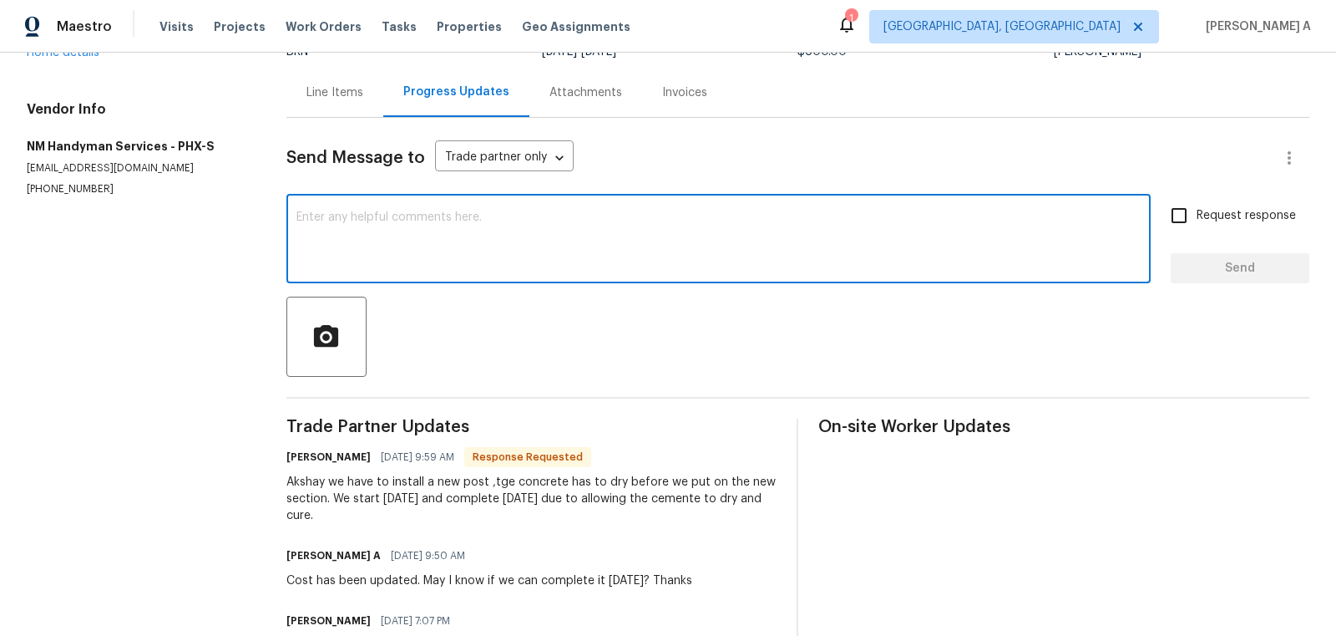
click at [494, 253] on textarea at bounding box center [719, 240] width 844 height 58
type textarea "Thanks for the update."
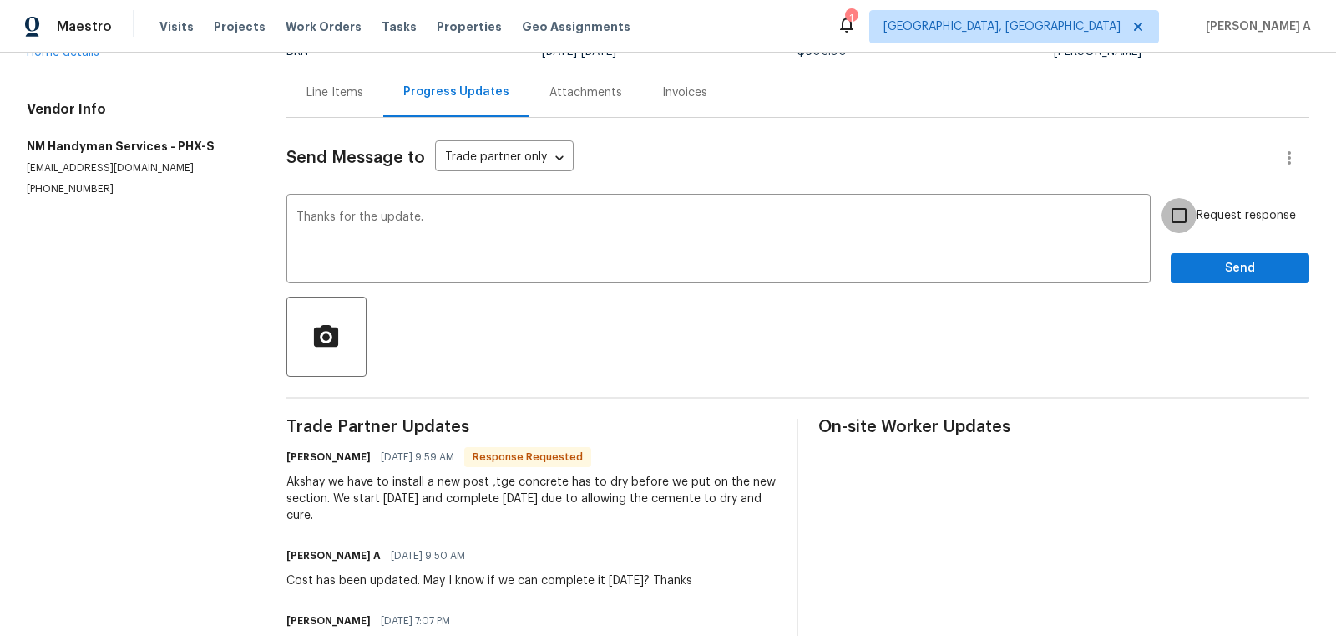
click at [1188, 212] on input "Request response" at bounding box center [1179, 215] width 35 height 35
checkbox input "true"
click at [1237, 279] on button "Send" at bounding box center [1240, 268] width 139 height 31
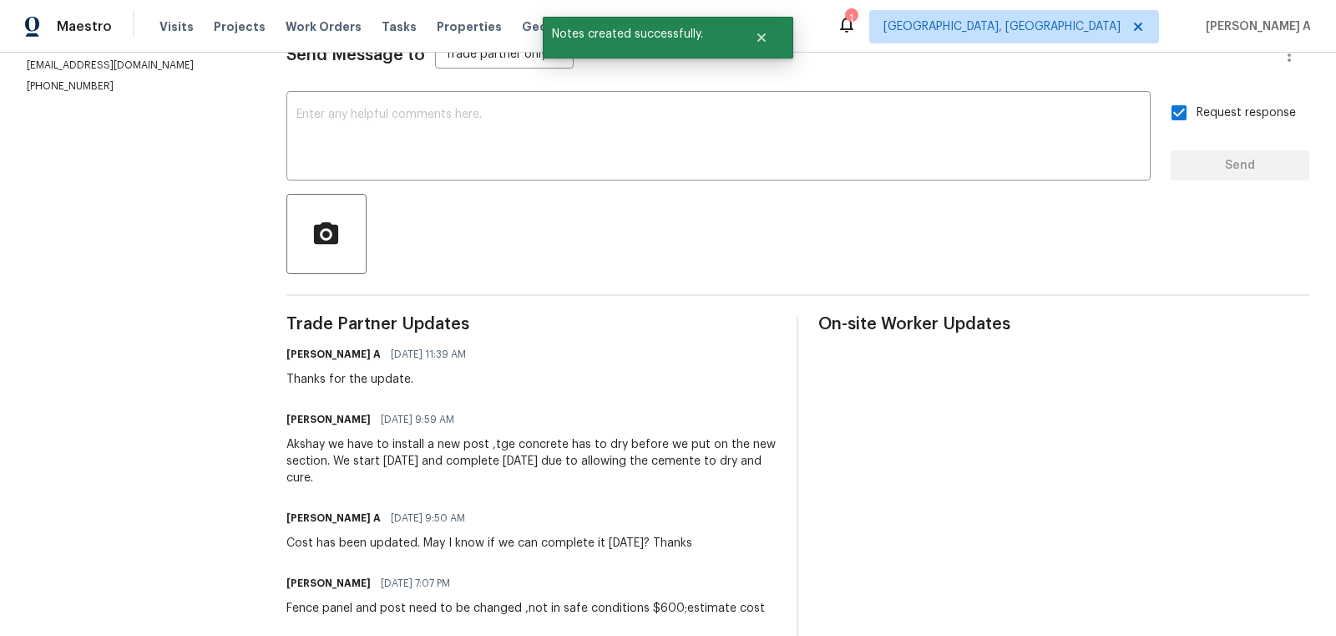
scroll to position [0, 0]
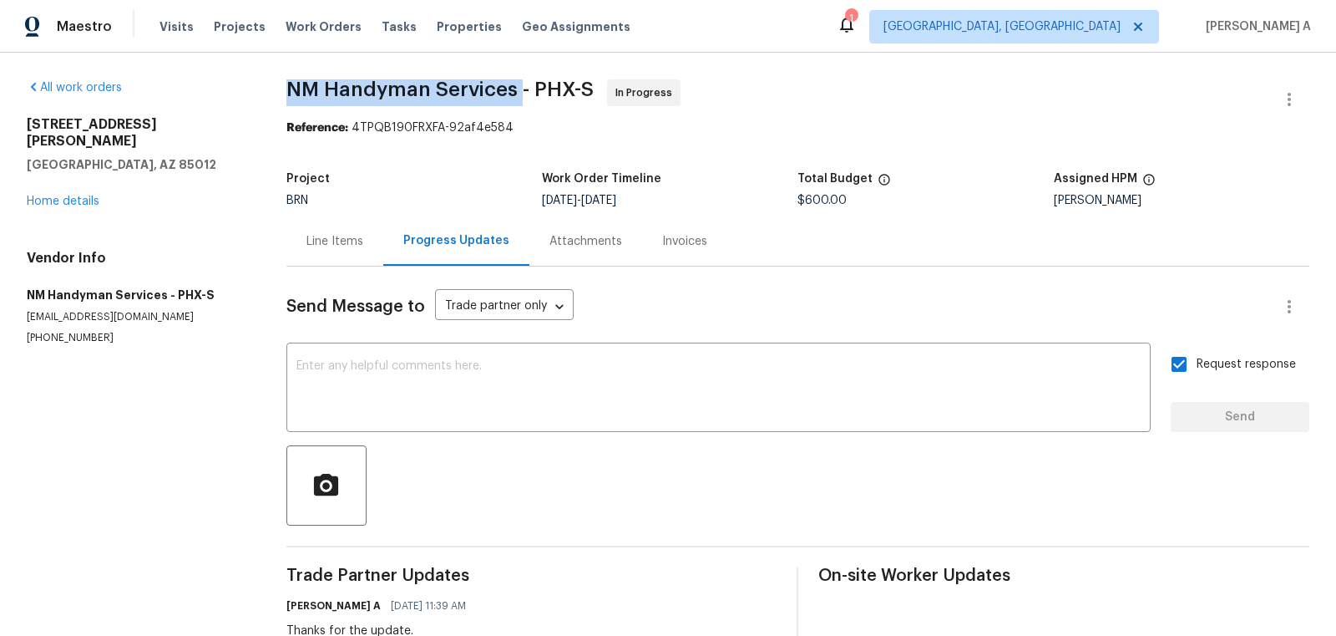
drag, startPoint x: 280, startPoint y: 88, endPoint x: 521, endPoint y: 87, distance: 241.4
click at [520, 87] on div "All work orders [STREET_ADDRESS][PERSON_NAME] Home details Vendor Info NM Handy…" at bounding box center [668, 557] width 1336 height 1009
copy span "NM Handyman Services"
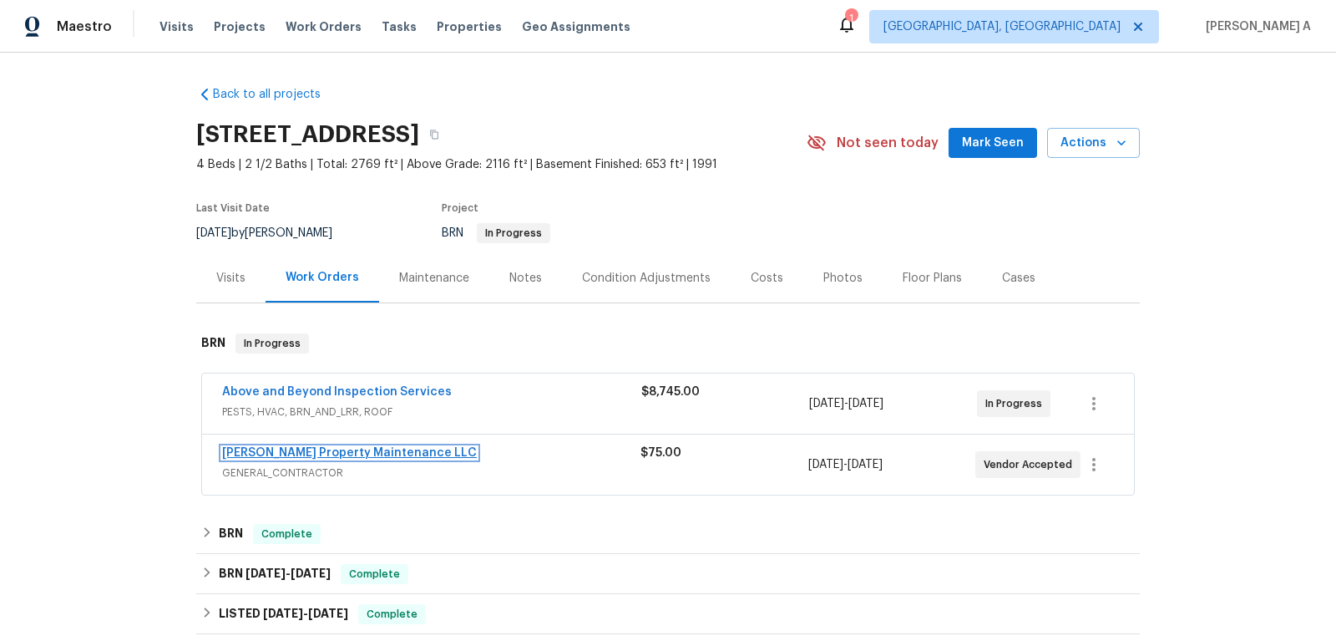
click at [322, 453] on link "[PERSON_NAME] Property Maintenance LLC" at bounding box center [349, 453] width 255 height 12
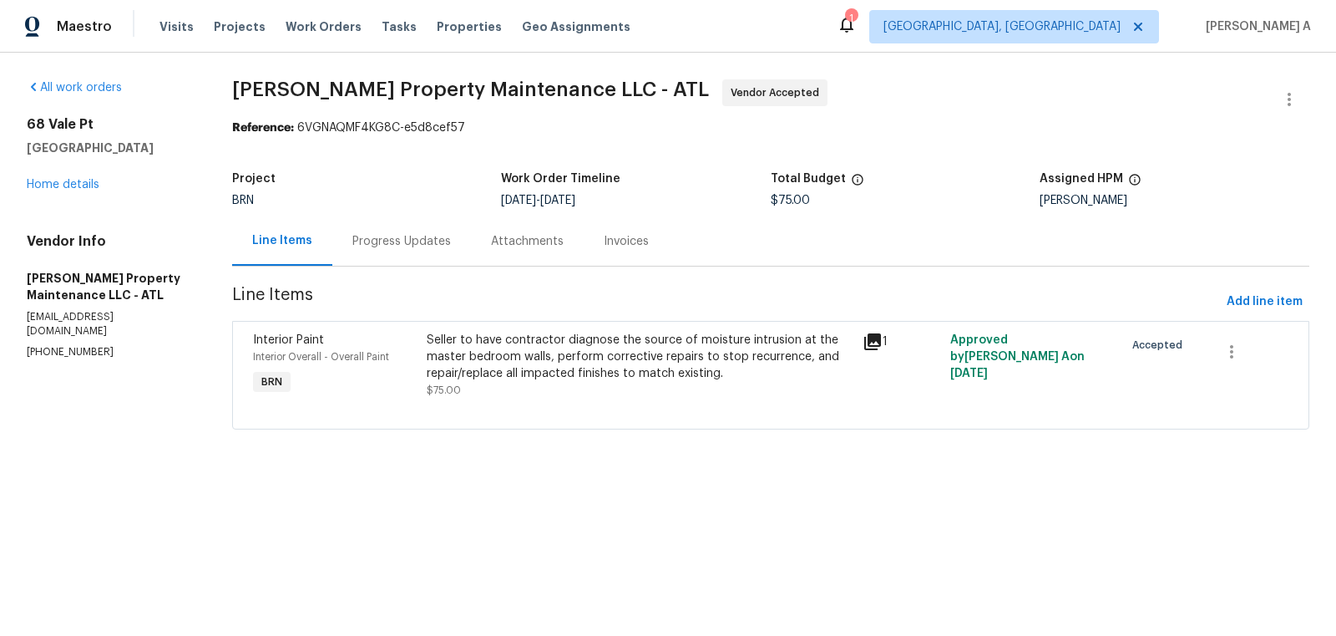
click at [397, 233] on div "Progress Updates" at bounding box center [401, 241] width 99 height 17
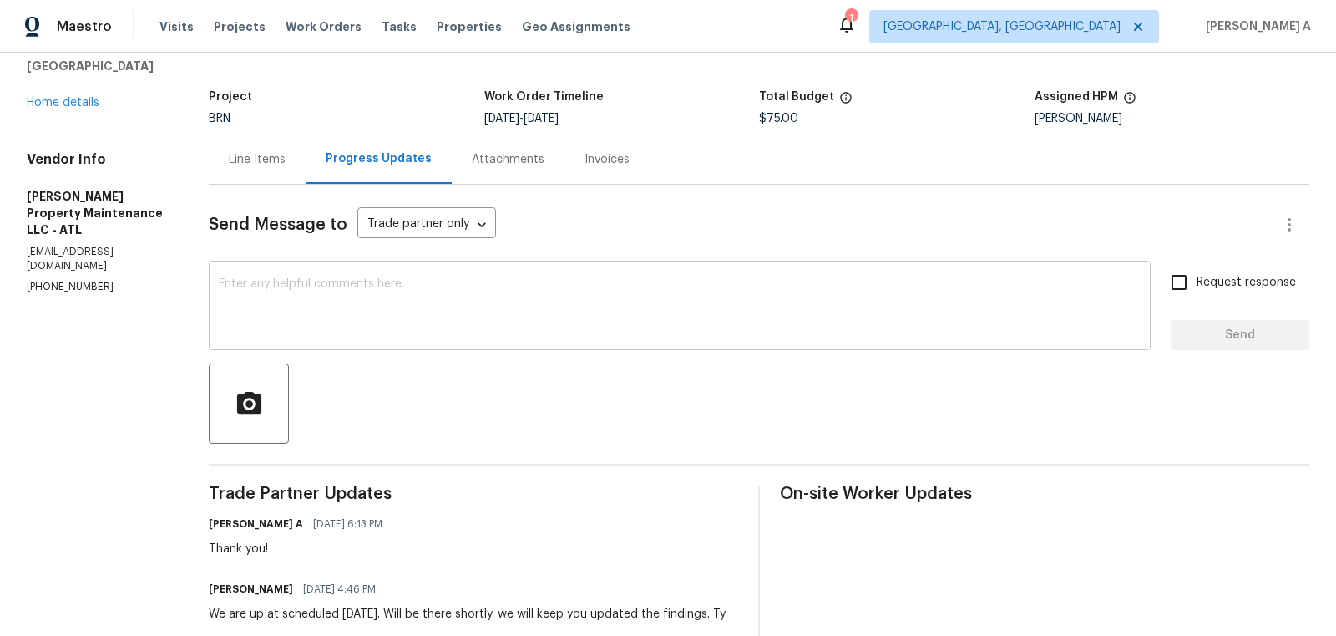
scroll to position [85, 0]
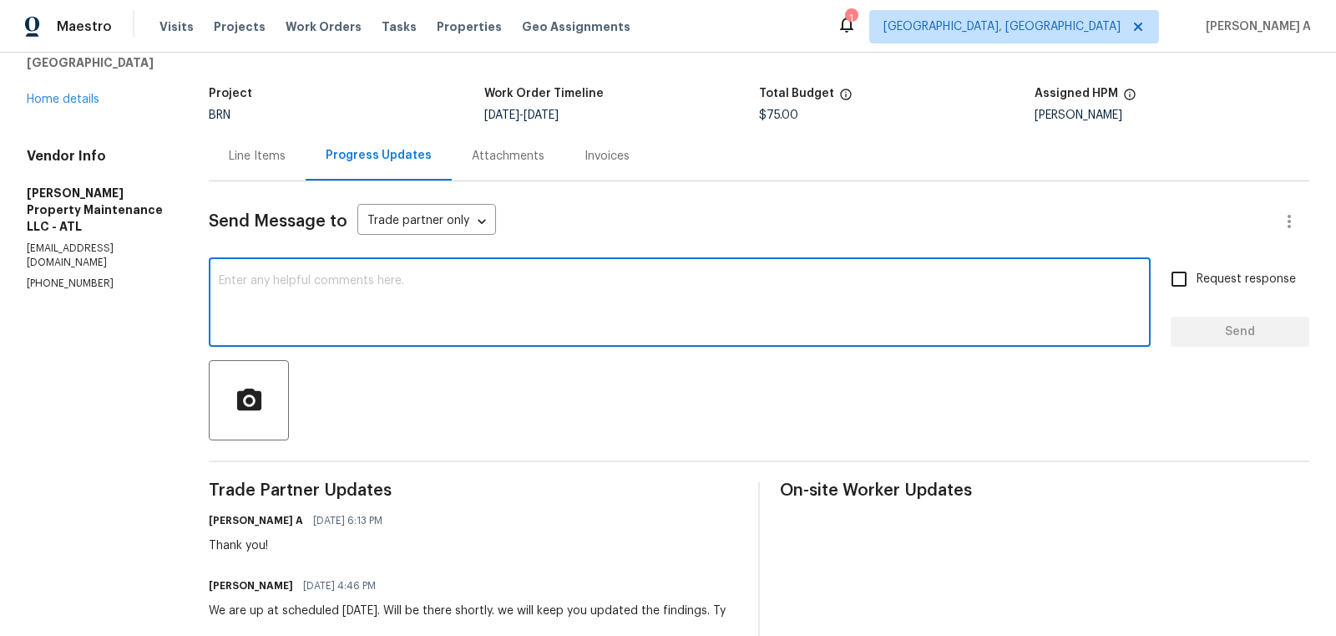
click at [464, 320] on textarea at bounding box center [680, 304] width 922 height 58
type textarea "Hi, May I know the status of the repair?"
click at [1188, 281] on input "Request response" at bounding box center [1179, 278] width 35 height 35
checkbox input "true"
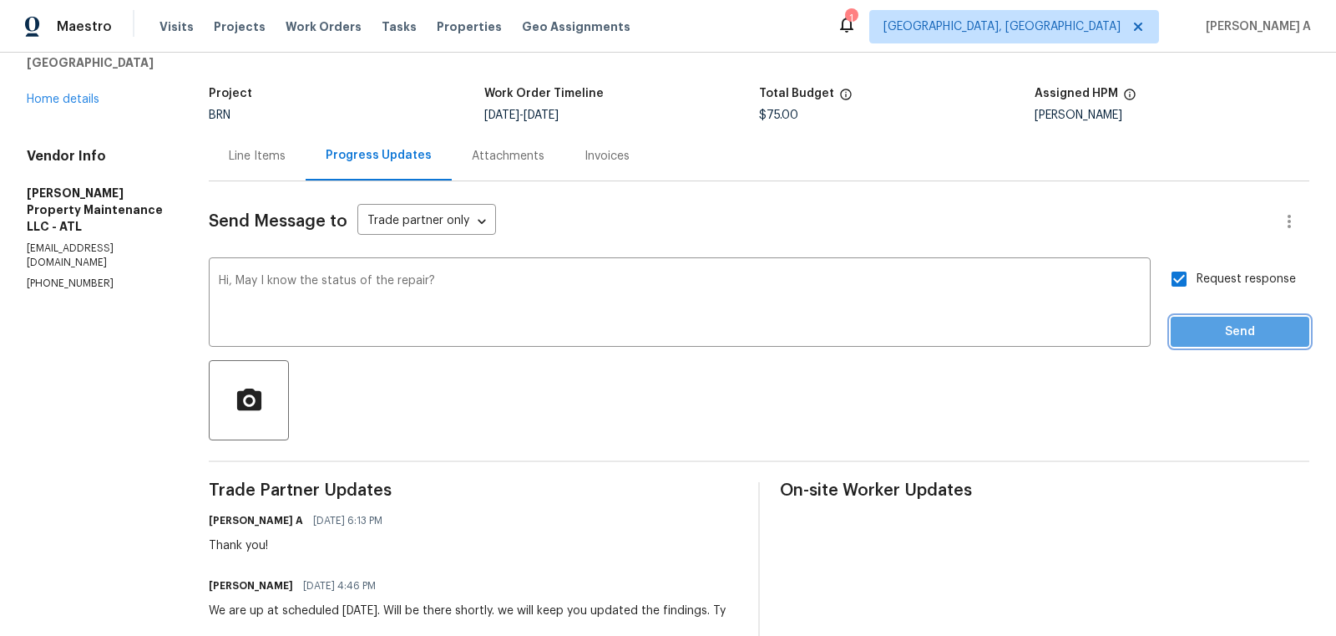
click at [1237, 334] on span "Send" at bounding box center [1240, 332] width 112 height 21
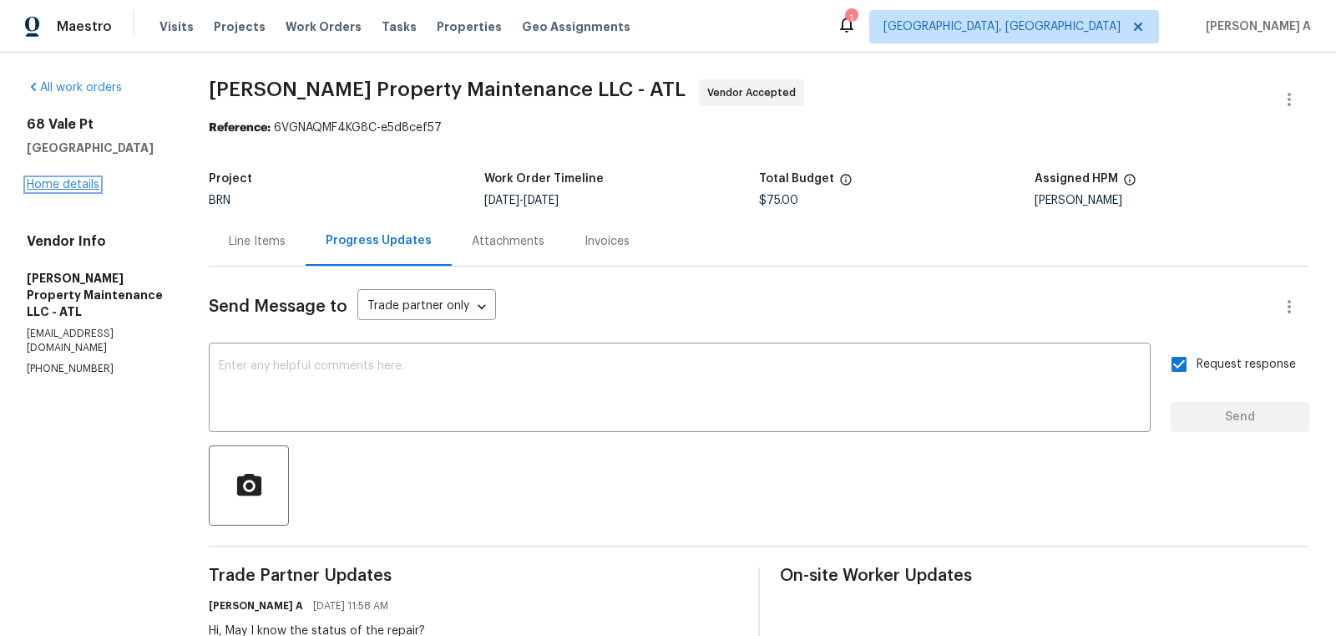
click at [65, 179] on link "Home details" at bounding box center [63, 185] width 73 height 12
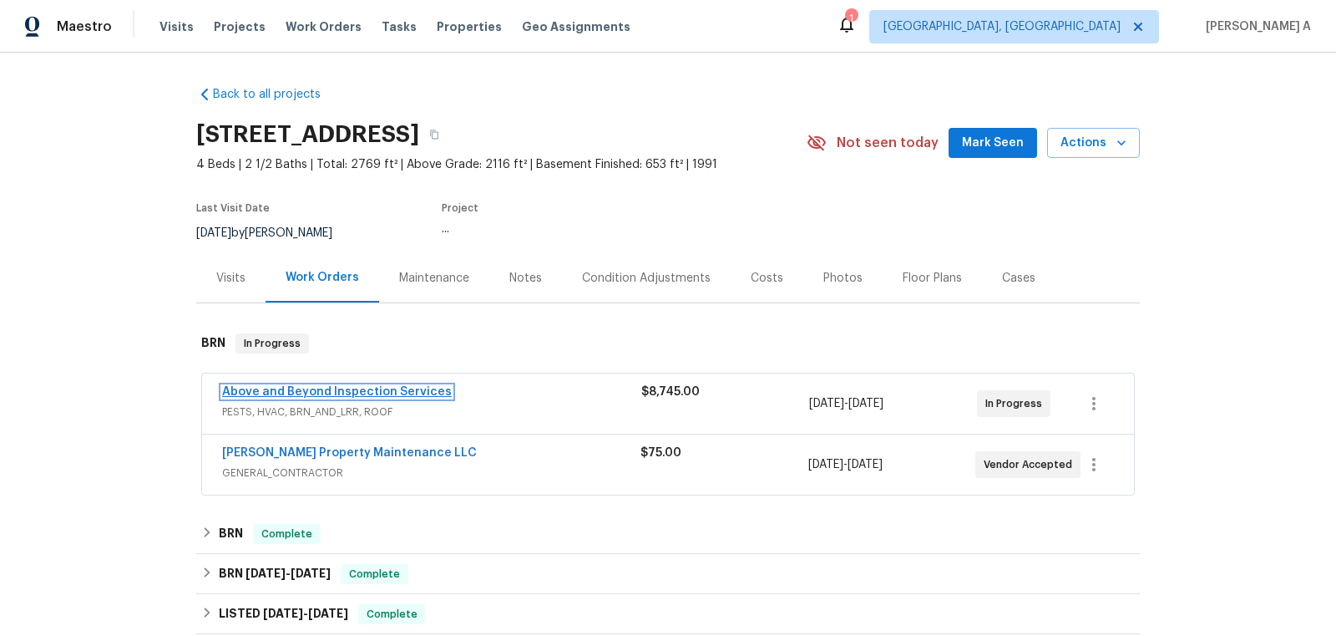
click at [312, 388] on link "Above and Beyond Inspection Services" at bounding box center [337, 392] width 230 height 12
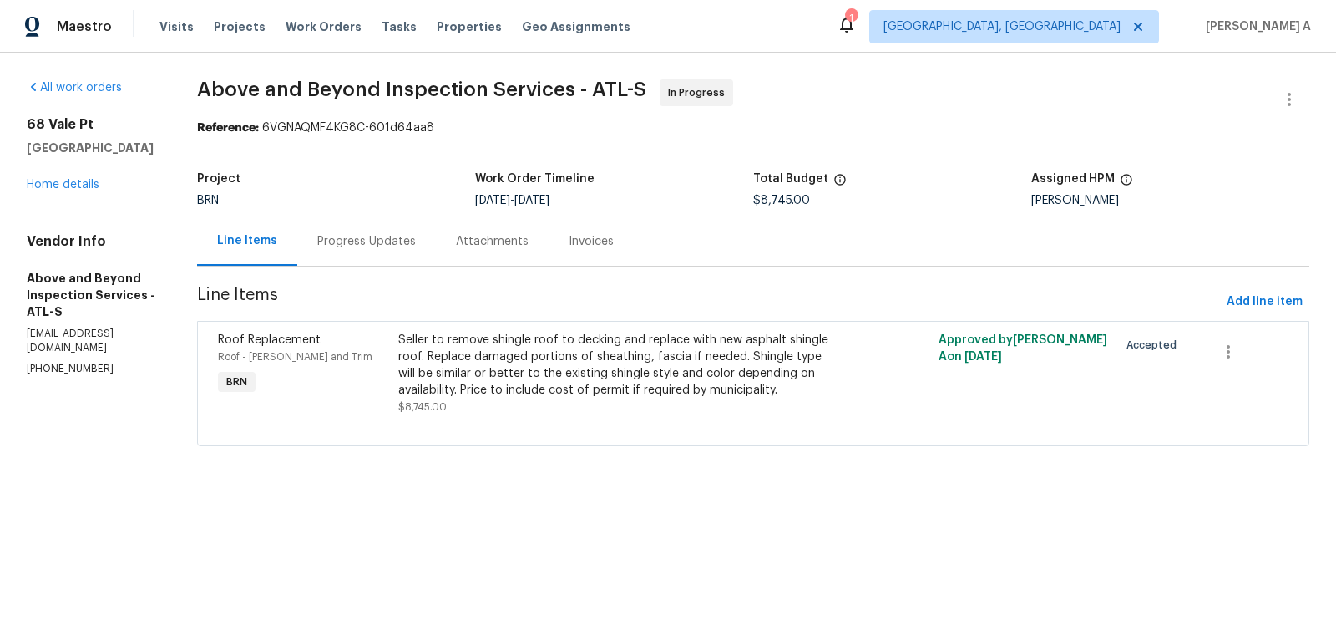
click at [416, 239] on div "Progress Updates" at bounding box center [366, 241] width 99 height 17
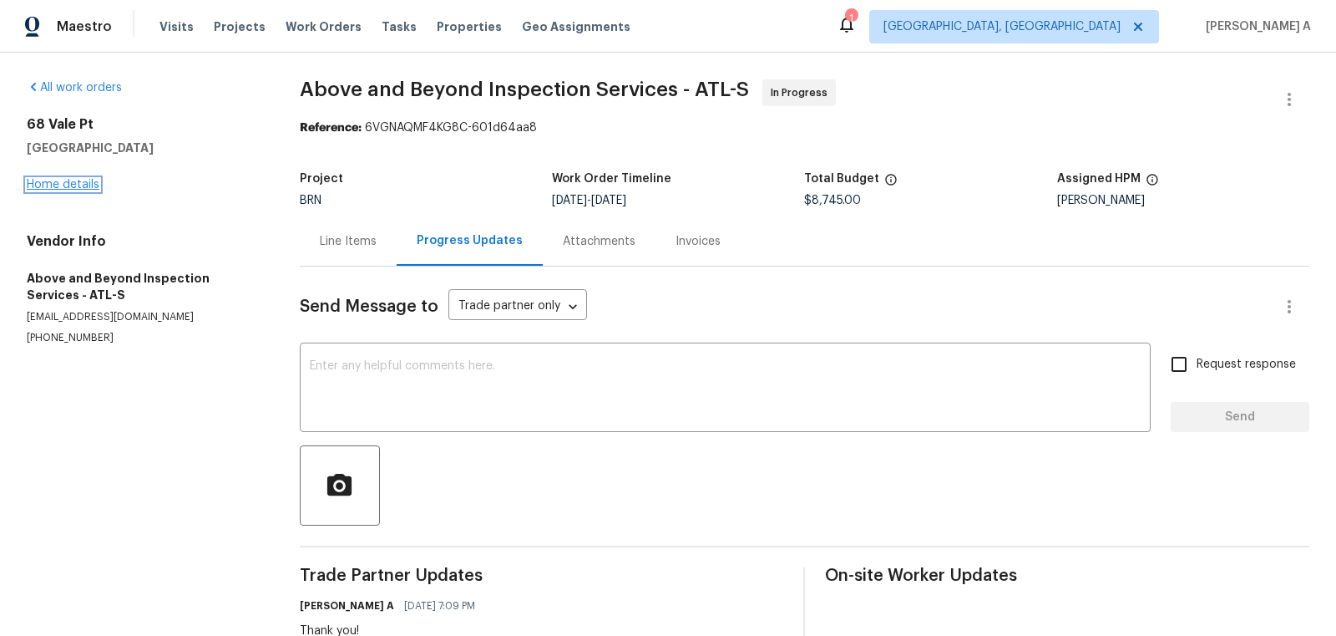
click at [72, 185] on link "Home details" at bounding box center [63, 185] width 73 height 12
